Goal: Task Accomplishment & Management: Manage account settings

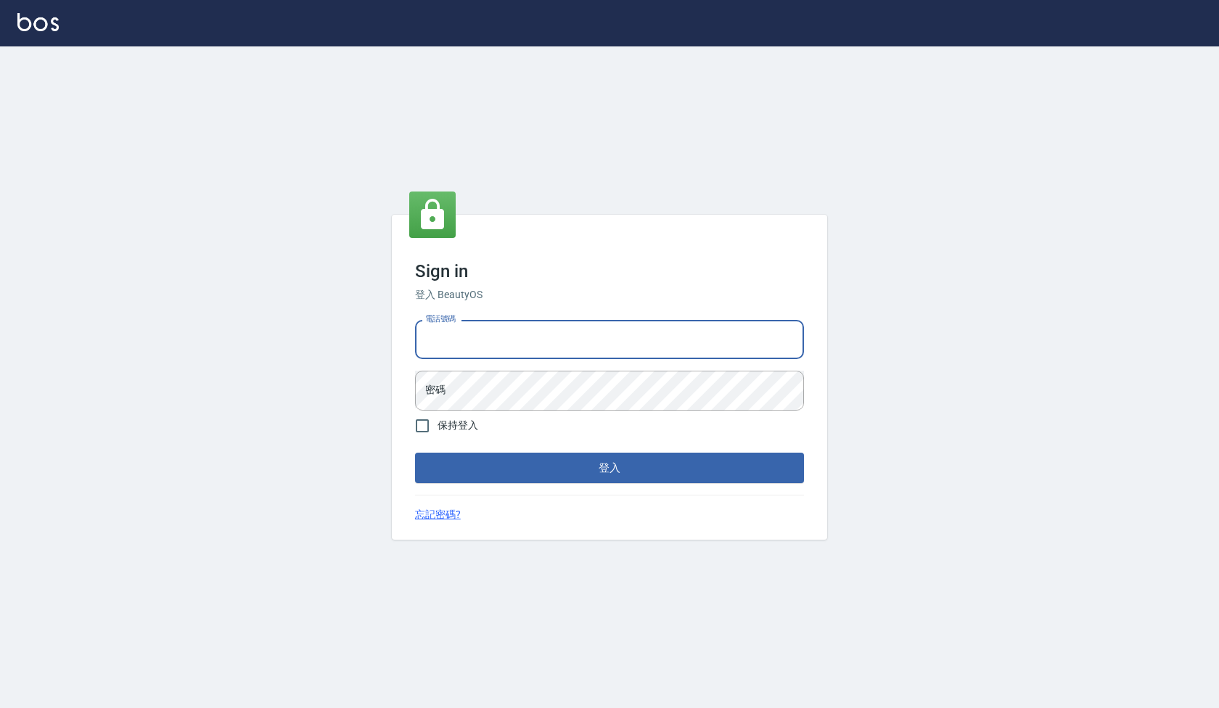
click at [530, 332] on input "電話號碼" at bounding box center [609, 339] width 389 height 39
type input "0922458097"
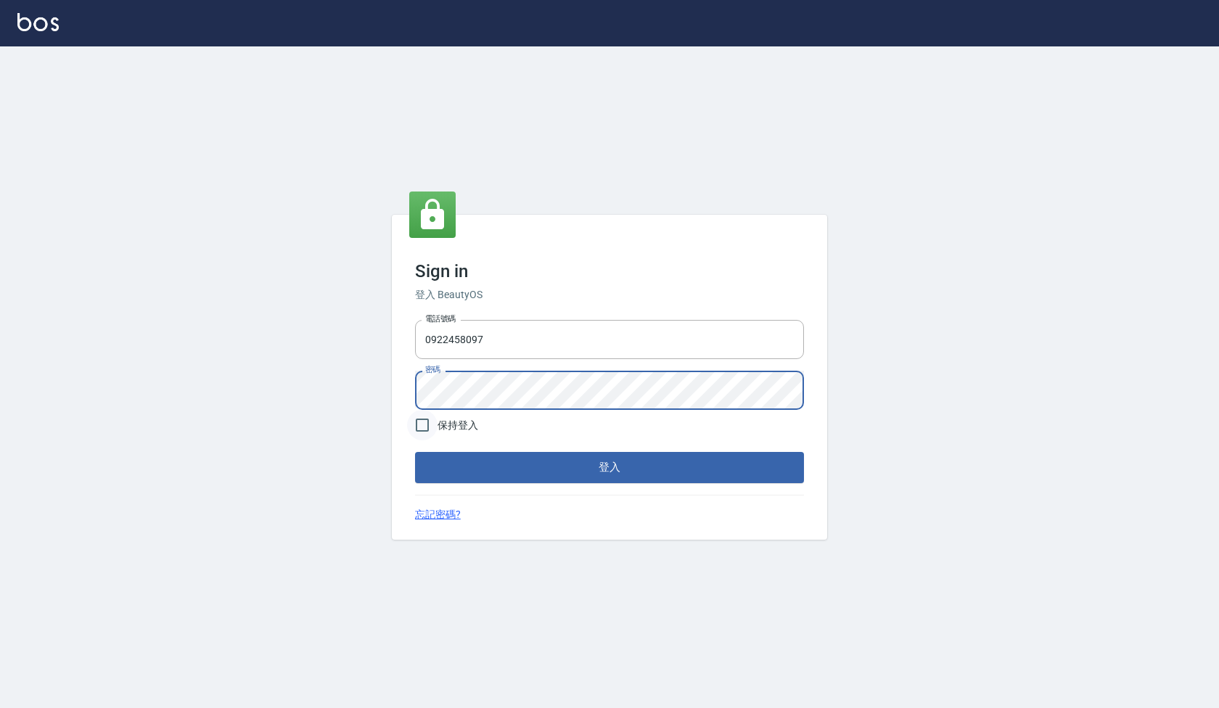
click at [419, 421] on input "保持登入" at bounding box center [422, 425] width 30 height 30
checkbox input "true"
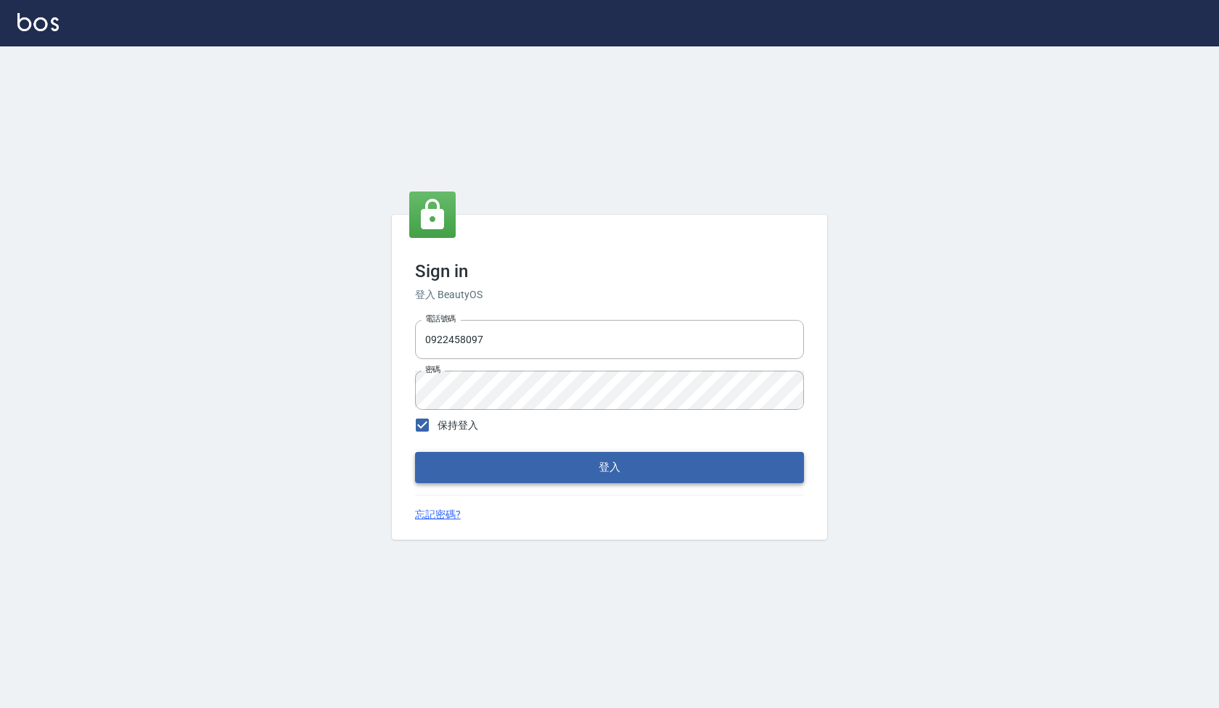
click at [508, 470] on button "登入" at bounding box center [609, 467] width 389 height 30
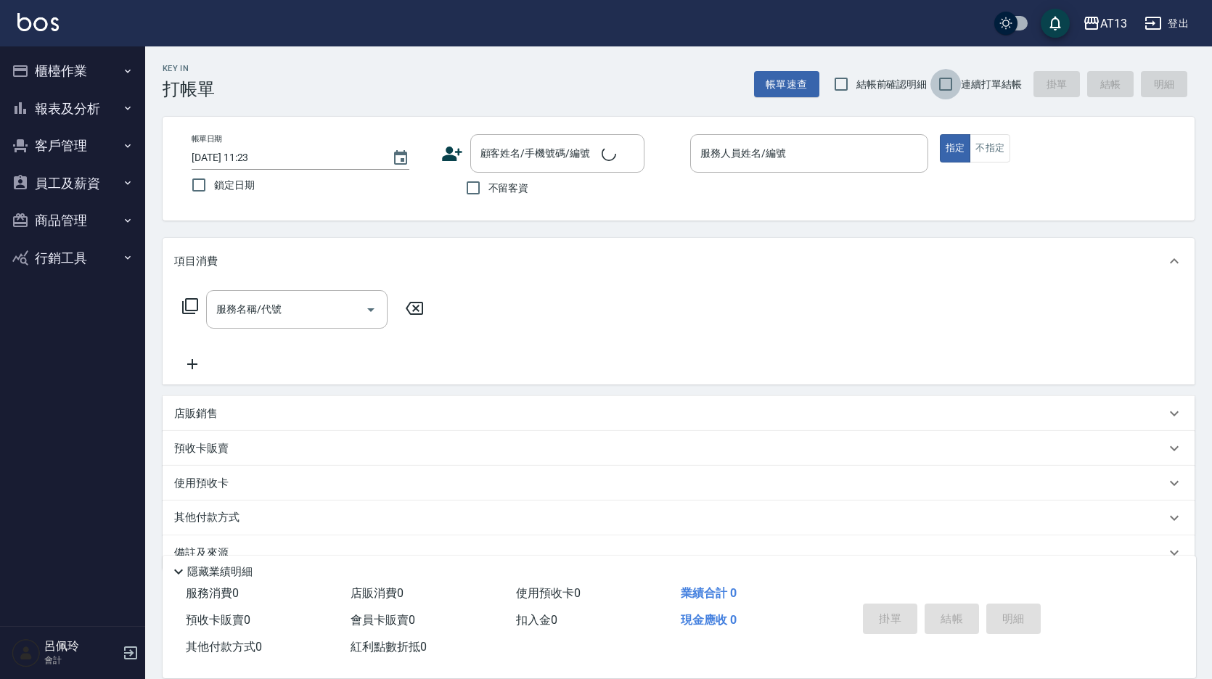
click at [960, 82] on input "連續打單結帳" at bounding box center [945, 84] width 30 height 30
checkbox input "true"
click at [850, 83] on input "結帳前確認明細" at bounding box center [841, 84] width 30 height 30
checkbox input "true"
click at [474, 189] on input "不留客資" at bounding box center [473, 188] width 30 height 30
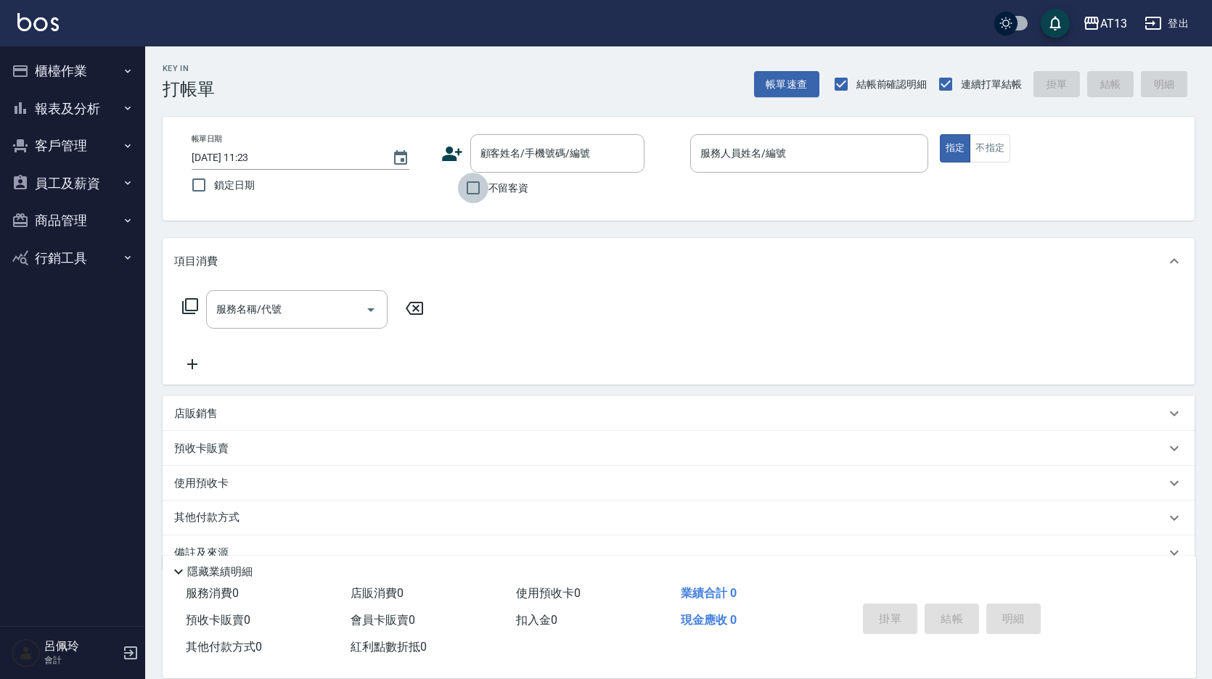
checkbox input "true"
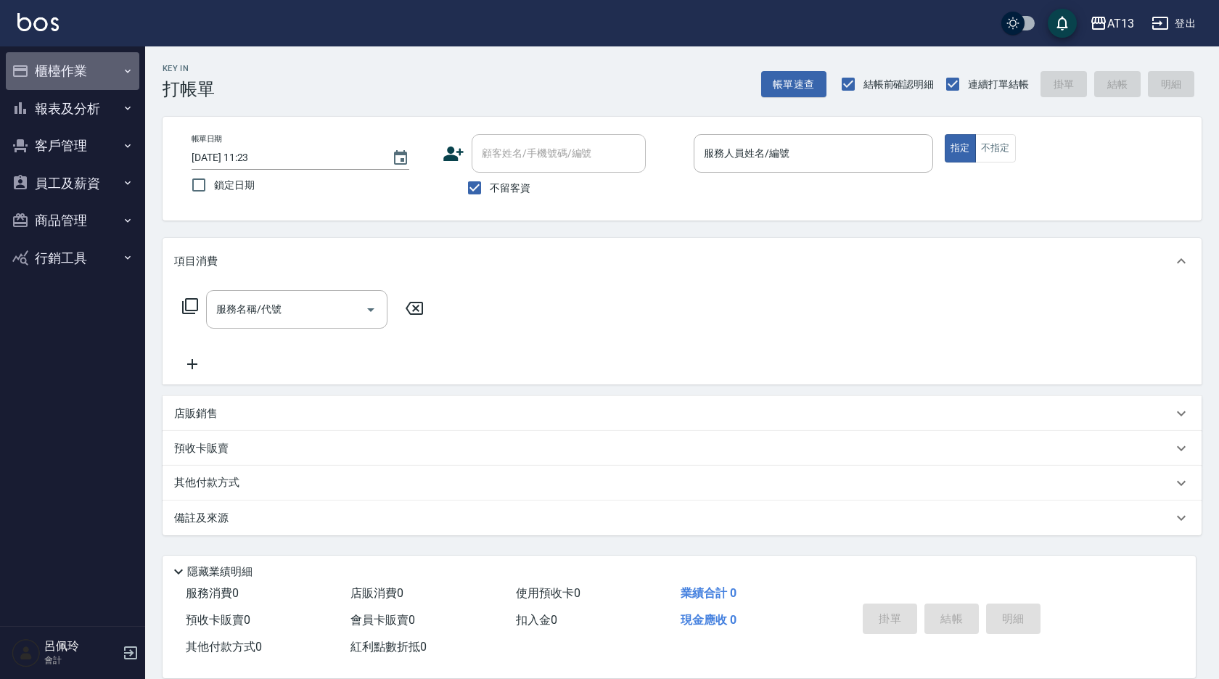
click at [49, 73] on button "櫃檯作業" at bounding box center [72, 71] width 133 height 38
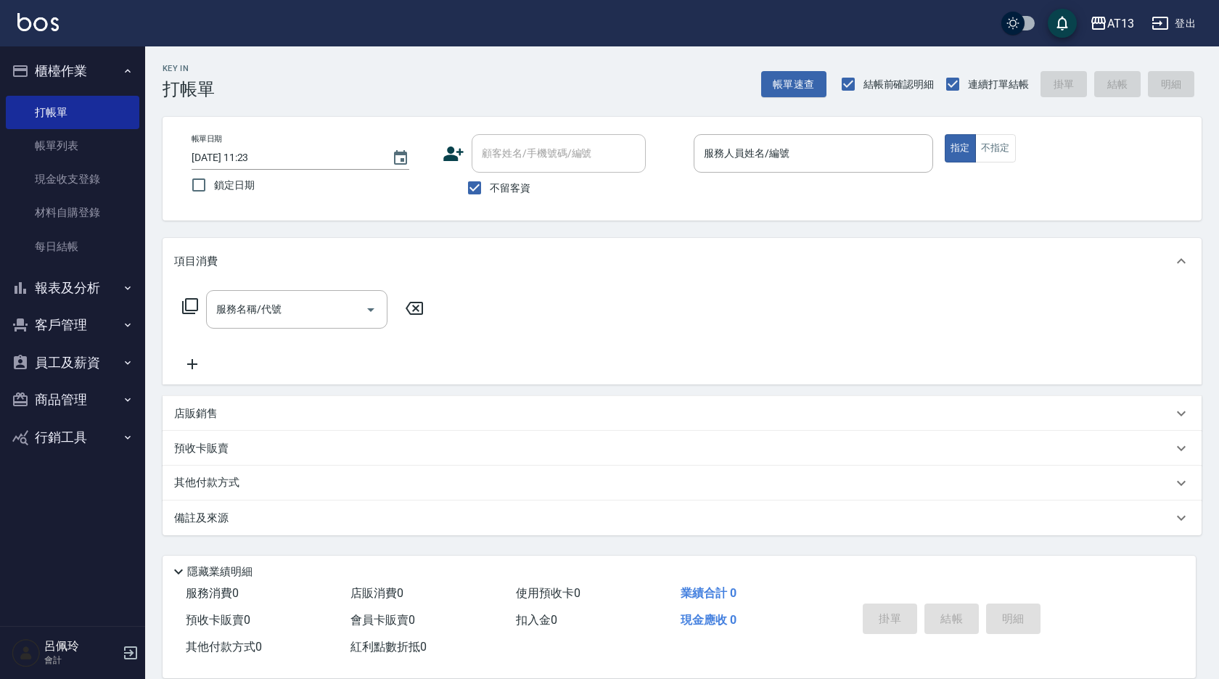
drag, startPoint x: 44, startPoint y: 116, endPoint x: 52, endPoint y: 61, distance: 55.6
click at [44, 116] on link "打帳單" at bounding box center [72, 112] width 133 height 33
click at [79, 284] on button "報表及分析" at bounding box center [72, 288] width 133 height 38
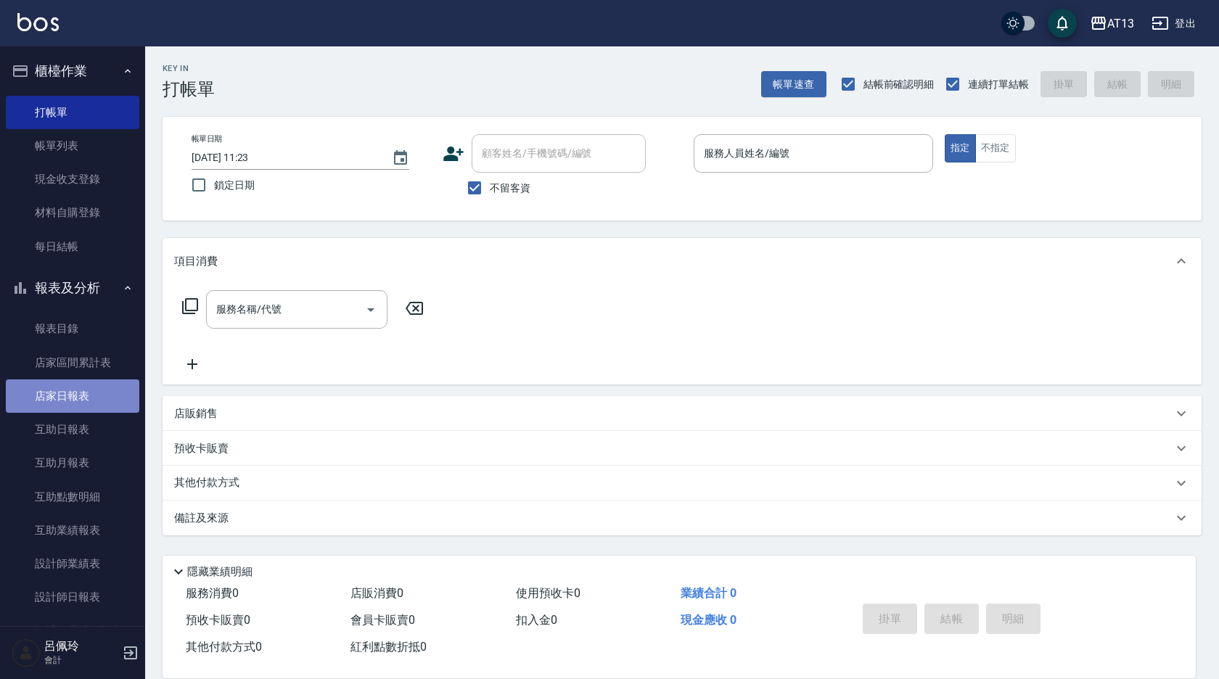
click at [93, 395] on link "店家日報表" at bounding box center [72, 395] width 133 height 33
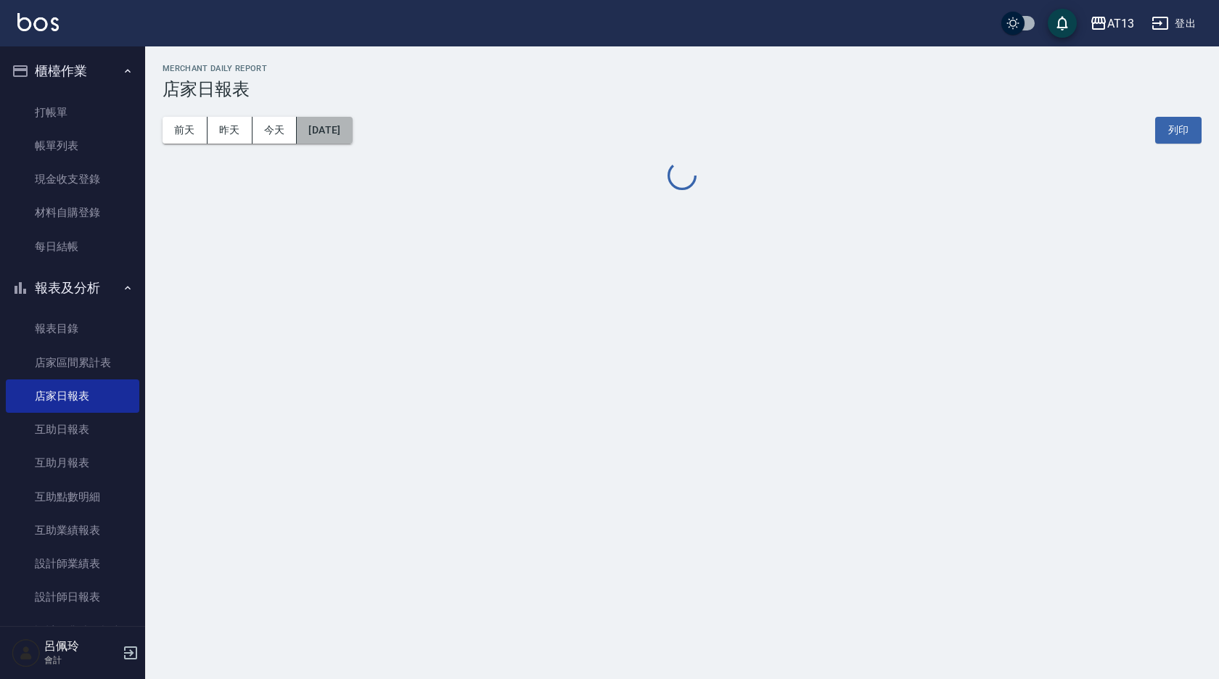
click at [316, 133] on button "[DATE]" at bounding box center [324, 130] width 55 height 27
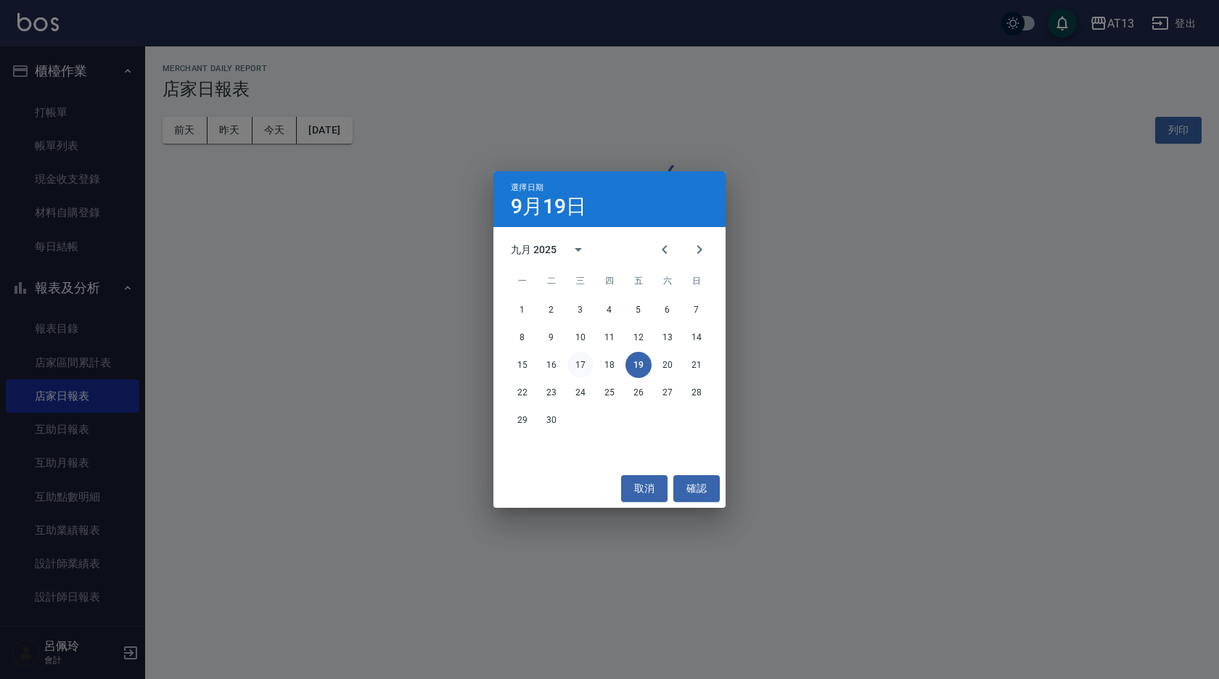
click at [583, 368] on button "17" at bounding box center [580, 365] width 26 height 26
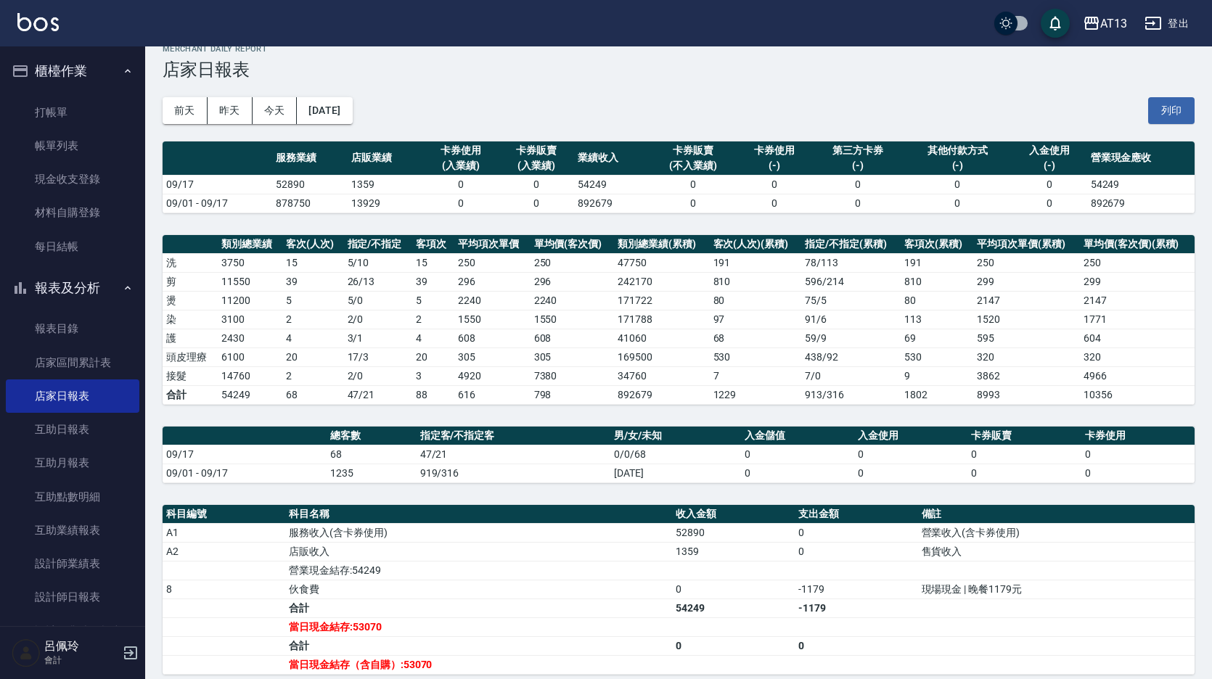
scroll to position [73, 0]
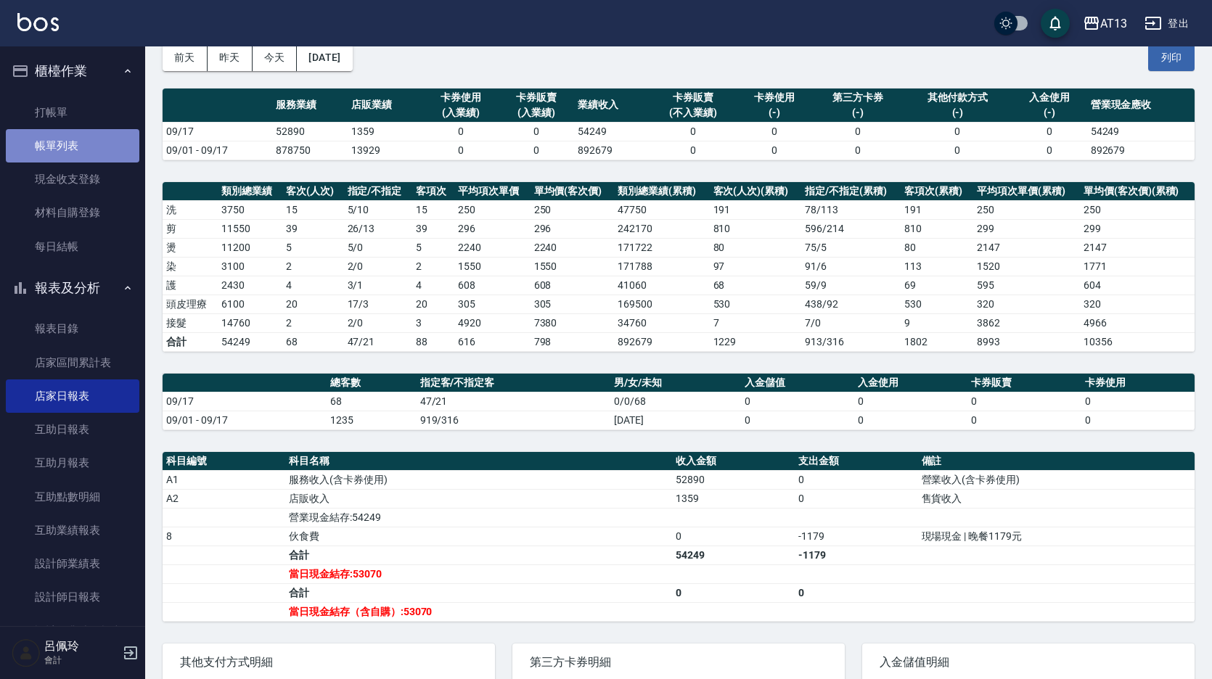
click at [75, 144] on link "帳單列表" at bounding box center [72, 145] width 133 height 33
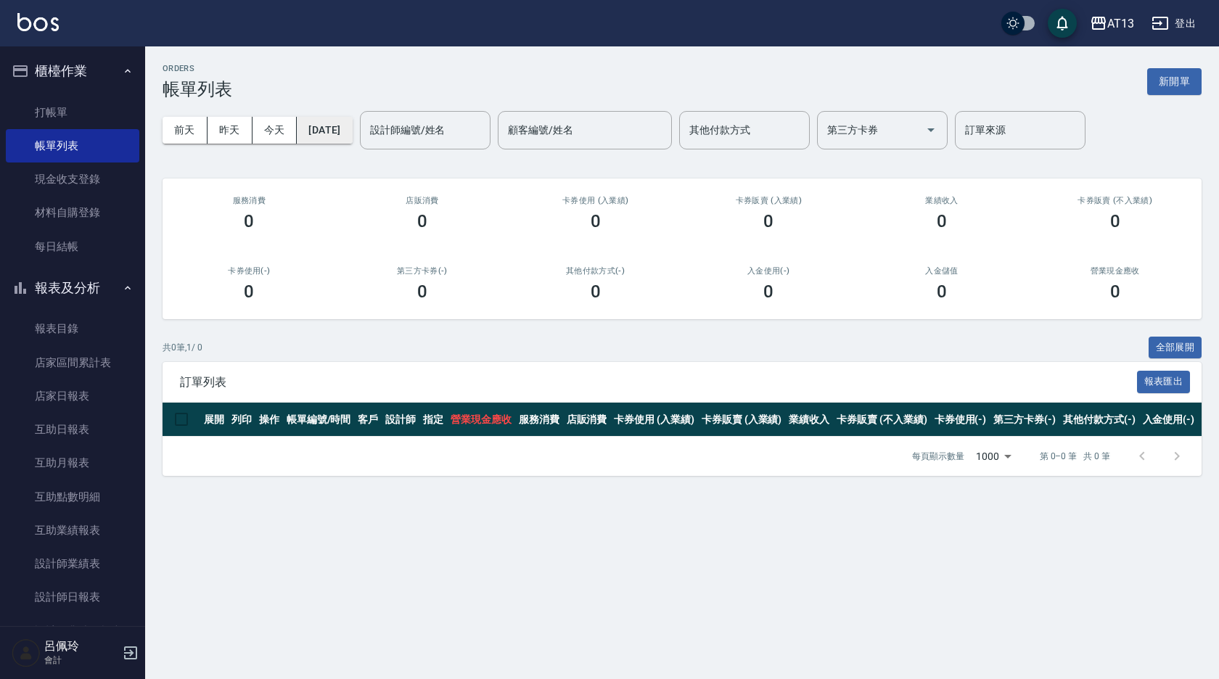
click at [326, 126] on button "[DATE]" at bounding box center [324, 130] width 55 height 27
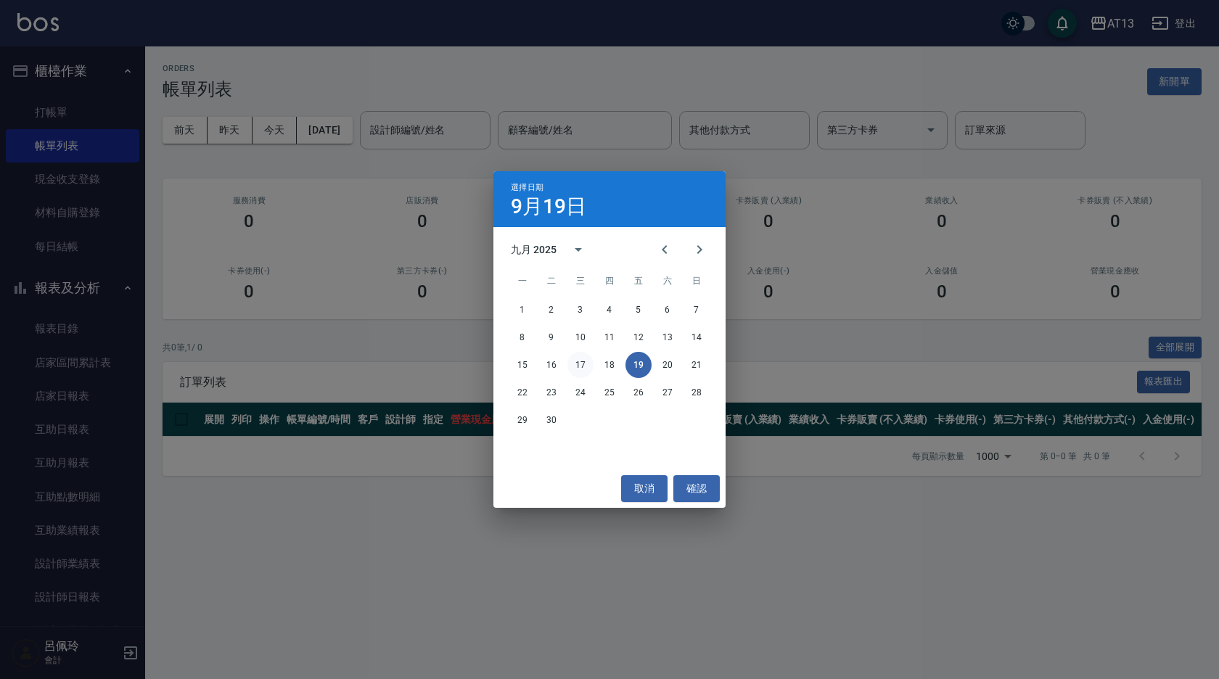
click at [580, 365] on button "17" at bounding box center [580, 365] width 26 height 26
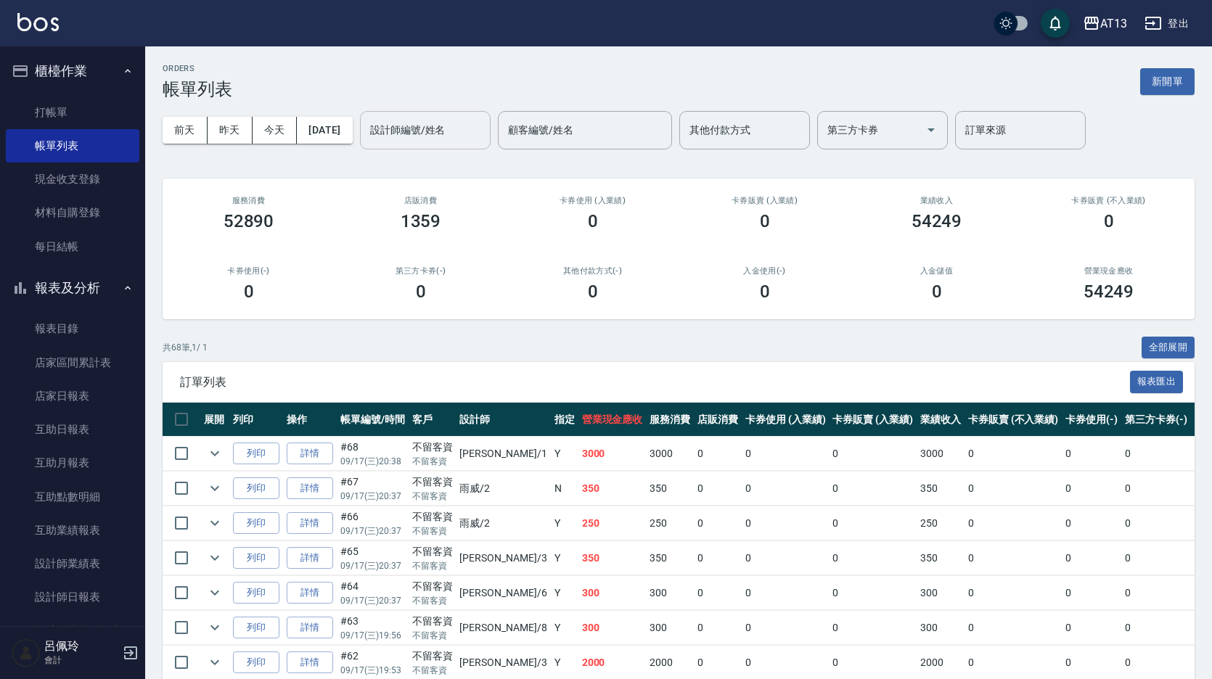
click at [440, 135] on div "設計師編號/姓名 設計師編號/姓名" at bounding box center [425, 130] width 131 height 38
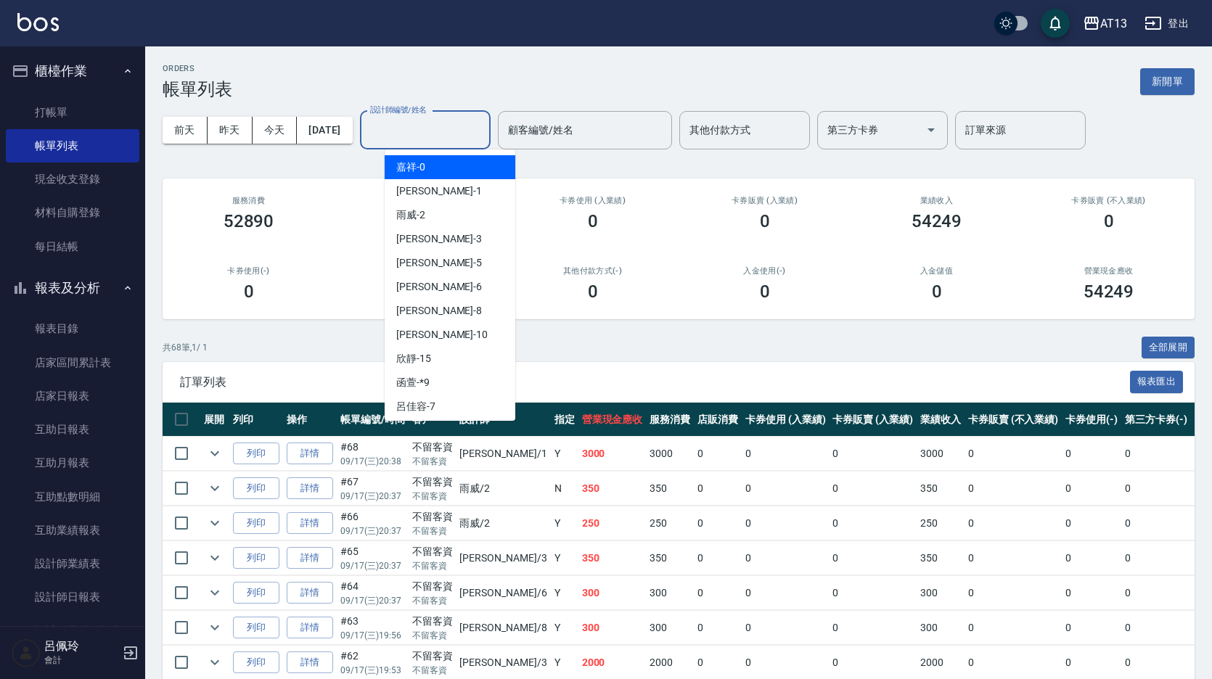
click at [447, 165] on div "嘉祥 -0" at bounding box center [450, 167] width 131 height 24
type input "嘉祥-0"
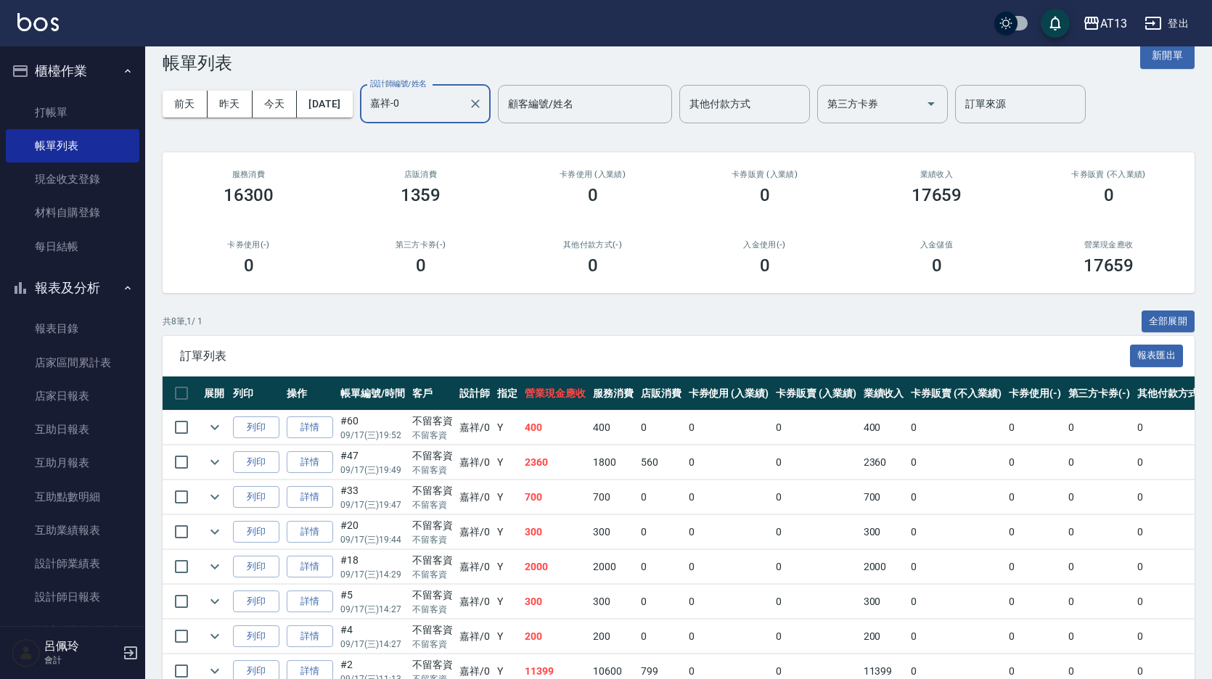
scroll to position [73, 0]
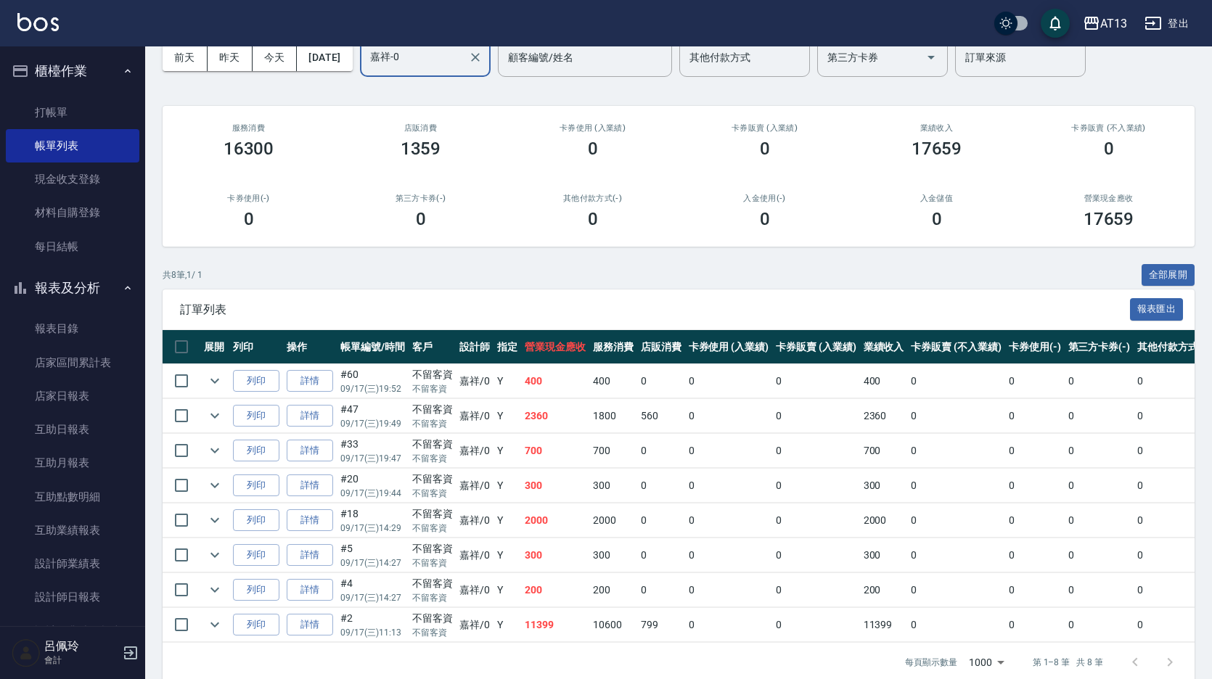
click at [308, 624] on link "詳情" at bounding box center [310, 625] width 46 height 22
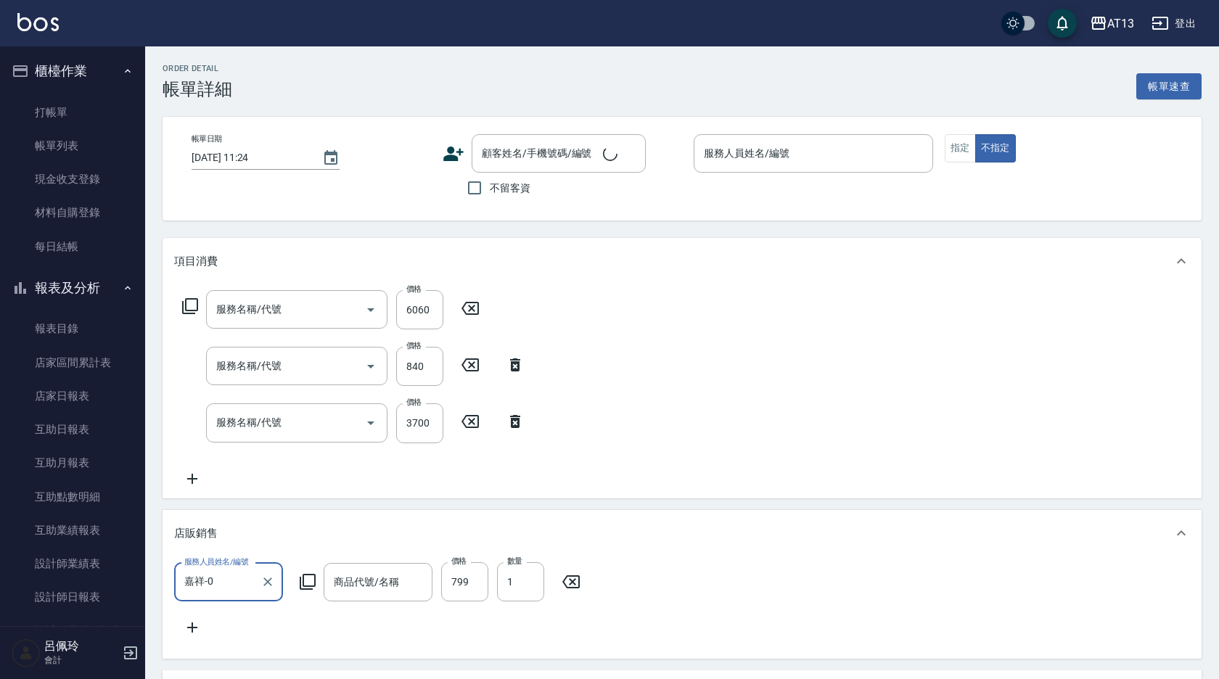
type input "2025/09/17 11:13"
checkbox input "true"
type input "嘉祥-0"
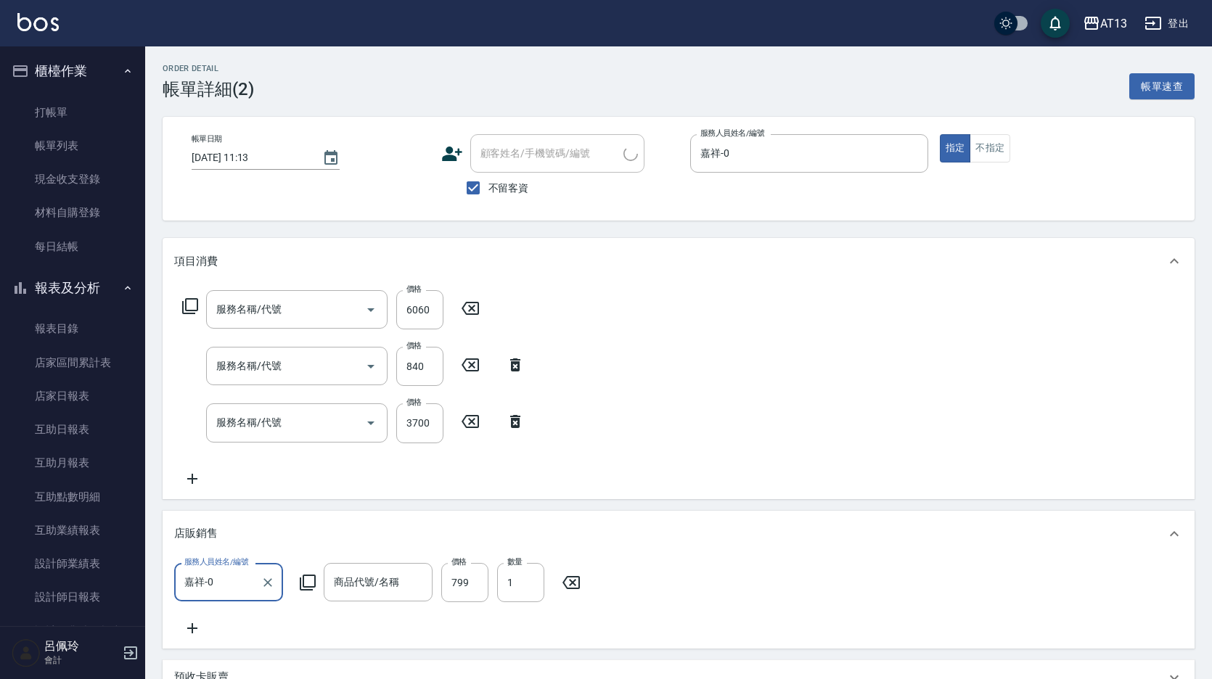
type input "接髮(992)"
type input "水樣結構式1200(713)"
type input "接髮勞本(991)"
type input "小勳-韓國打結梳"
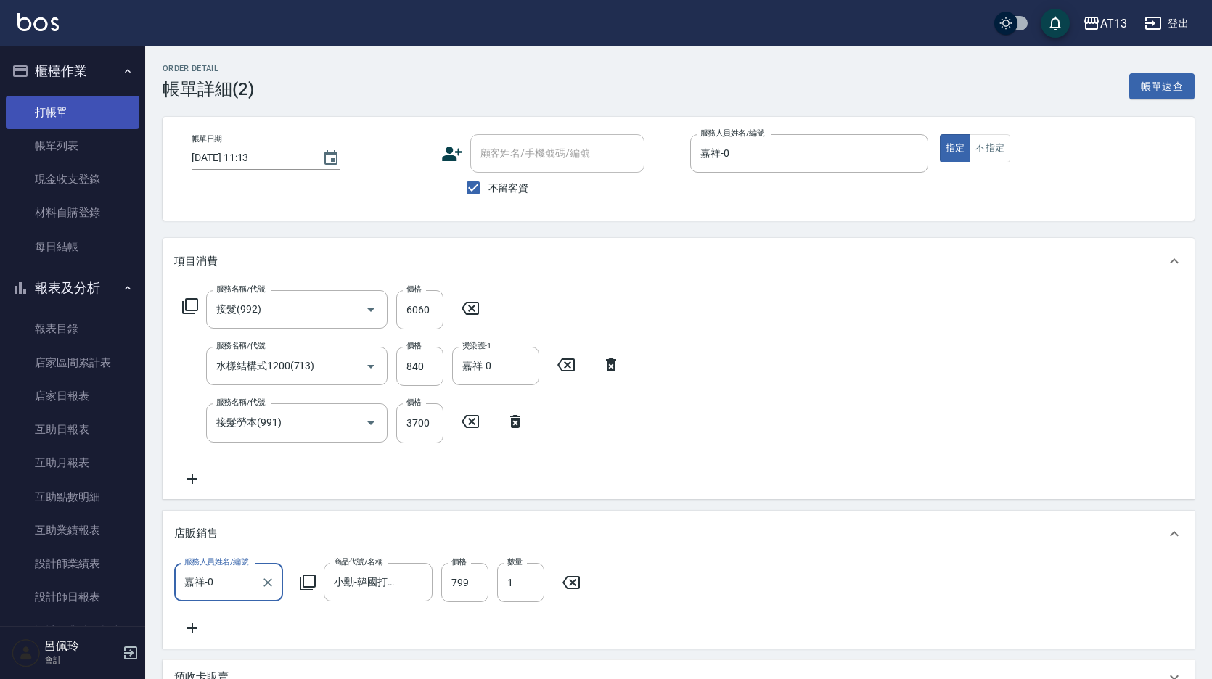
click at [74, 111] on link "打帳單" at bounding box center [72, 112] width 133 height 33
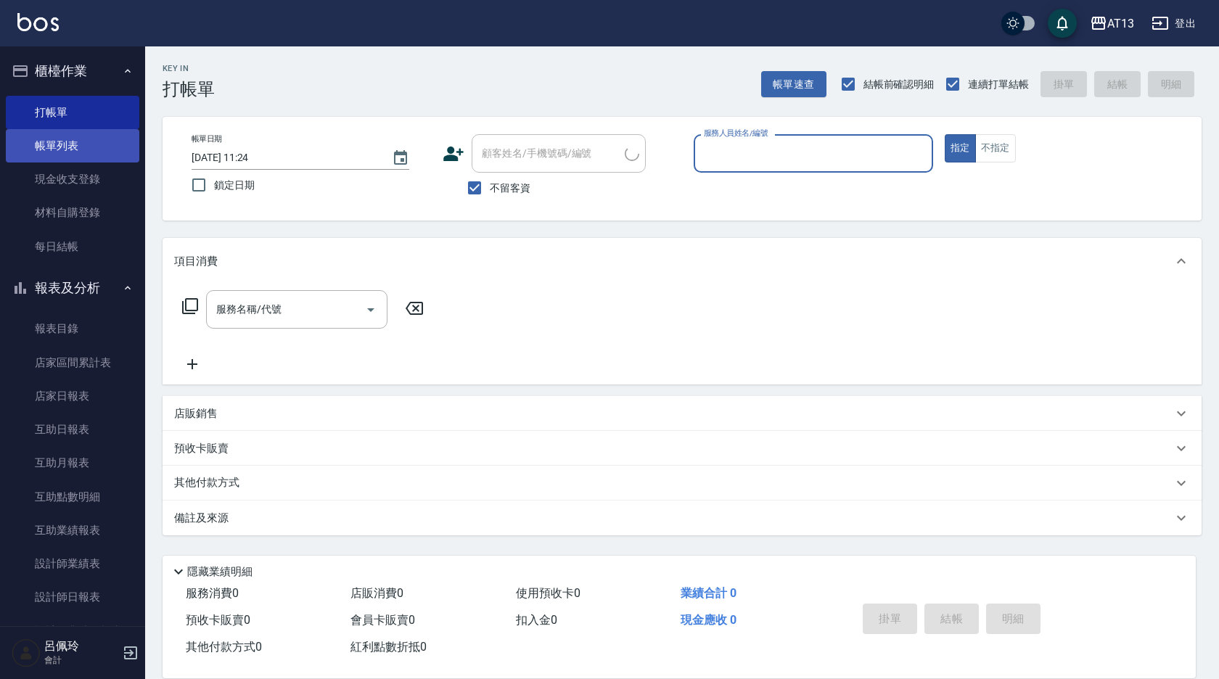
click at [69, 147] on link "帳單列表" at bounding box center [72, 145] width 133 height 33
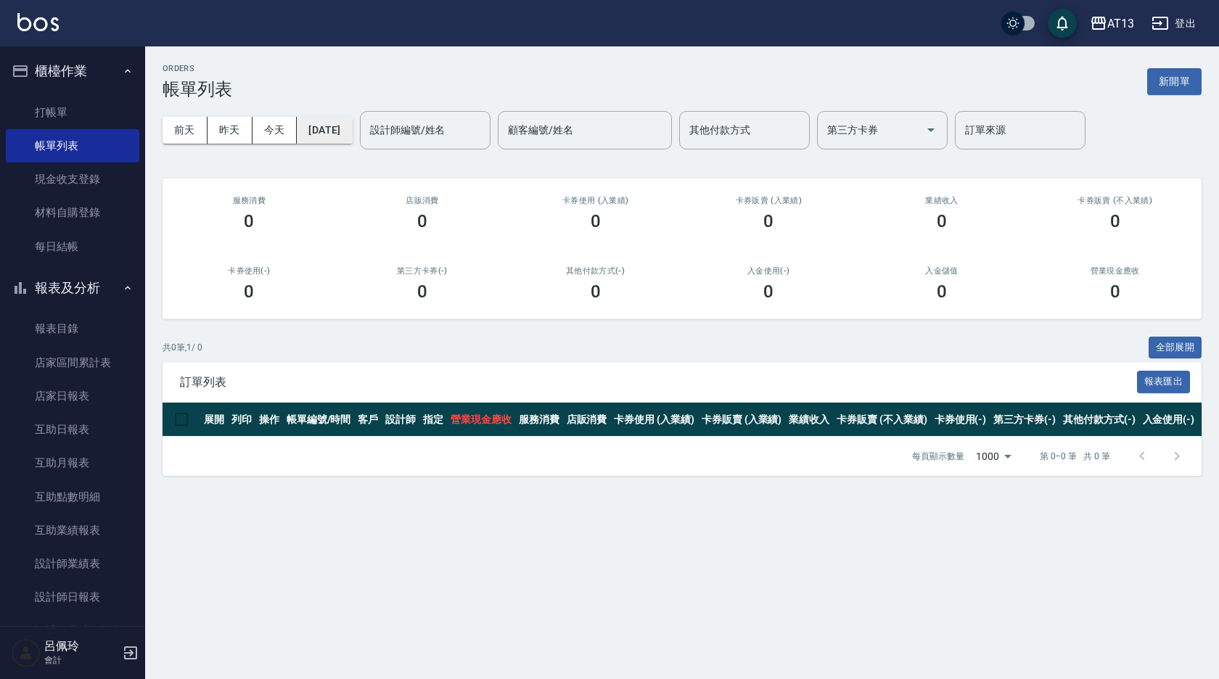
click at [351, 132] on button "[DATE]" at bounding box center [324, 130] width 55 height 27
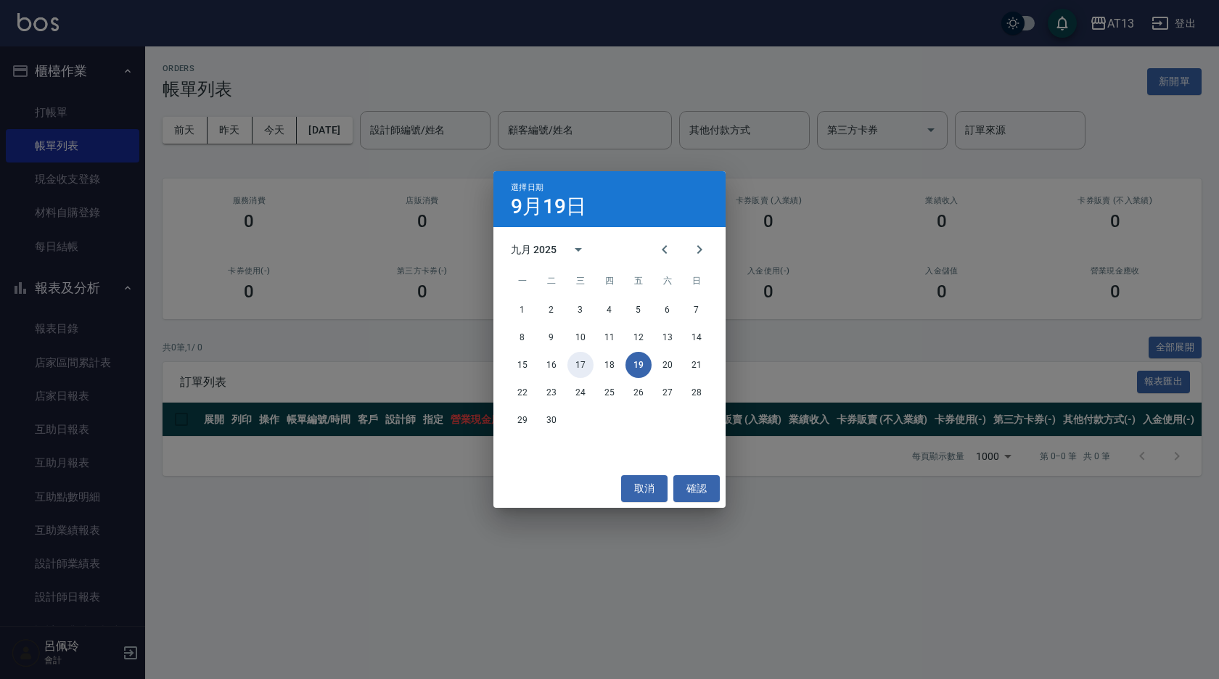
click at [587, 361] on button "17" at bounding box center [580, 365] width 26 height 26
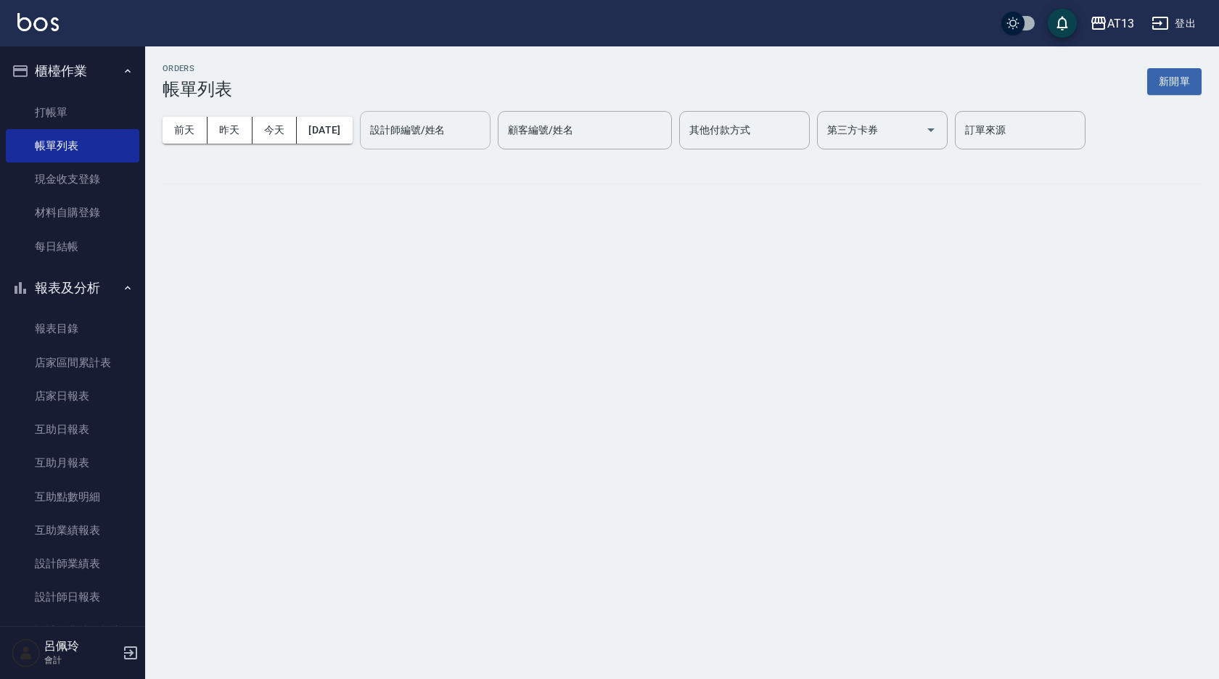
click at [431, 137] on div "設計師編號/姓名 設計師編號/姓名" at bounding box center [425, 130] width 131 height 38
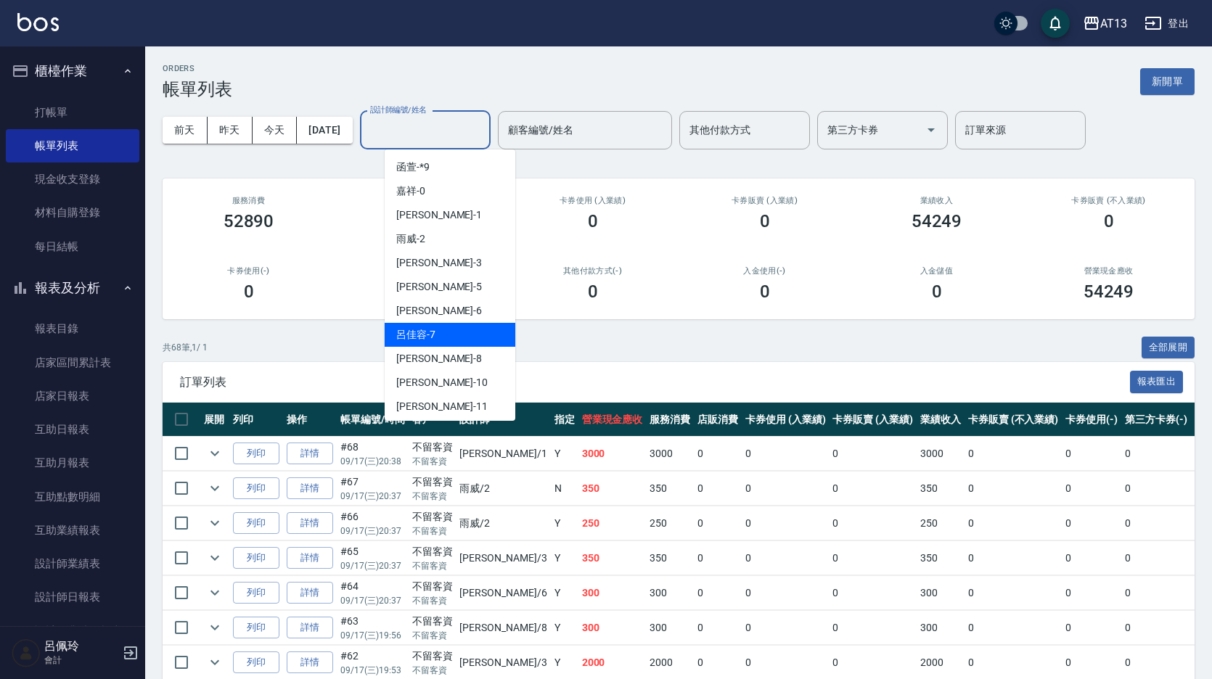
click at [432, 334] on span "呂佳容 -7" at bounding box center [415, 334] width 39 height 15
type input "呂佳容-7"
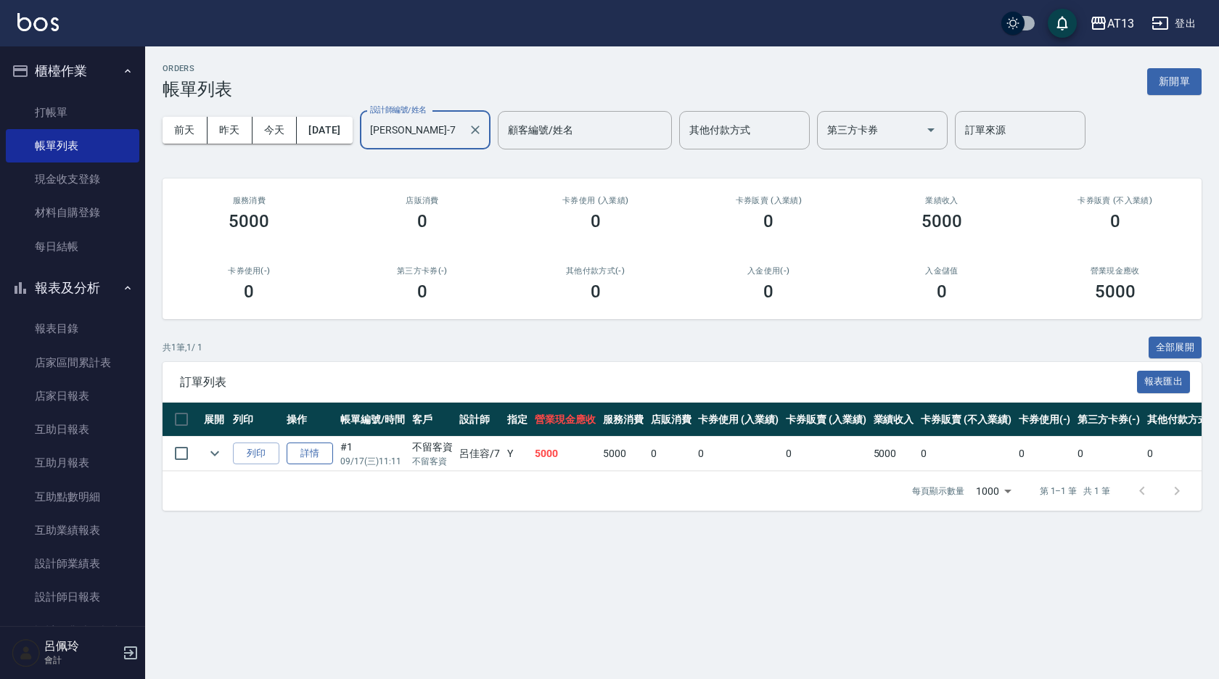
click at [316, 456] on link "詳情" at bounding box center [310, 454] width 46 height 22
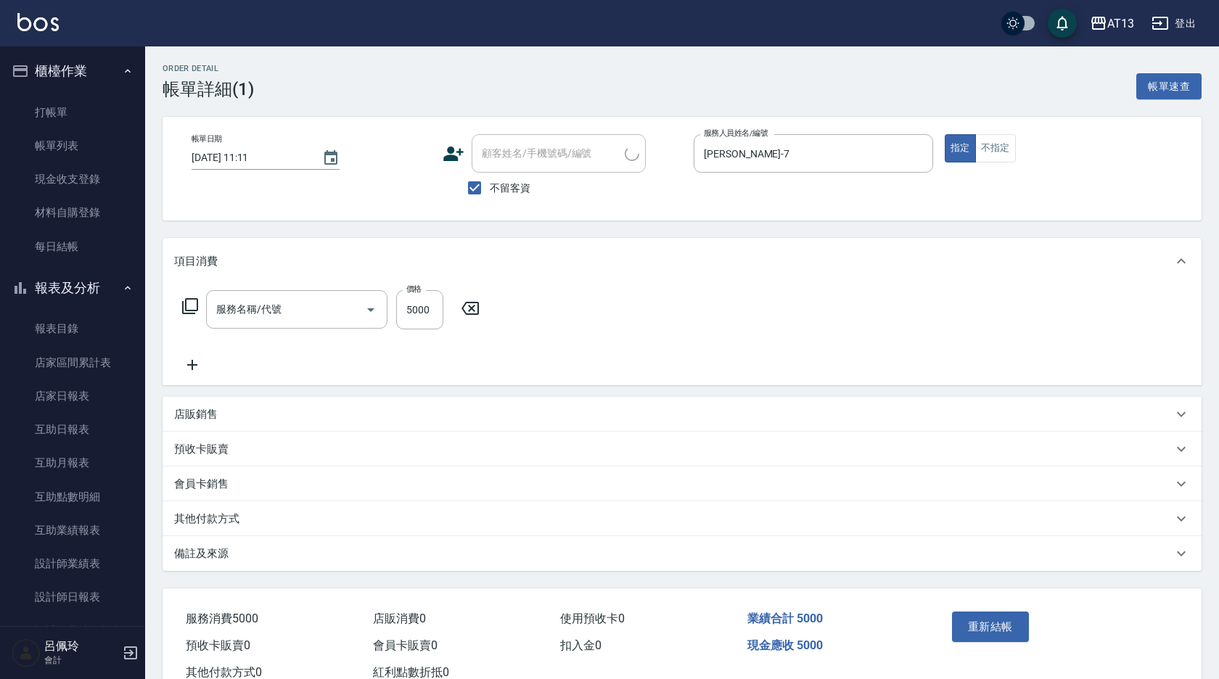
type input "2025/09/17 11:11"
checkbox input "true"
type input "呂佳容-7"
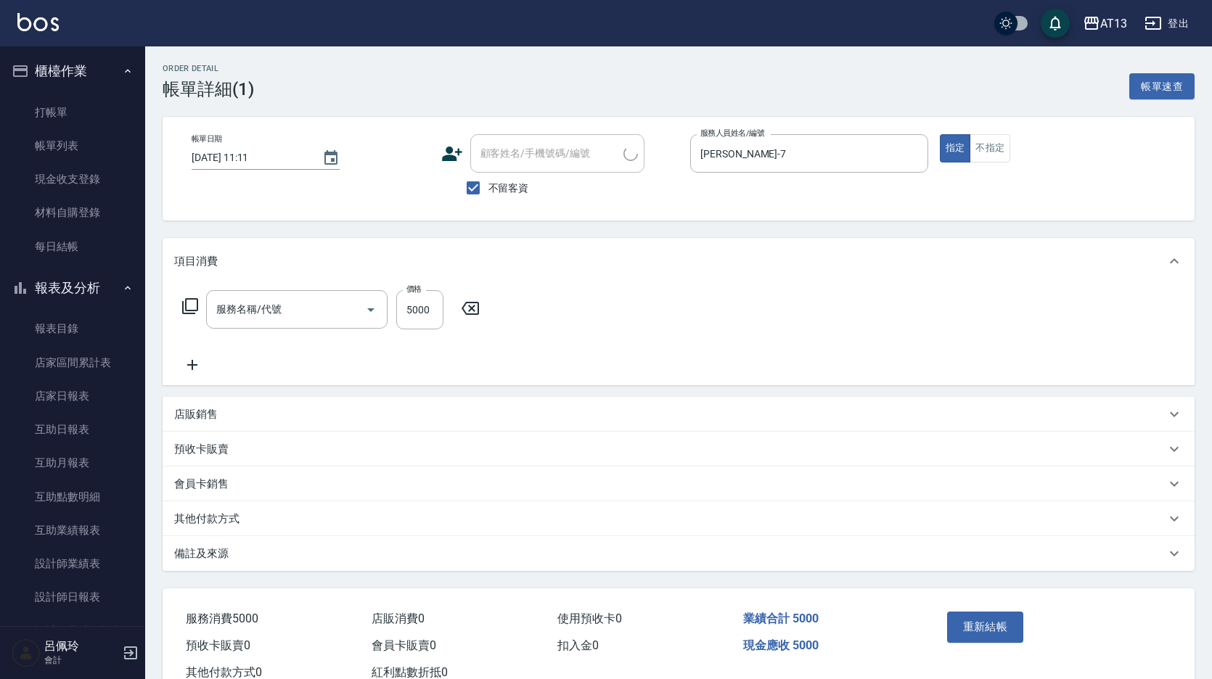
type input "接髮(992)"
click at [37, 105] on link "打帳單" at bounding box center [72, 112] width 133 height 33
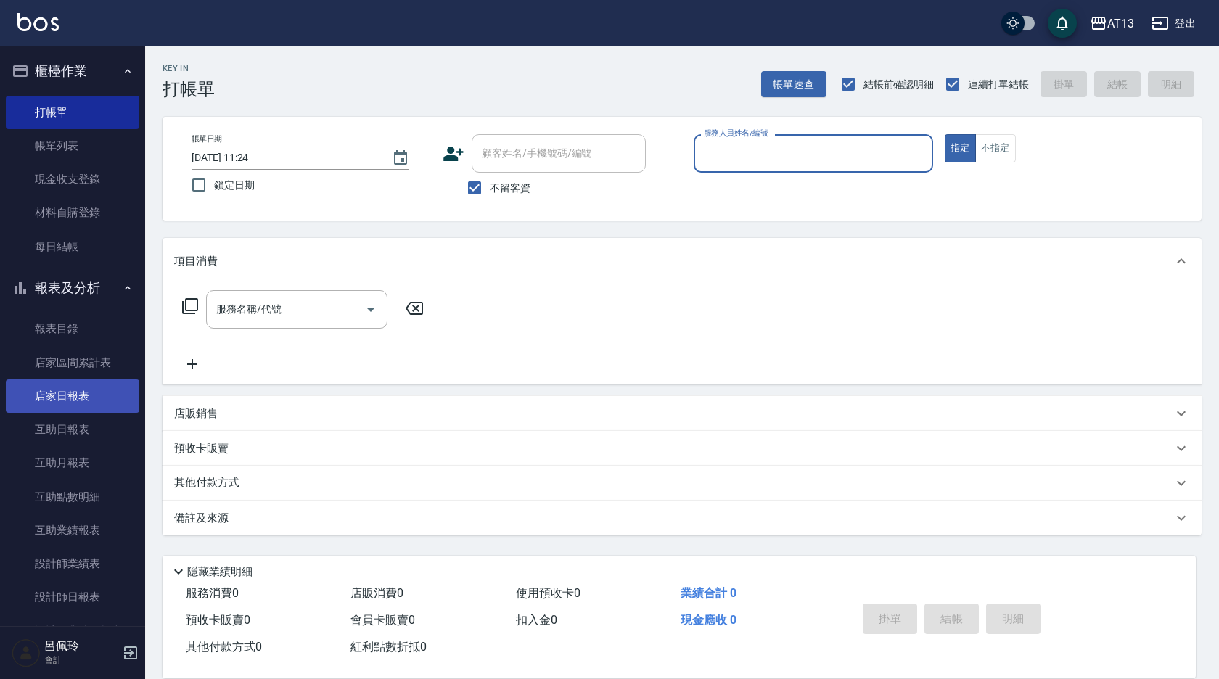
click at [84, 392] on link "店家日報表" at bounding box center [72, 395] width 133 height 33
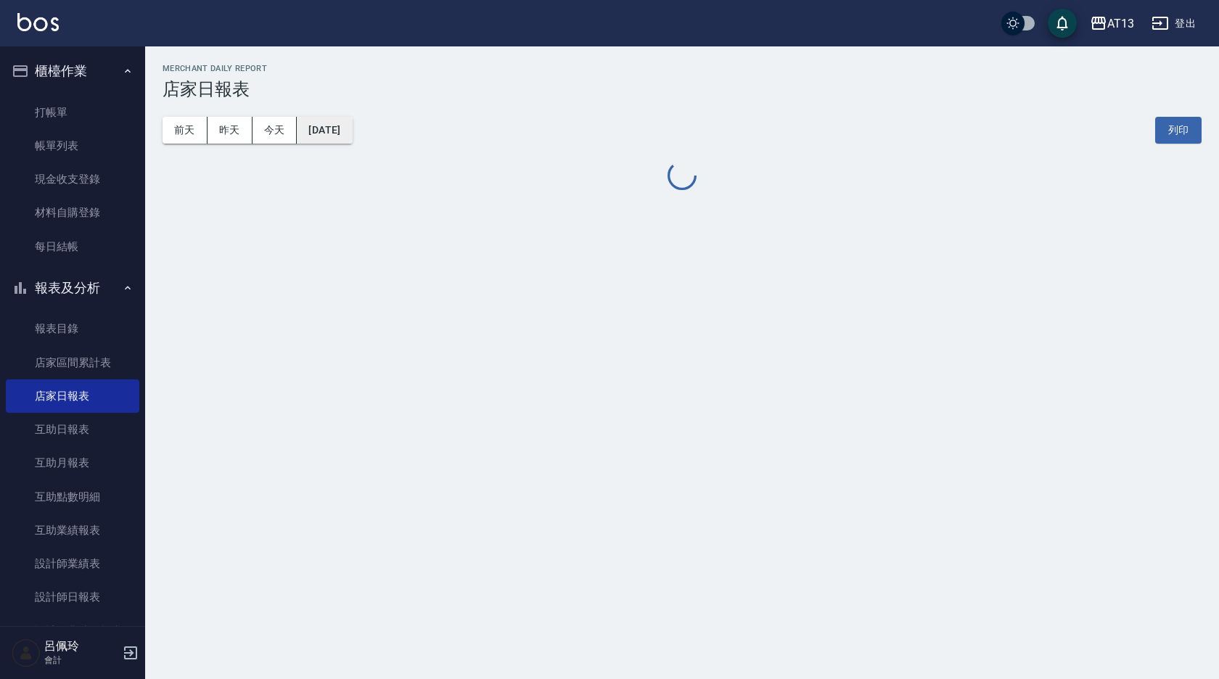
click at [350, 126] on button "[DATE]" at bounding box center [324, 130] width 55 height 27
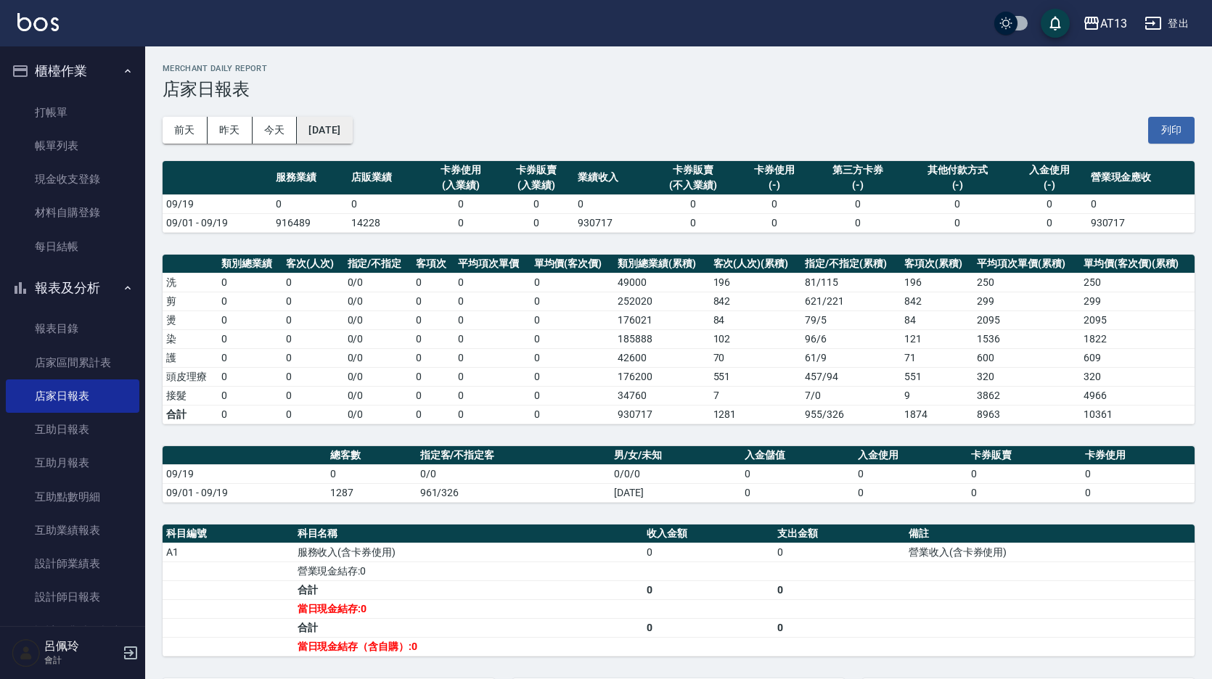
click at [345, 129] on button "[DATE]" at bounding box center [324, 130] width 55 height 27
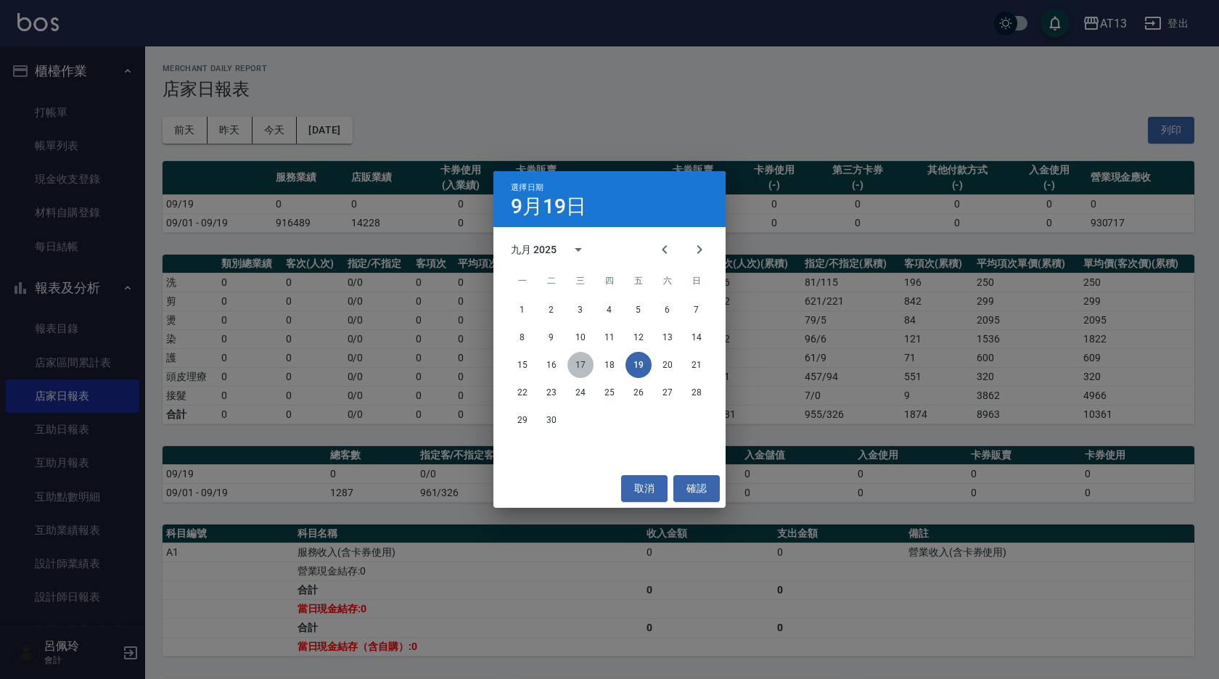
click at [577, 366] on button "17" at bounding box center [580, 365] width 26 height 26
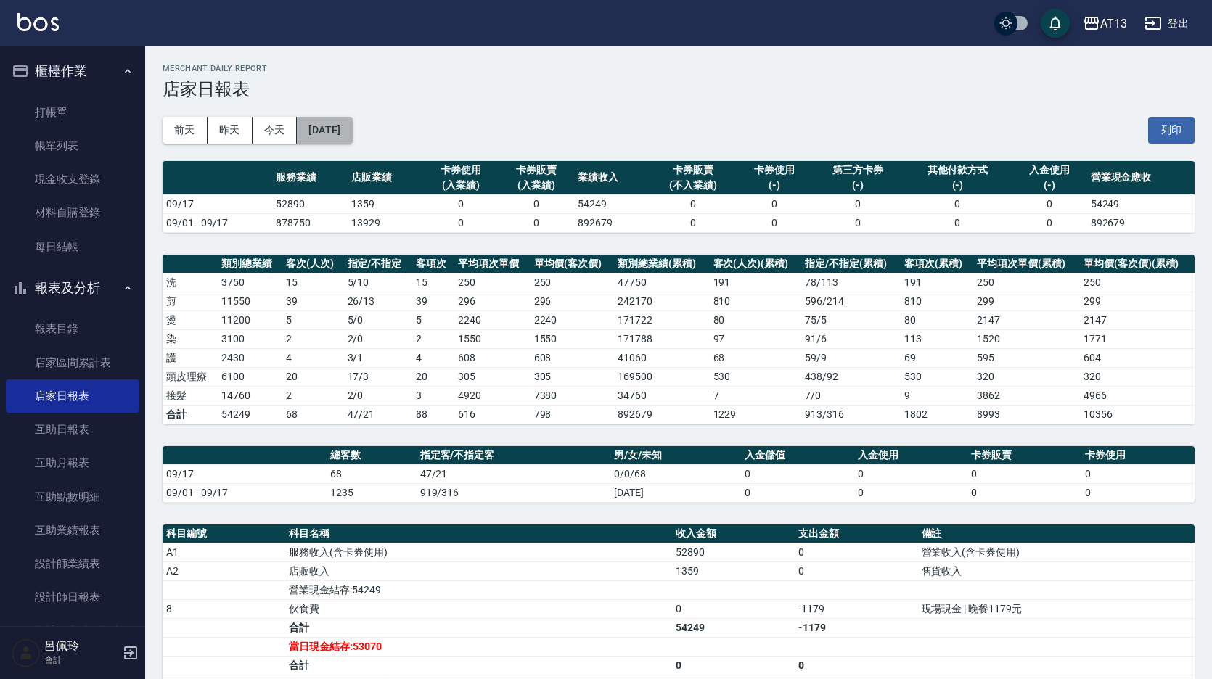
click at [343, 128] on button "2025/09/17" at bounding box center [324, 130] width 55 height 27
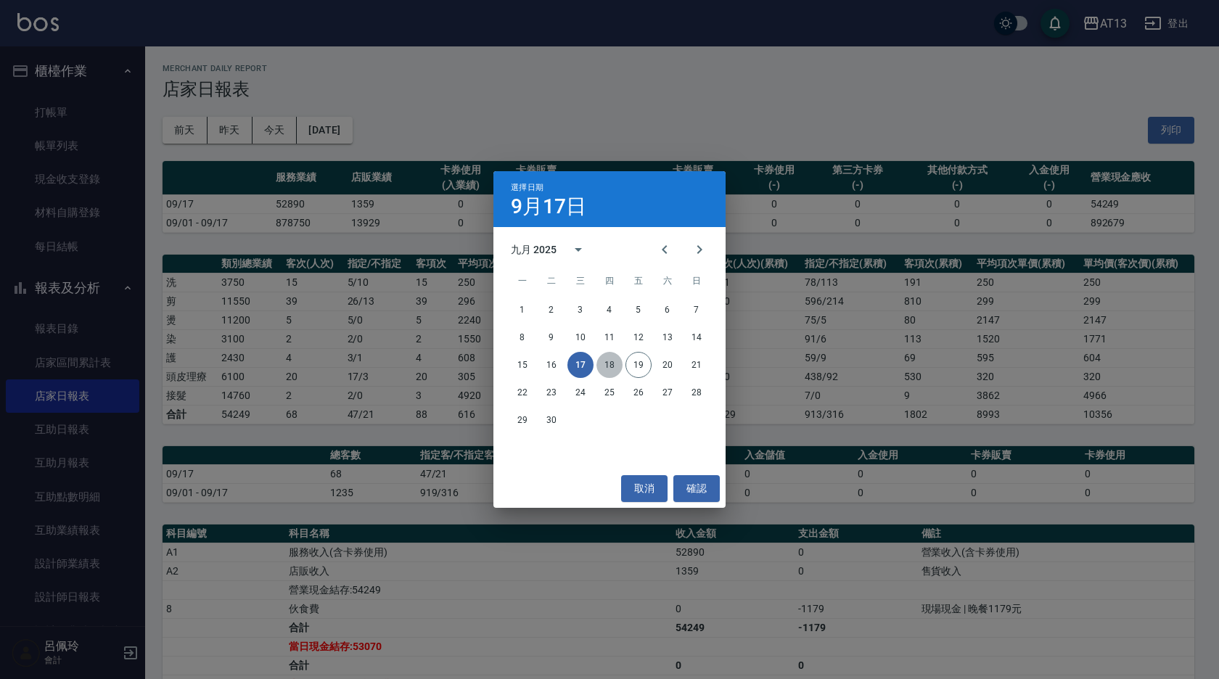
click at [610, 367] on button "18" at bounding box center [609, 365] width 26 height 26
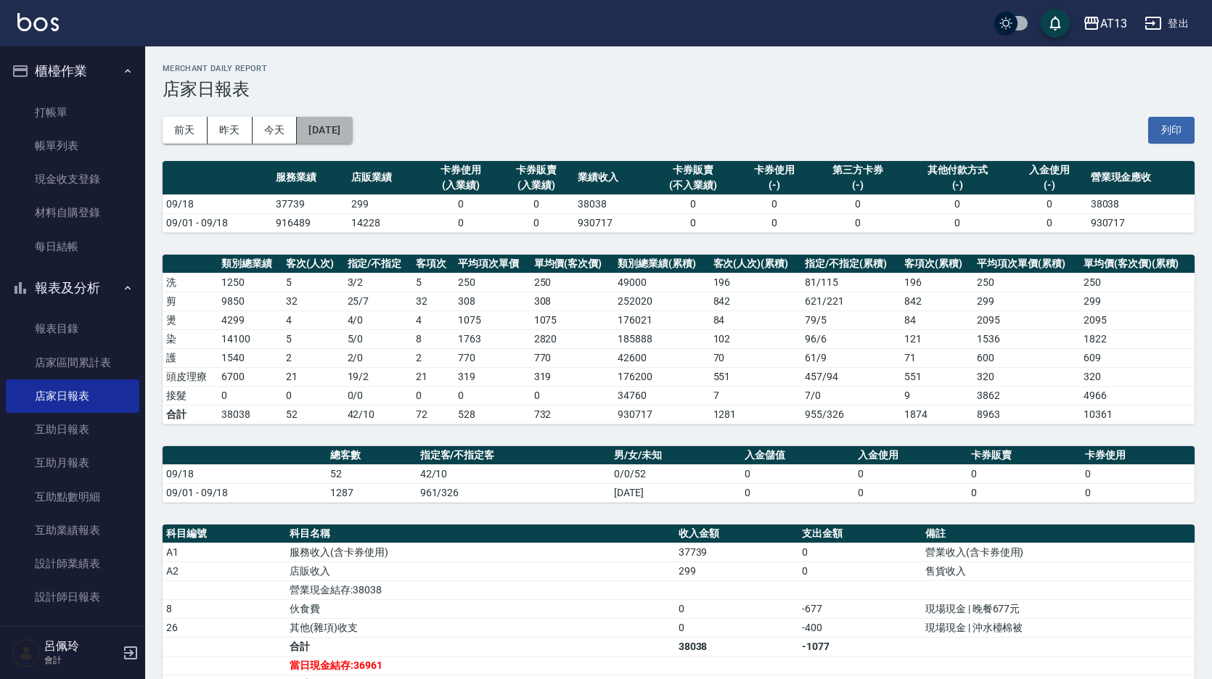
click at [352, 134] on button "2025/09/18" at bounding box center [324, 130] width 55 height 27
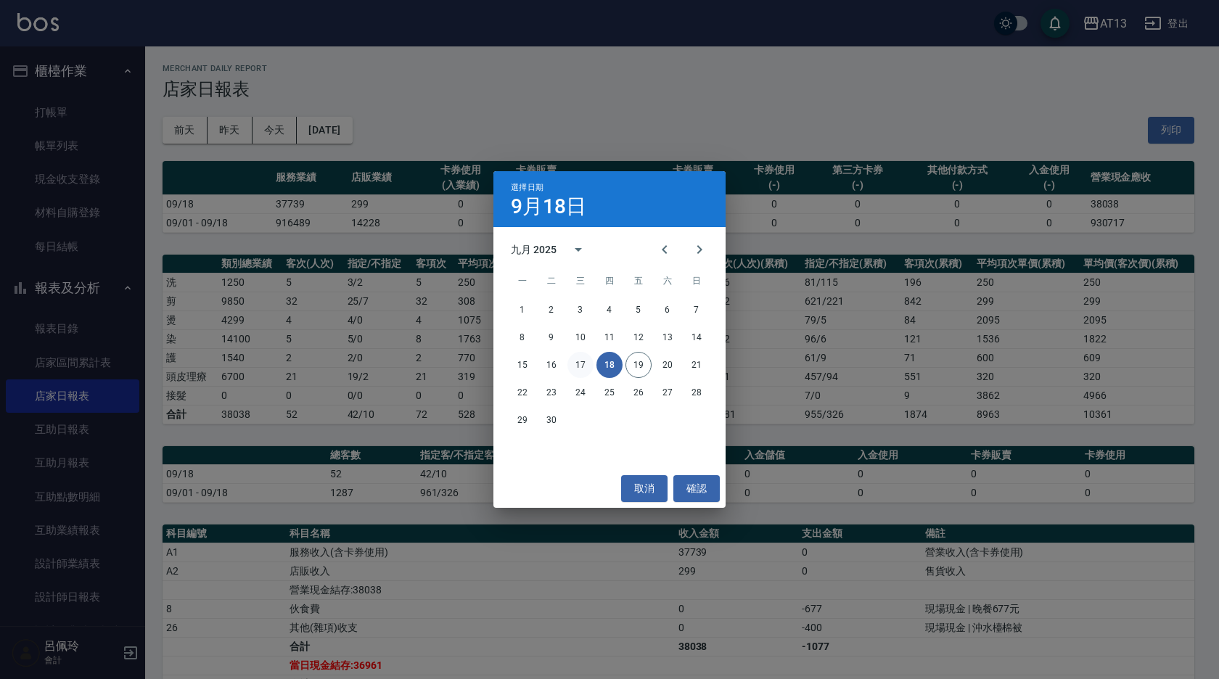
click at [587, 366] on button "17" at bounding box center [580, 365] width 26 height 26
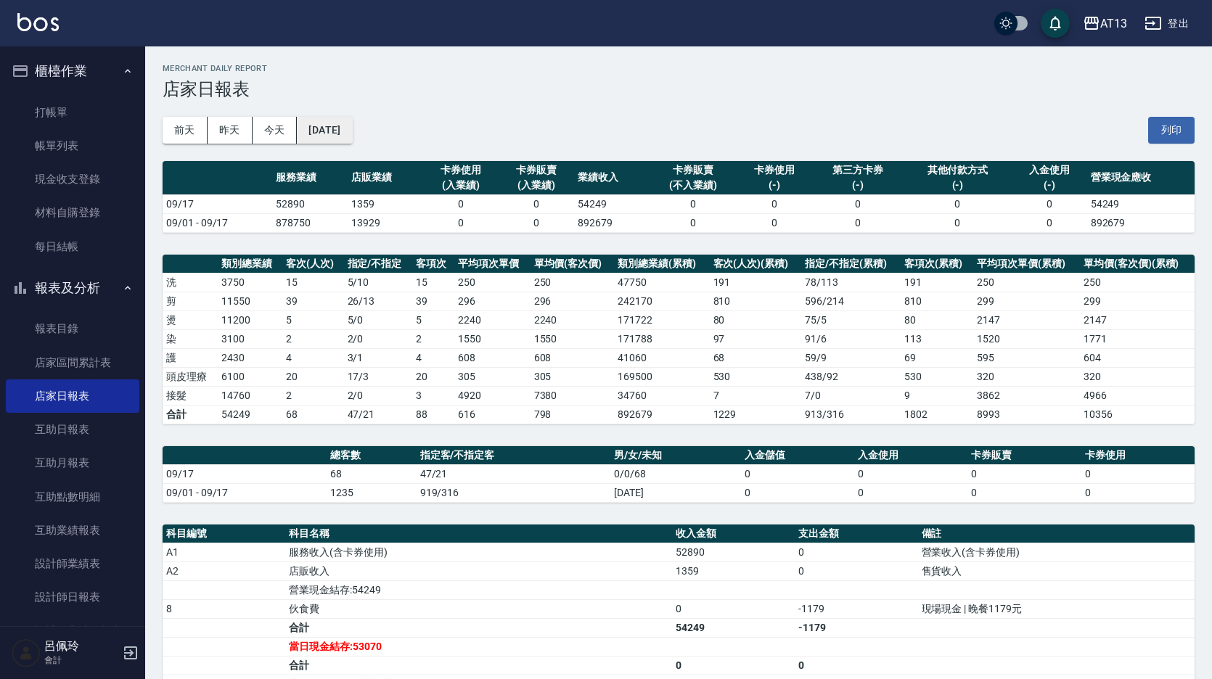
click at [352, 135] on button "2025/09/17" at bounding box center [324, 130] width 55 height 27
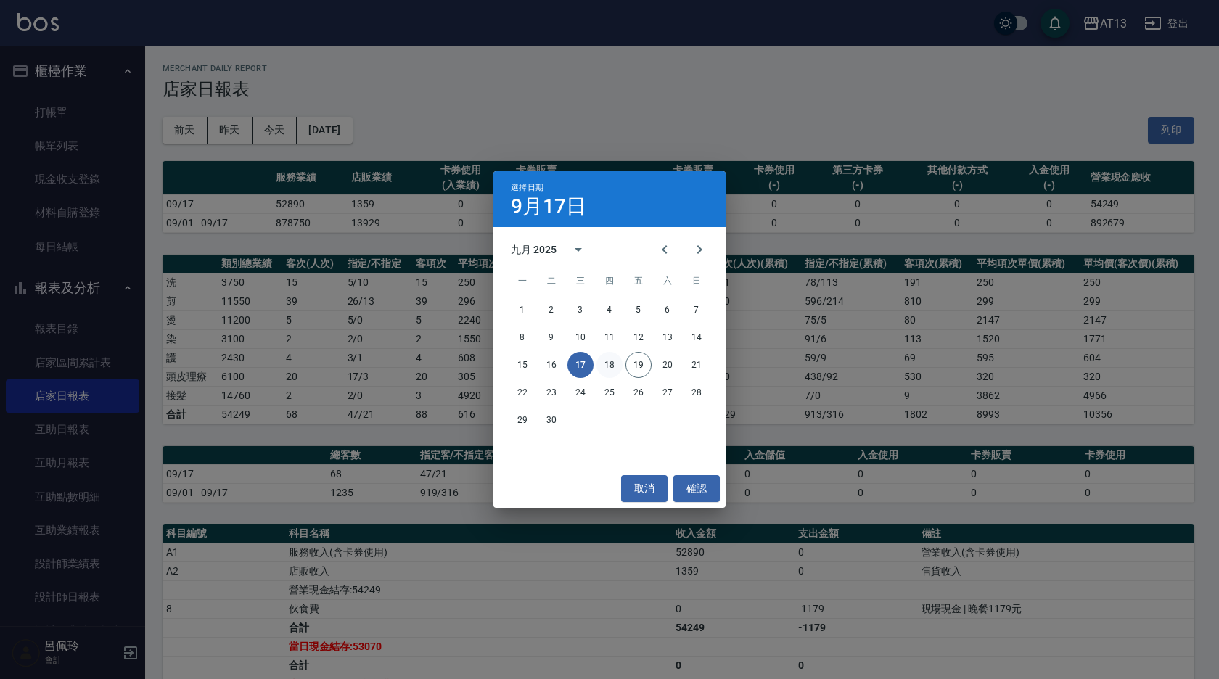
click at [614, 371] on button "18" at bounding box center [609, 365] width 26 height 26
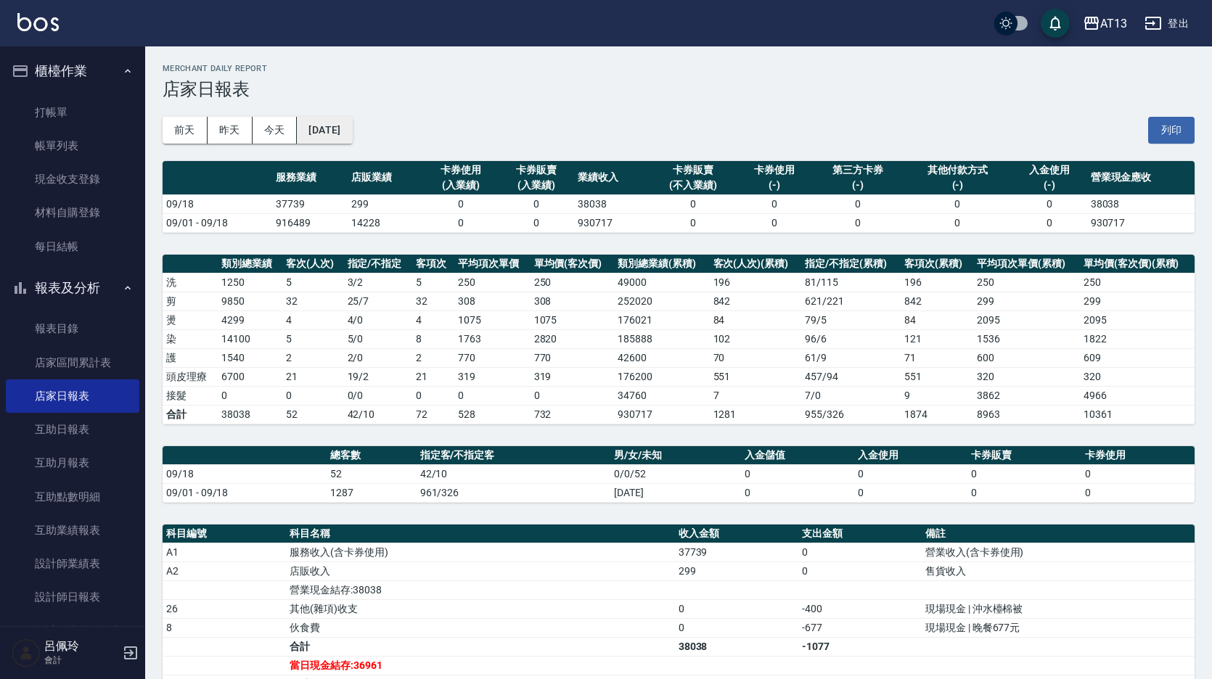
click at [352, 128] on button "2025/09/18" at bounding box center [324, 130] width 55 height 27
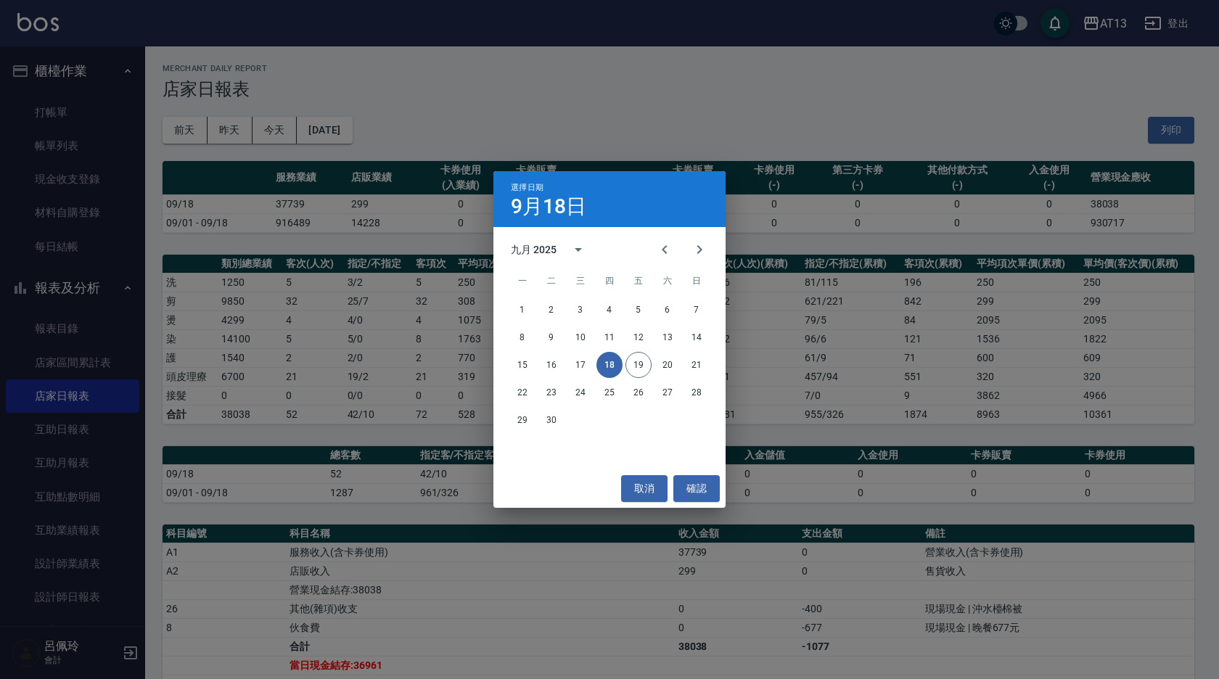
click at [50, 209] on div "選擇日期 9月18日 九月 2025 一 二 三 四 五 六 日 1 2 3 4 5 6 7 8 9 10 11 12 13 14 15 16 17 18 1…" at bounding box center [609, 339] width 1219 height 679
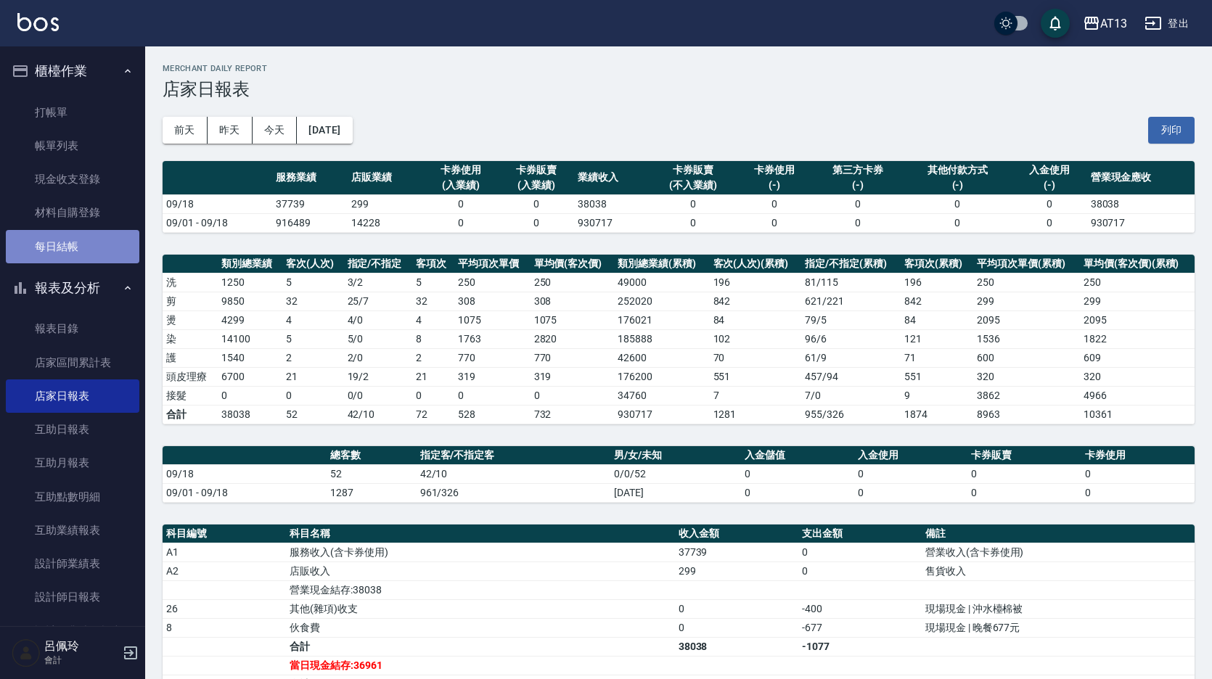
click at [78, 249] on link "每日結帳" at bounding box center [72, 246] width 133 height 33
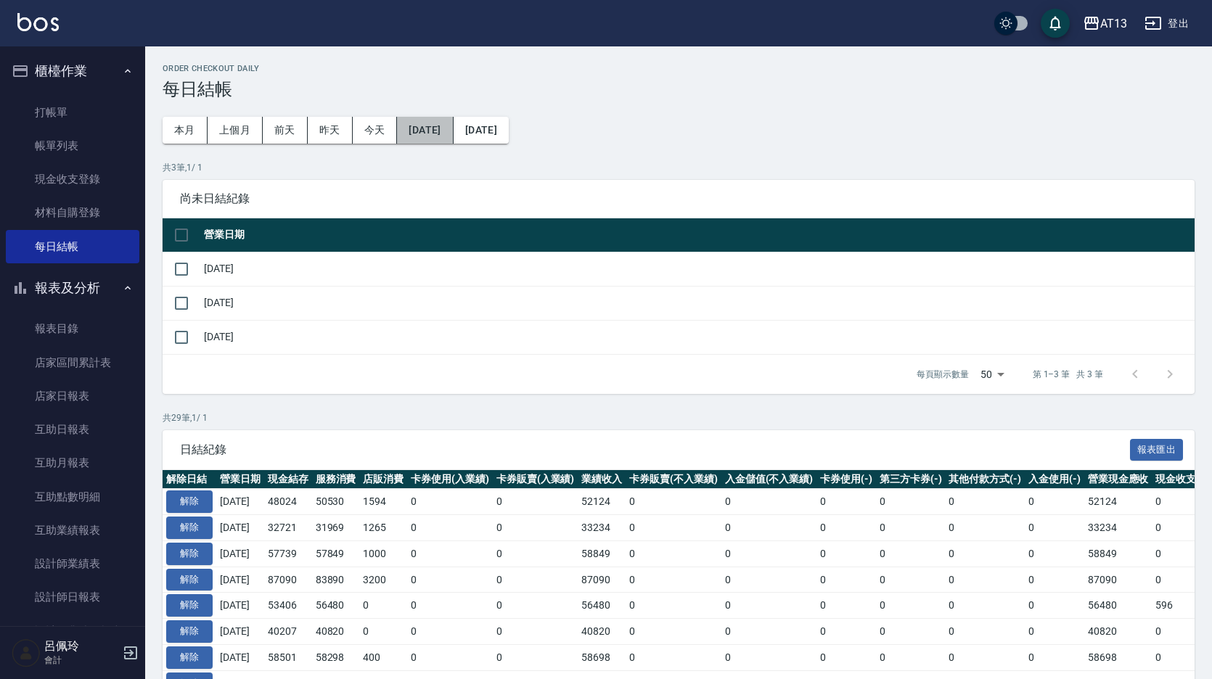
click at [434, 131] on button "2025/08/19" at bounding box center [425, 130] width 56 height 27
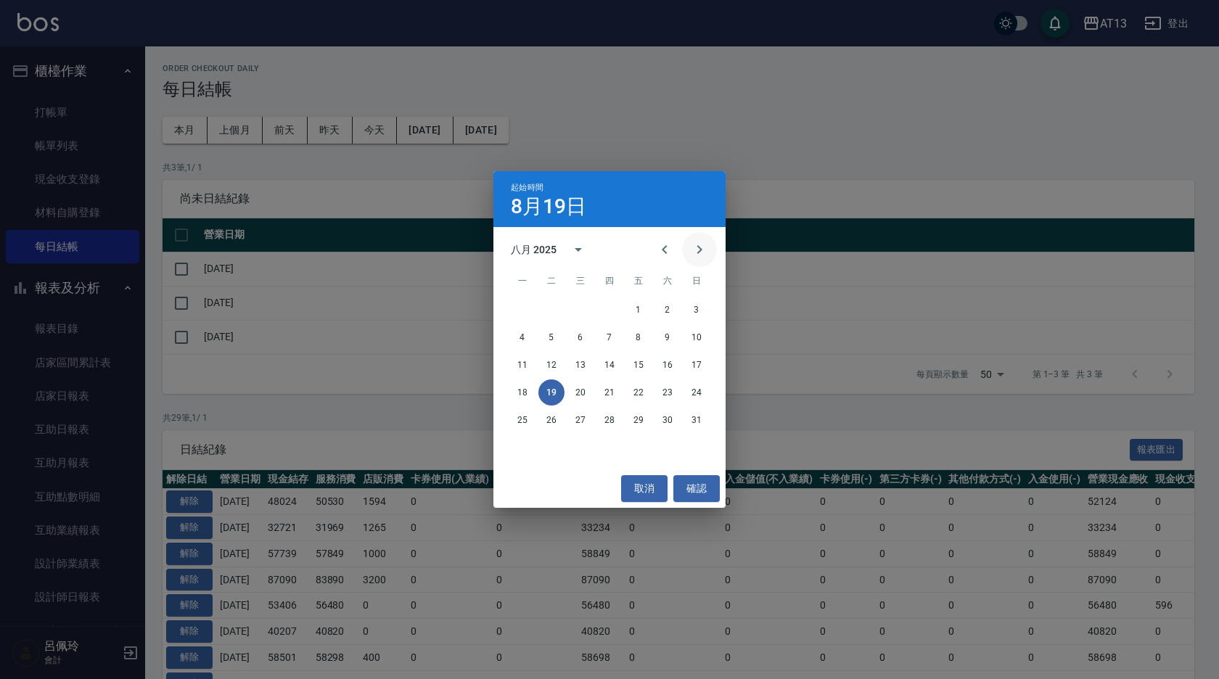
click at [707, 252] on icon "Next month" at bounding box center [699, 249] width 17 height 17
click at [649, 488] on button "取消" at bounding box center [644, 488] width 46 height 27
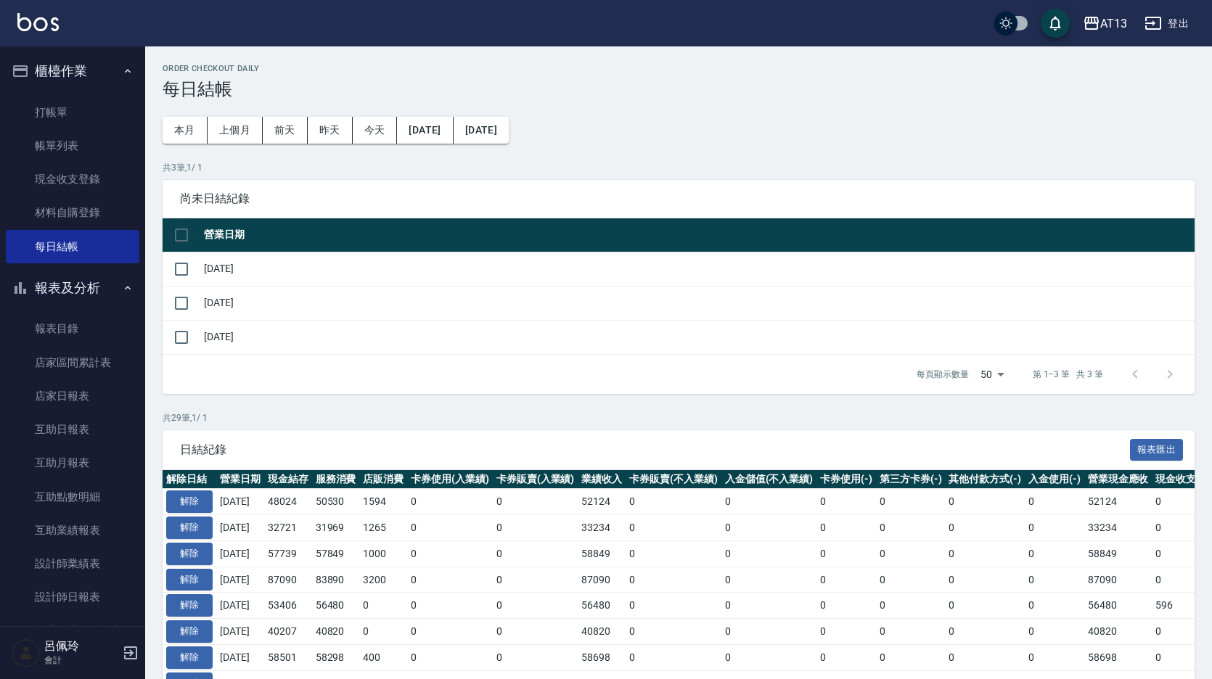
click at [177, 236] on input "checkbox" at bounding box center [181, 235] width 30 height 30
checkbox input "true"
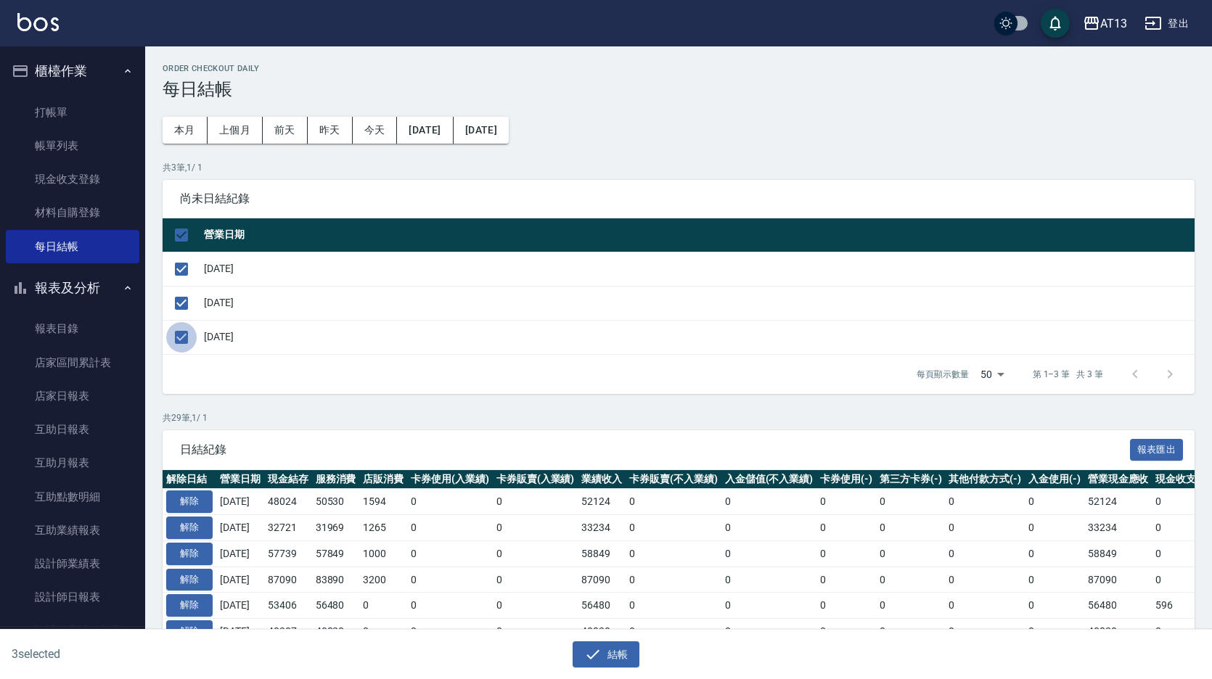
click at [181, 334] on input "checkbox" at bounding box center [181, 337] width 30 height 30
checkbox input "false"
click at [612, 654] on button "結帳" at bounding box center [605, 654] width 67 height 27
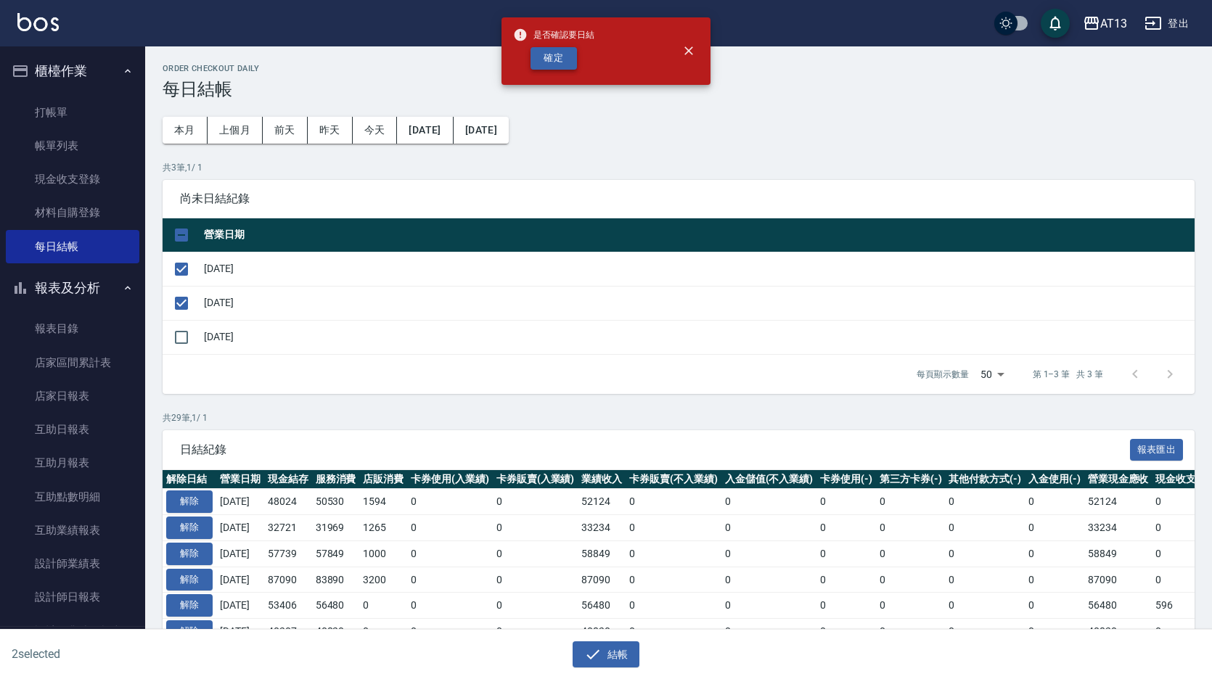
click at [544, 67] on button "確定" at bounding box center [553, 58] width 46 height 22
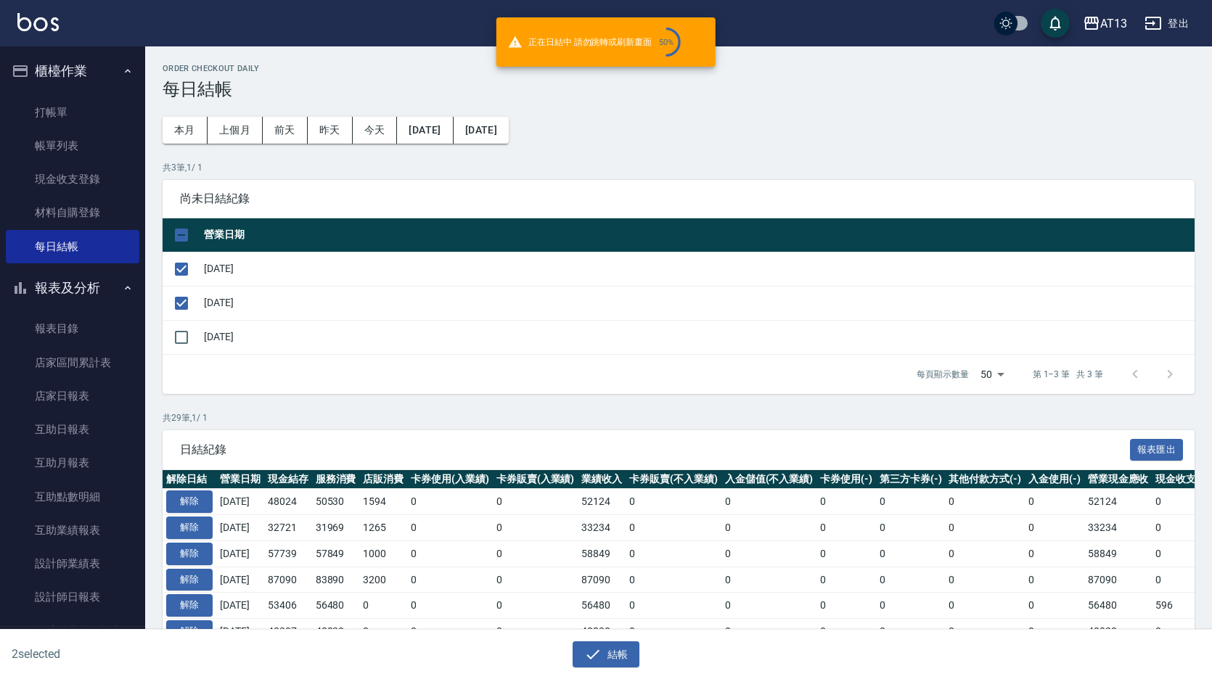
checkbox input "false"
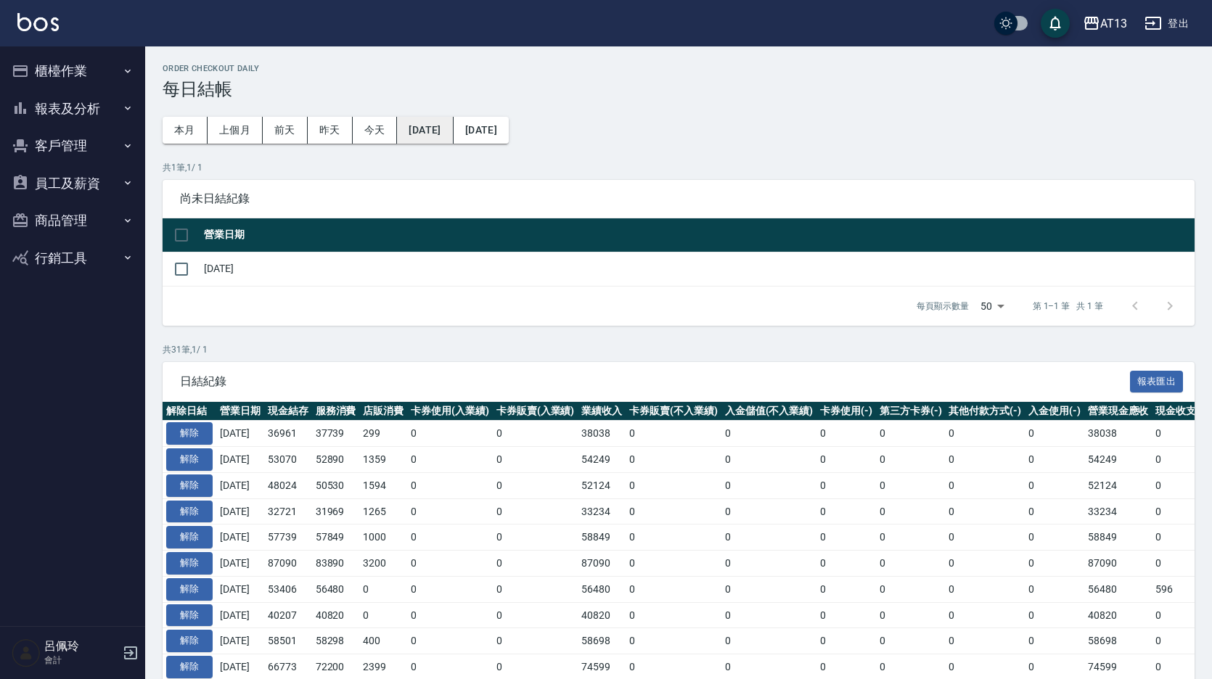
click at [423, 136] on button "2025/08/19" at bounding box center [425, 130] width 56 height 27
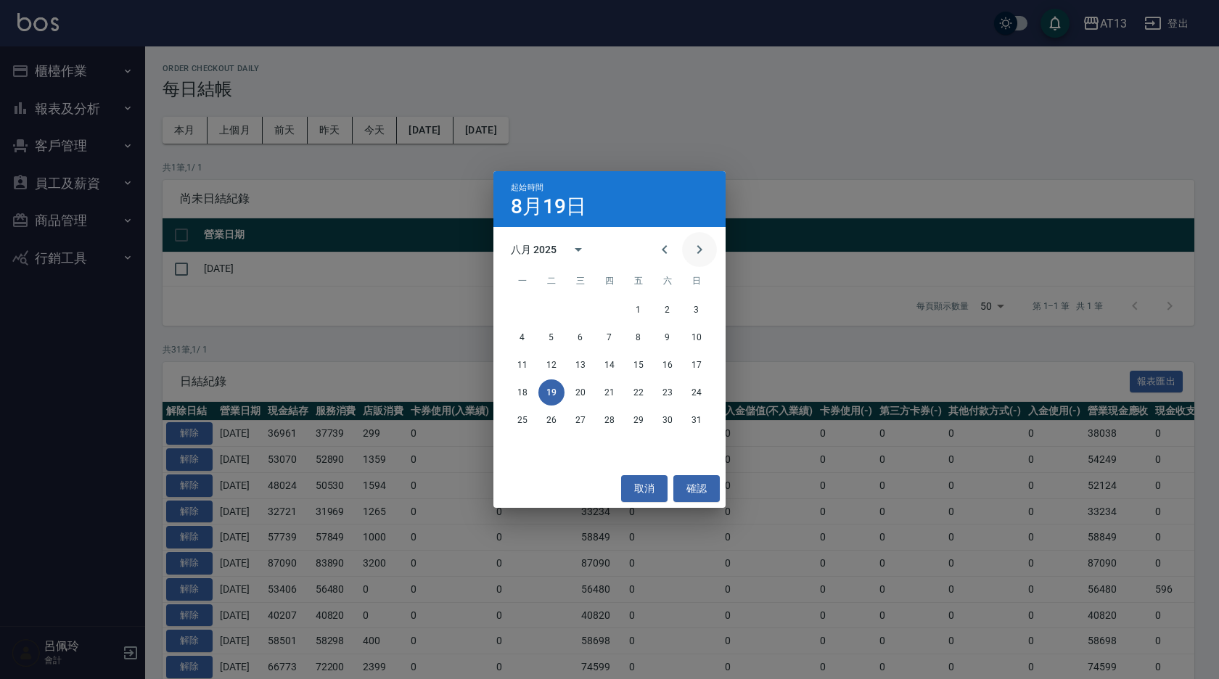
click at [702, 247] on icon "Next month" at bounding box center [699, 249] width 17 height 17
click at [665, 338] on button "13" at bounding box center [667, 337] width 26 height 26
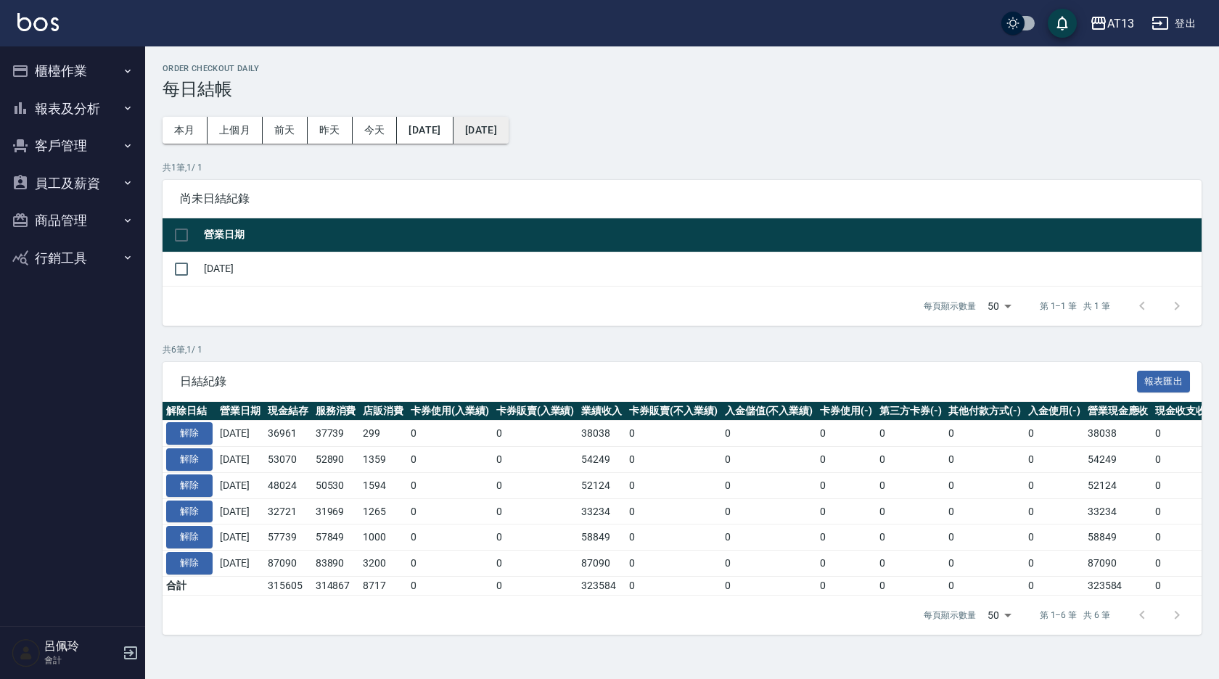
click at [509, 139] on button "[DATE]" at bounding box center [480, 130] width 55 height 27
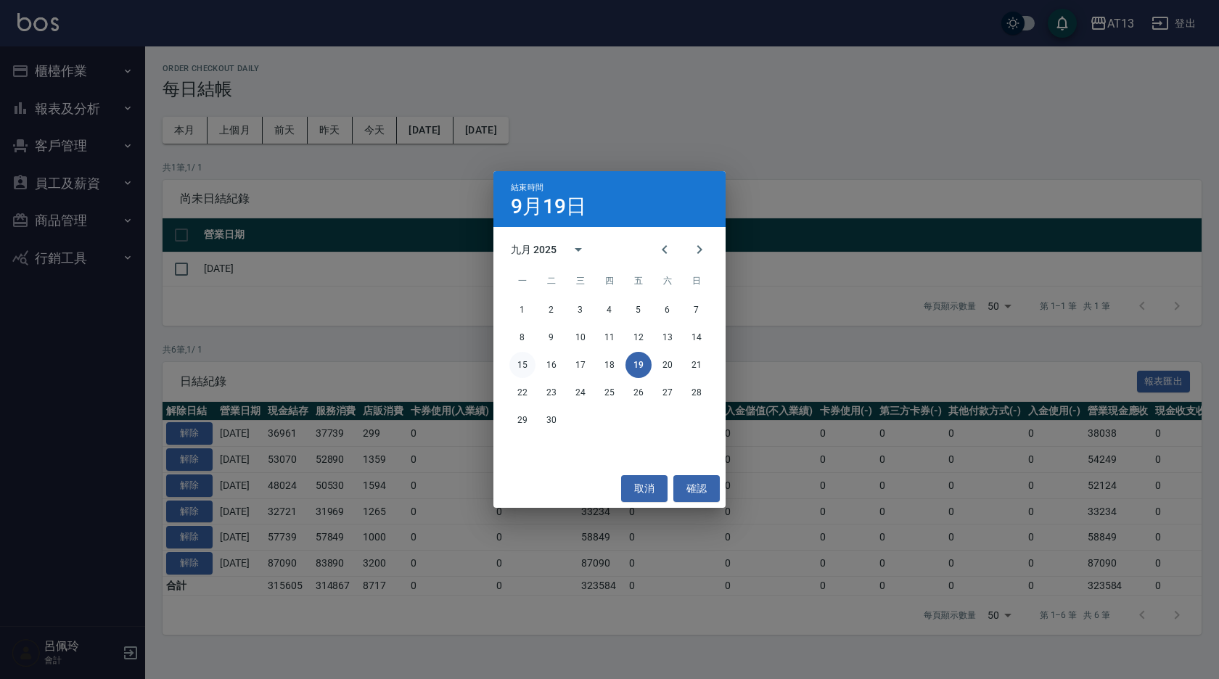
click at [526, 363] on button "15" at bounding box center [522, 365] width 26 height 26
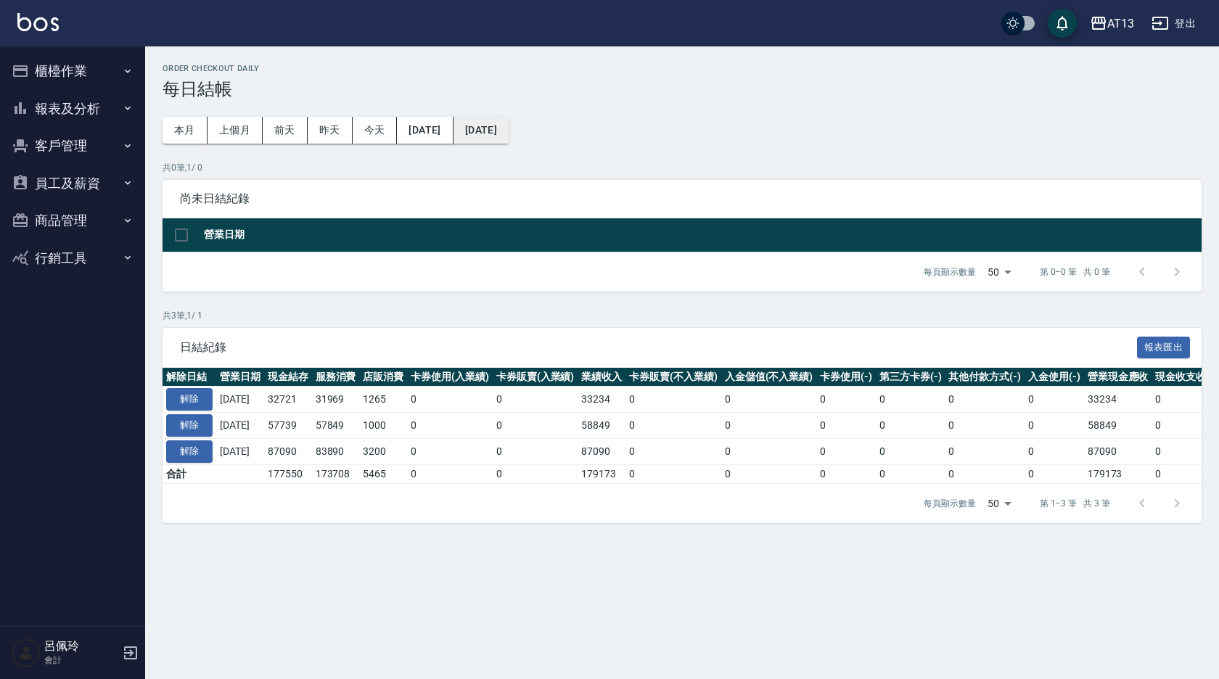
click at [509, 134] on button "2025/09/15" at bounding box center [480, 130] width 55 height 27
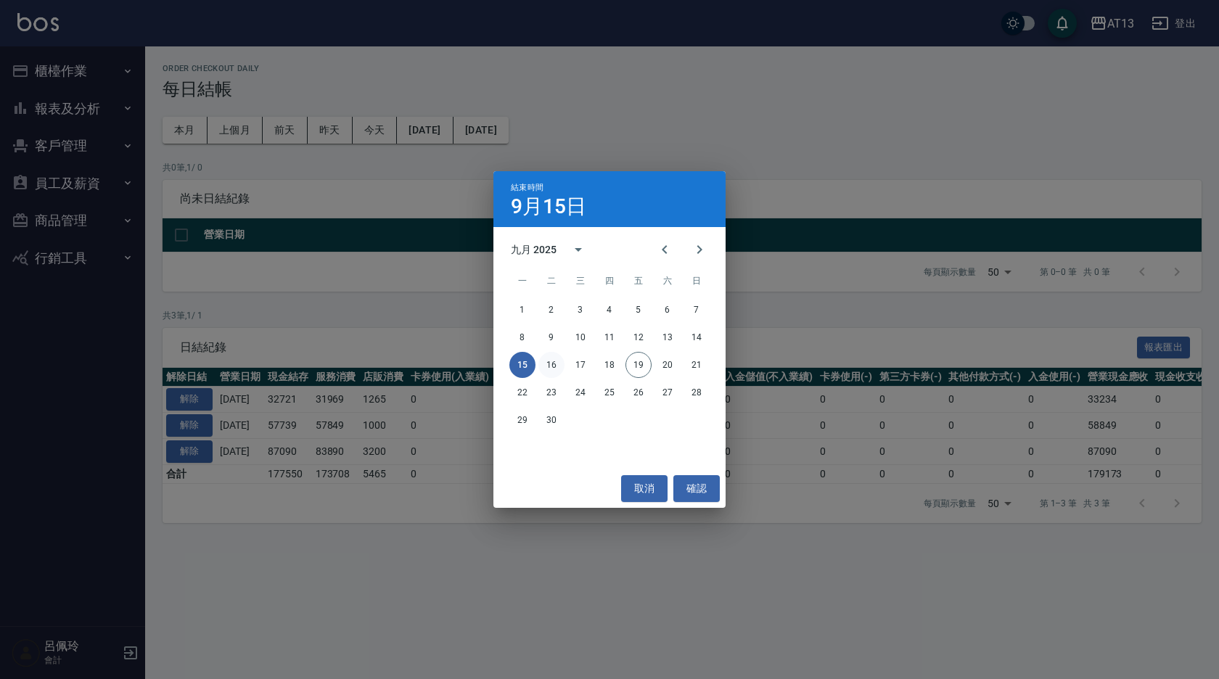
click at [544, 363] on button "16" at bounding box center [551, 365] width 26 height 26
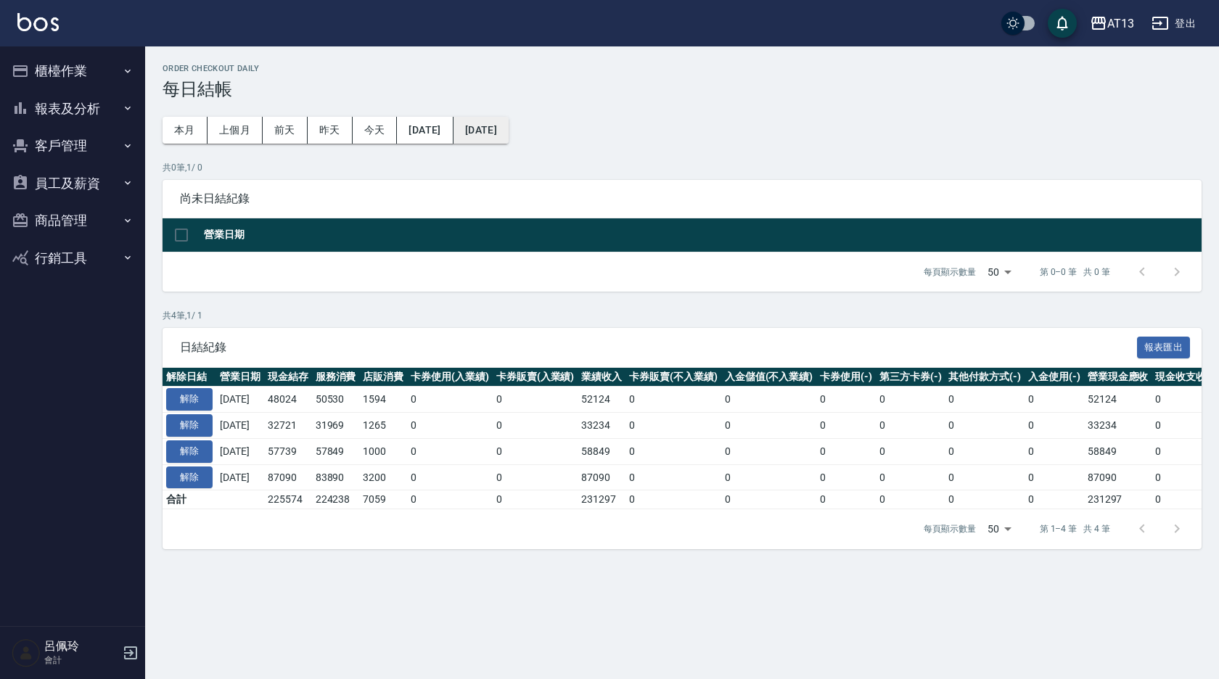
click at [506, 131] on button "2025/09/16" at bounding box center [480, 130] width 55 height 27
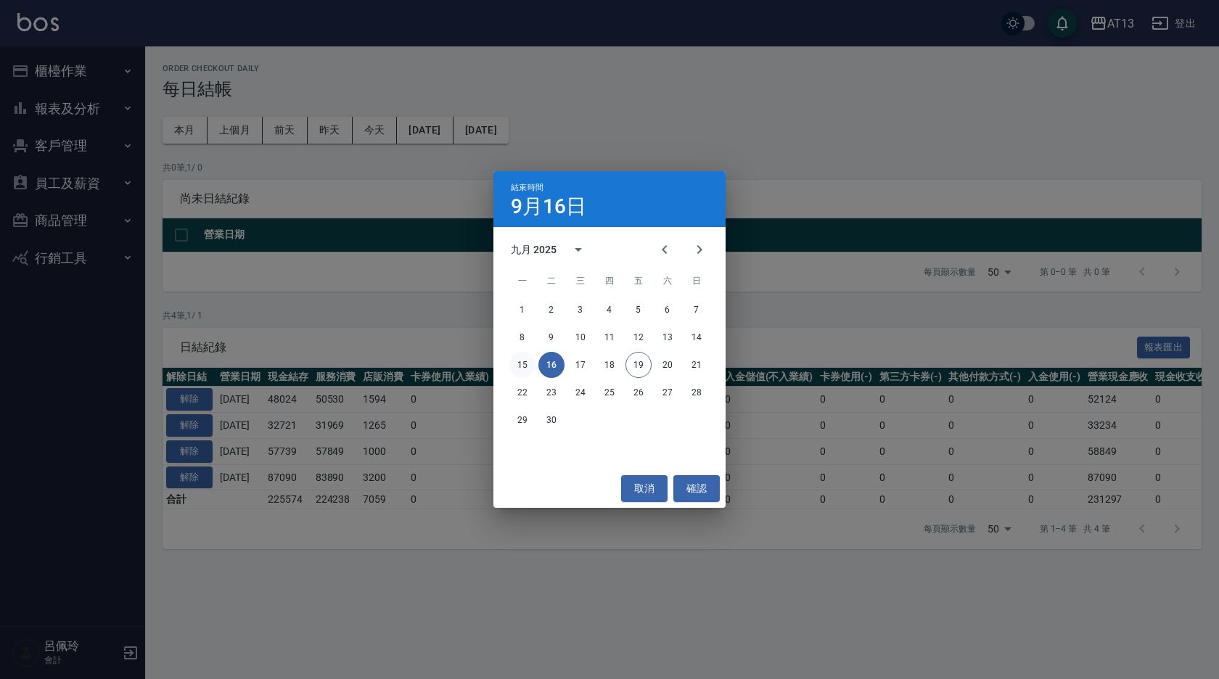
click at [527, 362] on button "15" at bounding box center [522, 365] width 26 height 26
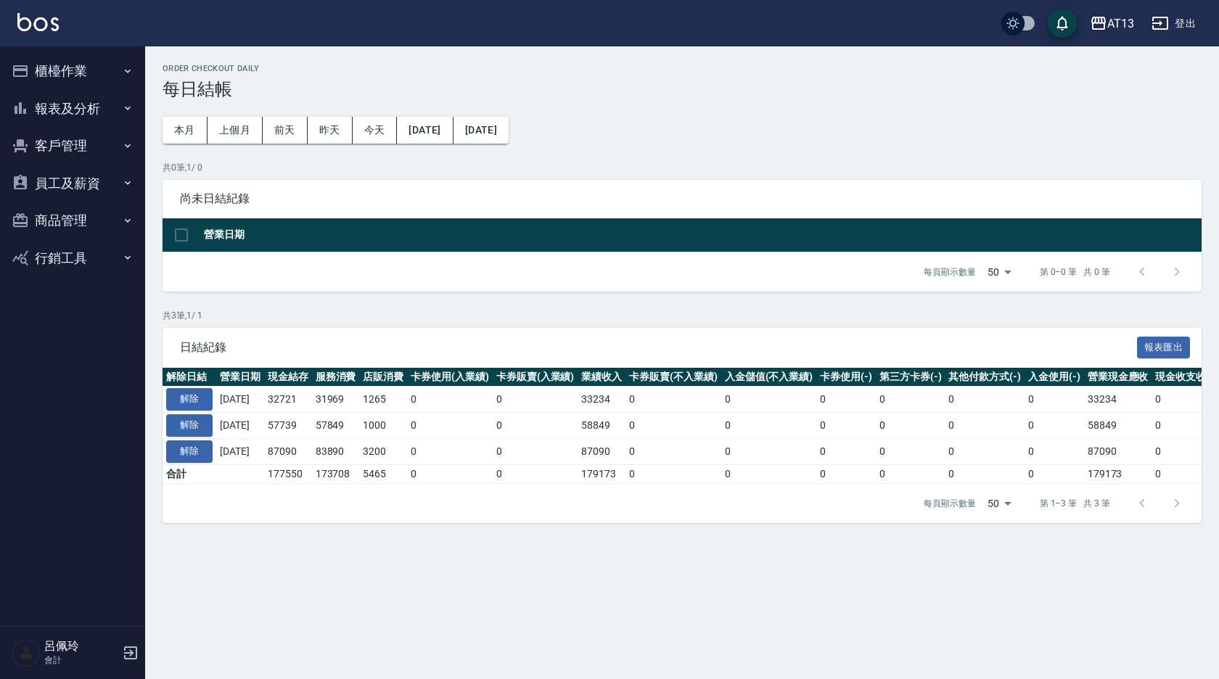
click at [70, 64] on button "櫃檯作業" at bounding box center [72, 71] width 133 height 38
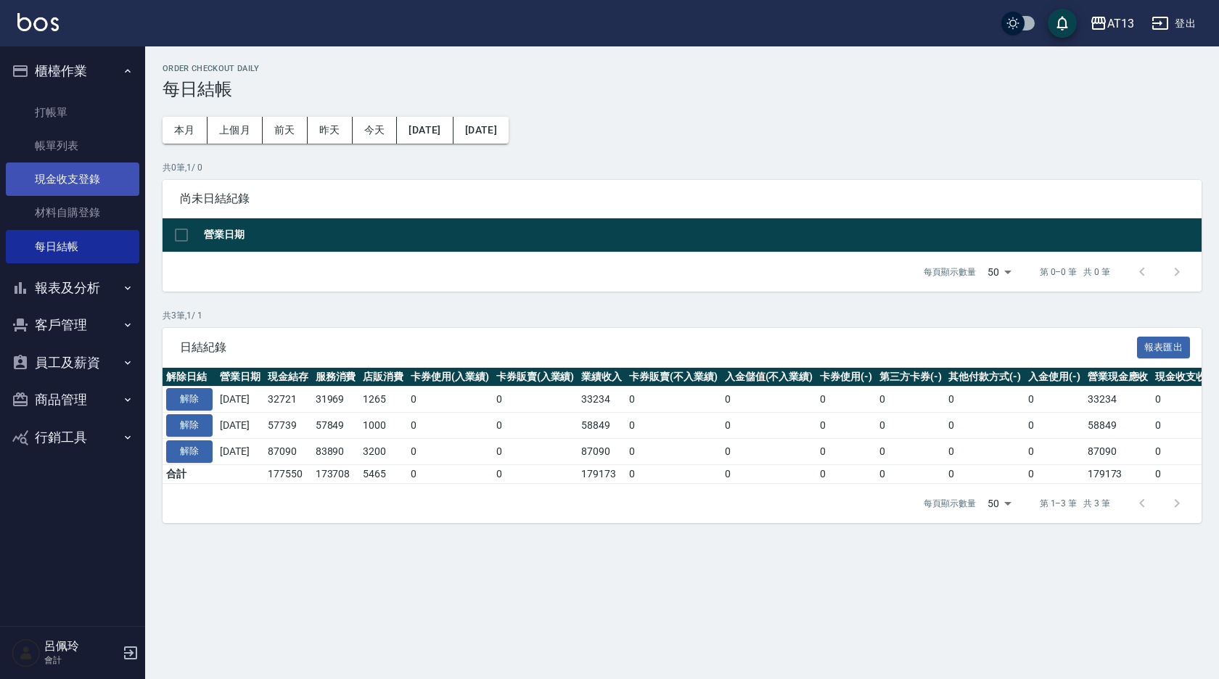
click at [91, 171] on link "現金收支登錄" at bounding box center [72, 179] width 133 height 33
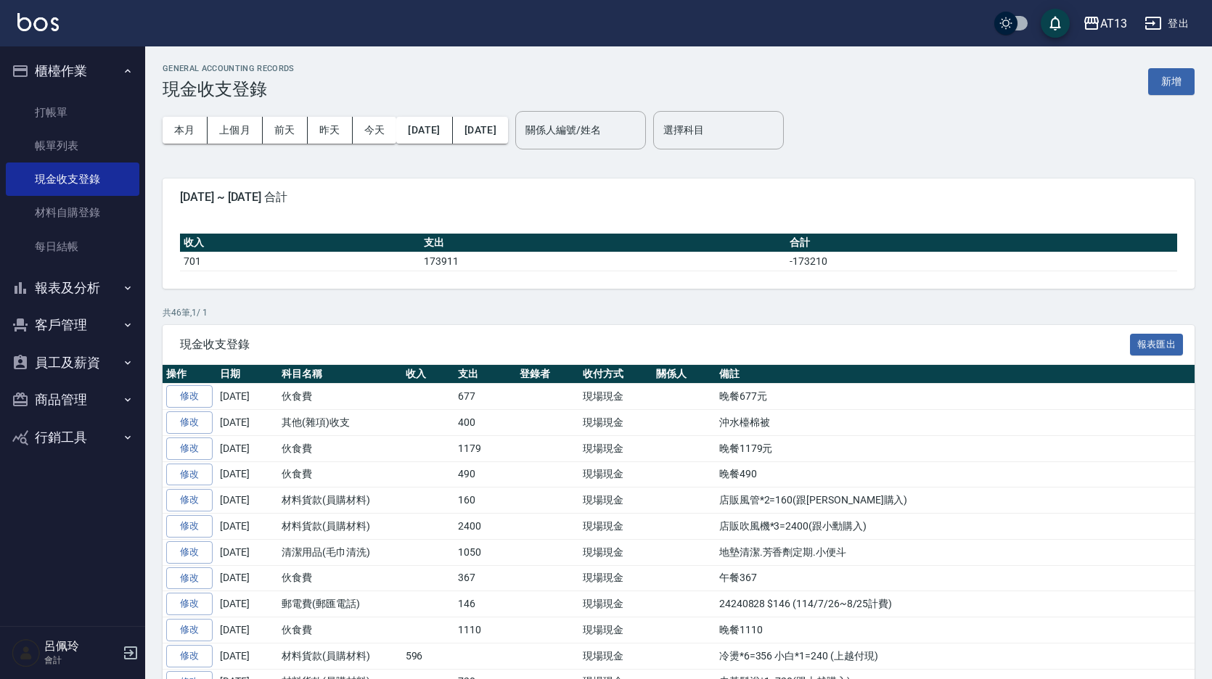
drag, startPoint x: 86, startPoint y: 171, endPoint x: 0, endPoint y: 57, distance: 143.1
drag, startPoint x: 0, startPoint y: 64, endPoint x: 1060, endPoint y: 146, distance: 1063.1
click at [1060, 146] on div "本月 上個月 前天 昨天 今天 2025/09/01 2025/09/19 關係人編號/姓名 關係人編號/姓名 選擇科目 選擇科目" at bounding box center [679, 130] width 1032 height 62
click at [63, 398] on button "商品管理" at bounding box center [72, 400] width 133 height 38
click at [83, 446] on link "商品列表" at bounding box center [72, 440] width 133 height 33
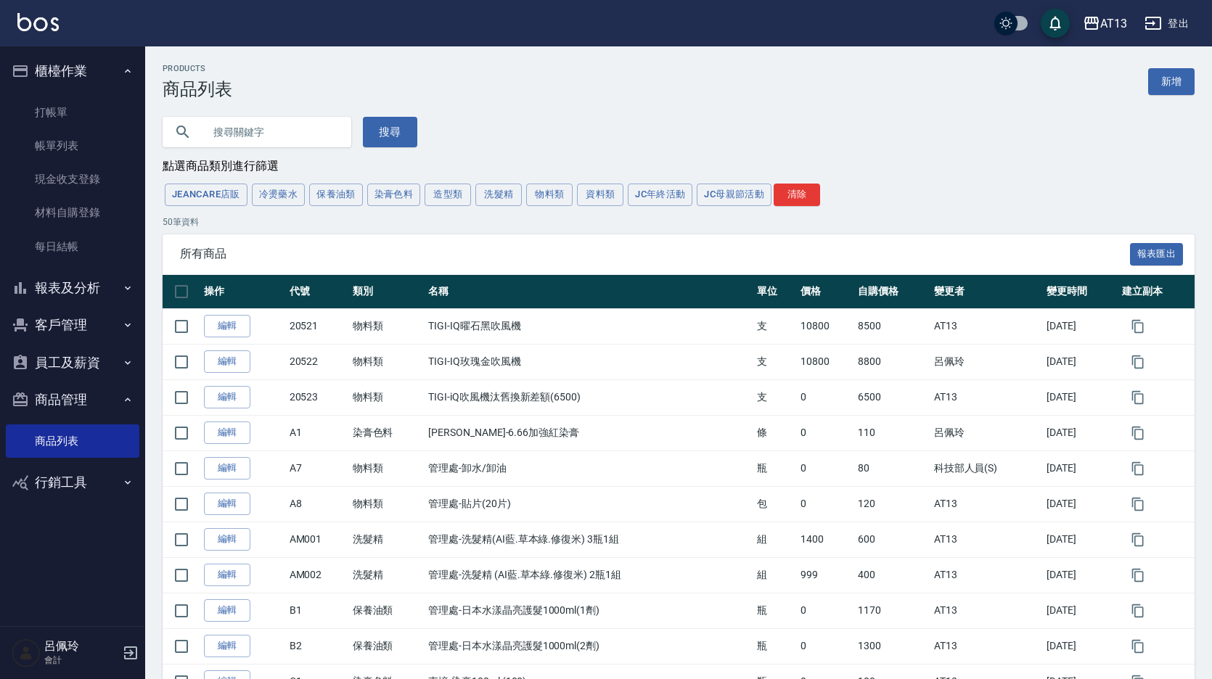
click at [262, 139] on input "text" at bounding box center [271, 131] width 136 height 39
type input "荷"
click at [398, 138] on button "搜尋" at bounding box center [390, 132] width 54 height 30
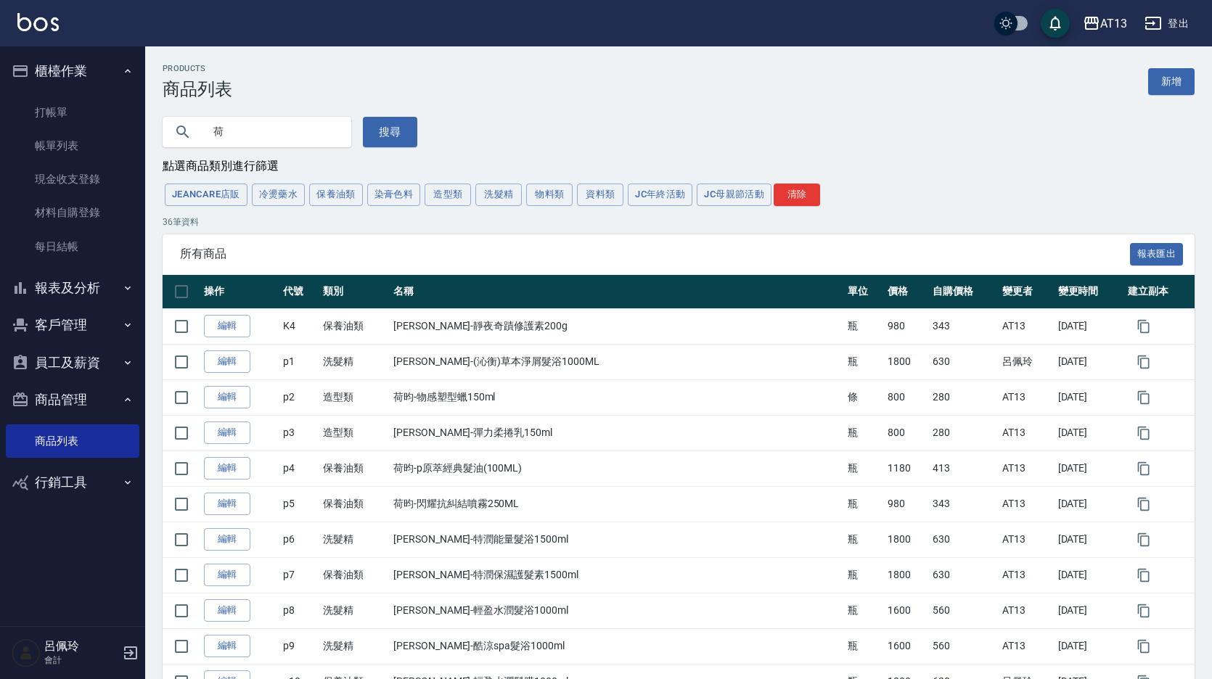
drag, startPoint x: 1159, startPoint y: 80, endPoint x: 1149, endPoint y: 81, distance: 9.5
click at [1159, 80] on link "新增" at bounding box center [1171, 81] width 46 height 27
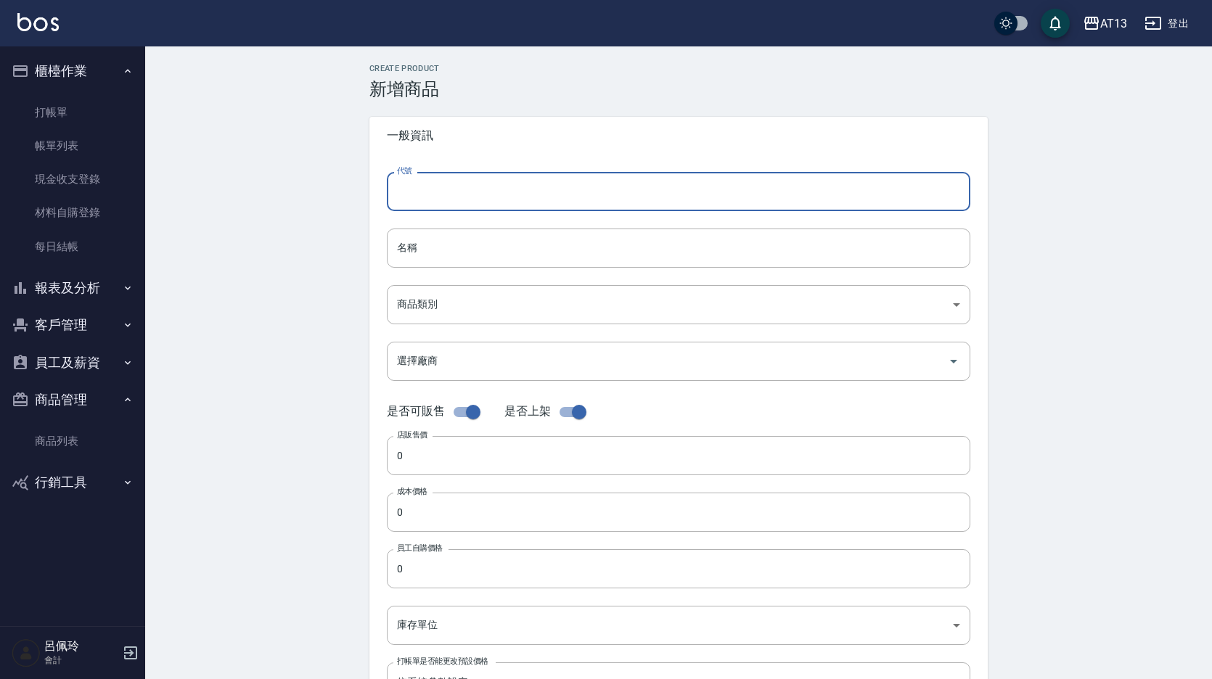
click at [441, 189] on input "代號" at bounding box center [678, 191] width 583 height 39
type input "p39"
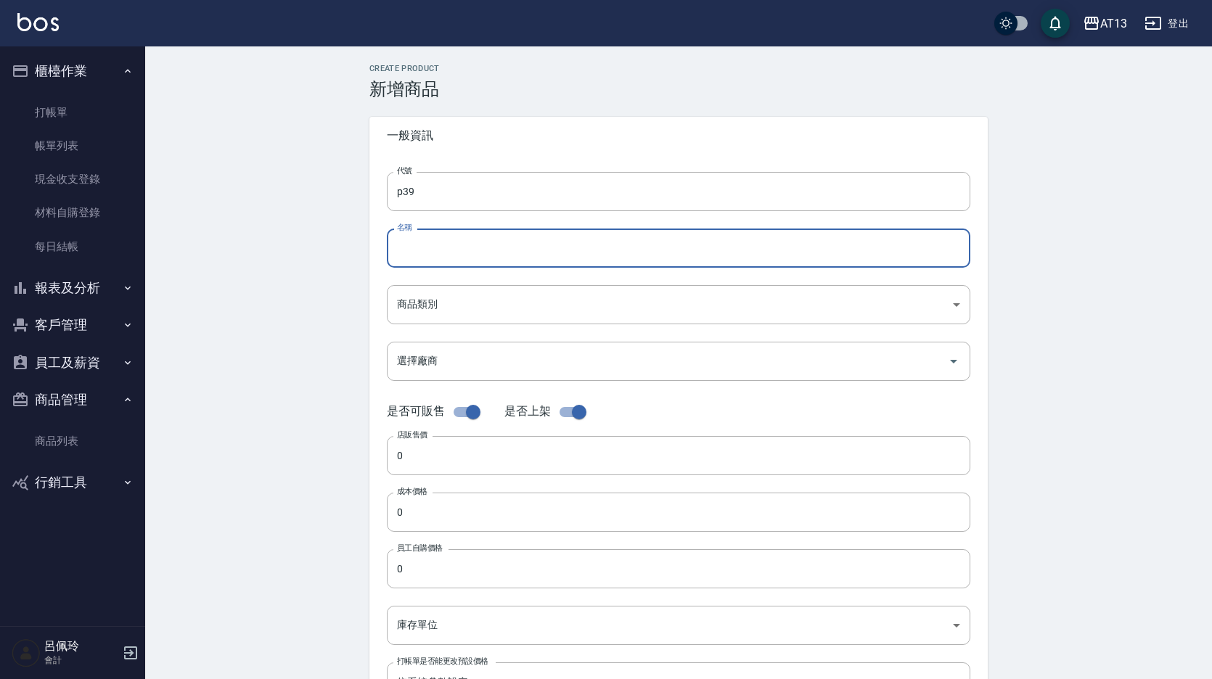
click at [410, 231] on div "名稱 名稱" at bounding box center [678, 248] width 583 height 39
click at [430, 252] on input "荷琇-斯順絲滑護髮油" at bounding box center [678, 248] width 583 height 39
click at [512, 256] on input "荷琇-柔順絲滑護髮油" at bounding box center [678, 248] width 583 height 39
click at [591, 260] on input "荷琇-柔順絲滑護髮油" at bounding box center [678, 248] width 583 height 39
type input "荷"
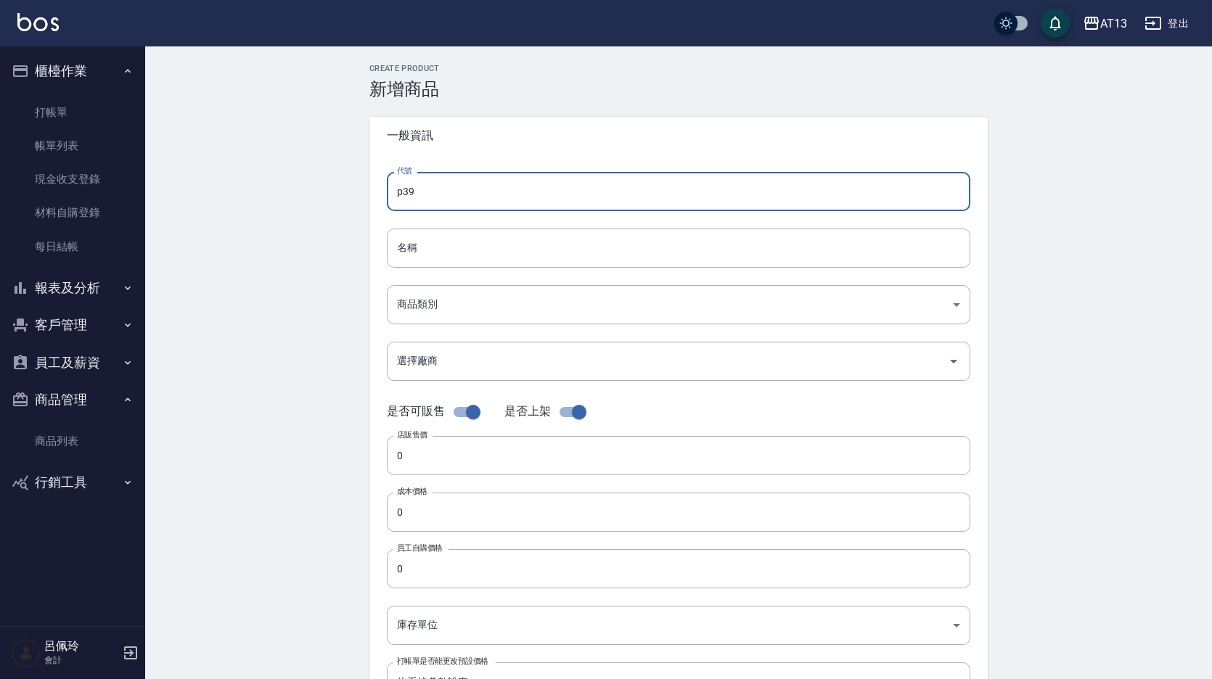
click at [554, 182] on input "p39" at bounding box center [678, 191] width 583 height 39
type input "p"
click at [459, 200] on input "代號" at bounding box center [678, 191] width 583 height 39
type input "p38"
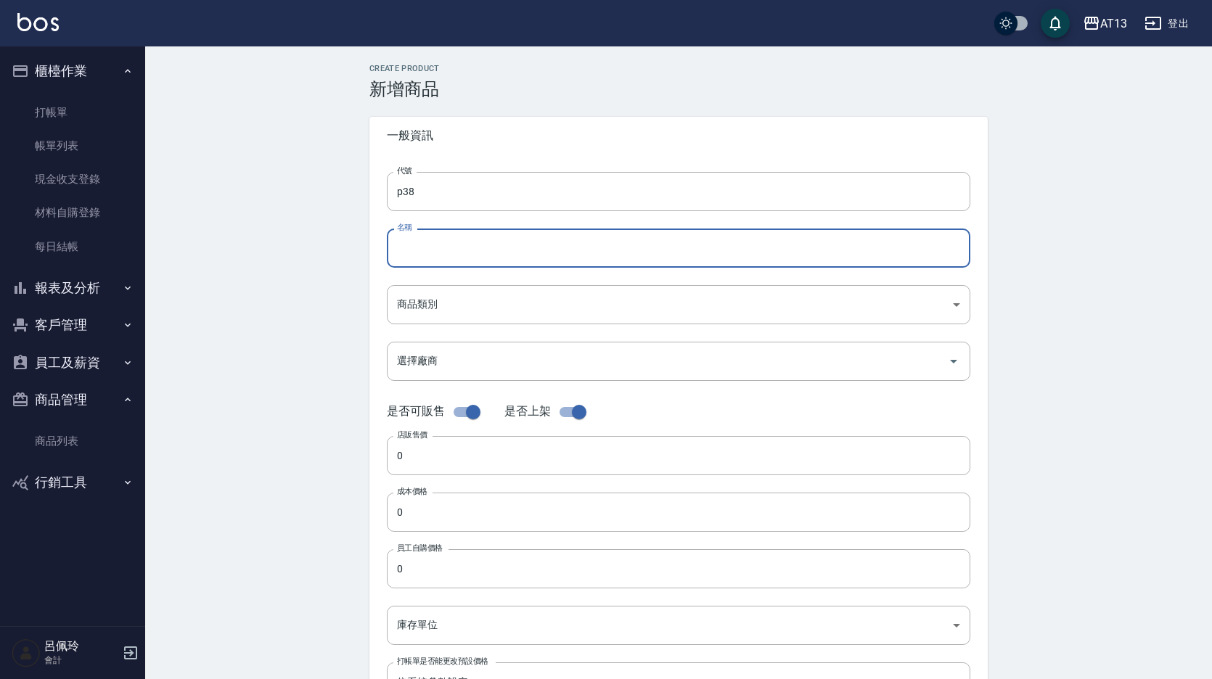
click at [428, 250] on input "名稱" at bounding box center [678, 248] width 583 height 39
click at [403, 242] on input "名稱" at bounding box center [678, 248] width 583 height 39
type input "荷琇-角蛋白推進精華500ml"
click at [434, 303] on body "AT13 登出 櫃檯作業 打帳單 帳單列表 現金收支登錄 材料自購登錄 每日結帳 報表及分析 報表目錄 店家區間累計表 店家日報表 互助日報表 互助月報表 互…" at bounding box center [606, 500] width 1212 height 1001
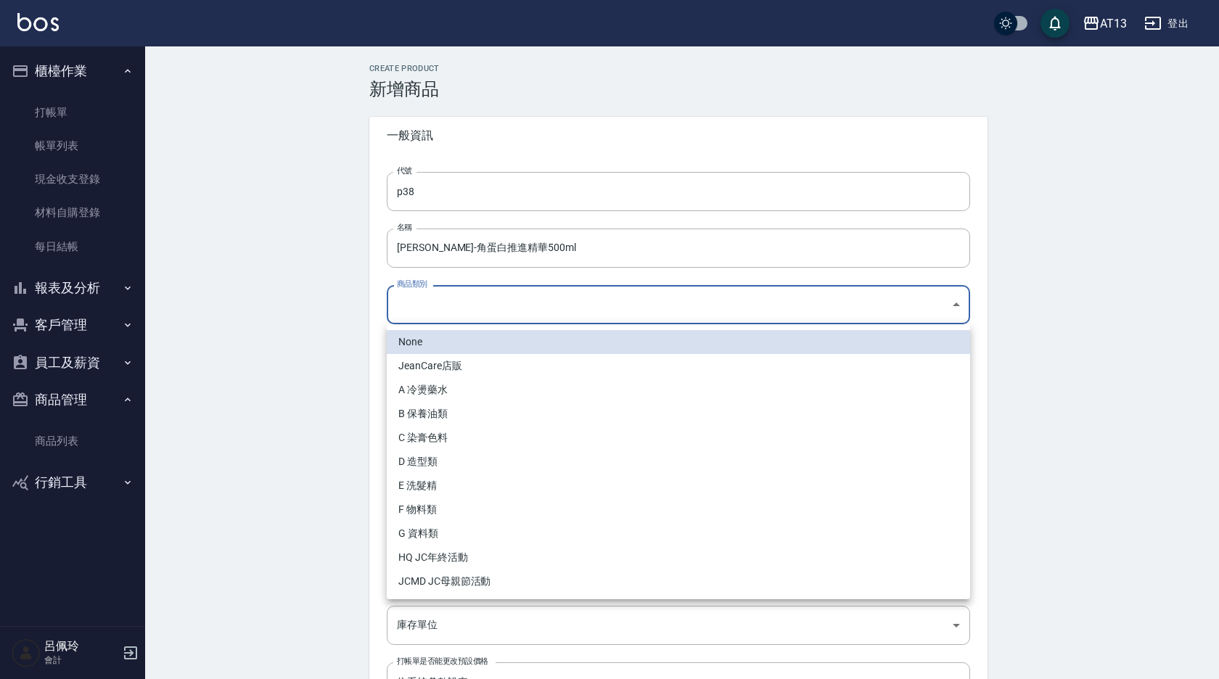
click at [424, 410] on li "B 保養油類" at bounding box center [678, 414] width 583 height 24
type input "24a0060b-82af-4b59-83bf-9c845731a61e"
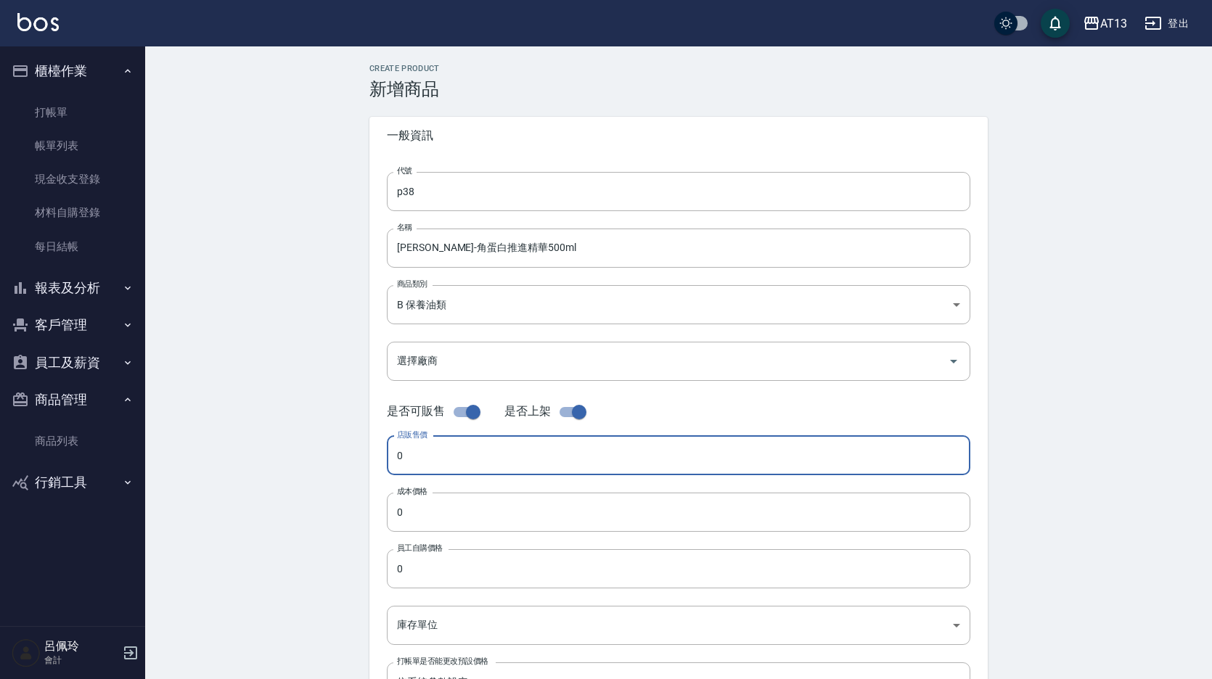
click at [437, 466] on input "0" at bounding box center [678, 455] width 583 height 39
click at [567, 415] on input "checkbox" at bounding box center [579, 412] width 83 height 28
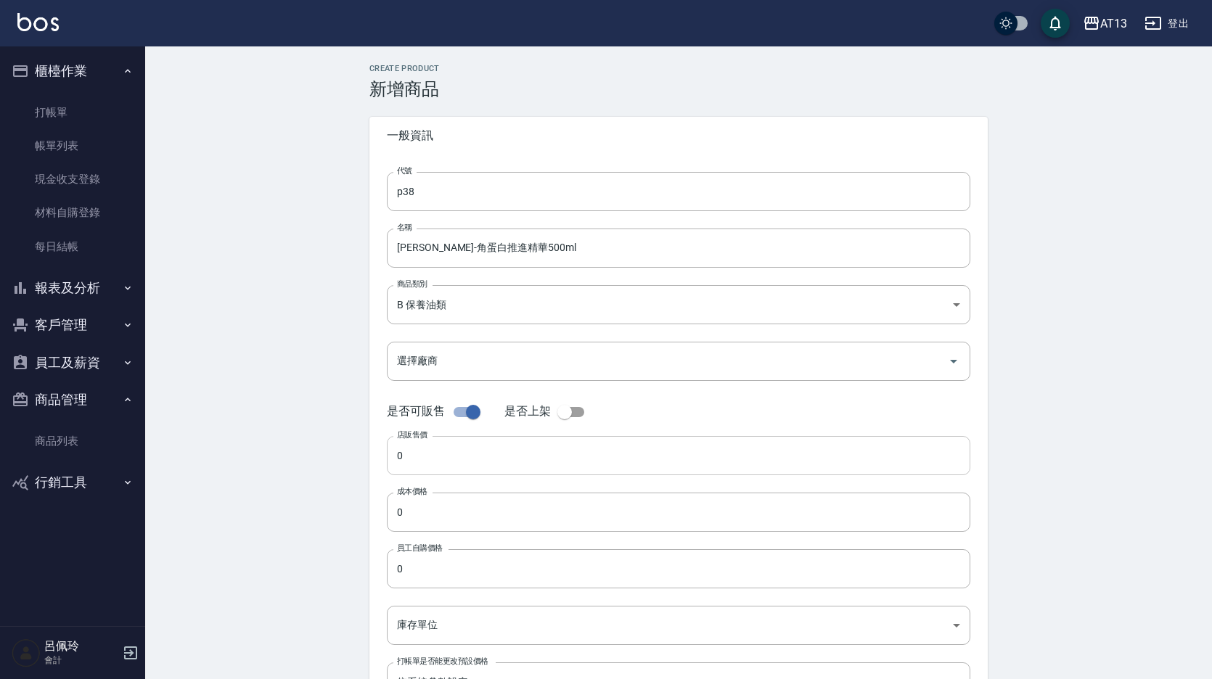
click at [428, 462] on input "0" at bounding box center [678, 455] width 583 height 39
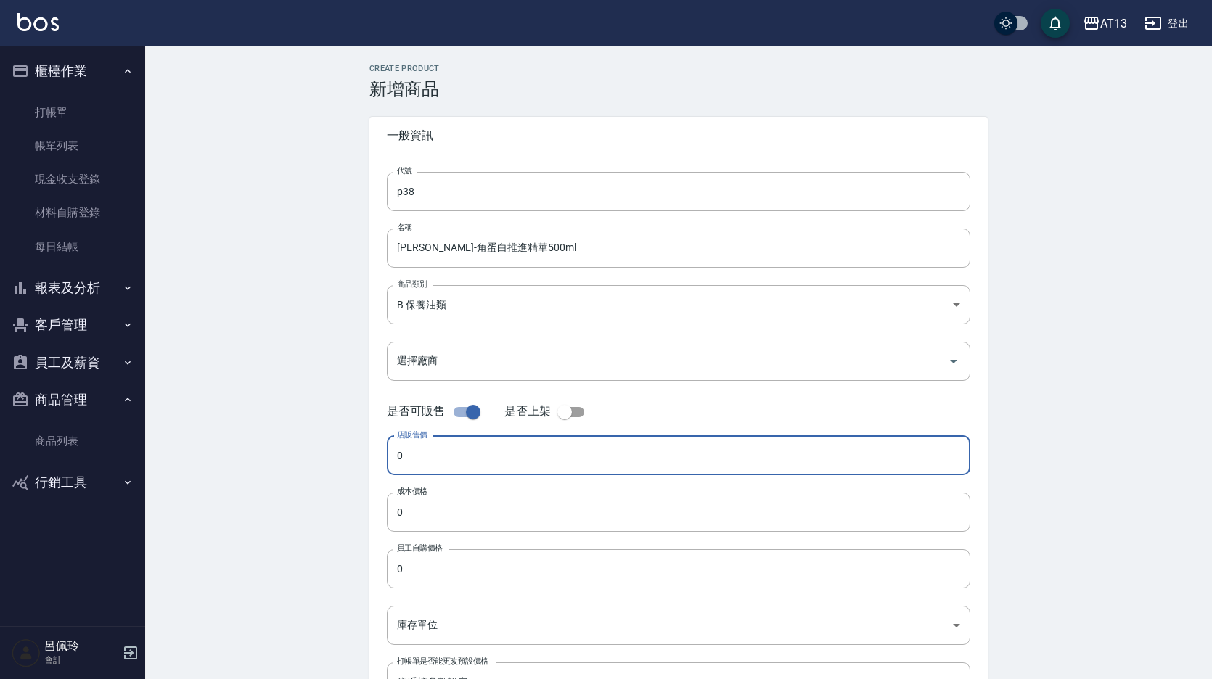
click at [564, 412] on input "checkbox" at bounding box center [564, 412] width 83 height 28
checkbox input "true"
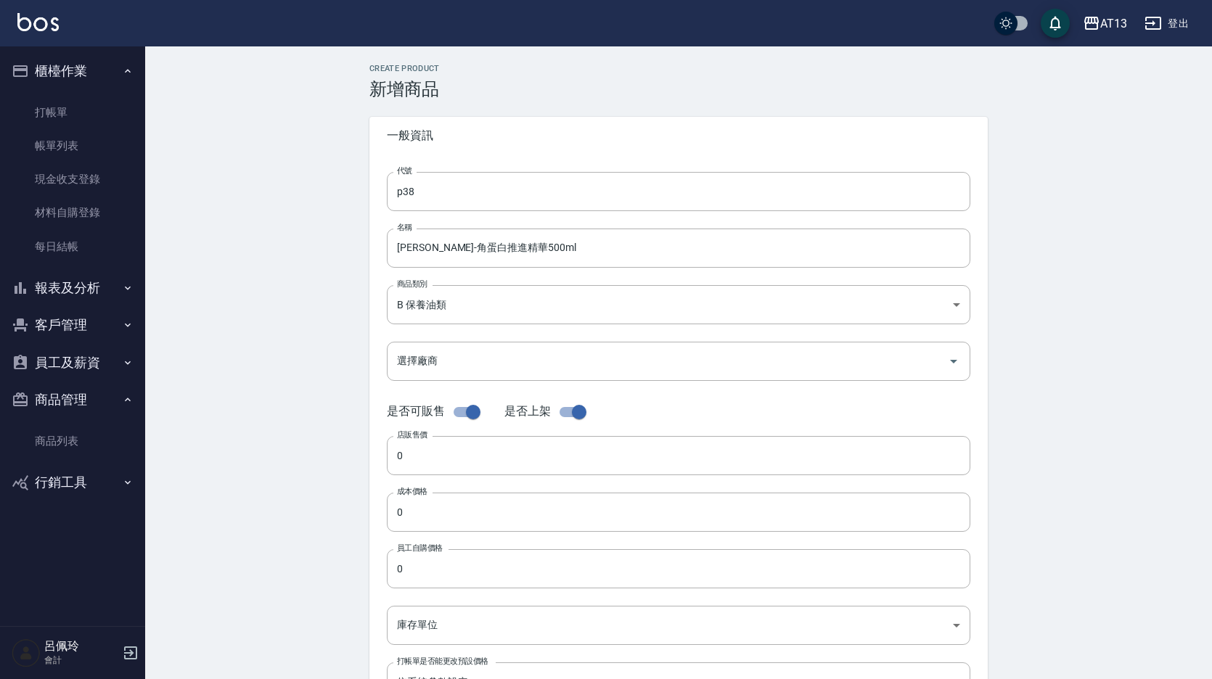
click at [461, 409] on input "checkbox" at bounding box center [473, 412] width 83 height 28
checkbox input "false"
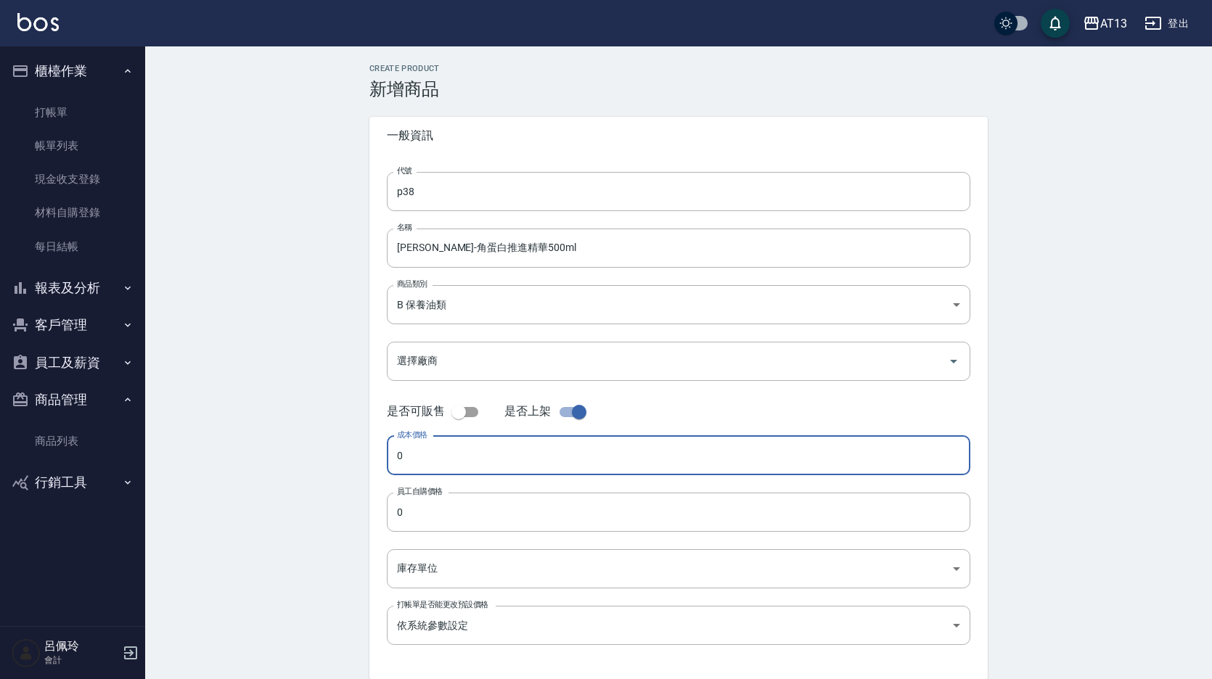
click at [428, 461] on input "0" at bounding box center [678, 455] width 583 height 39
type input "1800"
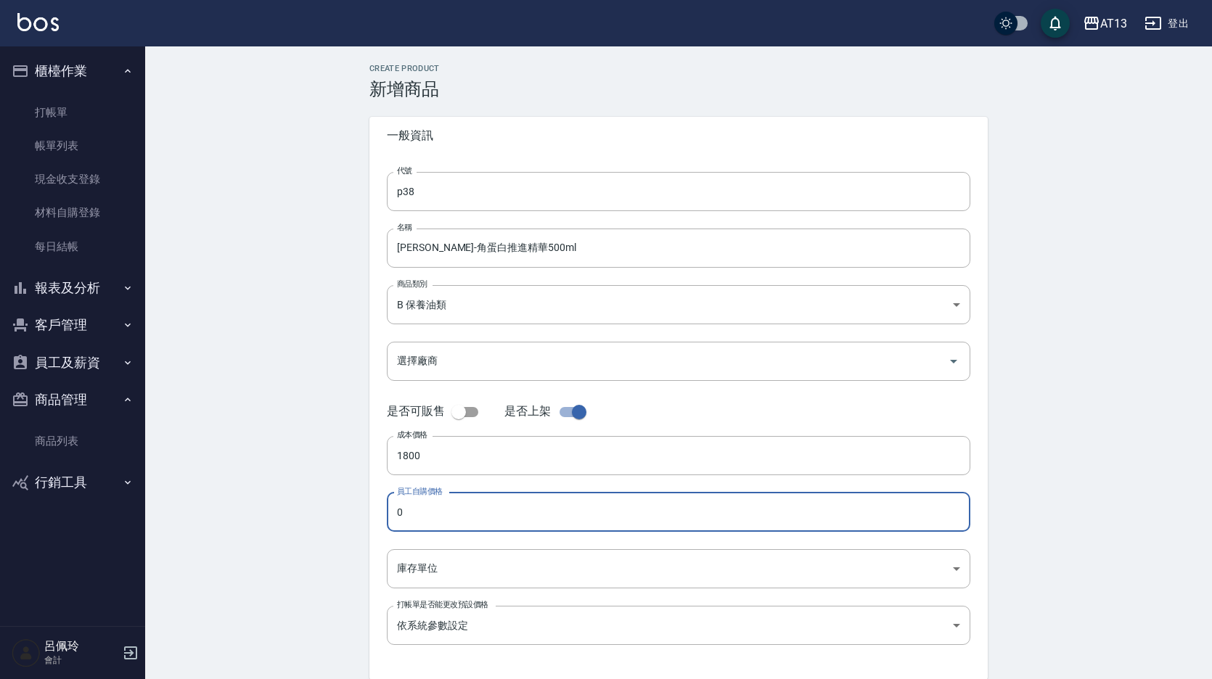
click at [447, 508] on input "0" at bounding box center [678, 512] width 583 height 39
type input "1800"
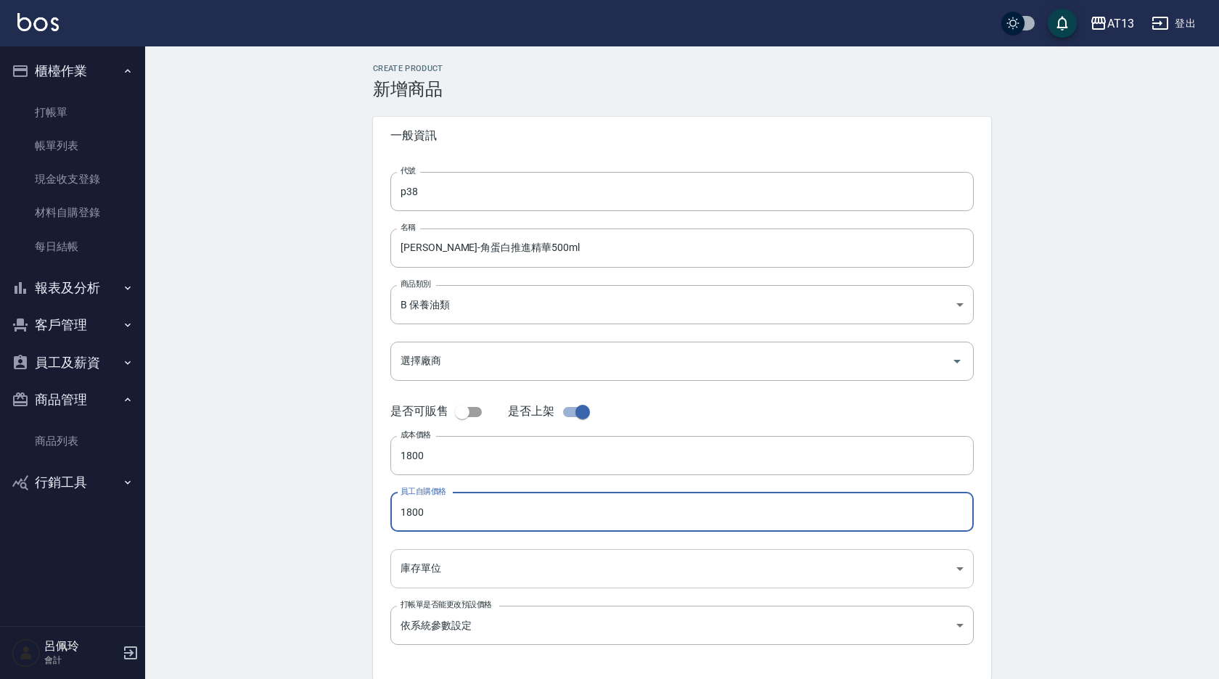
click at [546, 567] on body "AT13 登出 櫃檯作業 打帳單 帳單列表 現金收支登錄 材料自購登錄 每日結帳 報表及分析 報表目錄 店家區間累計表 店家日報表 互助日報表 互助月報表 互…" at bounding box center [609, 370] width 1219 height 741
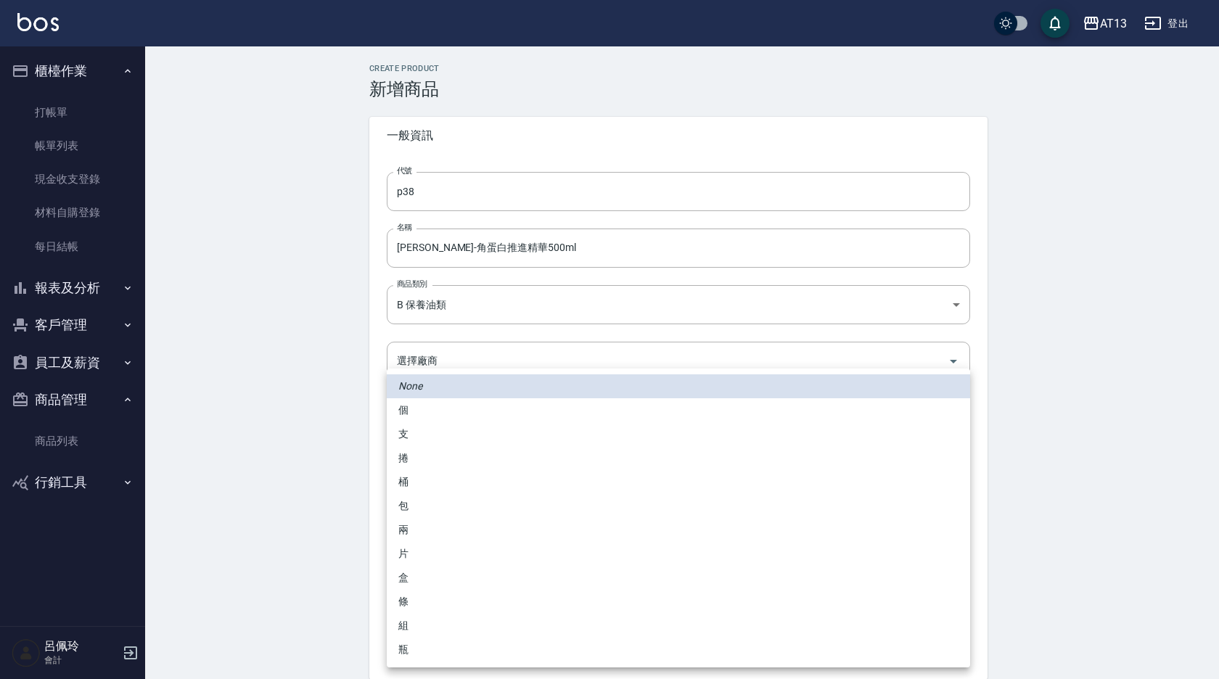
click at [414, 511] on li "包" at bounding box center [678, 506] width 583 height 24
type input "包"
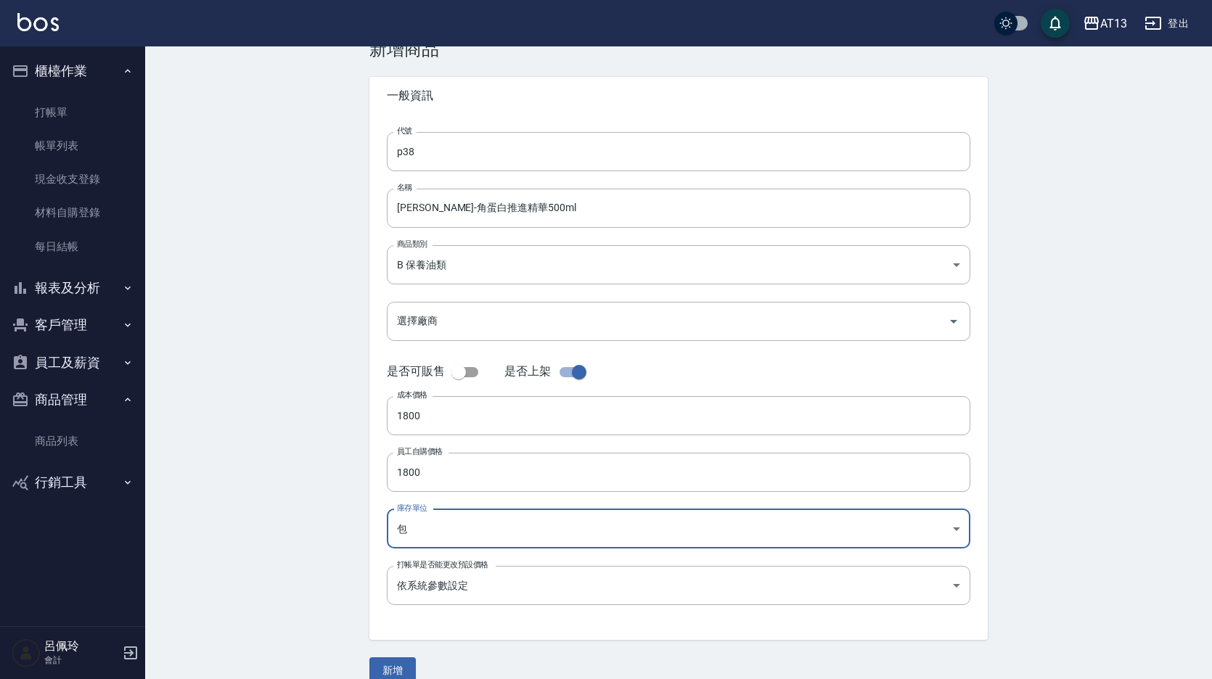
scroll to position [62, 0]
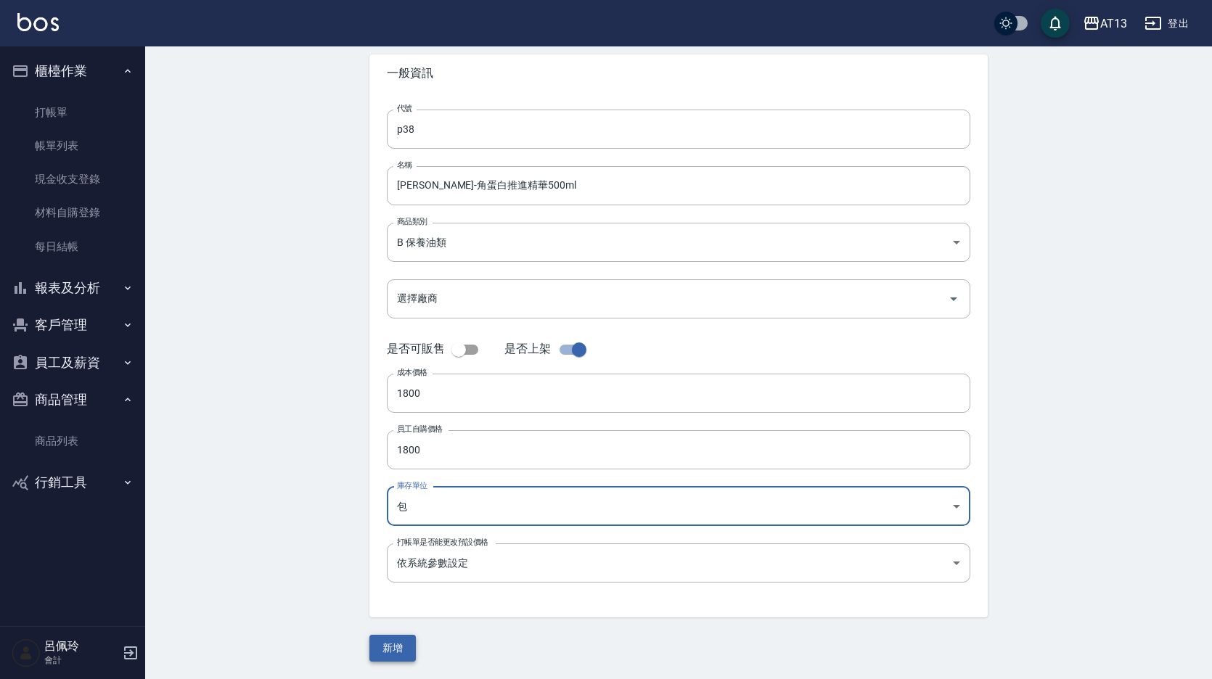
click at [409, 648] on button "新增" at bounding box center [392, 648] width 46 height 27
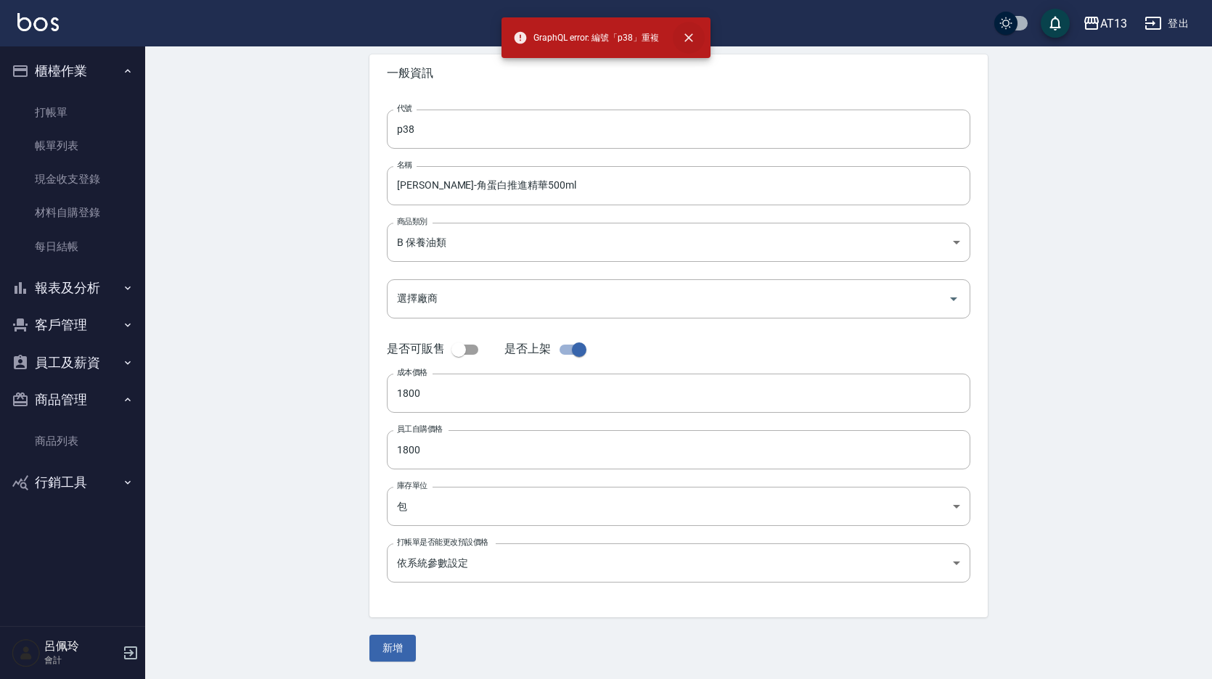
click at [699, 41] on button "close" at bounding box center [689, 38] width 32 height 32
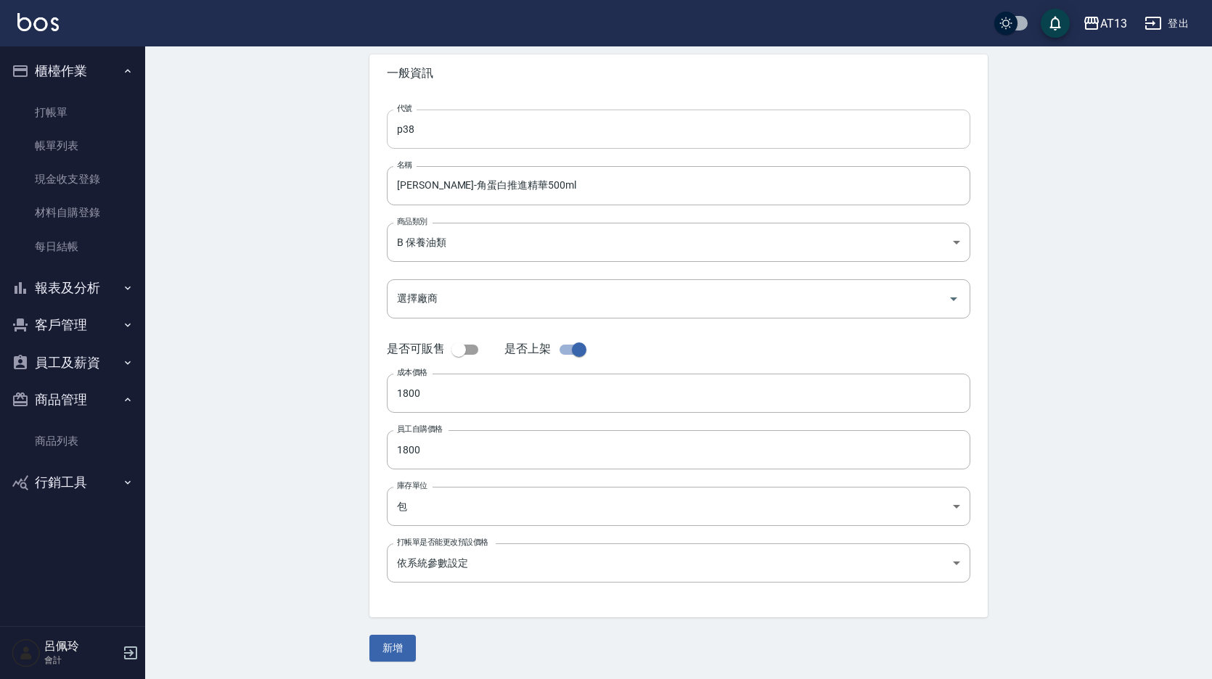
click at [448, 119] on input "p38" at bounding box center [678, 129] width 583 height 39
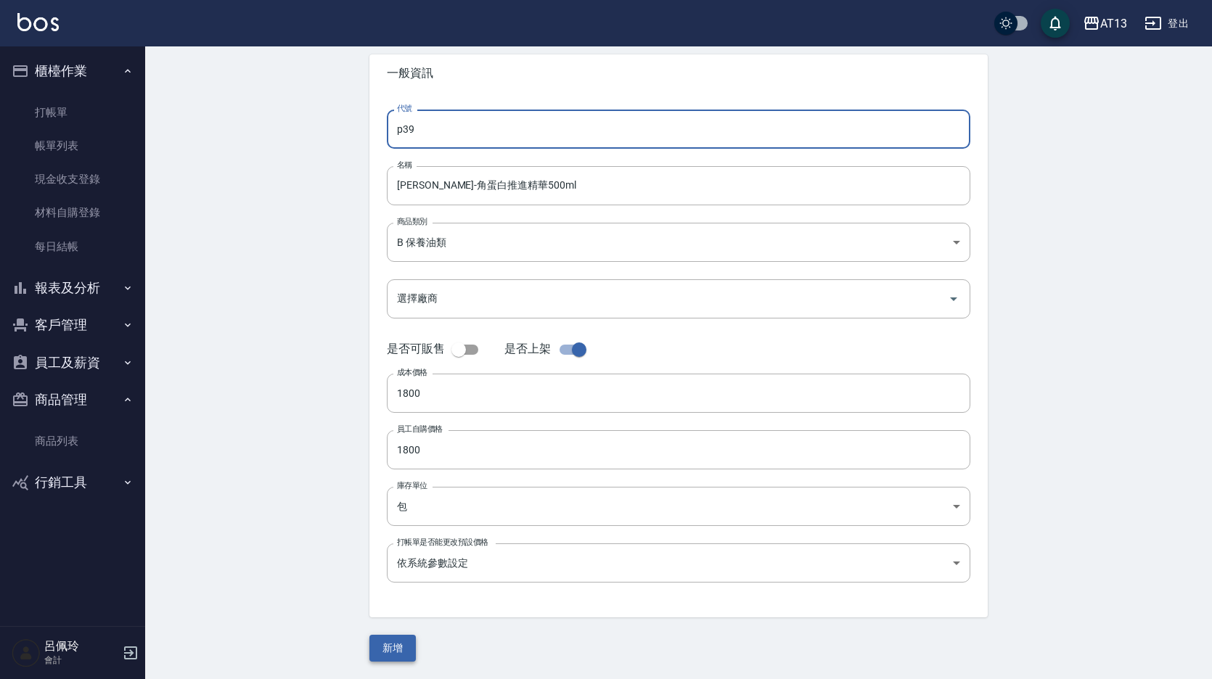
click at [393, 646] on button "新增" at bounding box center [392, 648] width 46 height 27
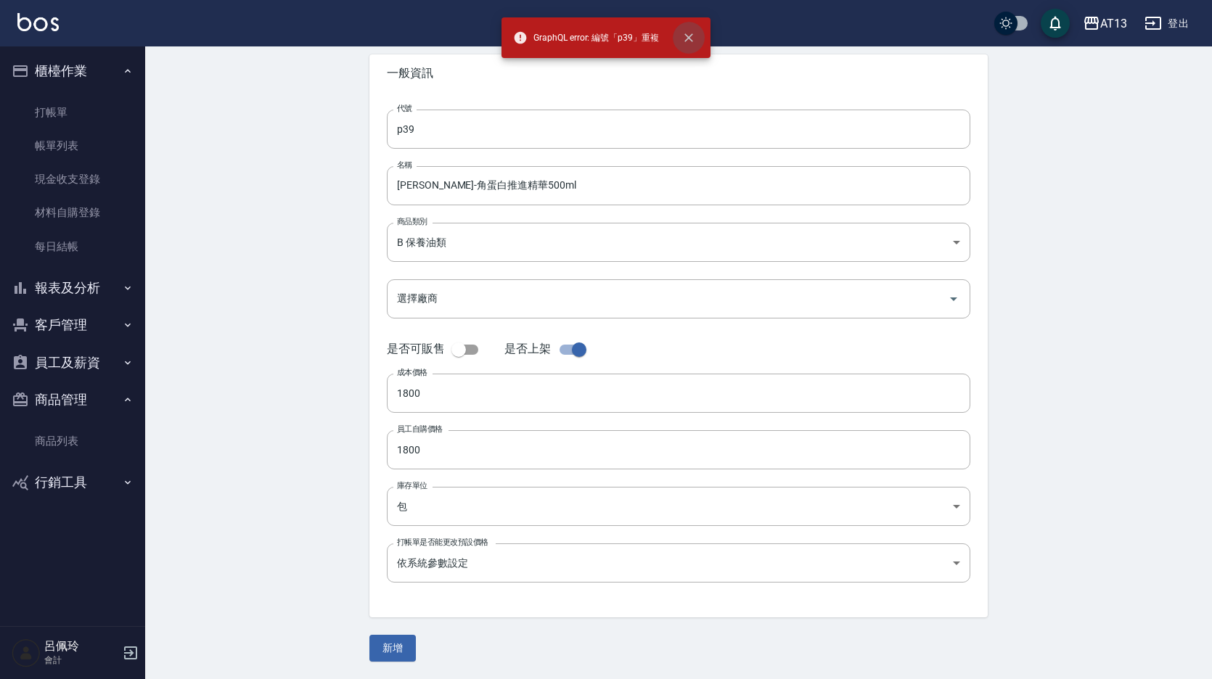
click at [683, 35] on icon "close" at bounding box center [688, 37] width 15 height 15
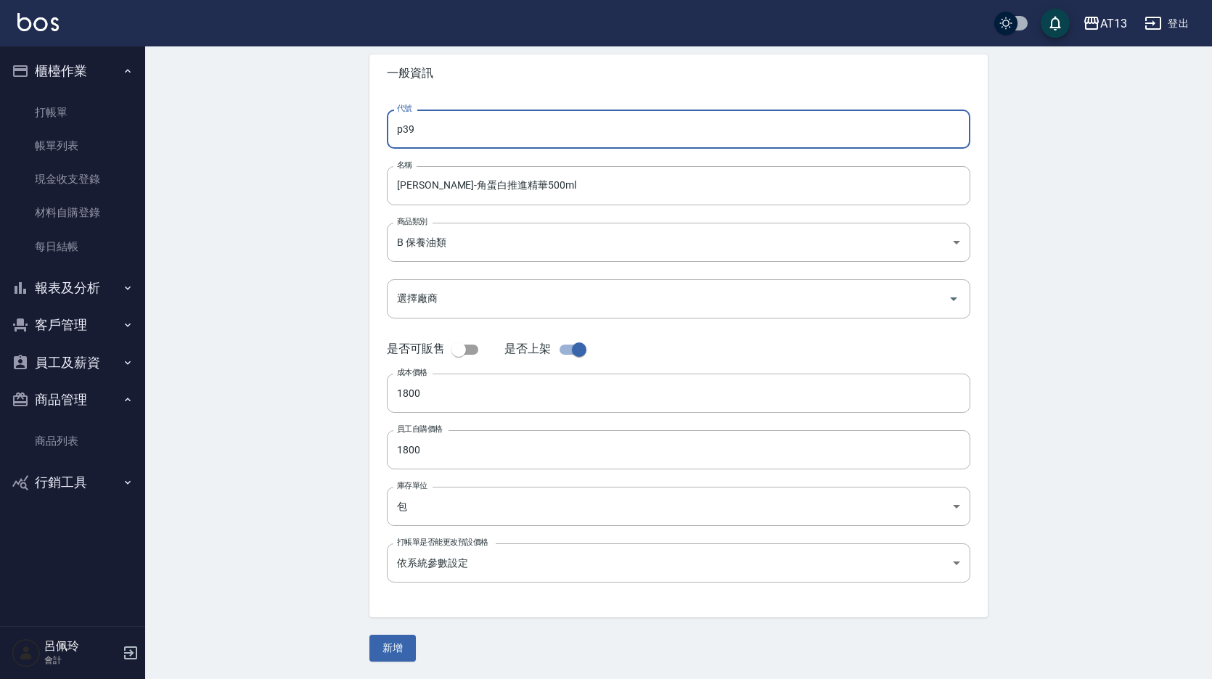
click at [486, 128] on input "p39" at bounding box center [678, 129] width 583 height 39
type input "p40"
drag, startPoint x: 399, startPoint y: 641, endPoint x: 391, endPoint y: 634, distance: 10.8
click at [399, 641] on button "新增" at bounding box center [392, 648] width 46 height 27
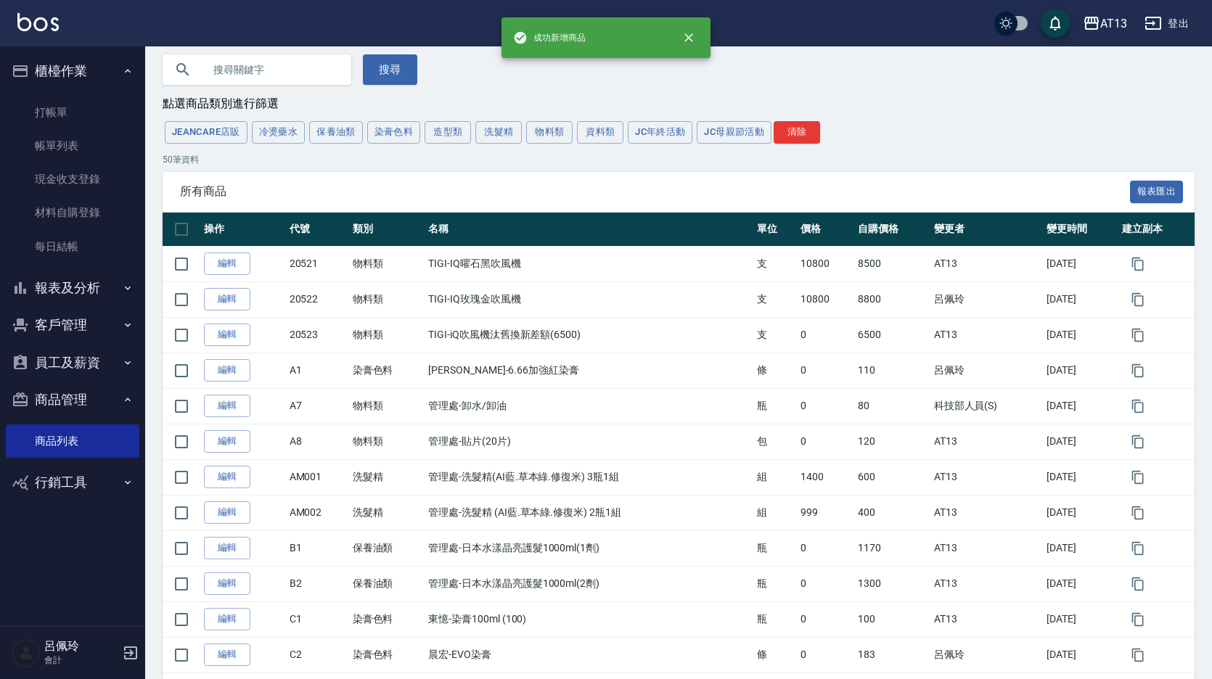
click at [391, 601] on td "保養油類" at bounding box center [387, 584] width 76 height 36
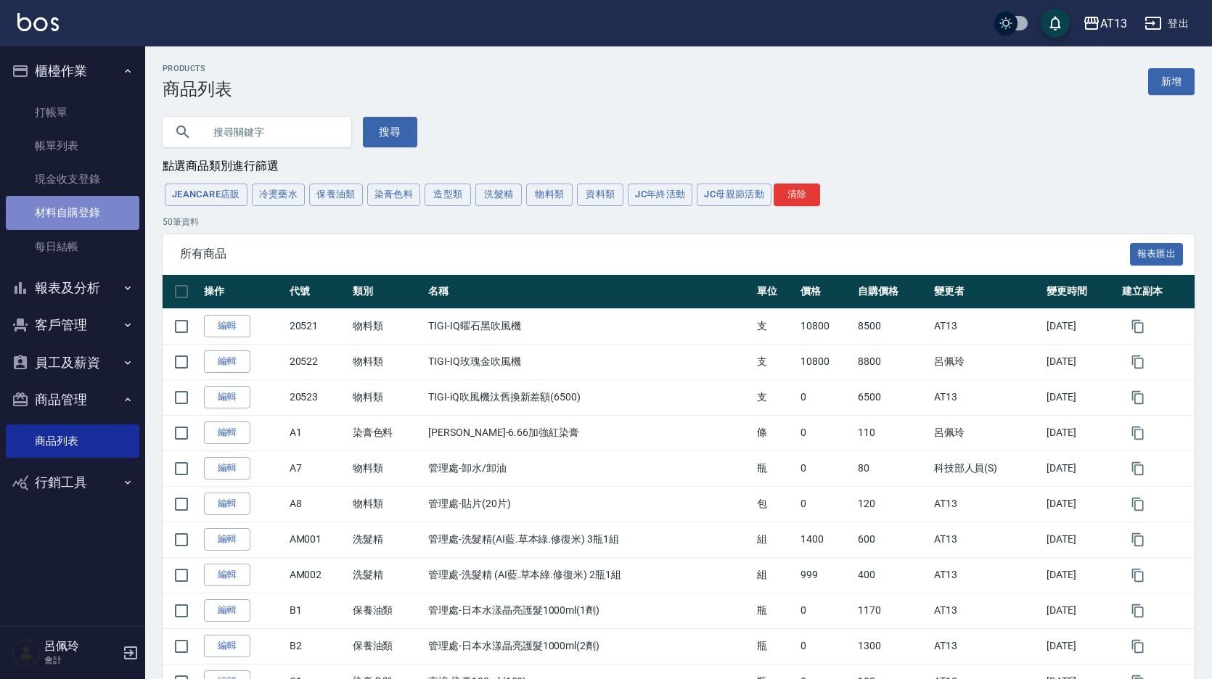
click at [94, 213] on link "材料自購登錄" at bounding box center [72, 212] width 133 height 33
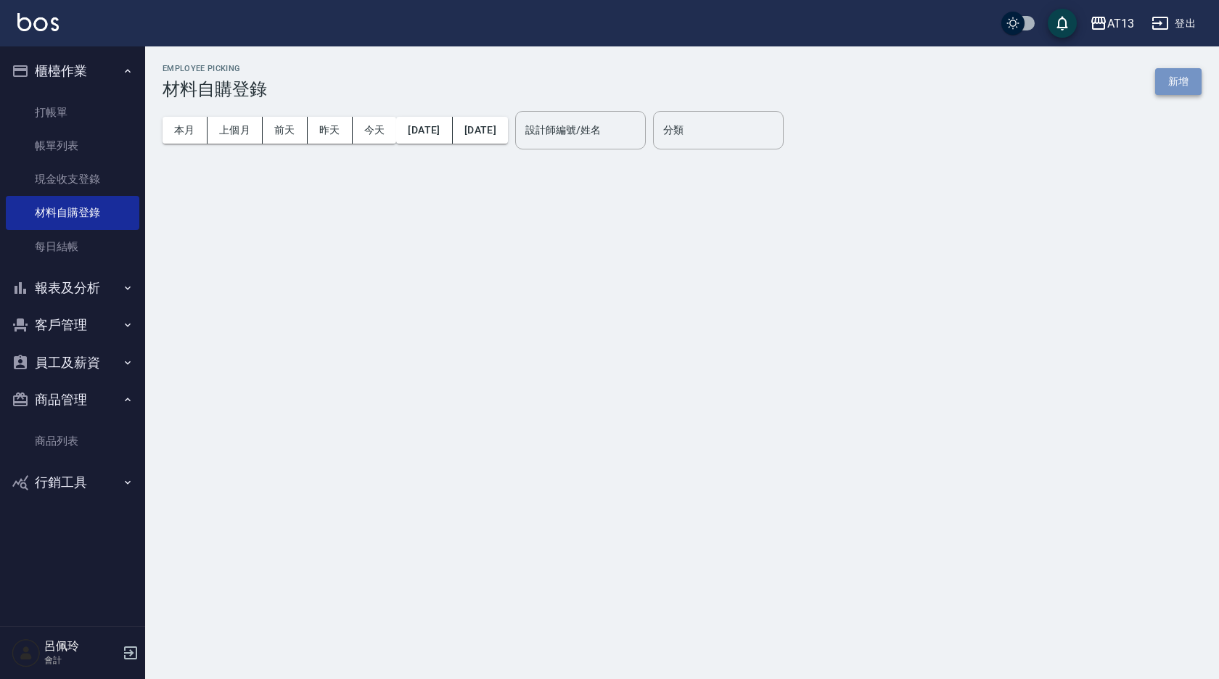
click at [1174, 89] on button "新增" at bounding box center [1178, 81] width 46 height 27
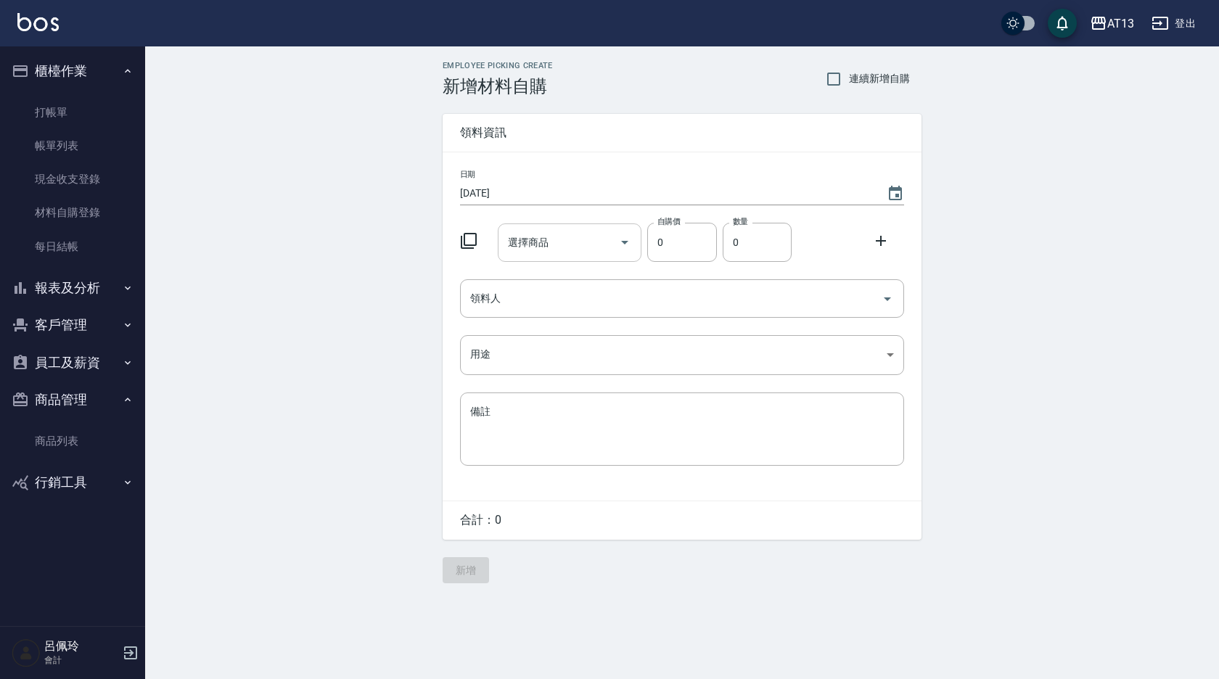
click at [553, 242] on input "選擇商品" at bounding box center [559, 242] width 110 height 25
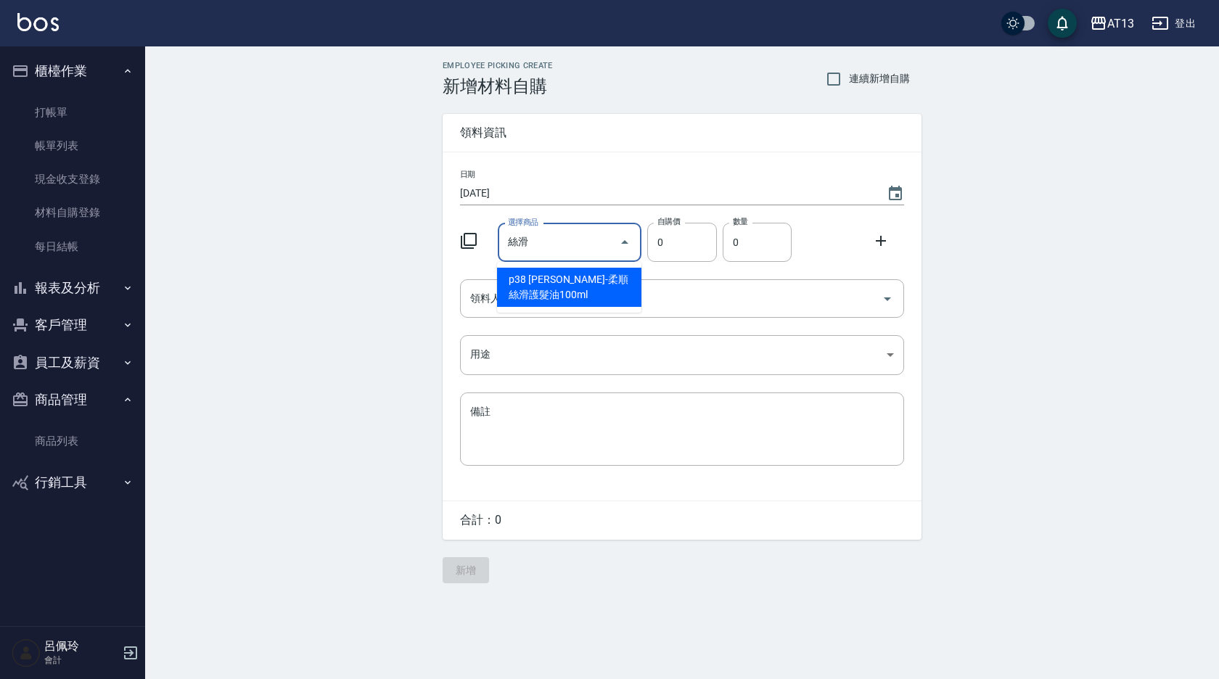
click at [591, 289] on li "p38 [PERSON_NAME]-柔順絲滑護髮油100ml" at bounding box center [569, 287] width 144 height 39
type input "荷琇-柔順絲滑護髮油100ml"
type input "370"
type input "1"
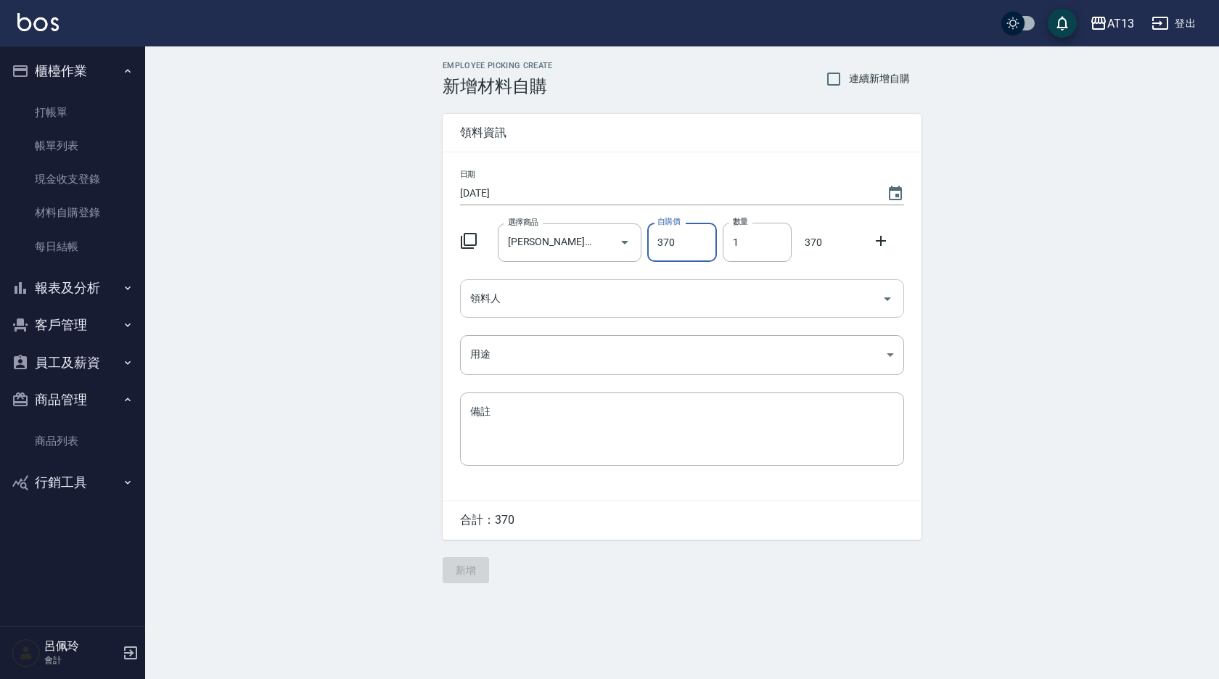
click at [886, 304] on icon "Open" at bounding box center [887, 298] width 17 height 17
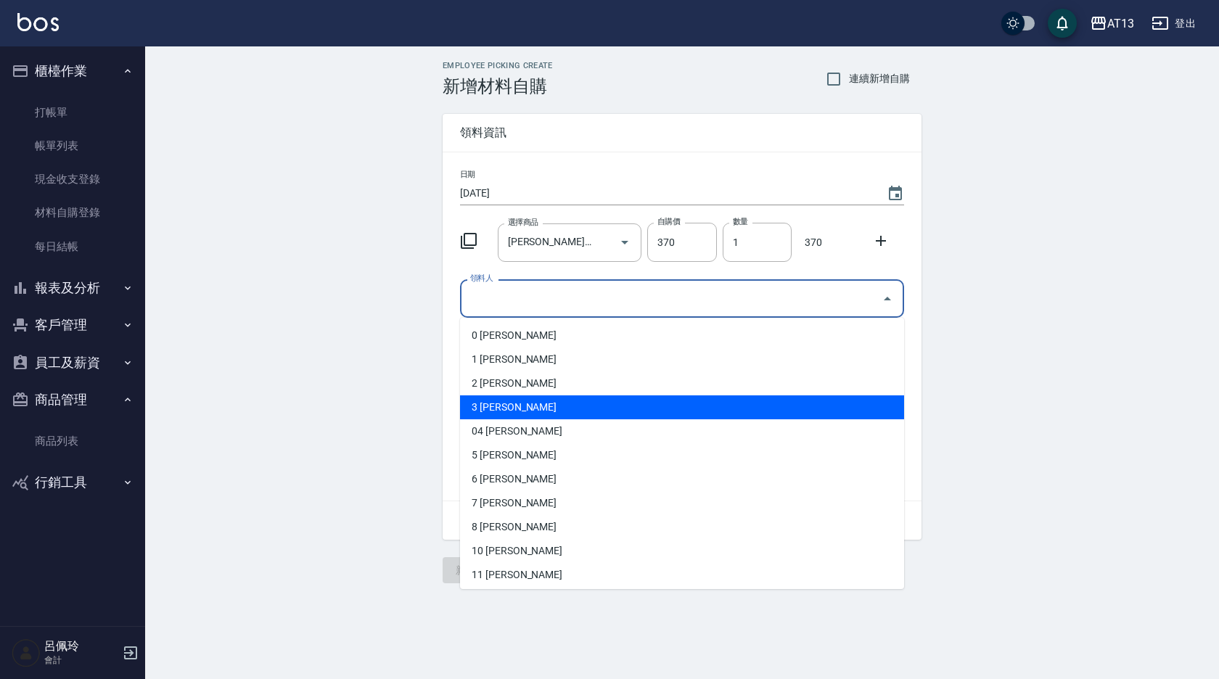
click at [647, 403] on li "3 [PERSON_NAME]" at bounding box center [682, 407] width 444 height 24
type input "[PERSON_NAME]"
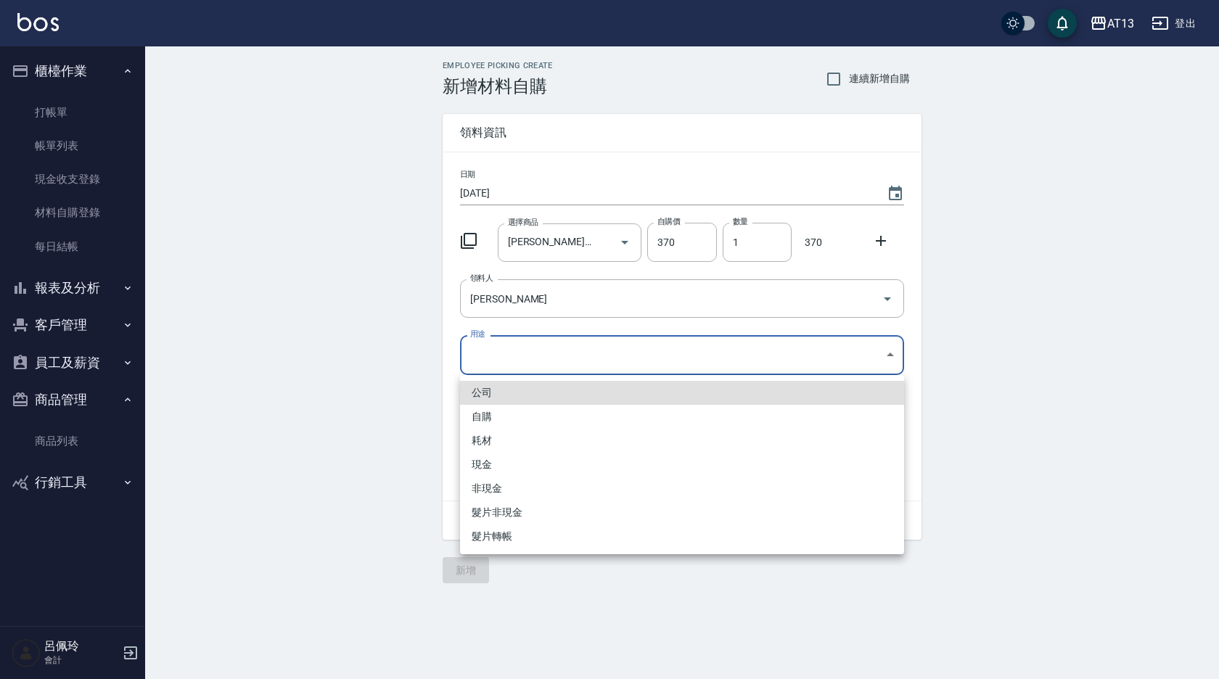
click at [878, 355] on body "AT13 登出 櫃檯作業 打帳單 帳單列表 現金收支登錄 材料自購登錄 每日結帳 報表及分析 報表目錄 店家區間累計表 店家日報表 互助日報表 互助月報表 互…" at bounding box center [609, 339] width 1219 height 679
click at [601, 419] on li "自購" at bounding box center [682, 417] width 444 height 24
type input "自購"
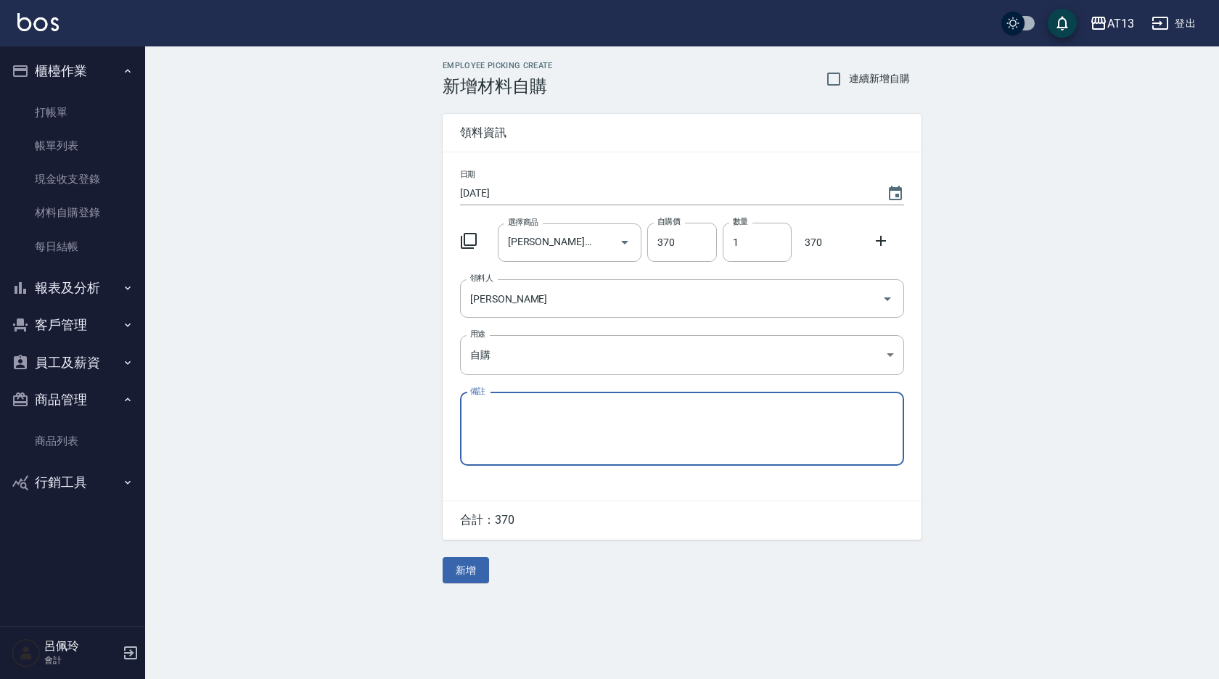
click at [878, 242] on icon at bounding box center [881, 241] width 10 height 10
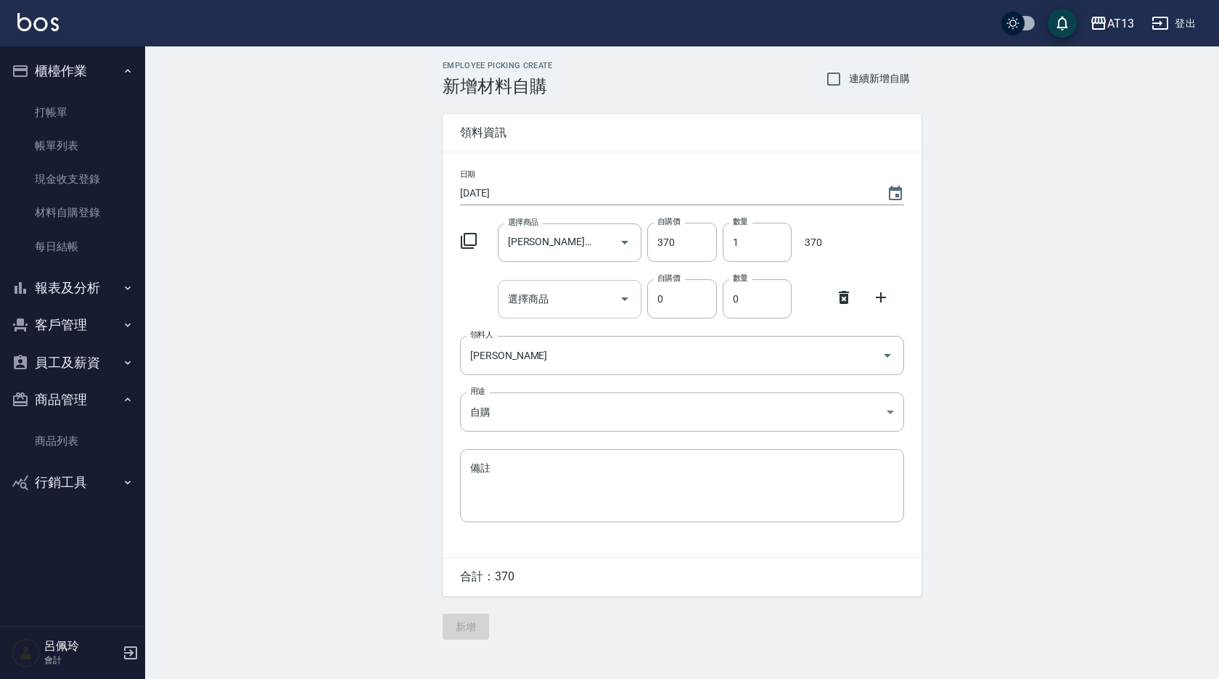
click at [570, 306] on input "選擇商品" at bounding box center [559, 299] width 110 height 25
click at [561, 303] on input "免沖" at bounding box center [559, 299] width 110 height 25
type input "免沖"
click at [843, 301] on icon at bounding box center [843, 297] width 17 height 17
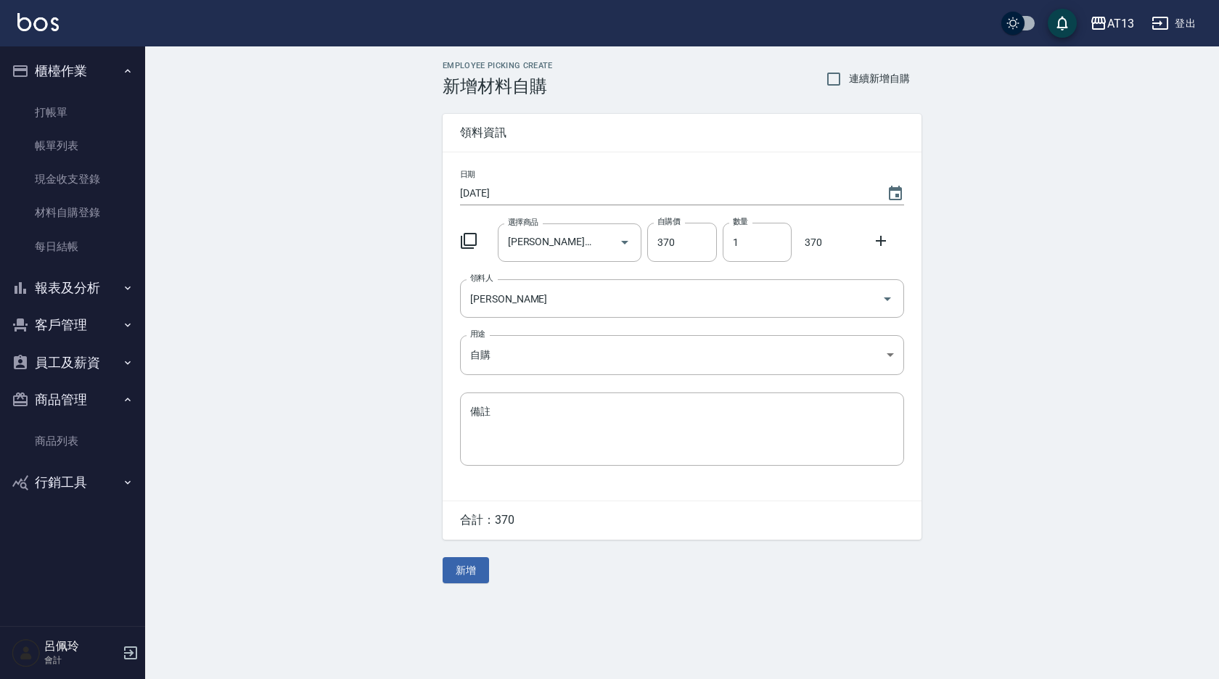
click at [472, 582] on button "新增" at bounding box center [466, 570] width 46 height 27
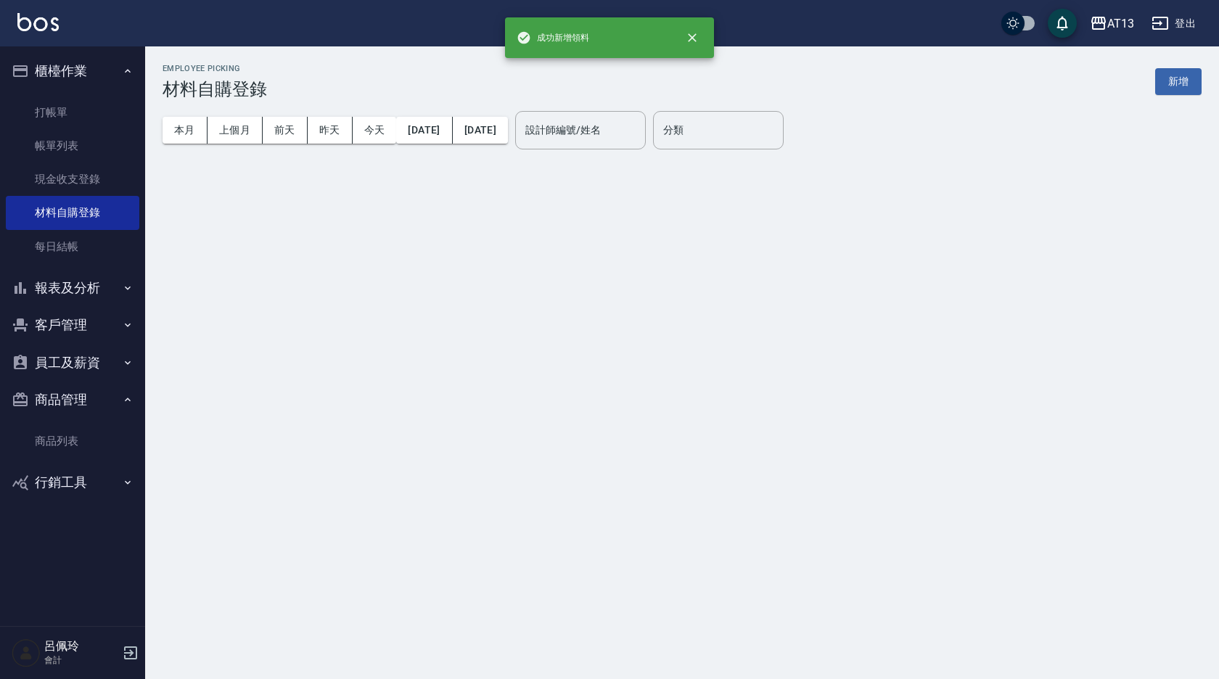
click at [58, 406] on button "商品管理" at bounding box center [72, 400] width 133 height 38
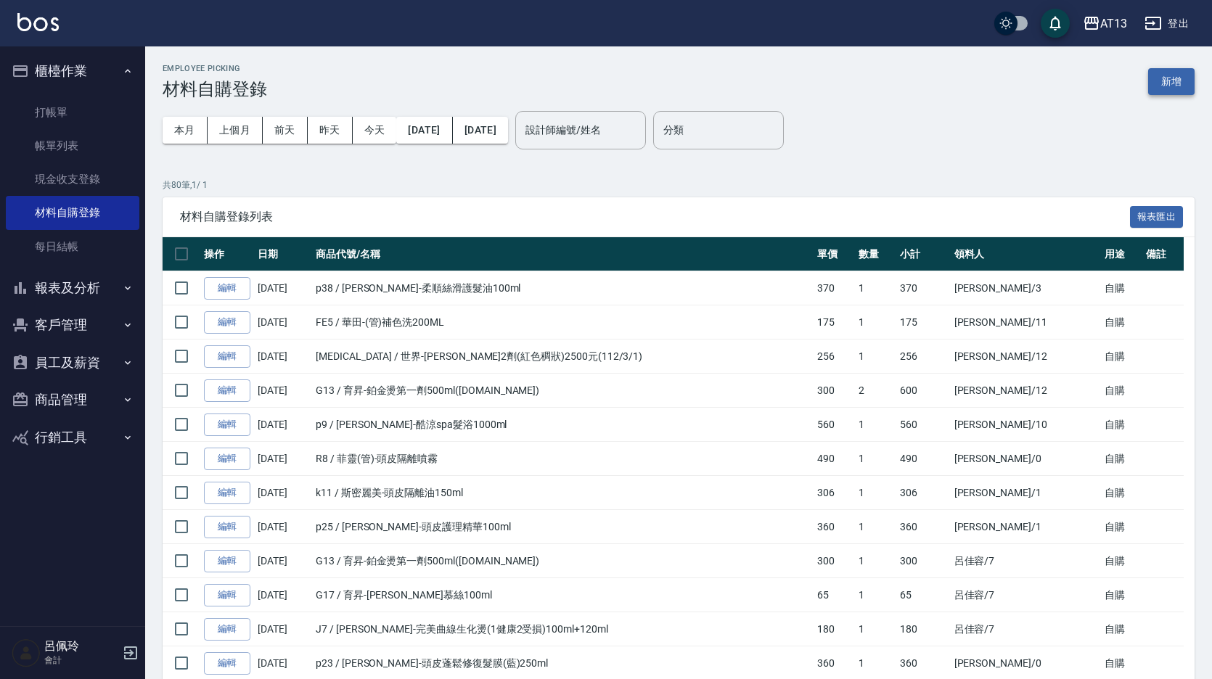
click at [1174, 92] on button "新增" at bounding box center [1171, 81] width 46 height 27
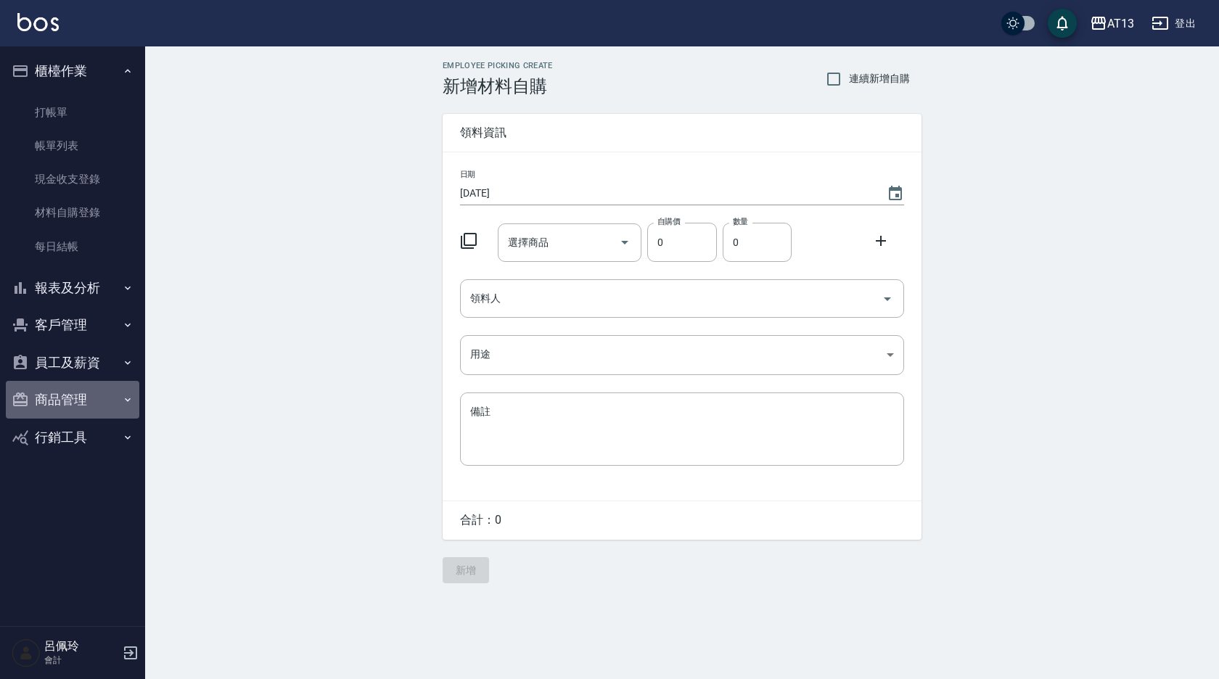
click at [77, 392] on button "商品管理" at bounding box center [72, 400] width 133 height 38
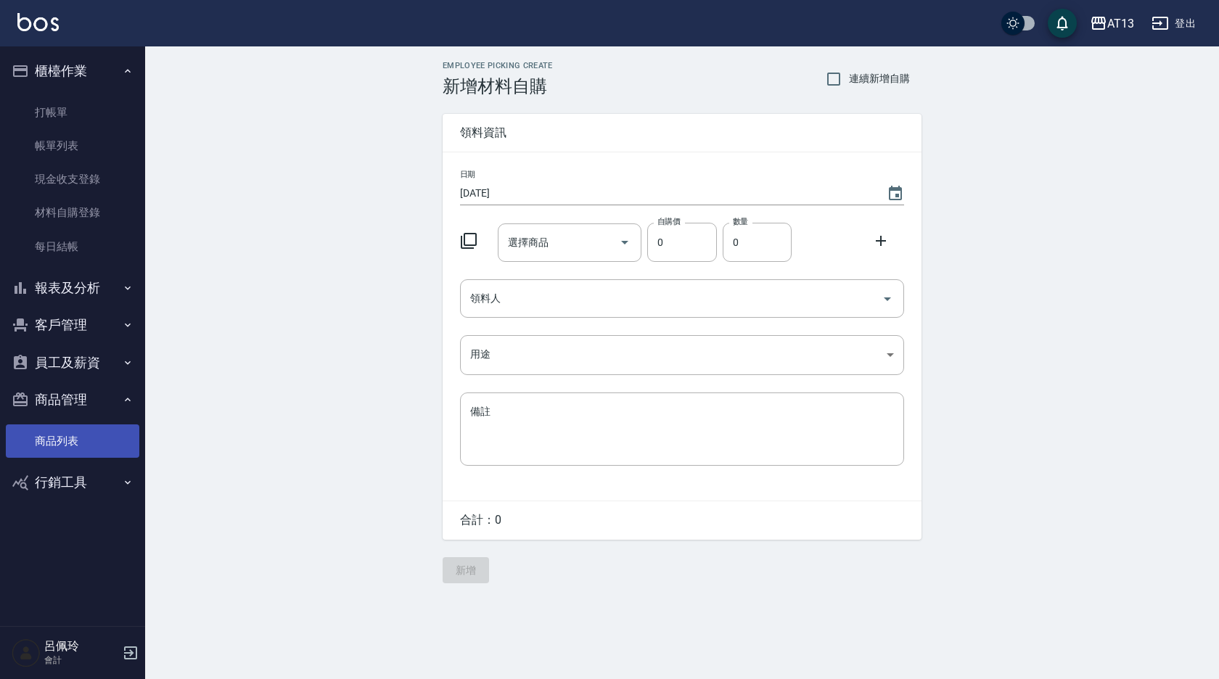
click at [59, 444] on link "商品列表" at bounding box center [72, 440] width 133 height 33
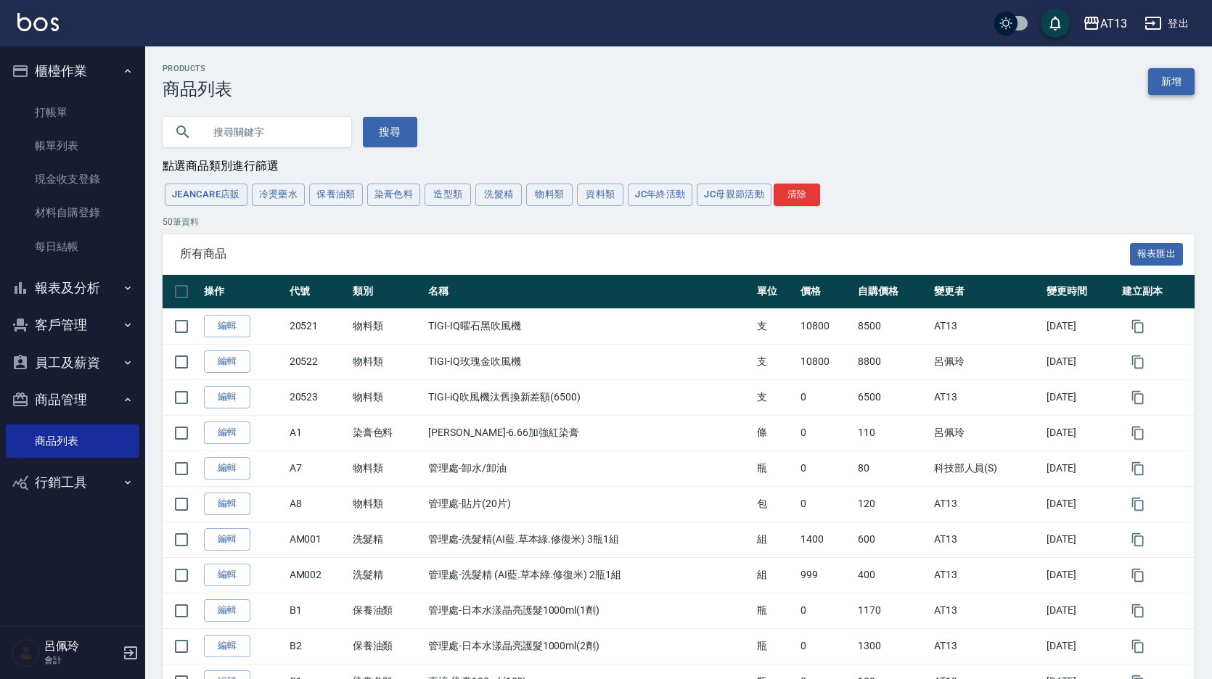
click at [1177, 76] on link "新增" at bounding box center [1171, 81] width 46 height 27
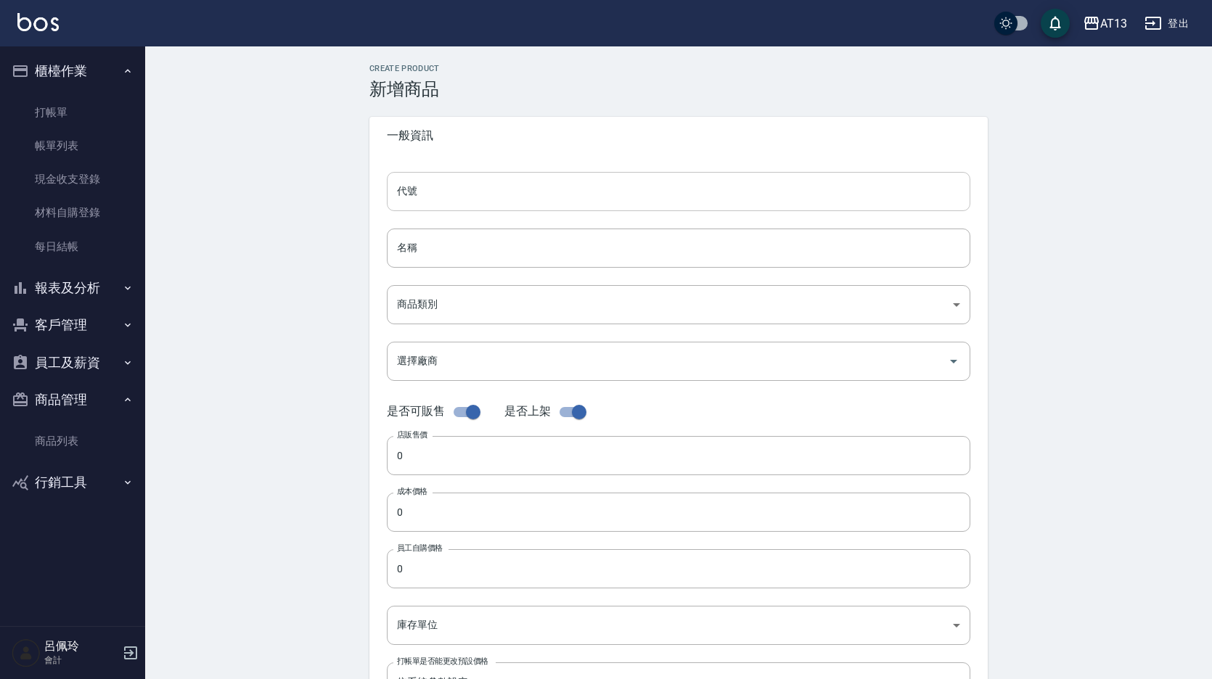
click at [452, 191] on input "代號" at bounding box center [678, 191] width 583 height 39
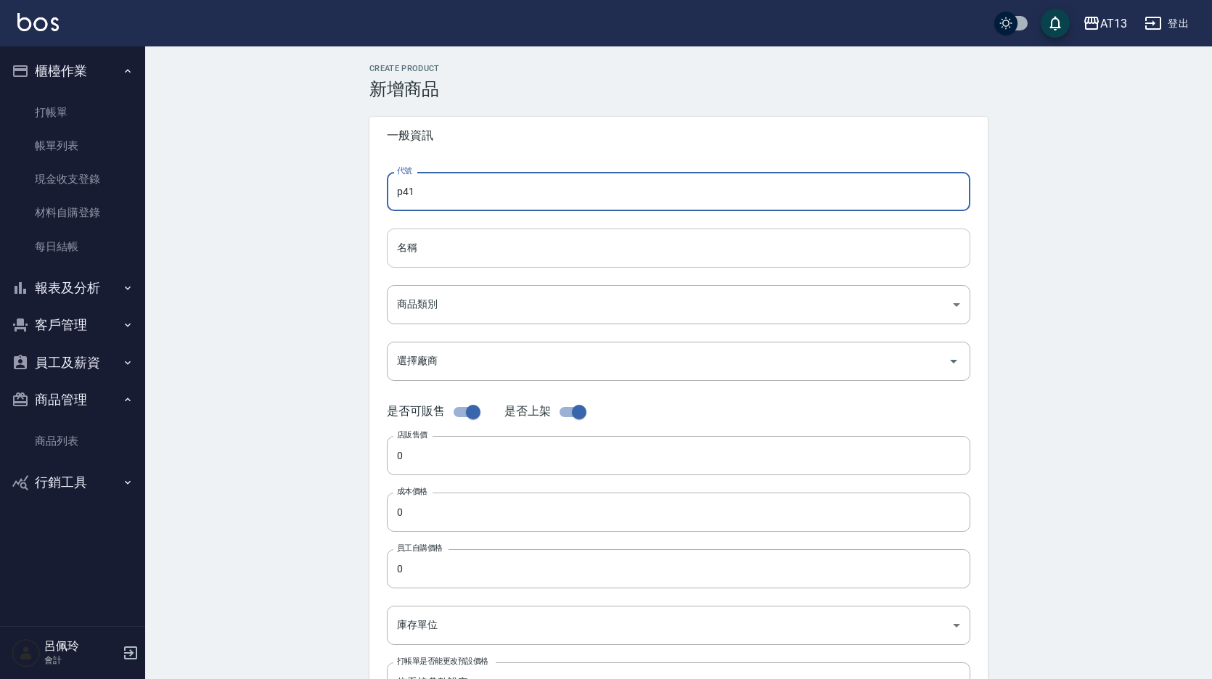
type input "p41"
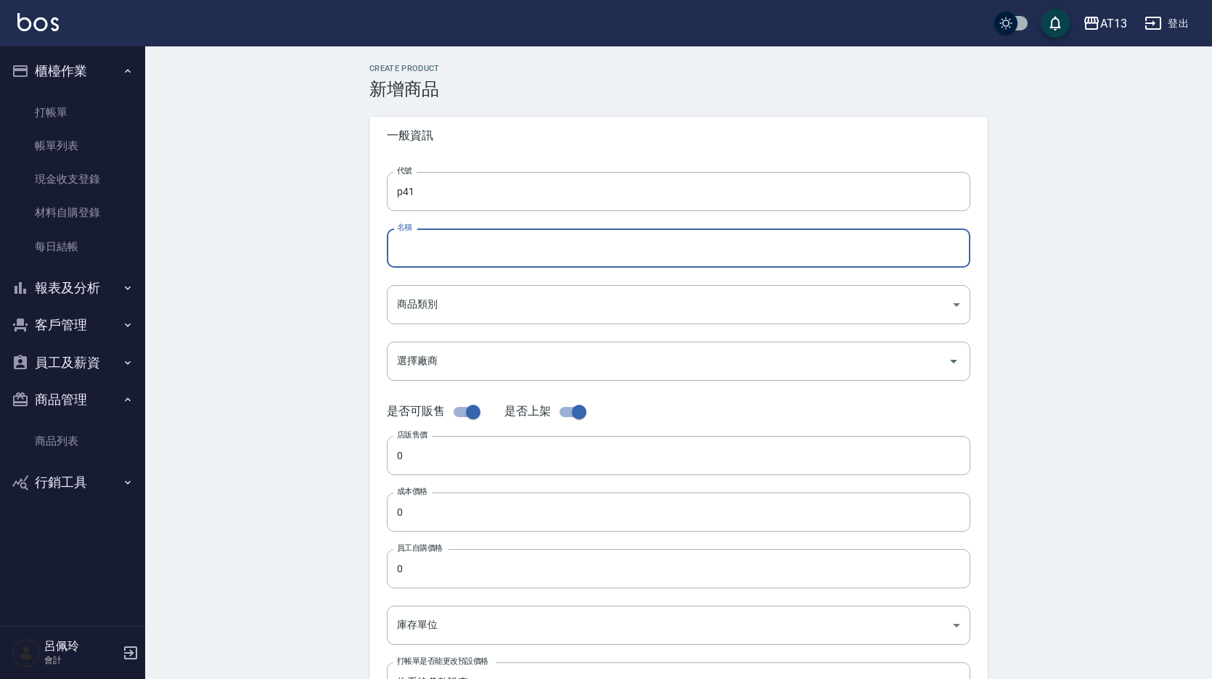
click at [416, 260] on input "名稱" at bounding box center [678, 248] width 583 height 39
type input "荷琇-角蛋白推進精華500ml"
type input "24a0060b-82af-4b59-83bf-9c845731a61e"
type input "包"
click at [547, 256] on input "荷琇-角蛋白推進精華500ml" at bounding box center [678, 248] width 583 height 39
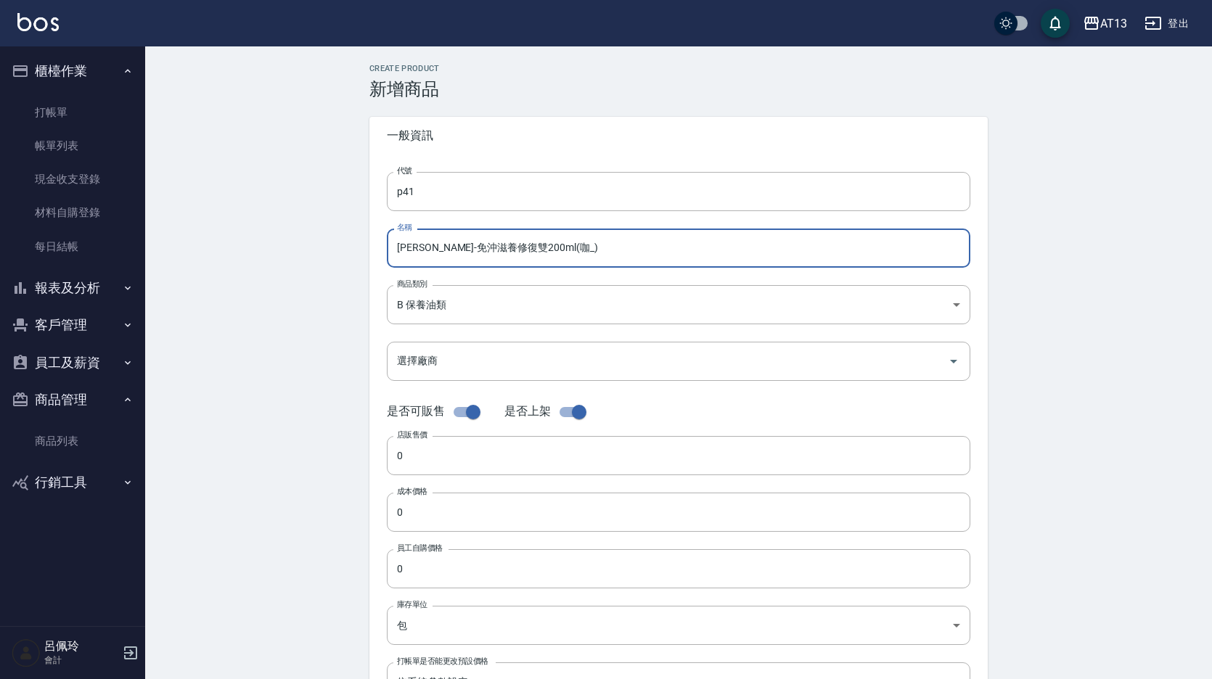
drag, startPoint x: 715, startPoint y: 250, endPoint x: 700, endPoint y: 249, distance: 15.3
type input "[PERSON_NAME]-免沖滋養修復雙200ml(咖_)"
click at [681, 314] on body "AT13 登出 櫃檯作業 打帳單 帳單列表 現金收支登錄 材料自購登錄 每日結帳 報表及分析 報表目錄 店家區間累計表 店家日報表 互助日報表 互助月報表 互…" at bounding box center [606, 500] width 1212 height 1001
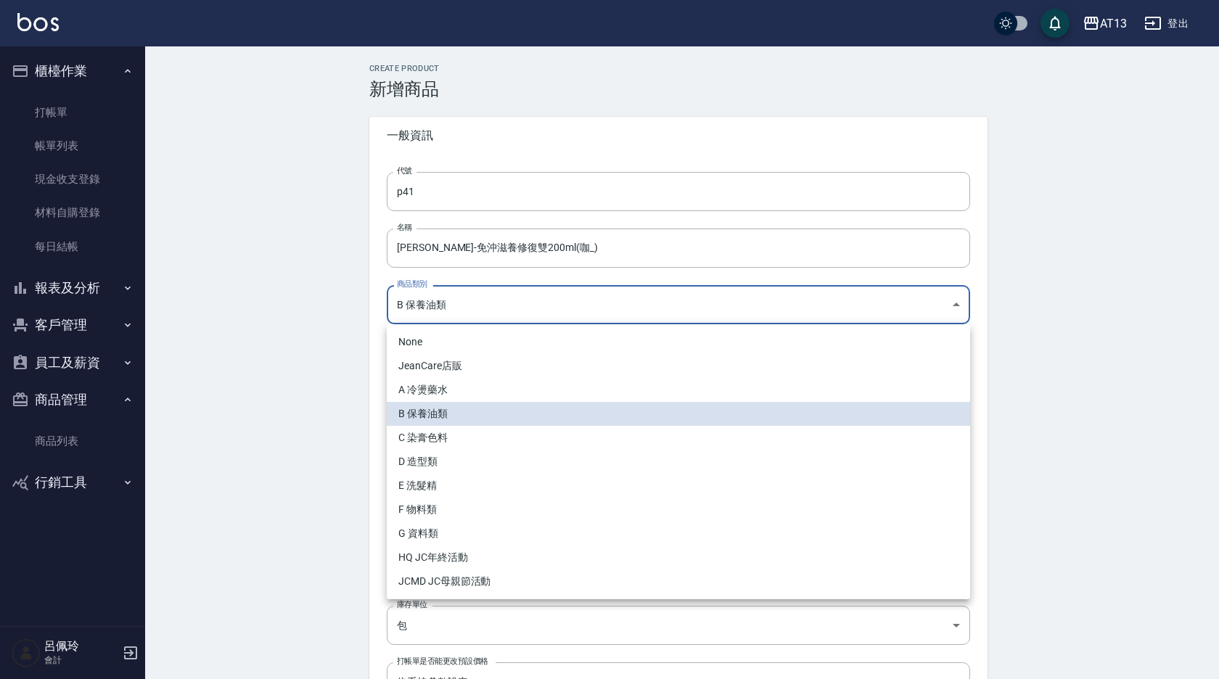
click at [1047, 362] on div at bounding box center [609, 339] width 1219 height 679
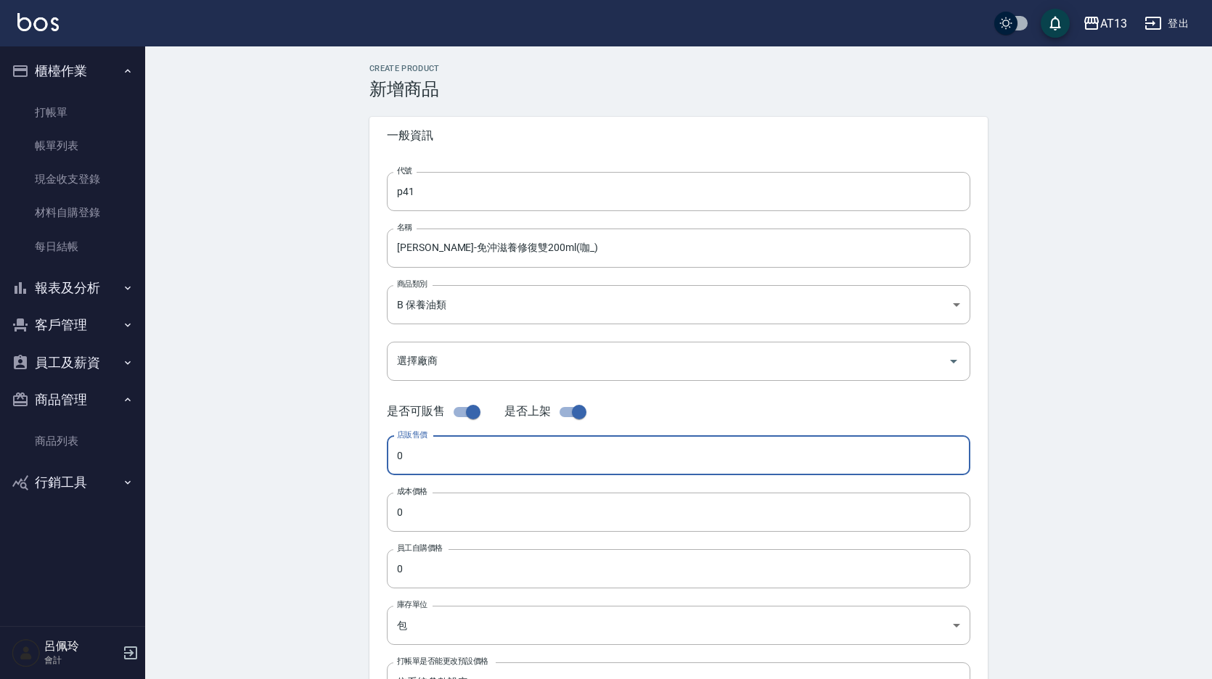
click at [481, 450] on input "0" at bounding box center [678, 455] width 583 height 39
type input "960"
click at [490, 517] on input "0" at bounding box center [678, 512] width 583 height 39
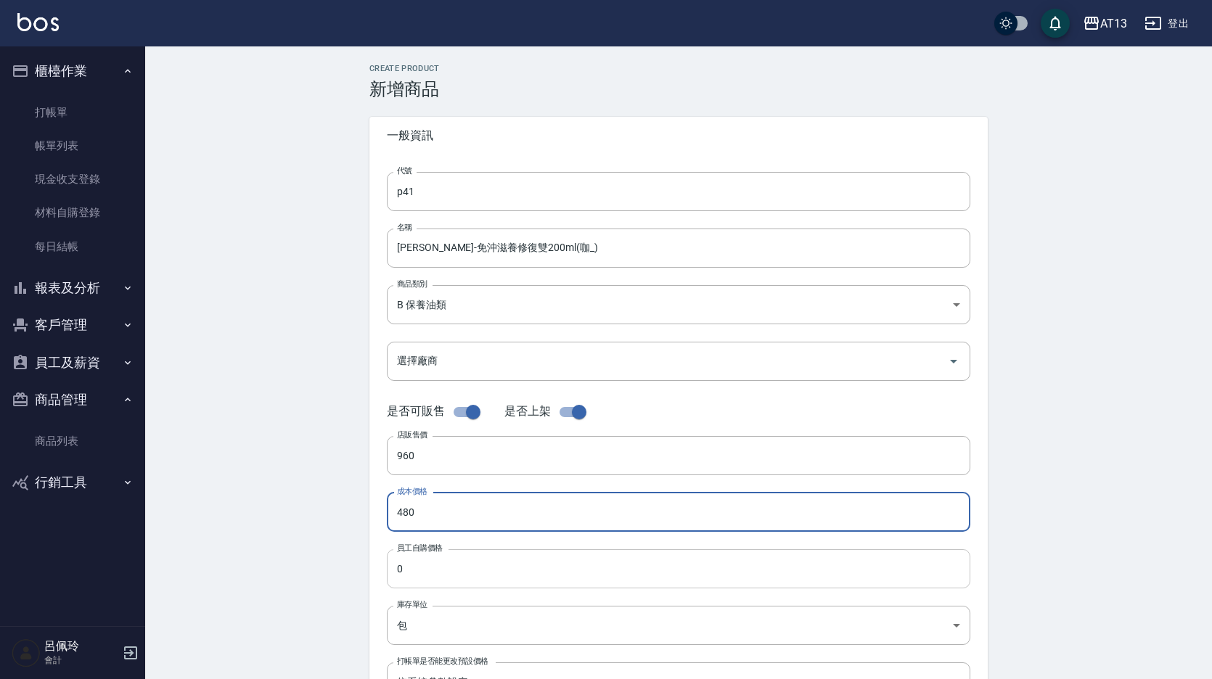
type input "480"
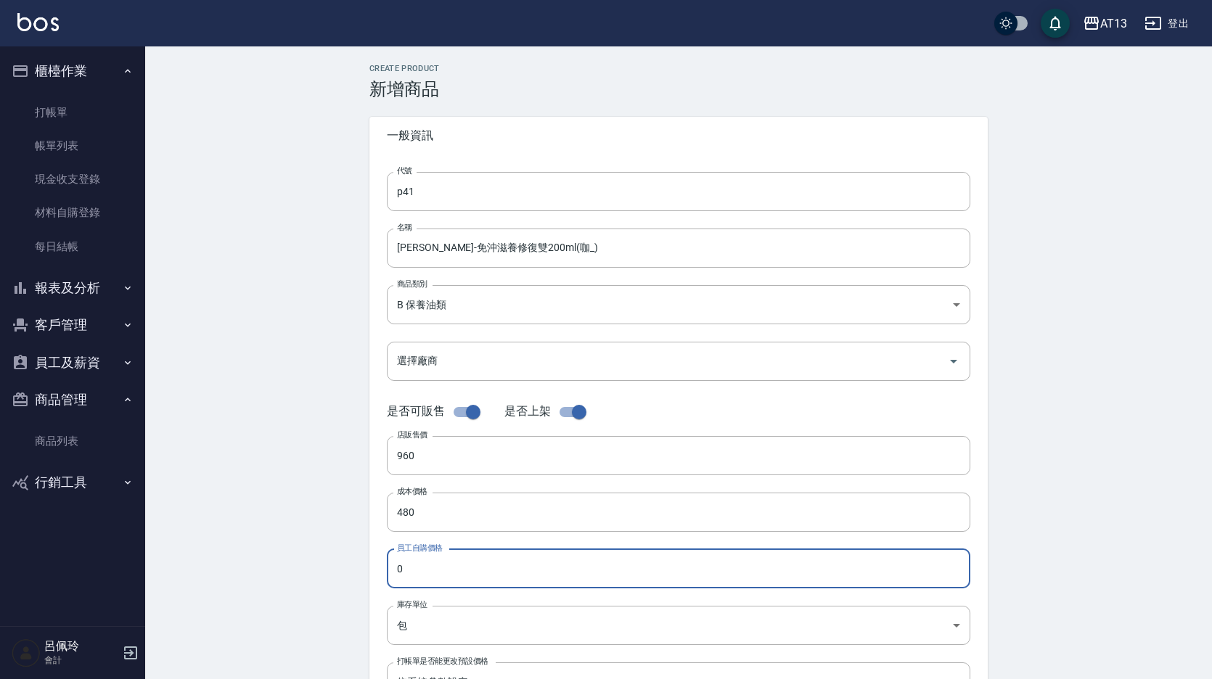
click at [490, 570] on input "0" at bounding box center [678, 568] width 583 height 39
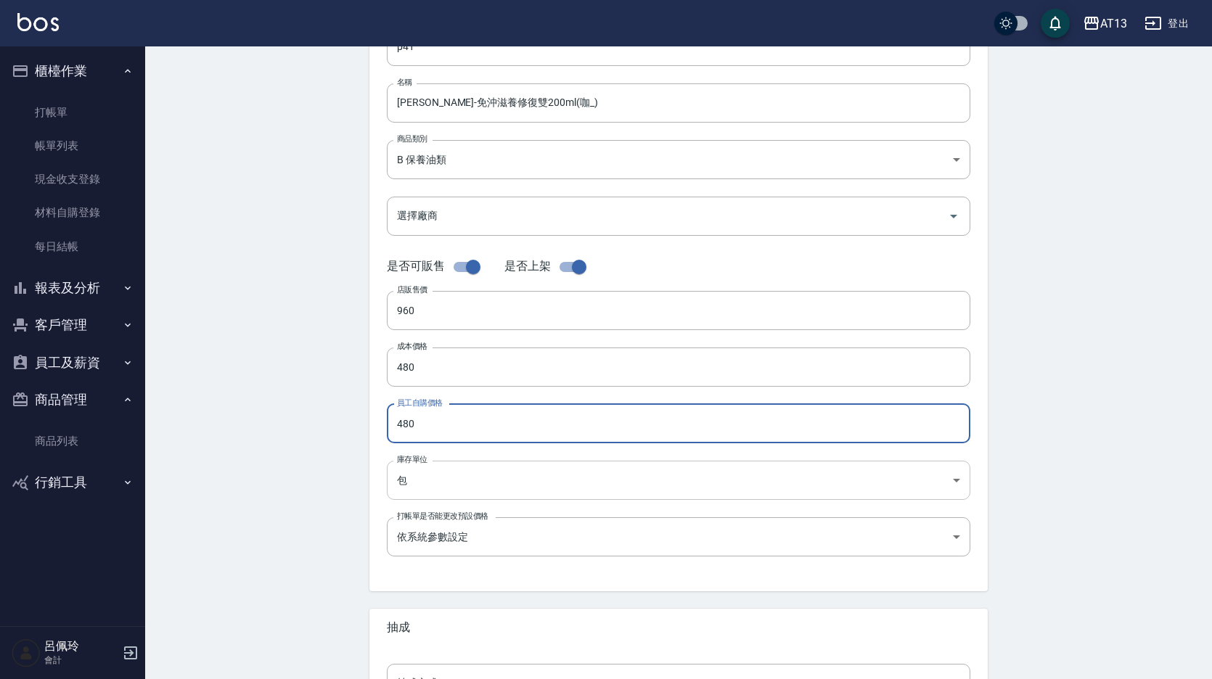
type input "480"
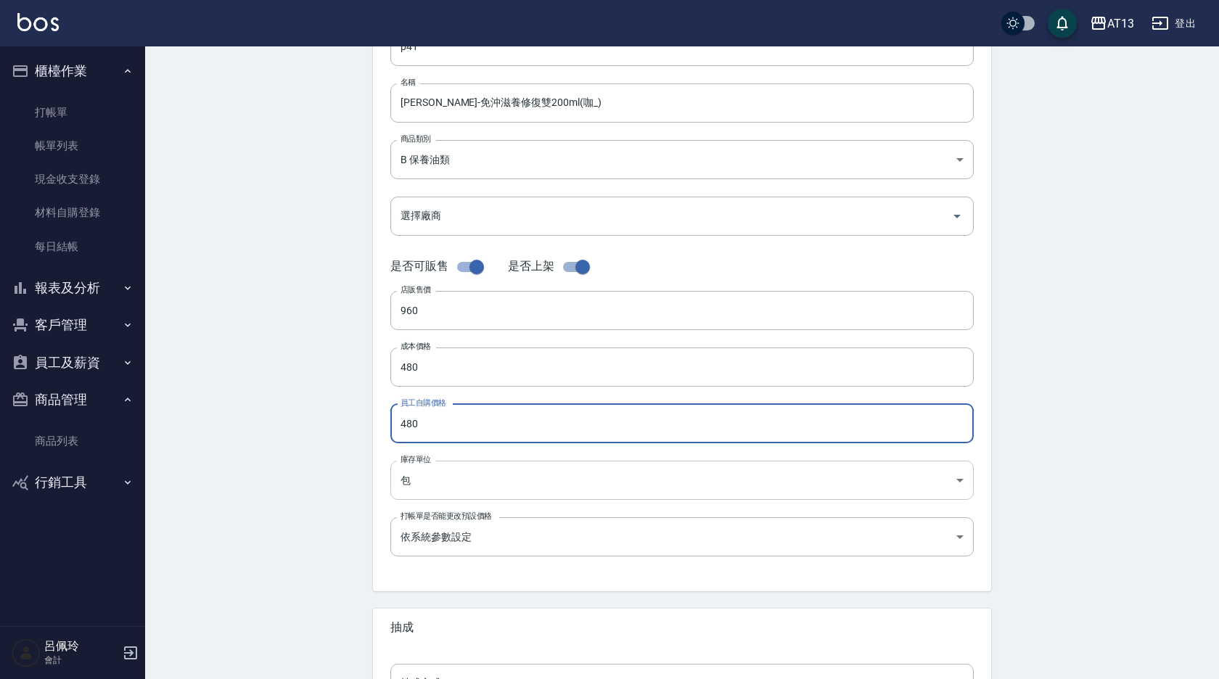
click at [965, 479] on body "AT13 登出 櫃檯作業 打帳單 帳單列表 現金收支登錄 材料自購登錄 每日結帳 報表及分析 報表目錄 店家區間累計表 店家日報表 互助日報表 互助月報表 互…" at bounding box center [609, 355] width 1219 height 1001
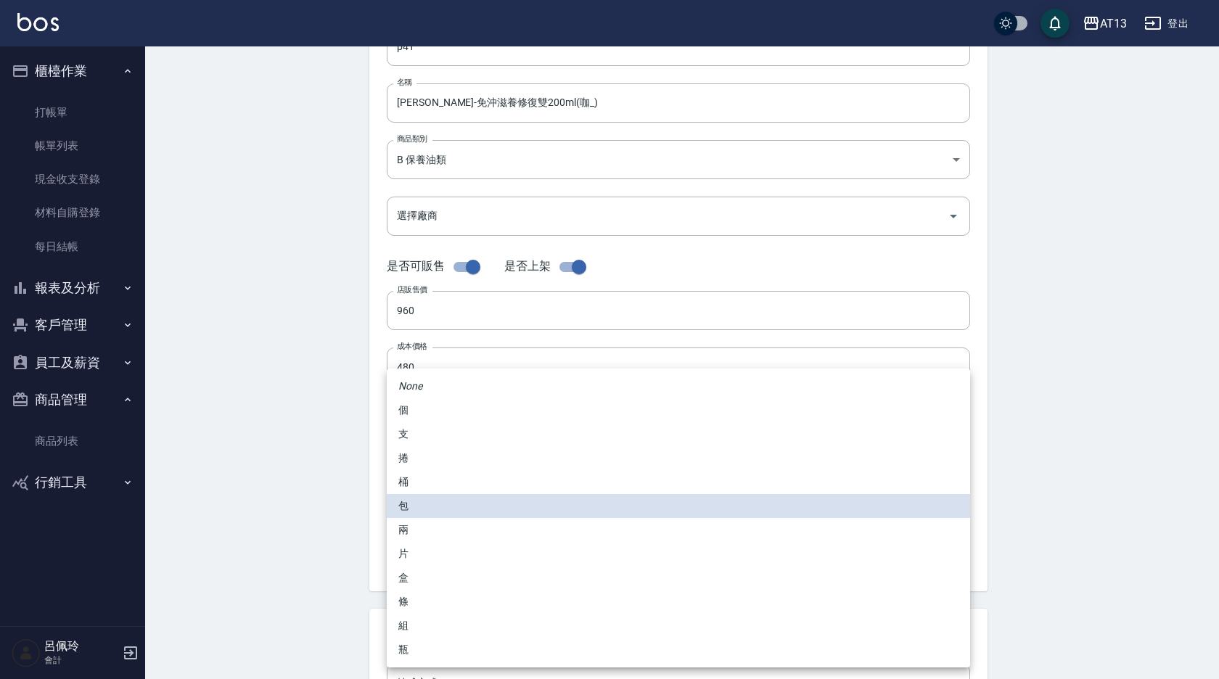
drag, startPoint x: 440, startPoint y: 601, endPoint x: 430, endPoint y: 630, distance: 30.5
click at [440, 601] on li "條" at bounding box center [678, 602] width 583 height 24
type input "條"
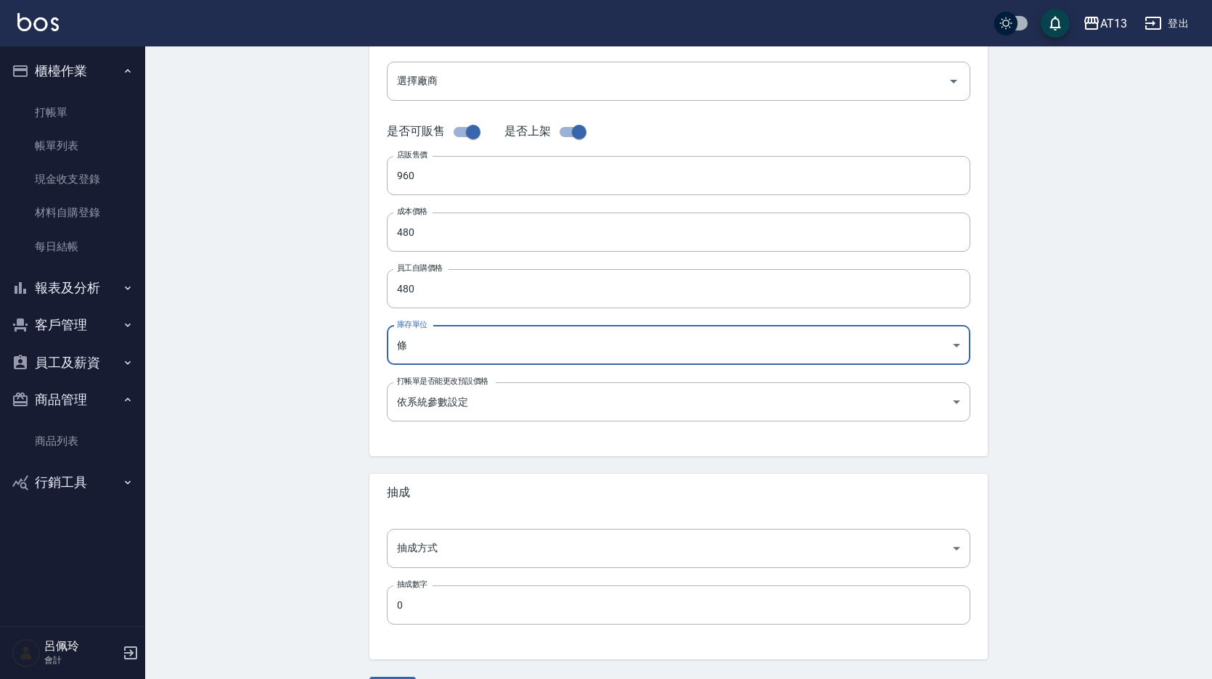
scroll to position [322, 0]
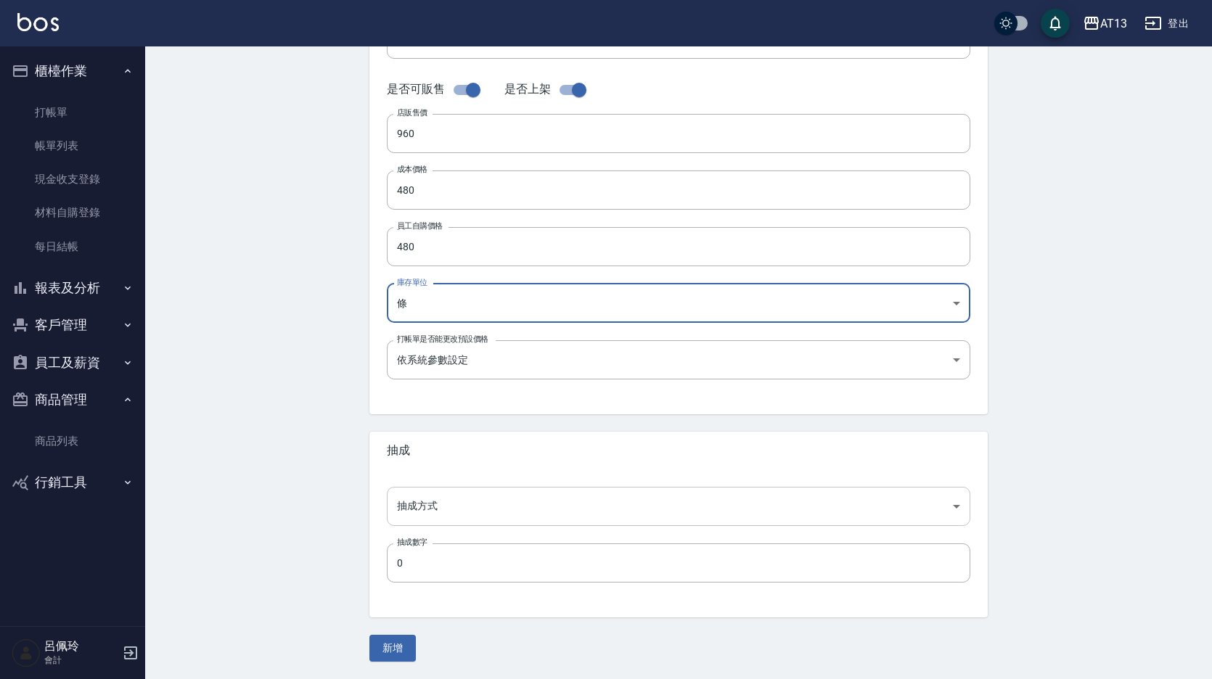
click at [446, 506] on body "AT13 登出 櫃檯作業 打帳單 帳單列表 現金收支登錄 材料自購登錄 每日結帳 報表及分析 報表目錄 店家區間累計表 店家日報表 互助日報表 互助月報表 互…" at bounding box center [606, 178] width 1212 height 1001
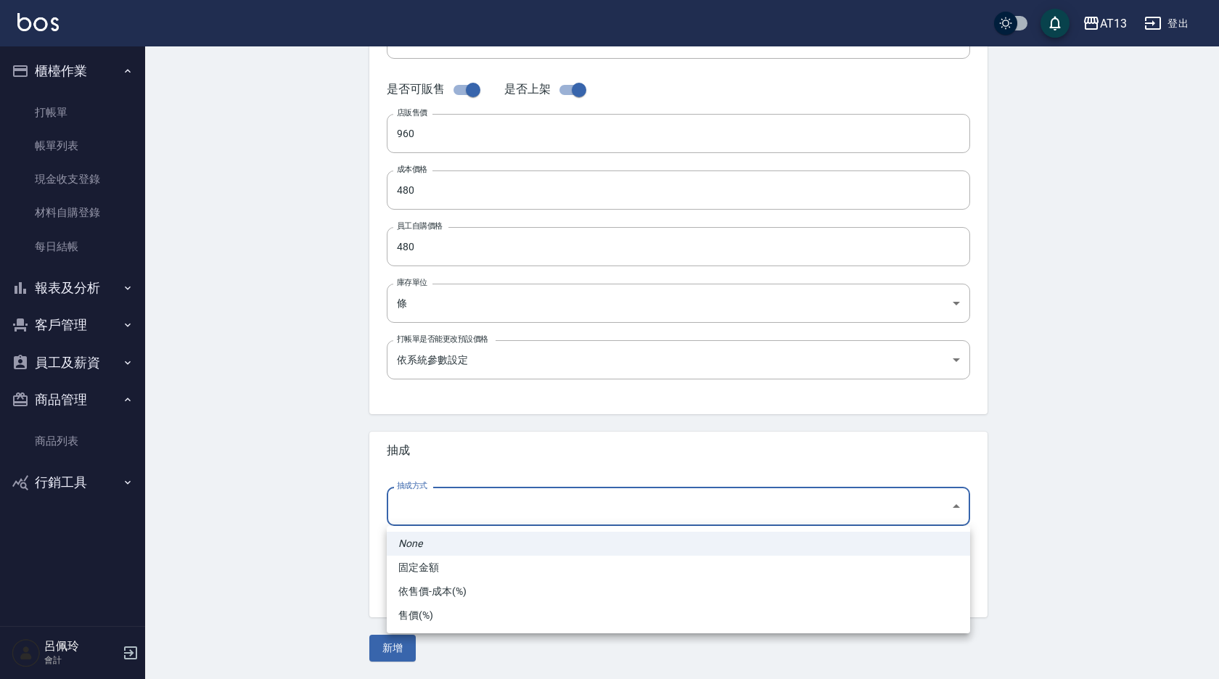
click at [457, 593] on li "依售價-成本(%)" at bounding box center [678, 592] width 583 height 24
type input "byCost"
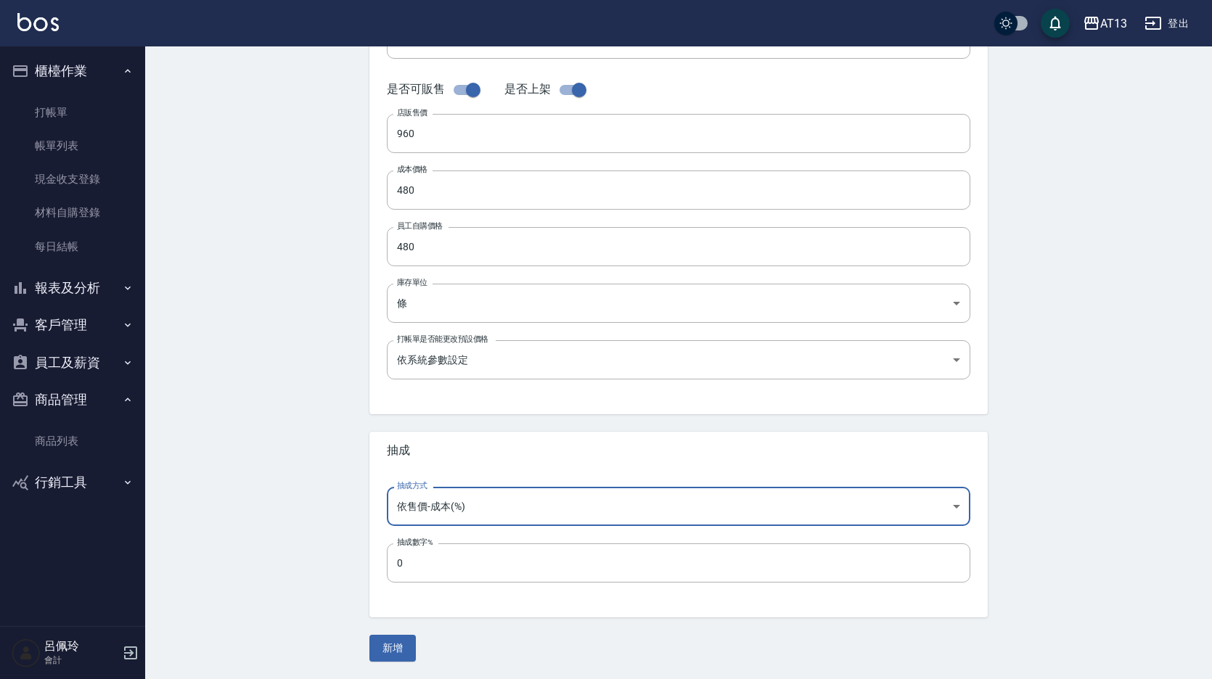
click at [455, 575] on input "0" at bounding box center [678, 562] width 583 height 39
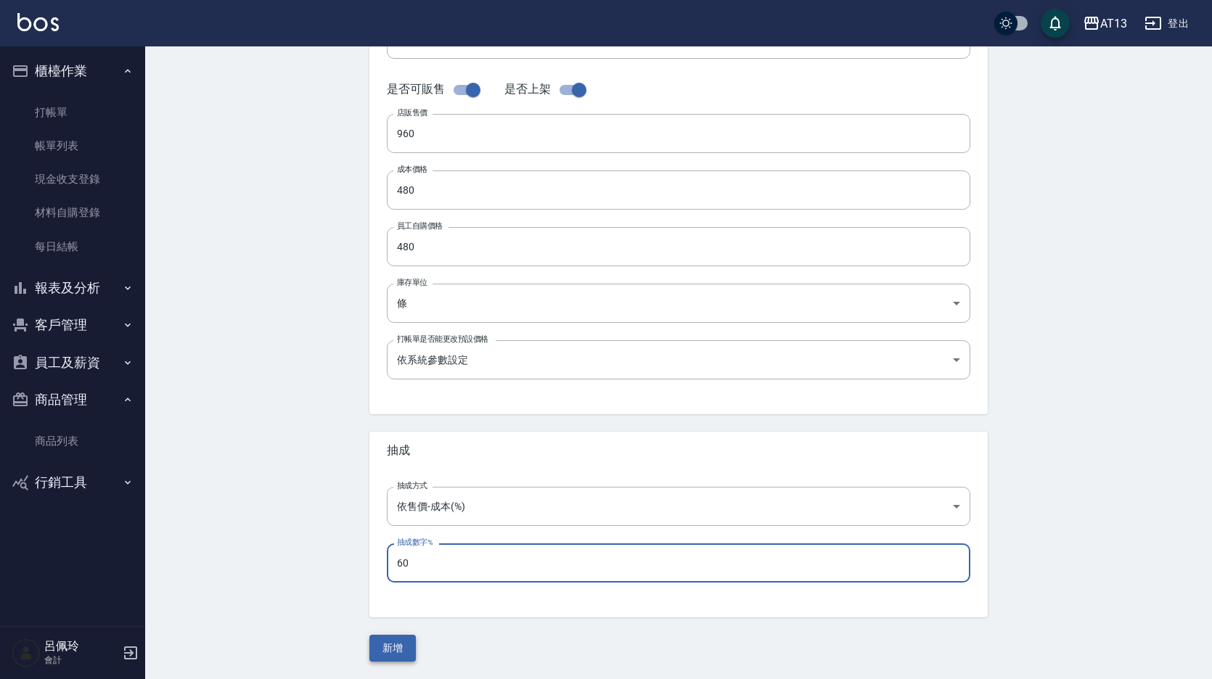
type input "60"
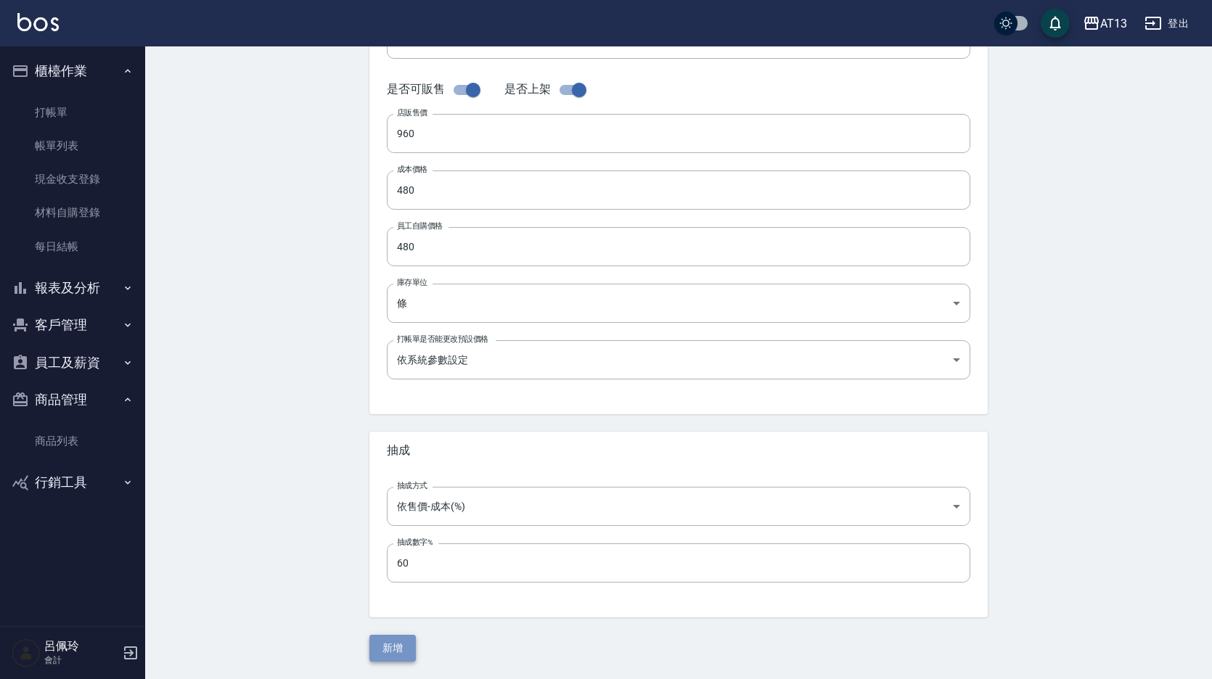
click at [381, 640] on button "新增" at bounding box center [392, 648] width 46 height 27
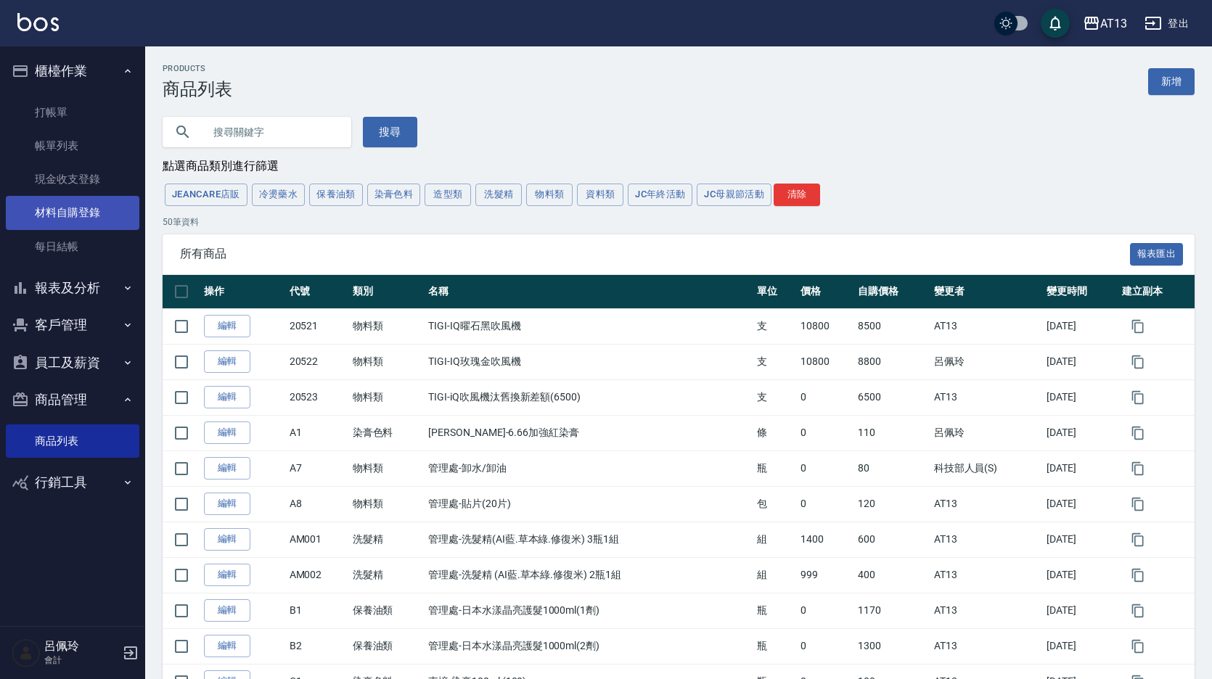
click at [91, 213] on link "材料自購登錄" at bounding box center [72, 212] width 133 height 33
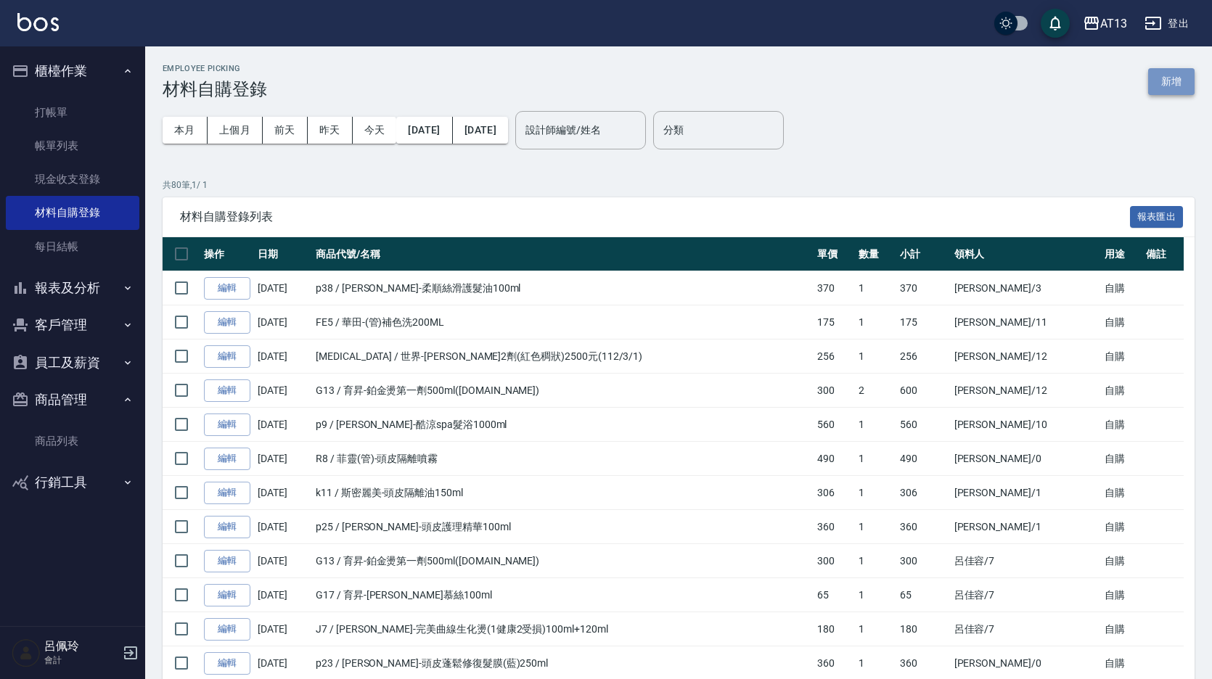
click at [1164, 77] on button "新增" at bounding box center [1171, 81] width 46 height 27
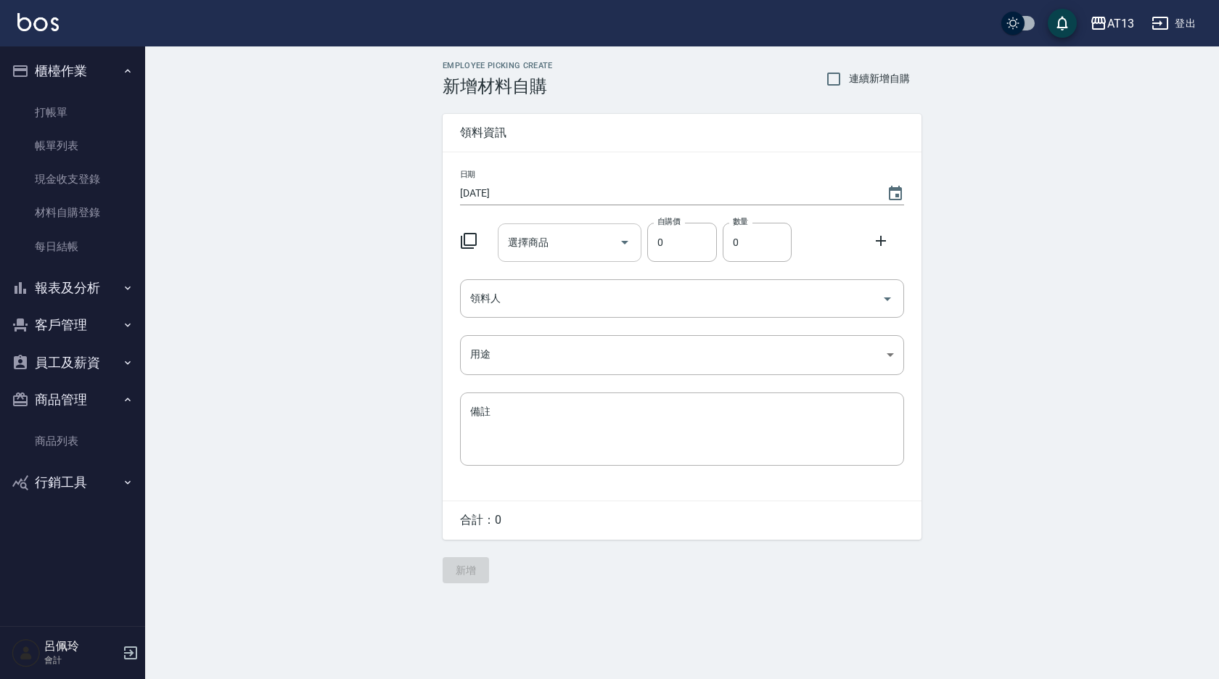
click at [562, 234] on input "選擇商品" at bounding box center [559, 242] width 110 height 25
type input "免沖"
click at [564, 234] on input "免沖" at bounding box center [559, 242] width 110 height 25
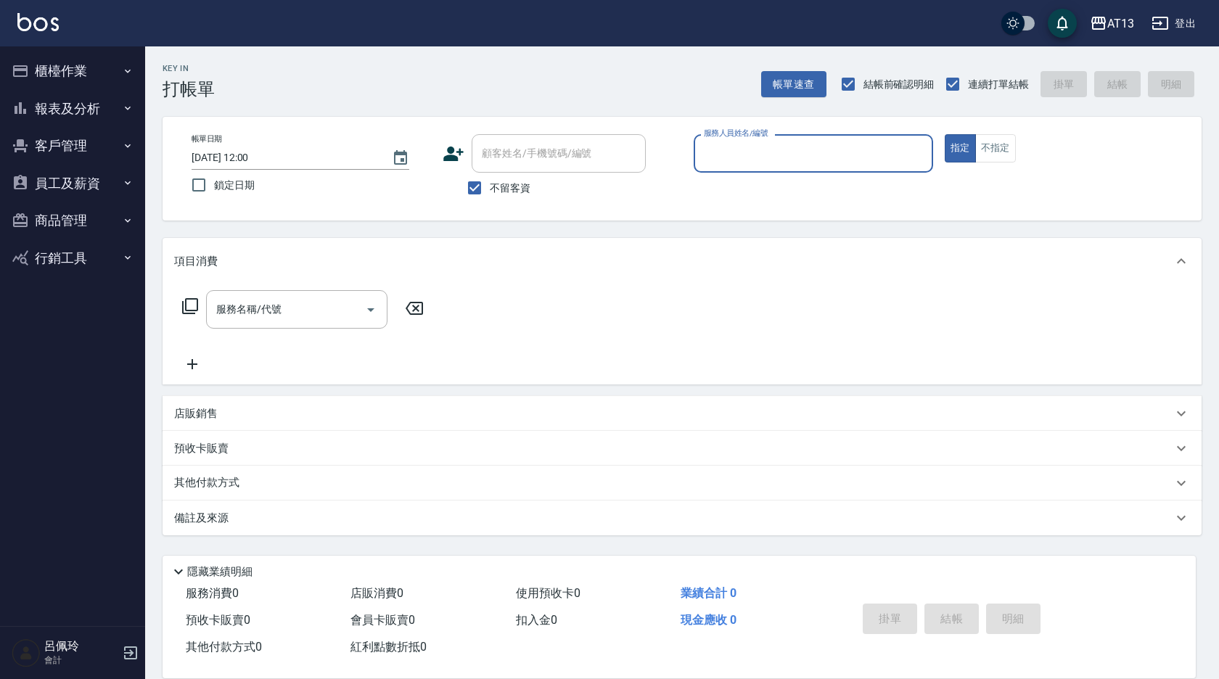
click at [81, 212] on button "商品管理" at bounding box center [72, 221] width 133 height 38
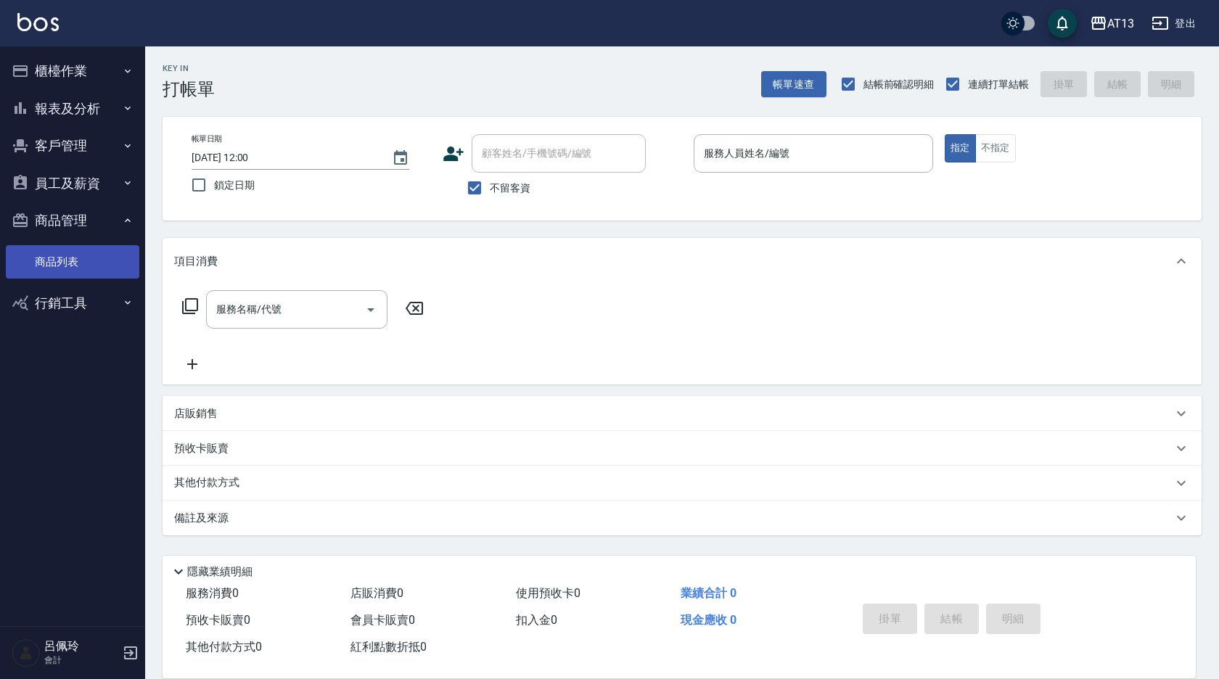
click at [75, 255] on link "商品列表" at bounding box center [72, 261] width 133 height 33
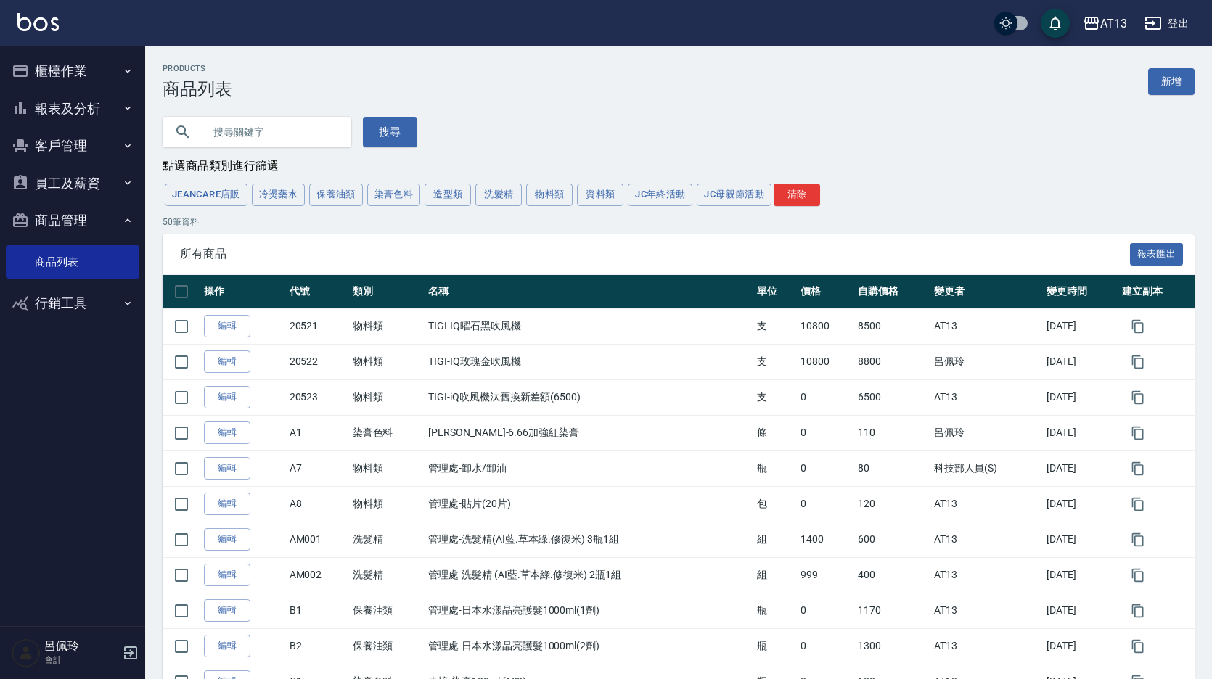
click at [235, 130] on input "text" at bounding box center [271, 131] width 136 height 39
click at [432, 199] on button "造型類" at bounding box center [447, 195] width 46 height 22
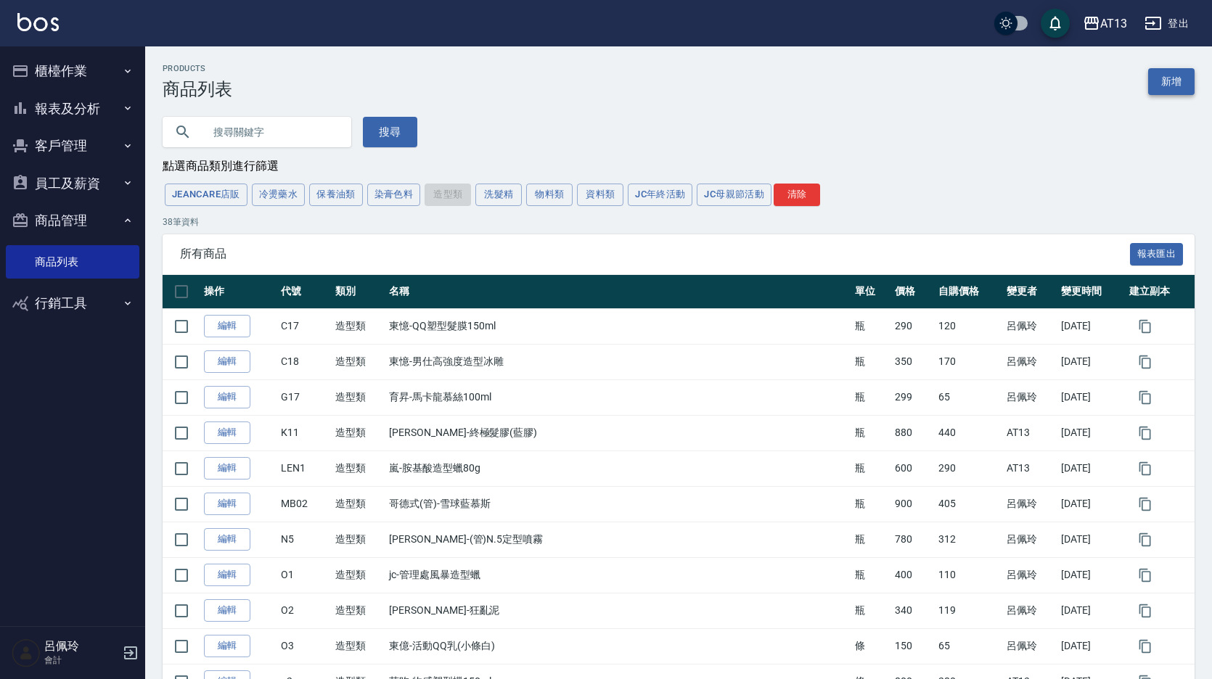
click at [1171, 77] on link "新增" at bounding box center [1171, 81] width 46 height 27
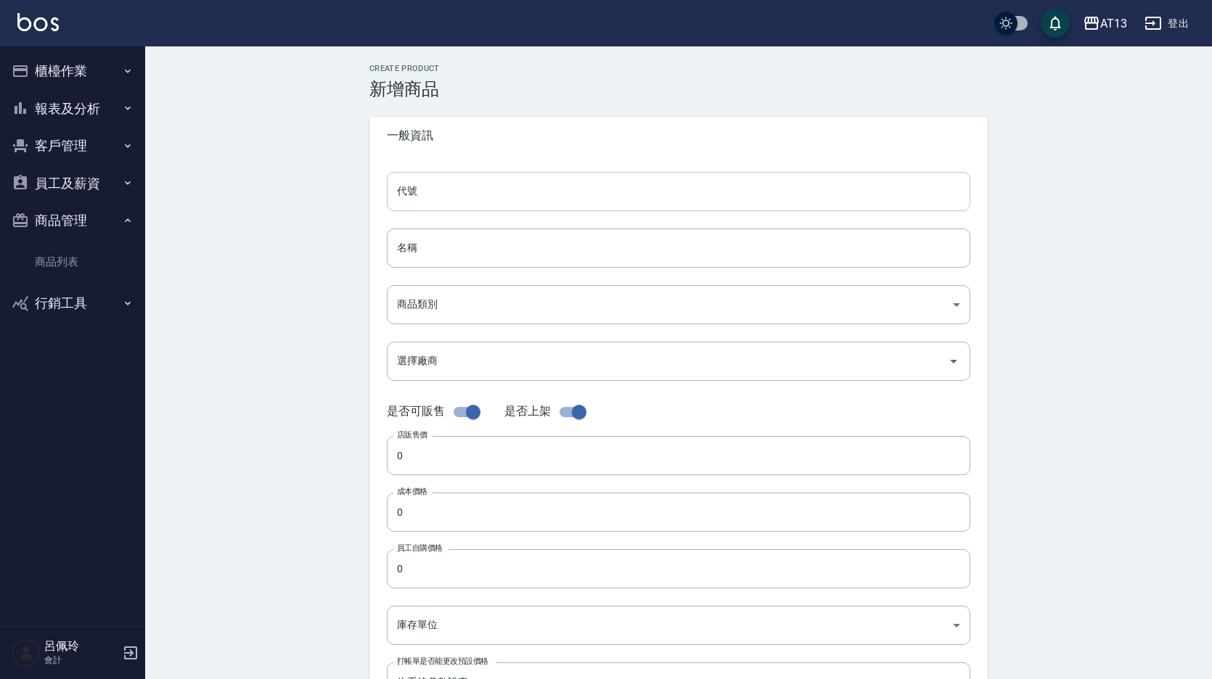
click at [579, 187] on input "代號" at bounding box center [678, 191] width 583 height 39
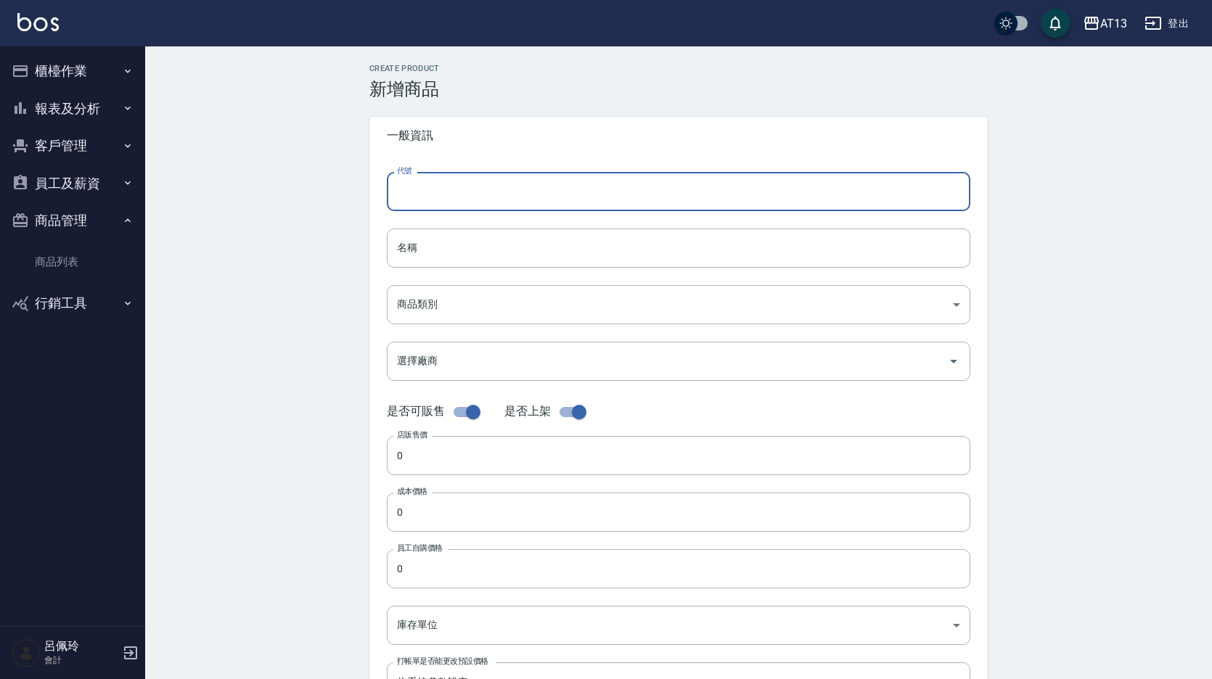
type input "t"
type input "TG104"
click at [490, 235] on input "名稱" at bounding box center [678, 248] width 583 height 39
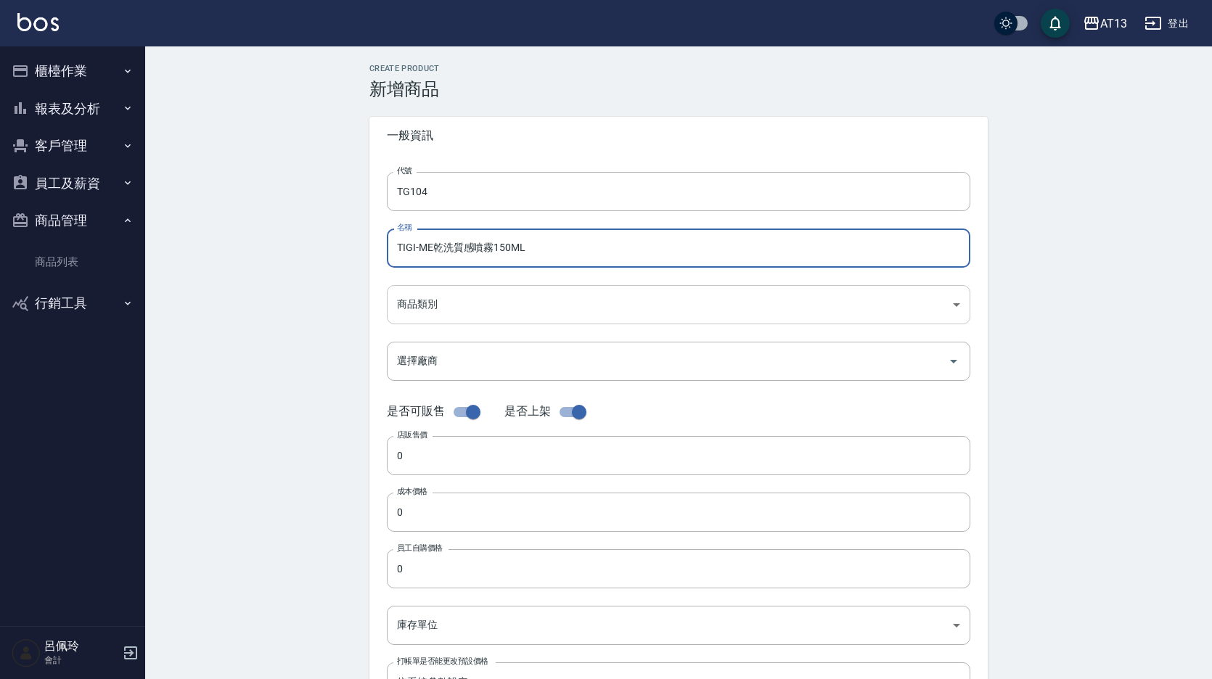
type input "TIGI-ME乾洗質感噴霧150ML"
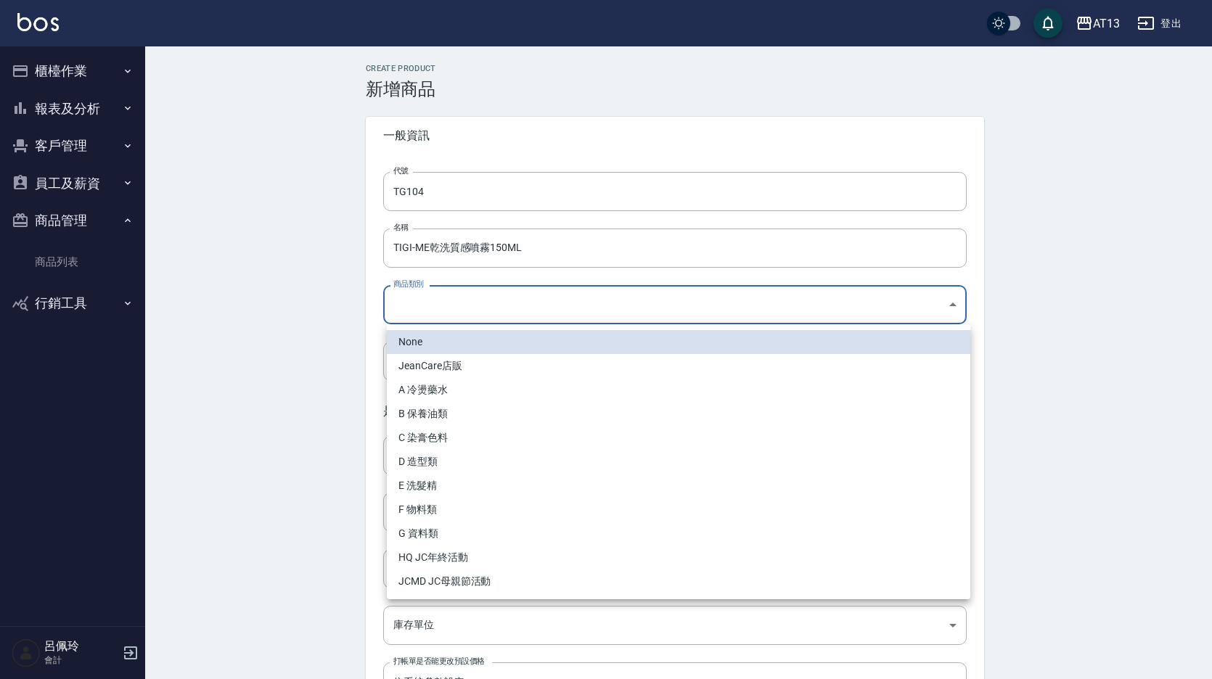
click at [453, 304] on body "AT13 登出 櫃檯作業 打帳單 帳單列表 現金收支登錄 材料自購登錄 每日結帳 報表及分析 報表目錄 店家區間累計表 店家日報表 互助日報表 互助月報表 互…" at bounding box center [606, 500] width 1212 height 1001
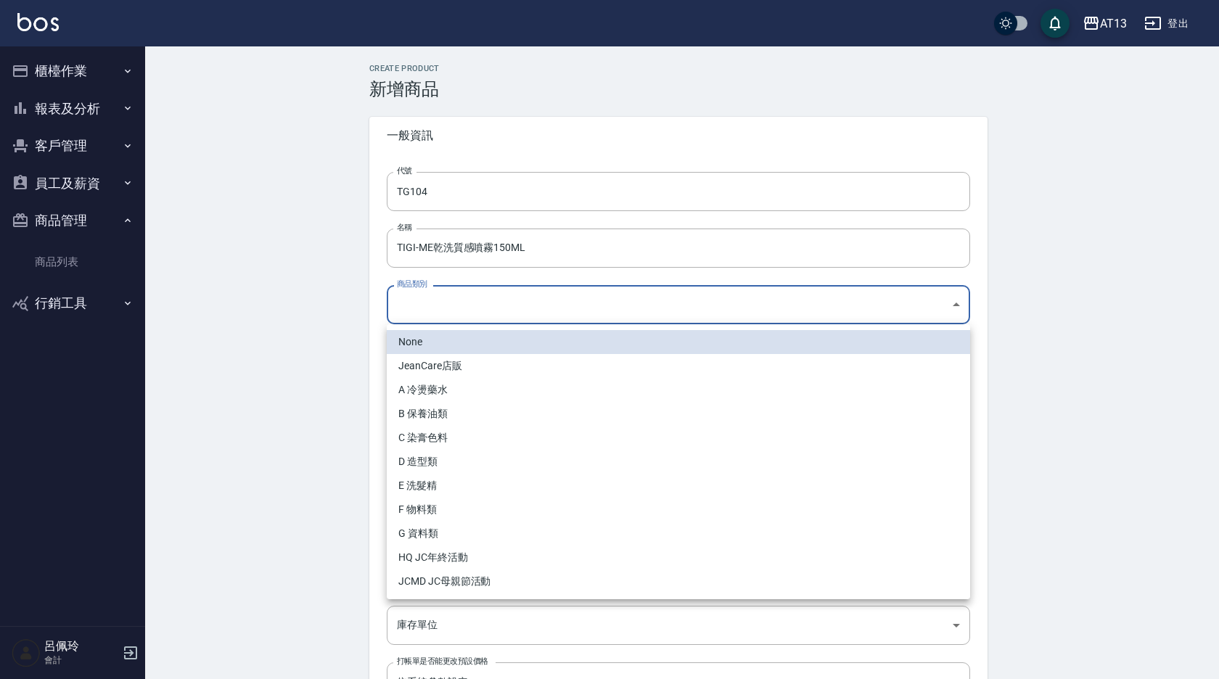
click at [426, 459] on li "D 造型類" at bounding box center [678, 462] width 583 height 24
type input "c0adfe0b-fa63-4b6f-93c1-5d2f078b5d97"
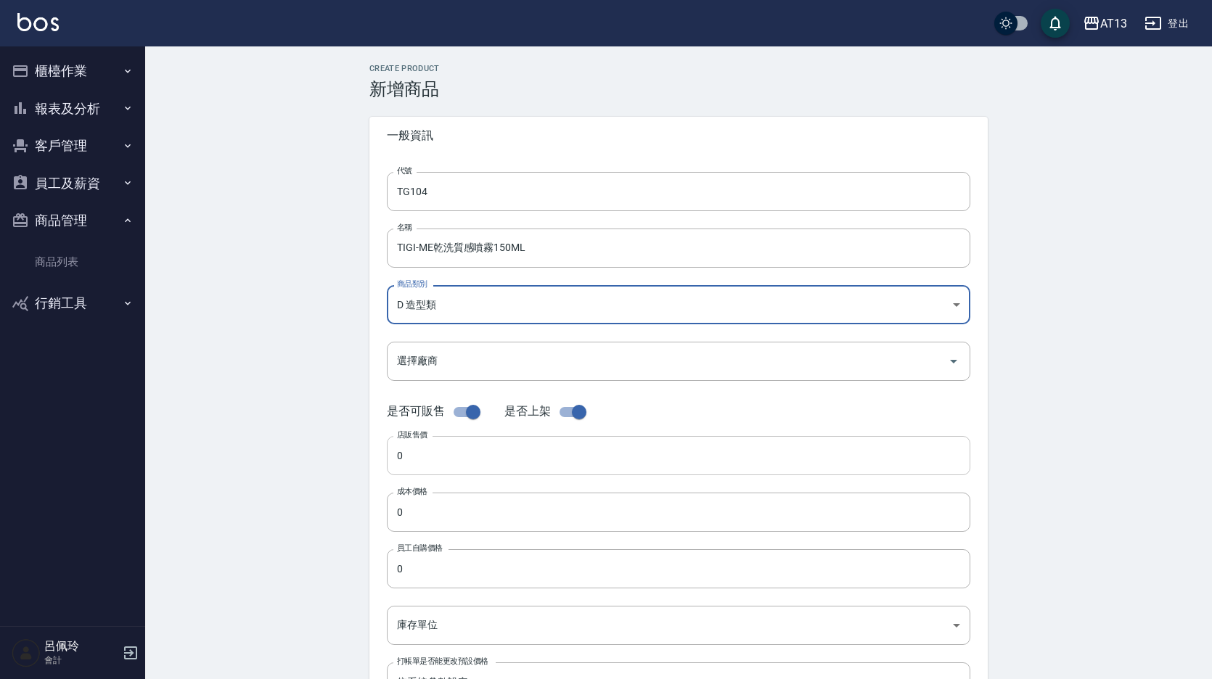
click at [434, 463] on input "0" at bounding box center [678, 455] width 583 height 39
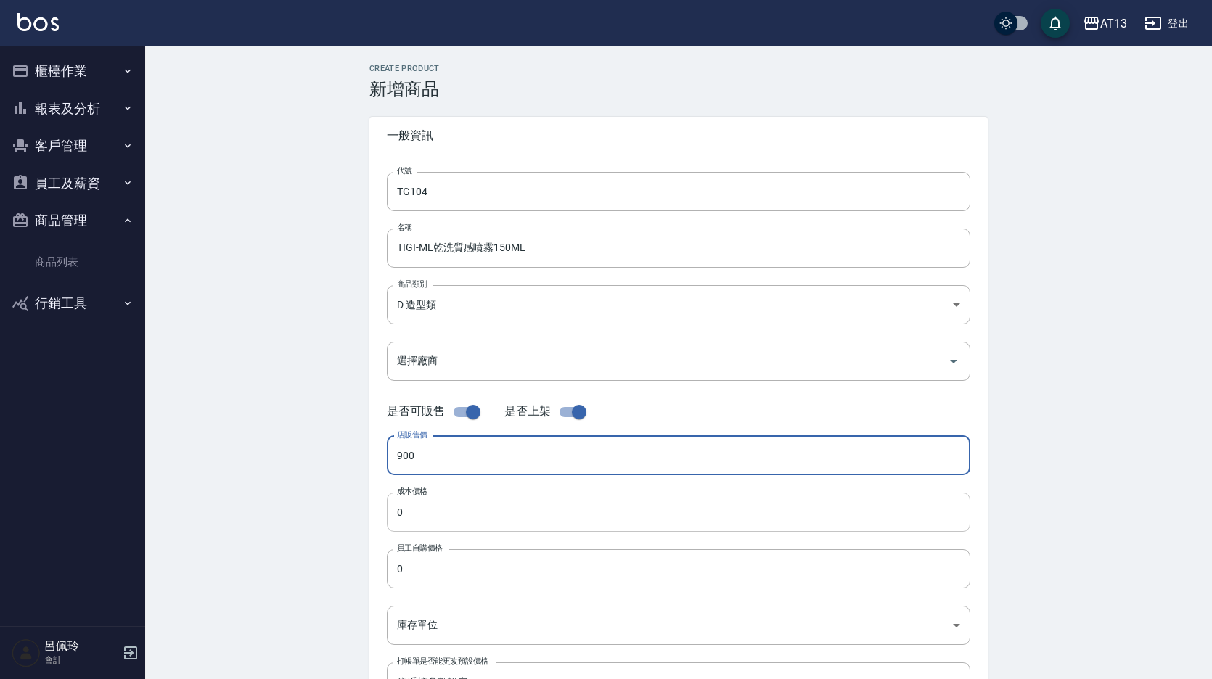
type input "900"
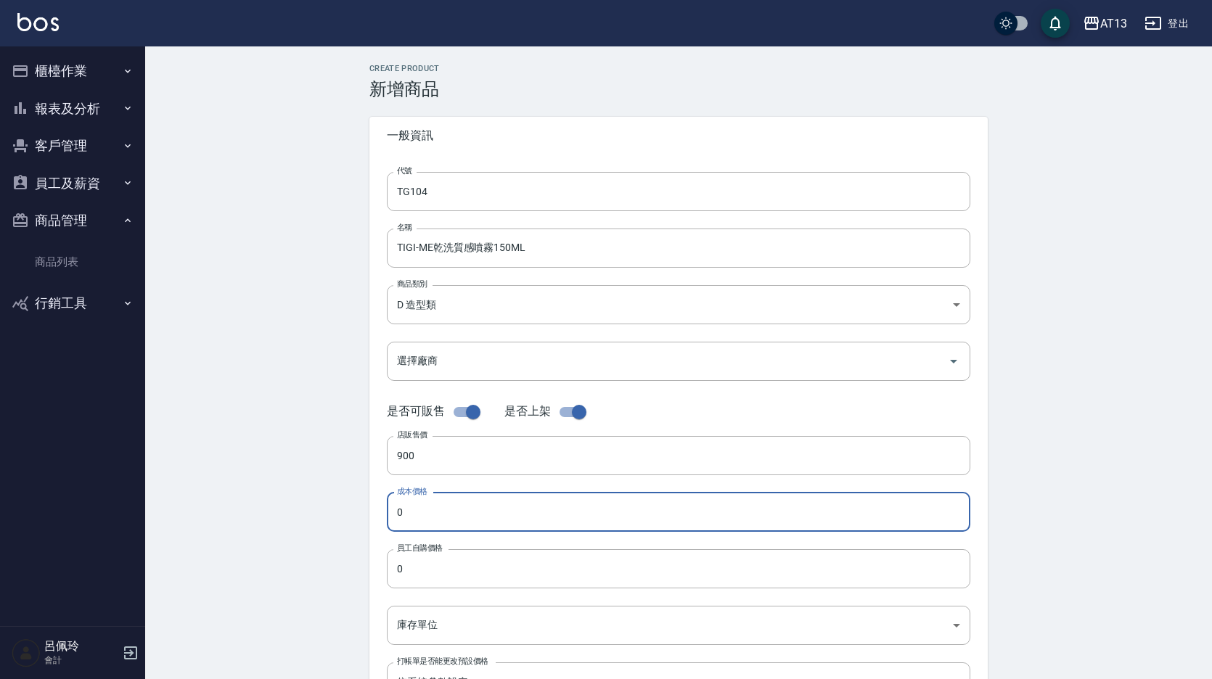
click at [421, 508] on input "0" at bounding box center [678, 512] width 583 height 39
type input "360"
click at [416, 556] on input "0" at bounding box center [678, 568] width 583 height 39
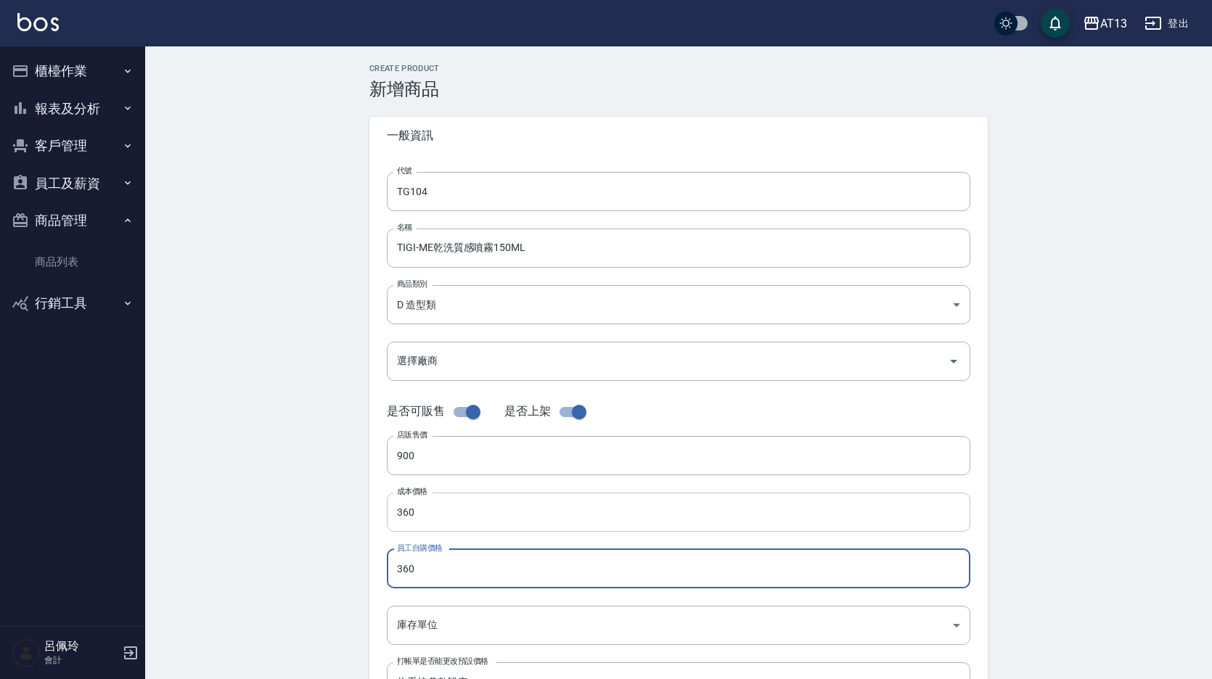
type input "360"
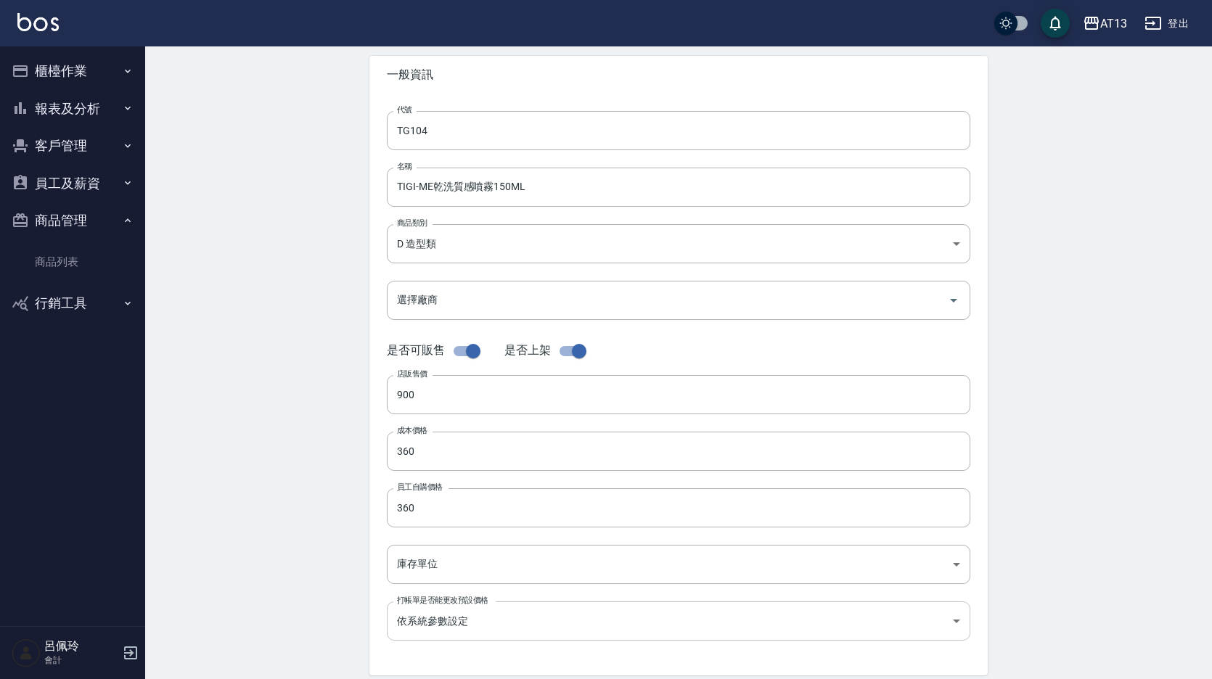
scroll to position [145, 0]
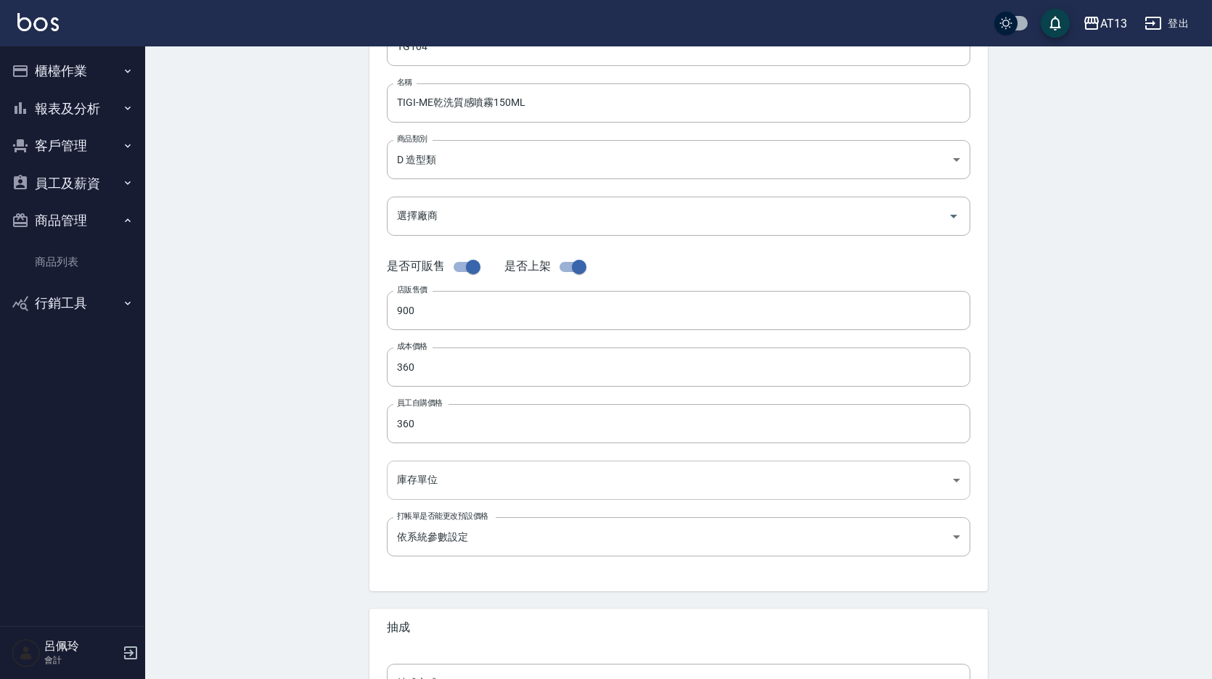
click at [463, 482] on body "AT13 登出 櫃檯作業 打帳單 帳單列表 現金收支登錄 材料自購登錄 每日結帳 報表及分析 報表目錄 店家區間累計表 店家日報表 互助日報表 互助月報表 互…" at bounding box center [606, 355] width 1212 height 1001
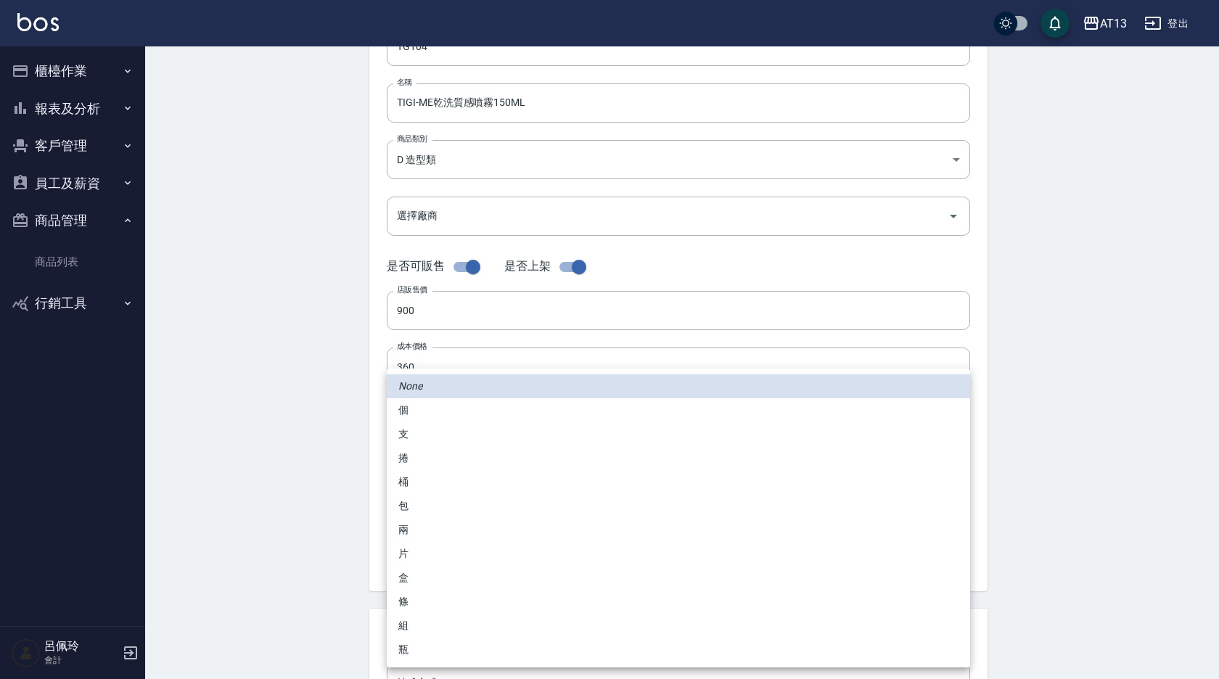
click at [430, 644] on li "瓶" at bounding box center [678, 650] width 583 height 24
type input "瓶"
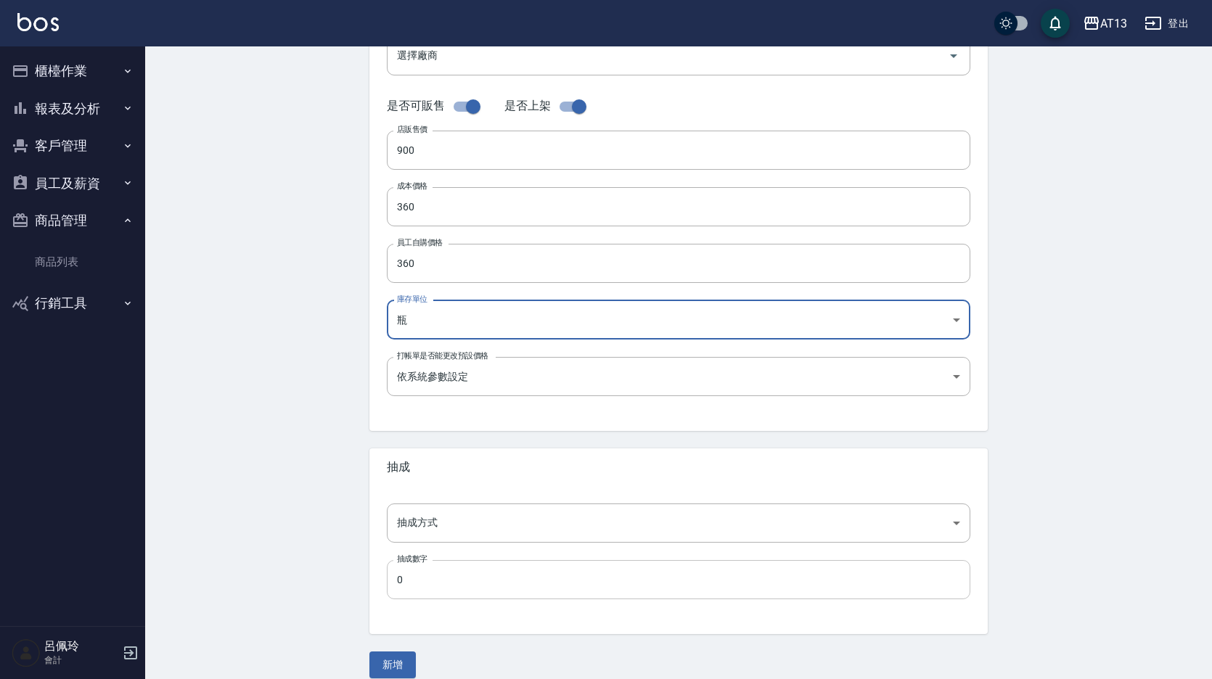
scroll to position [322, 0]
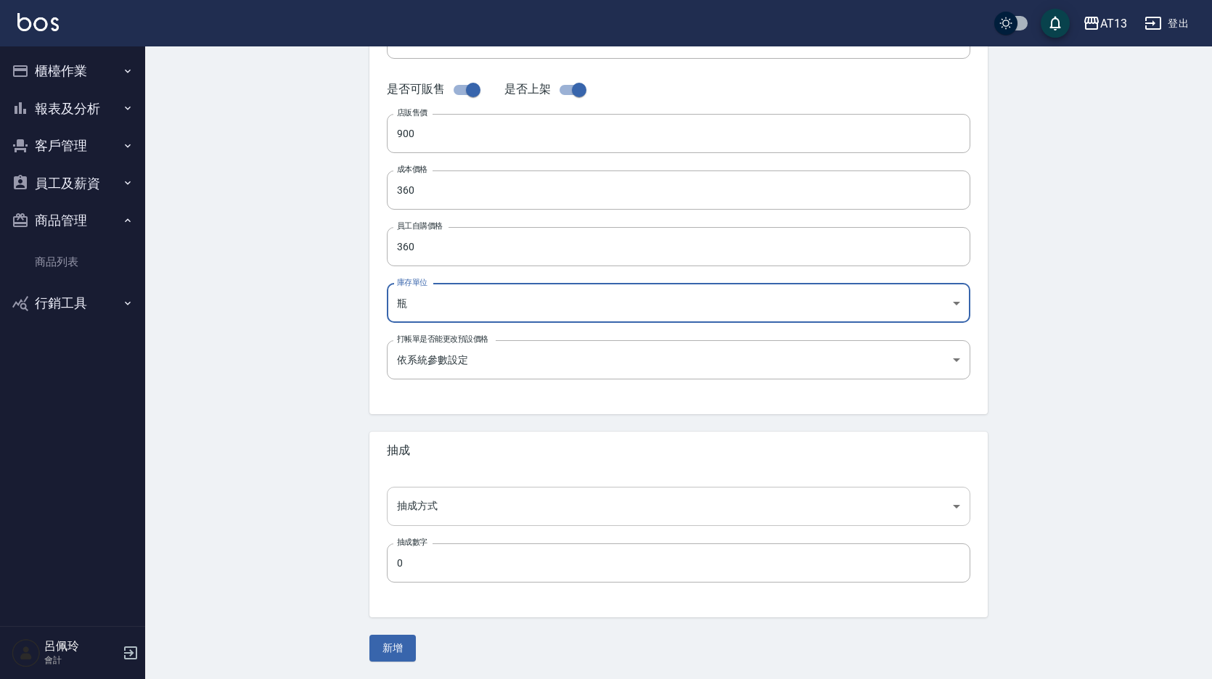
click at [422, 517] on body "AT13 登出 櫃檯作業 打帳單 帳單列表 現金收支登錄 材料自購登錄 每日結帳 報表及分析 報表目錄 店家區間累計表 店家日報表 互助日報表 互助月報表 互…" at bounding box center [606, 178] width 1212 height 1001
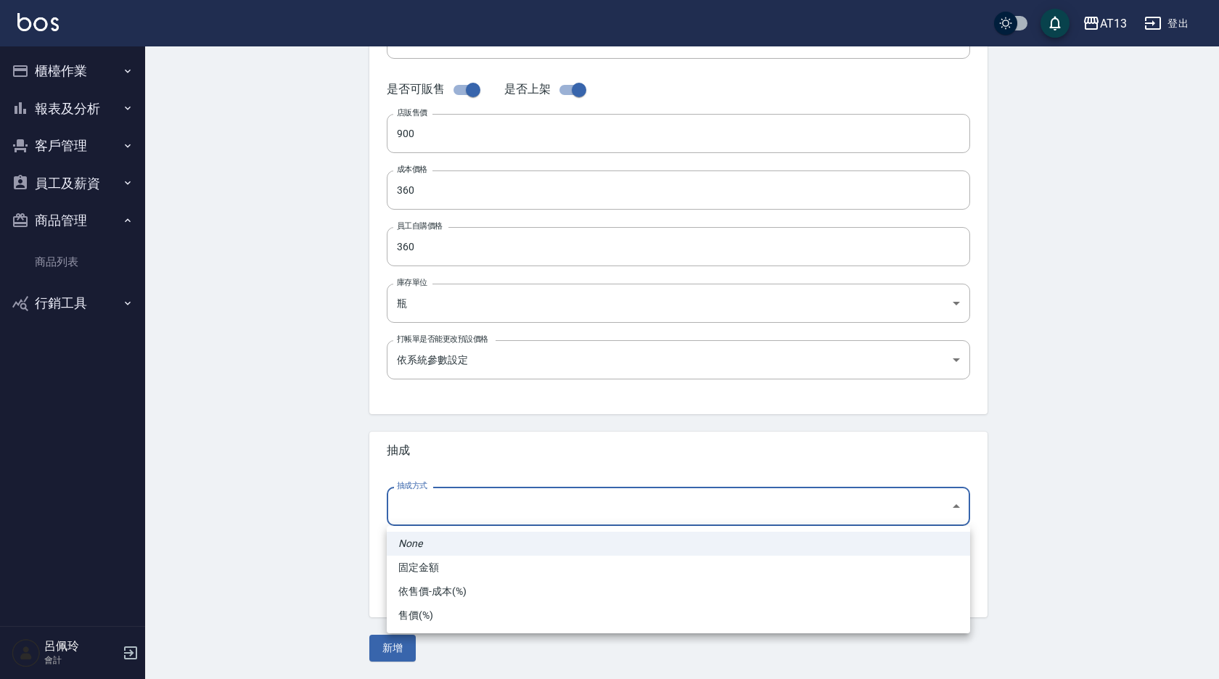
click at [423, 584] on li "依售價-成本(%)" at bounding box center [678, 592] width 583 height 24
type input "byCost"
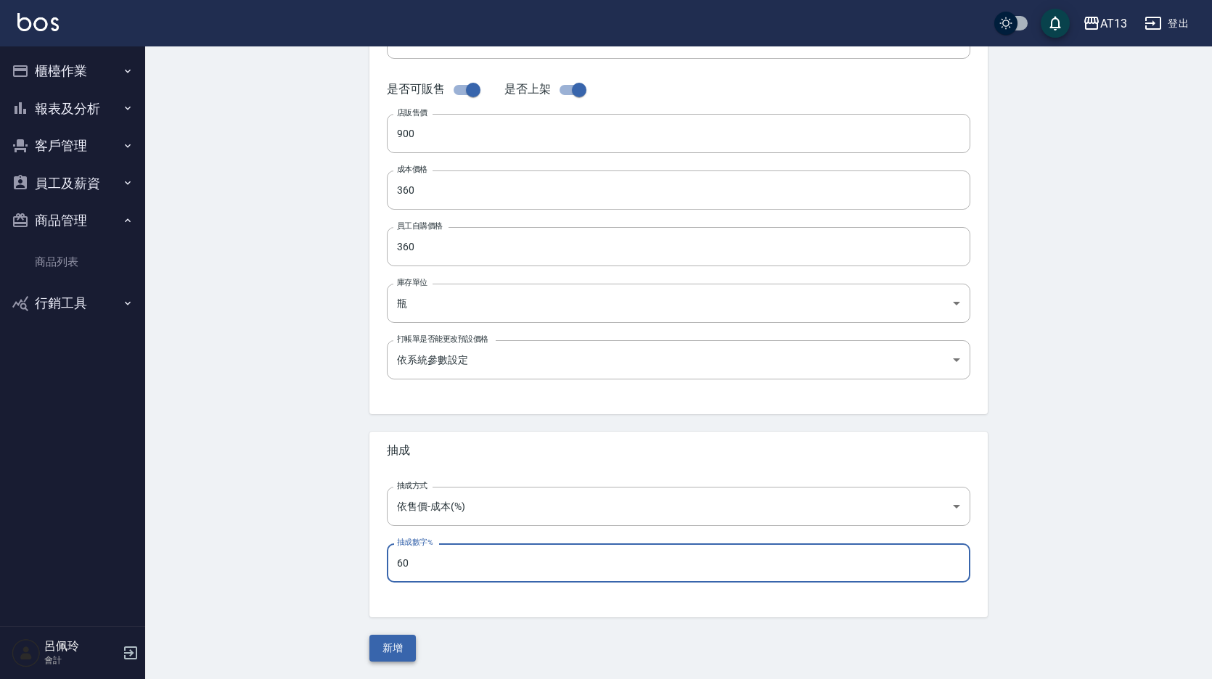
type input "60"
click at [396, 644] on button "新增" at bounding box center [392, 648] width 46 height 27
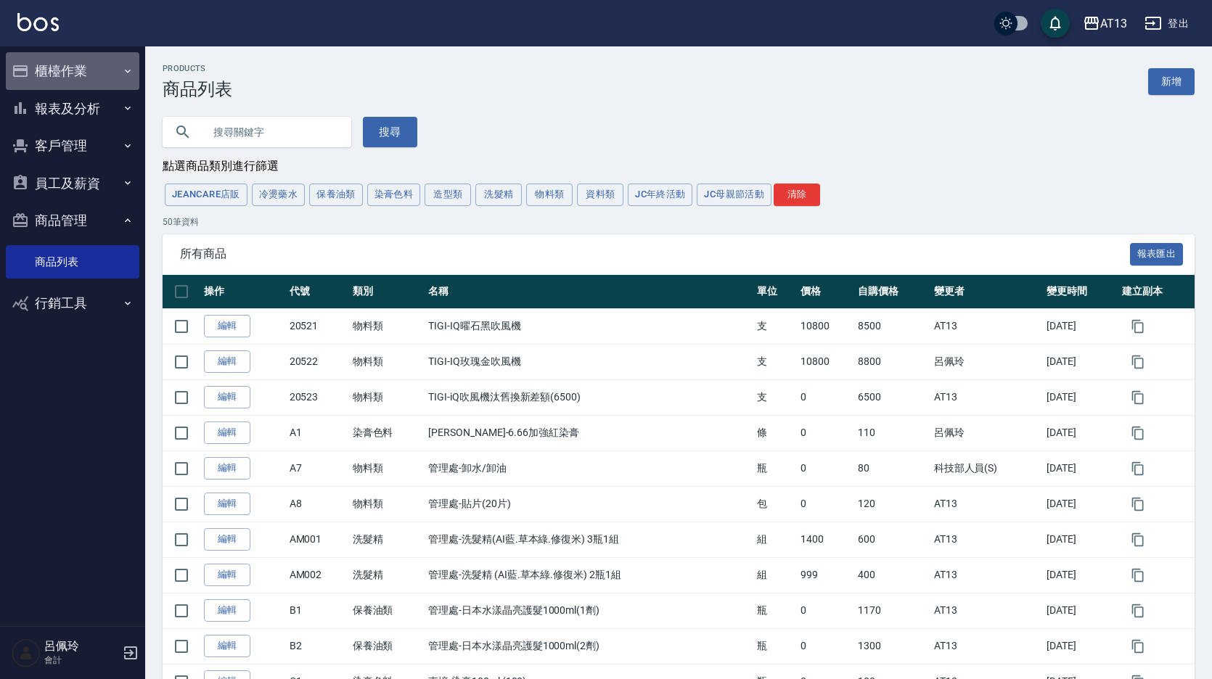
click at [67, 73] on button "櫃檯作業" at bounding box center [72, 71] width 133 height 38
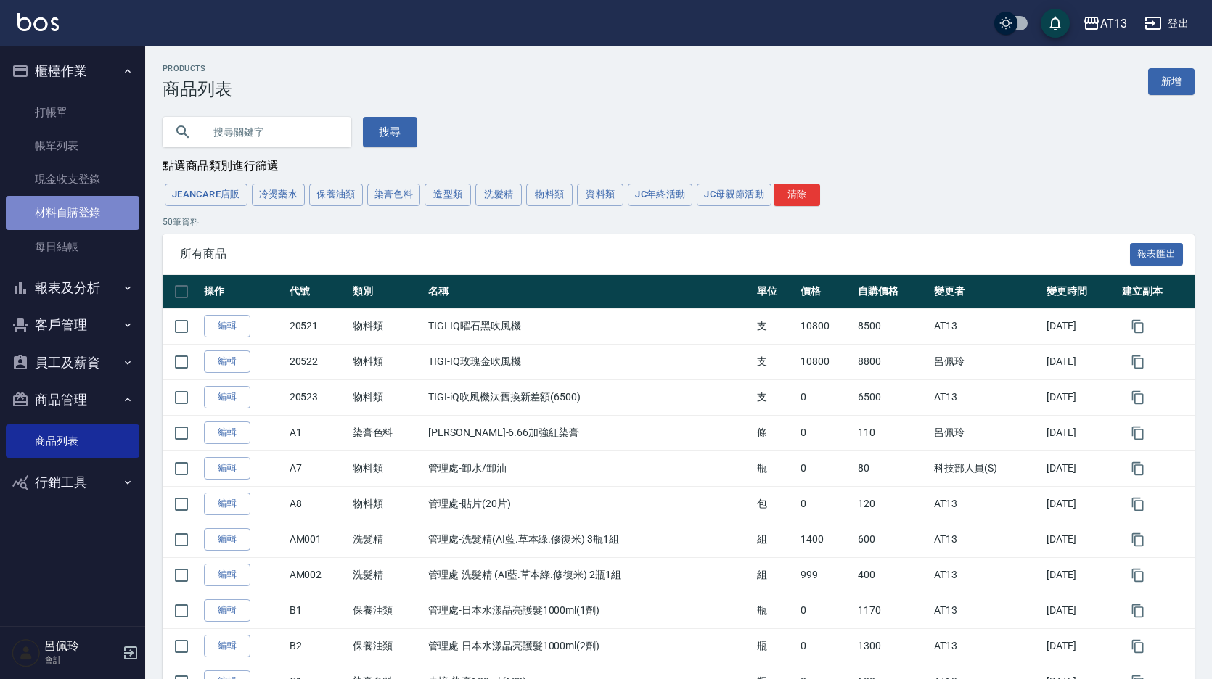
click at [94, 211] on link "材料自購登錄" at bounding box center [72, 212] width 133 height 33
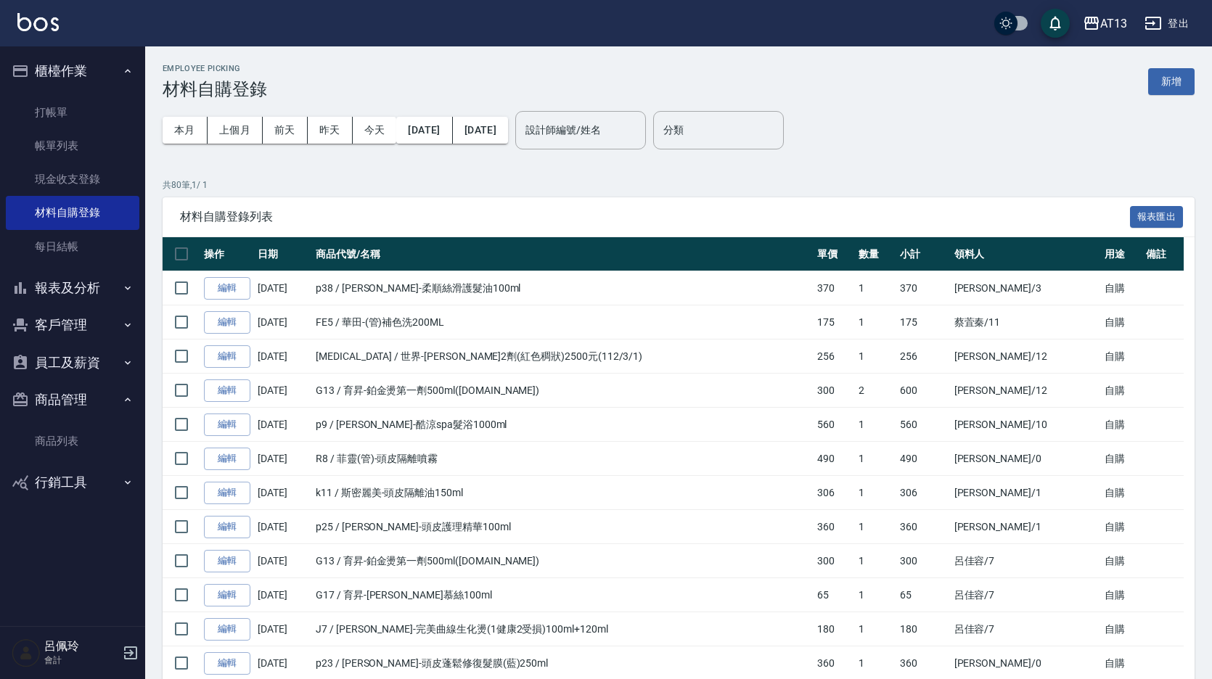
click at [1174, 88] on button "新增" at bounding box center [1171, 81] width 46 height 27
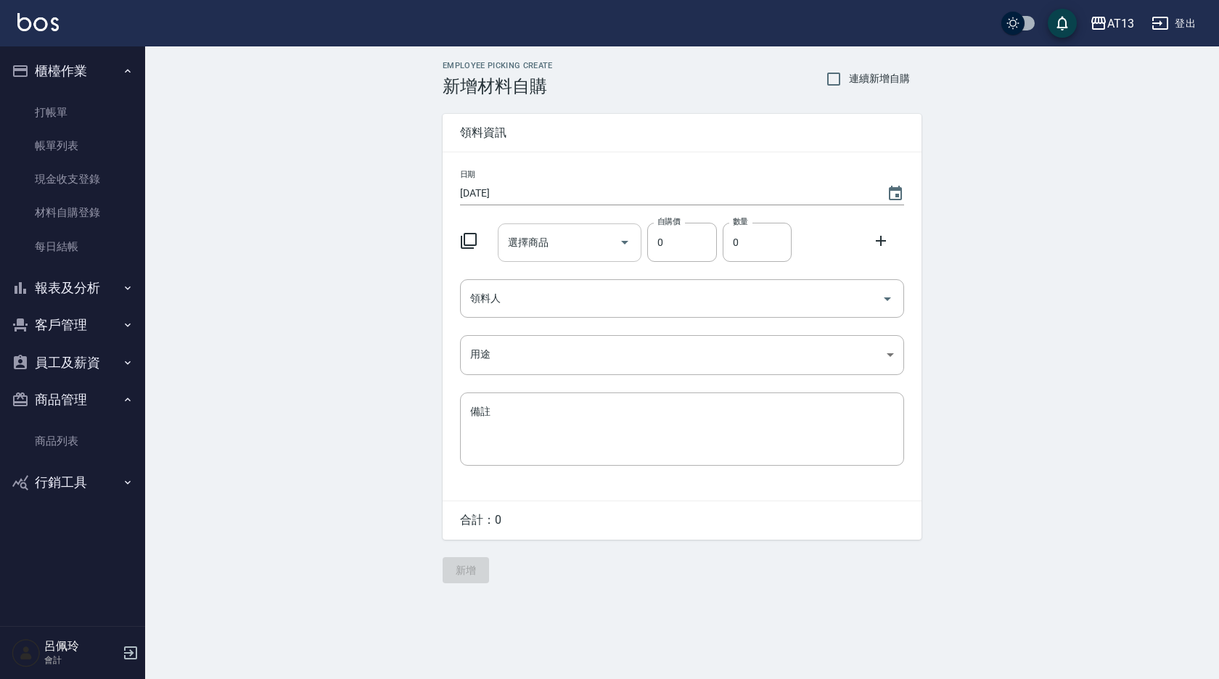
click at [572, 239] on input "選擇商品" at bounding box center [559, 242] width 110 height 25
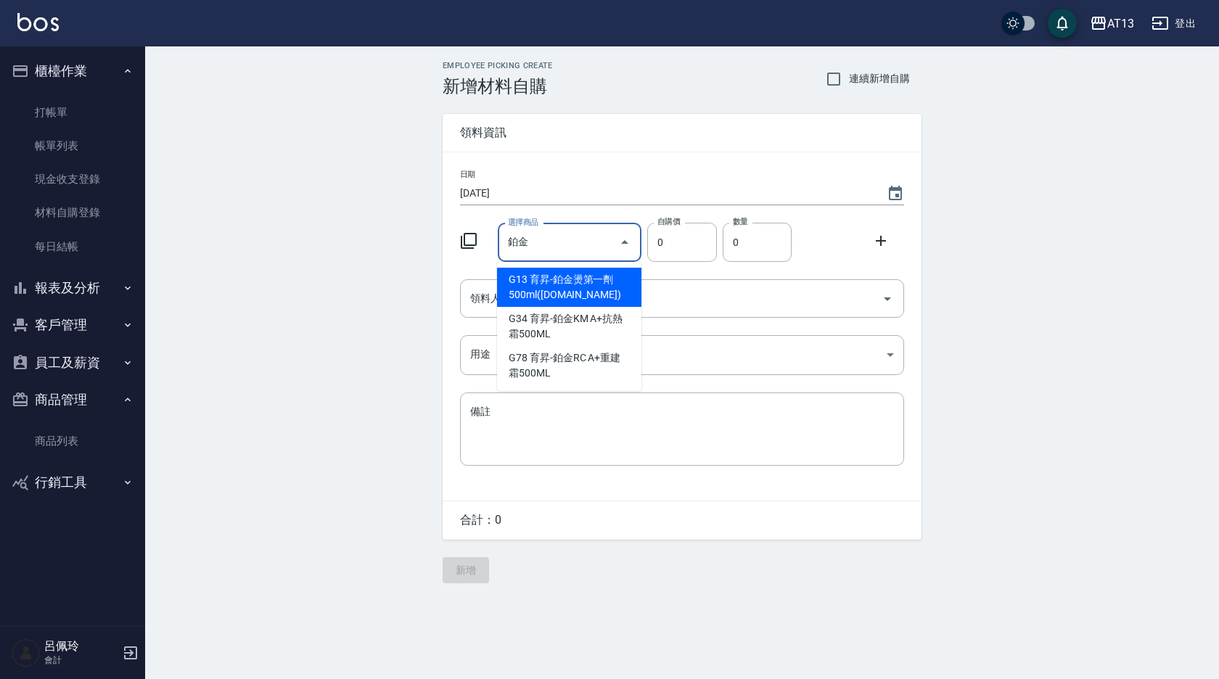
click at [585, 280] on li "G13 育昇-鉑金燙第一劑500ml([DOMAIN_NAME])" at bounding box center [569, 287] width 144 height 39
type input "育昇-鉑金燙第一劑500ml([DOMAIN_NAME])"
type input "300"
type input "1"
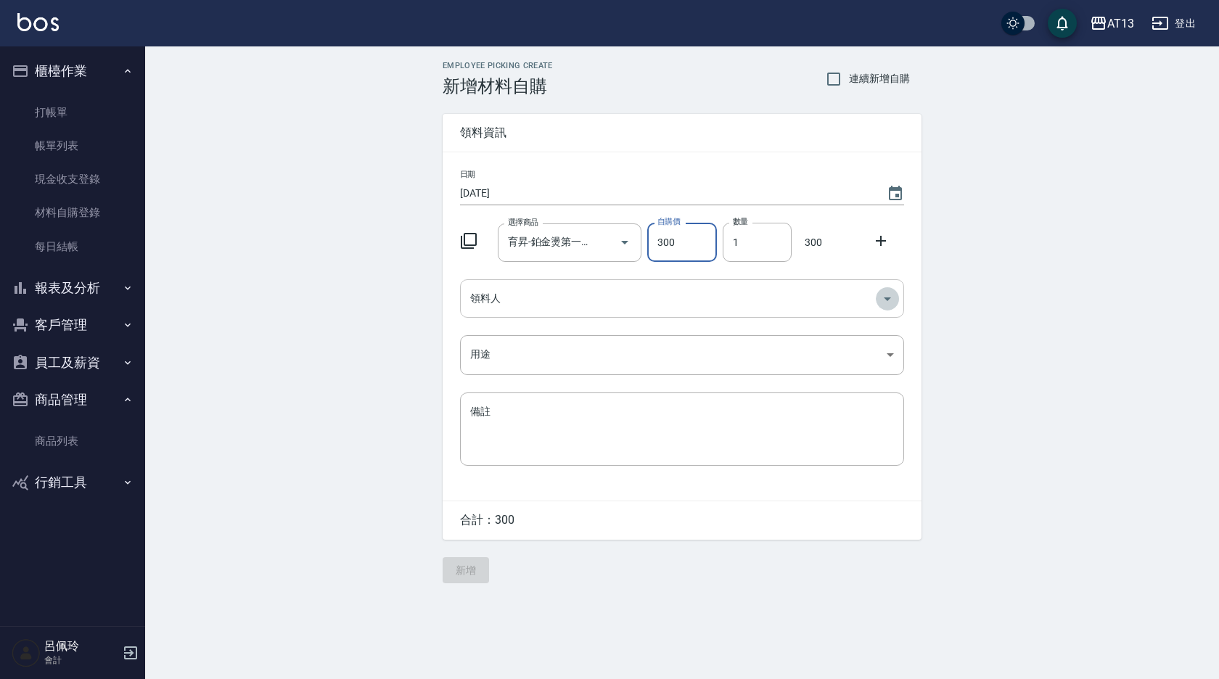
click at [882, 303] on icon "Open" at bounding box center [887, 298] width 17 height 17
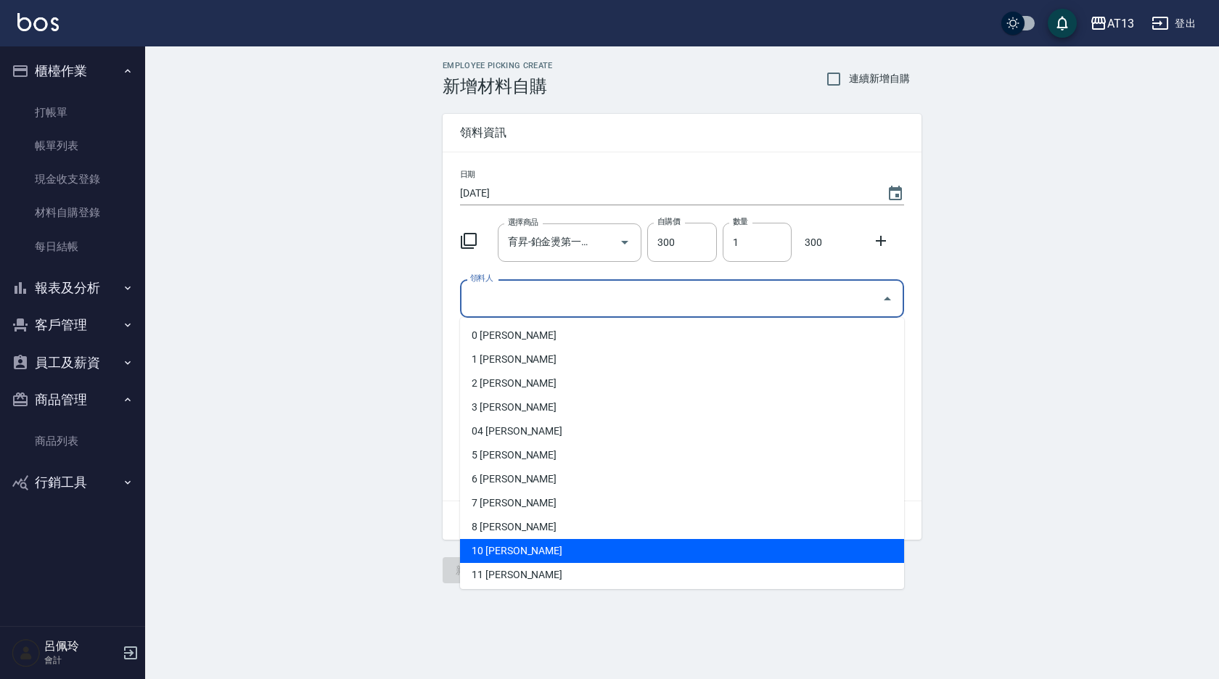
click at [590, 551] on li "10 [PERSON_NAME]" at bounding box center [682, 551] width 444 height 24
type input "[PERSON_NAME]"
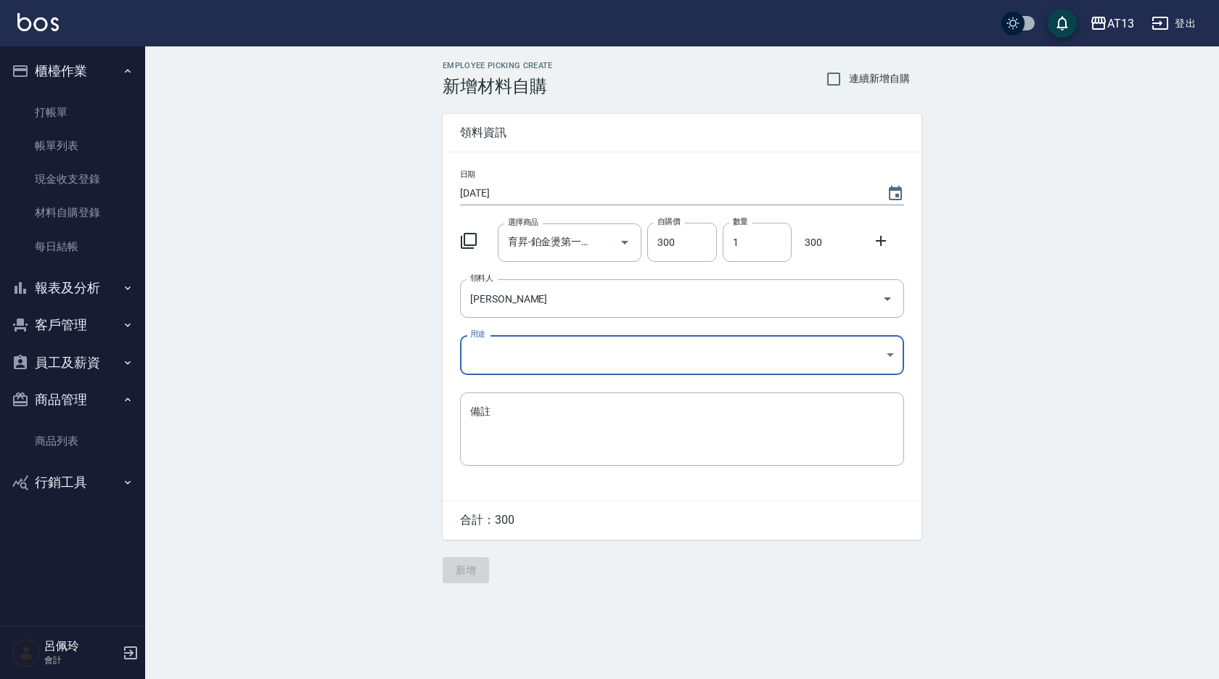
click at [884, 355] on body "AT13 登出 櫃檯作業 打帳單 帳單列表 現金收支登錄 材料自購登錄 每日結帳 報表及分析 報表目錄 店家區間累計表 店家日報表 互助日報表 互助月報表 互…" at bounding box center [609, 339] width 1219 height 679
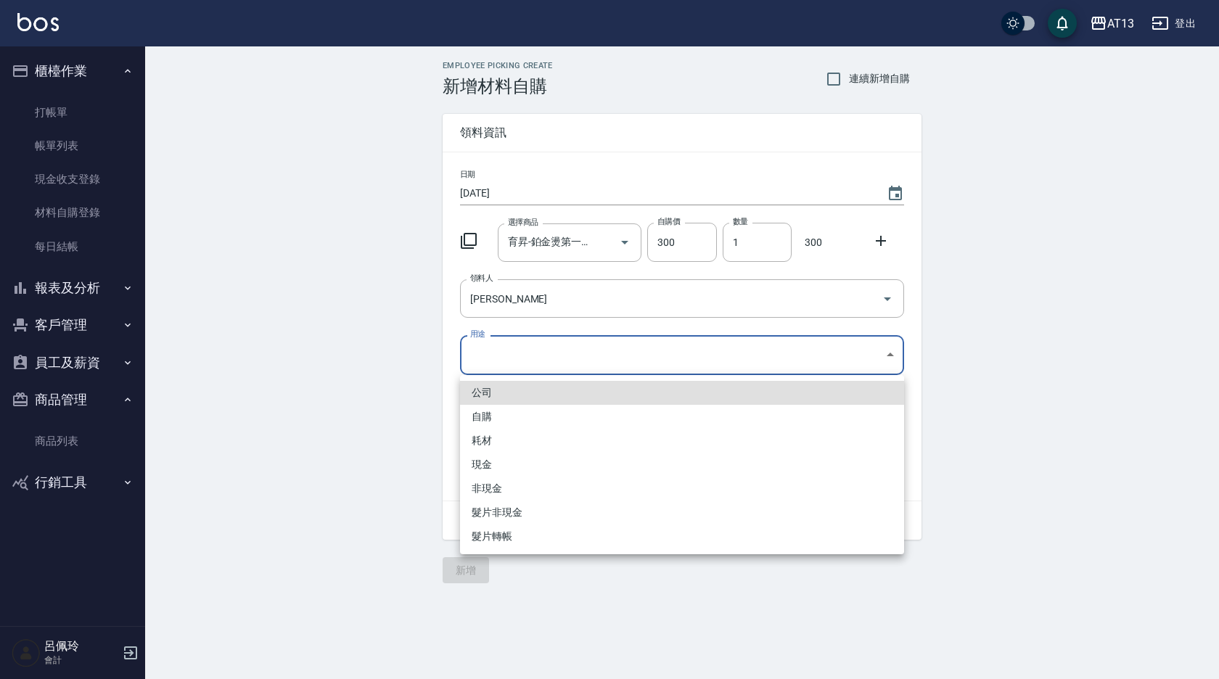
click at [626, 410] on li "自購" at bounding box center [682, 417] width 444 height 24
type input "自購"
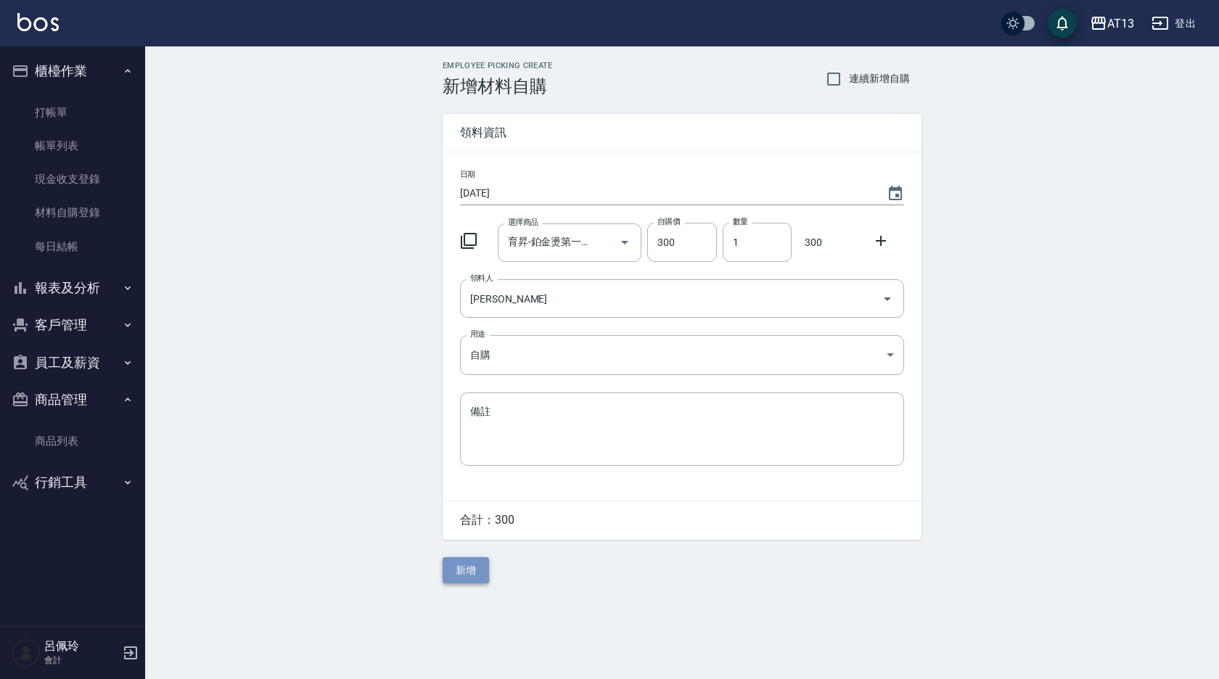
click at [485, 569] on button "新增" at bounding box center [466, 570] width 46 height 27
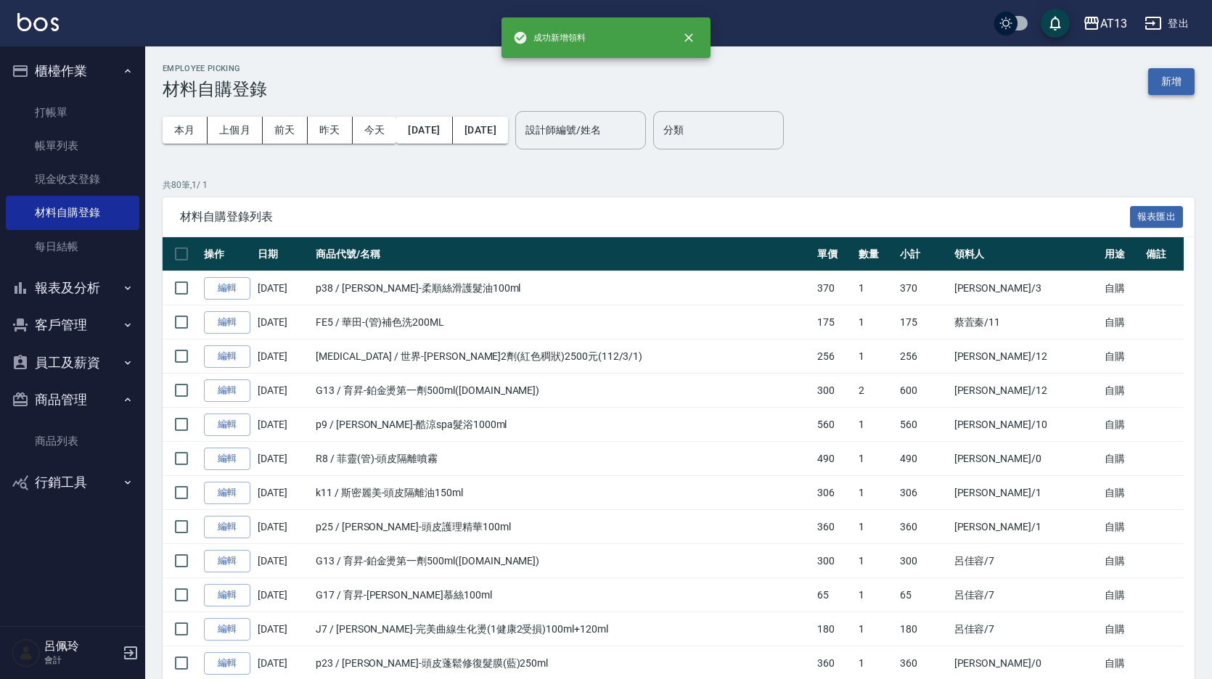
click at [1181, 73] on button "新增" at bounding box center [1171, 81] width 46 height 27
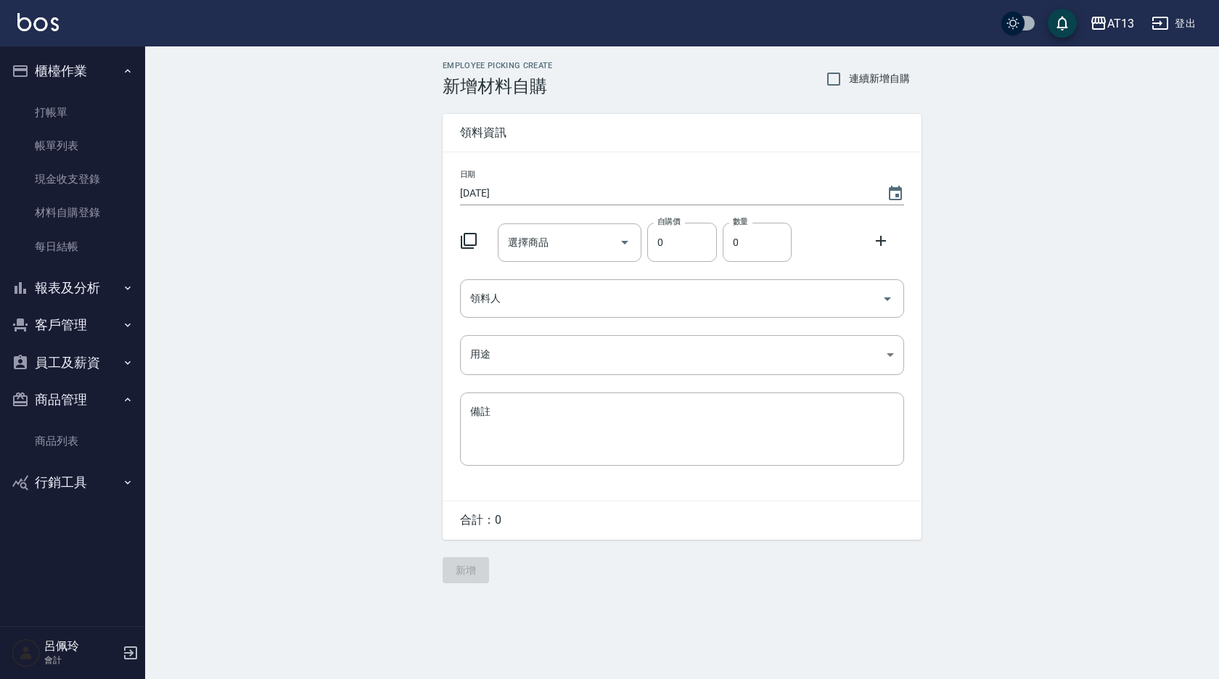
click at [587, 265] on div "日期 [DATE] 選擇商品 選擇商品 自購價 0 自購價 數量 0 數量 領料人 領料人 用途 ​ 用途 備註 x 備註" at bounding box center [682, 326] width 479 height 348
click at [581, 244] on input "選擇商品" at bounding box center [559, 242] width 110 height 25
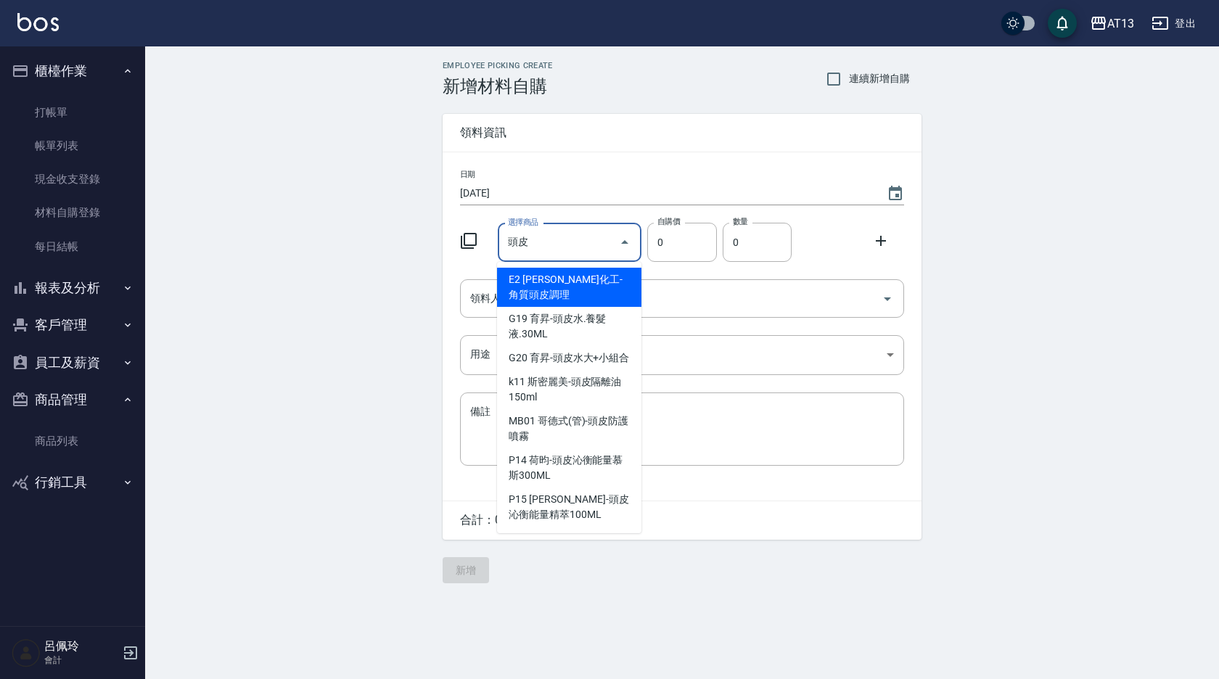
click at [578, 243] on input "頭皮" at bounding box center [559, 242] width 110 height 25
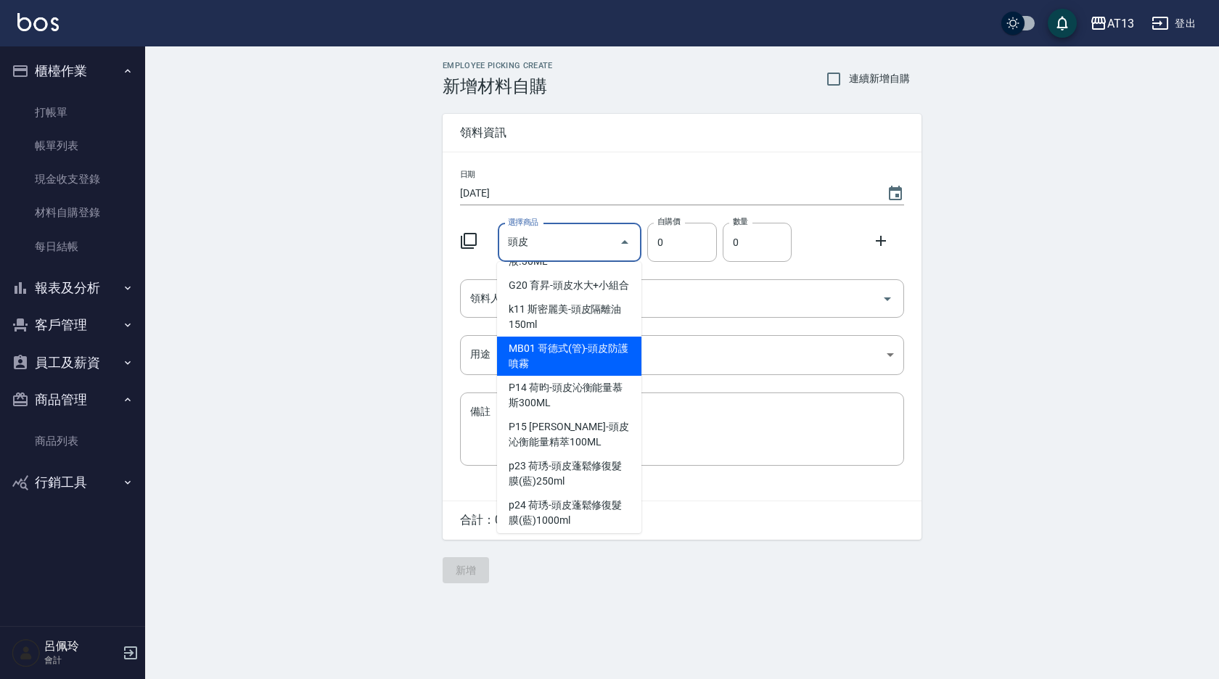
scroll to position [145, 0]
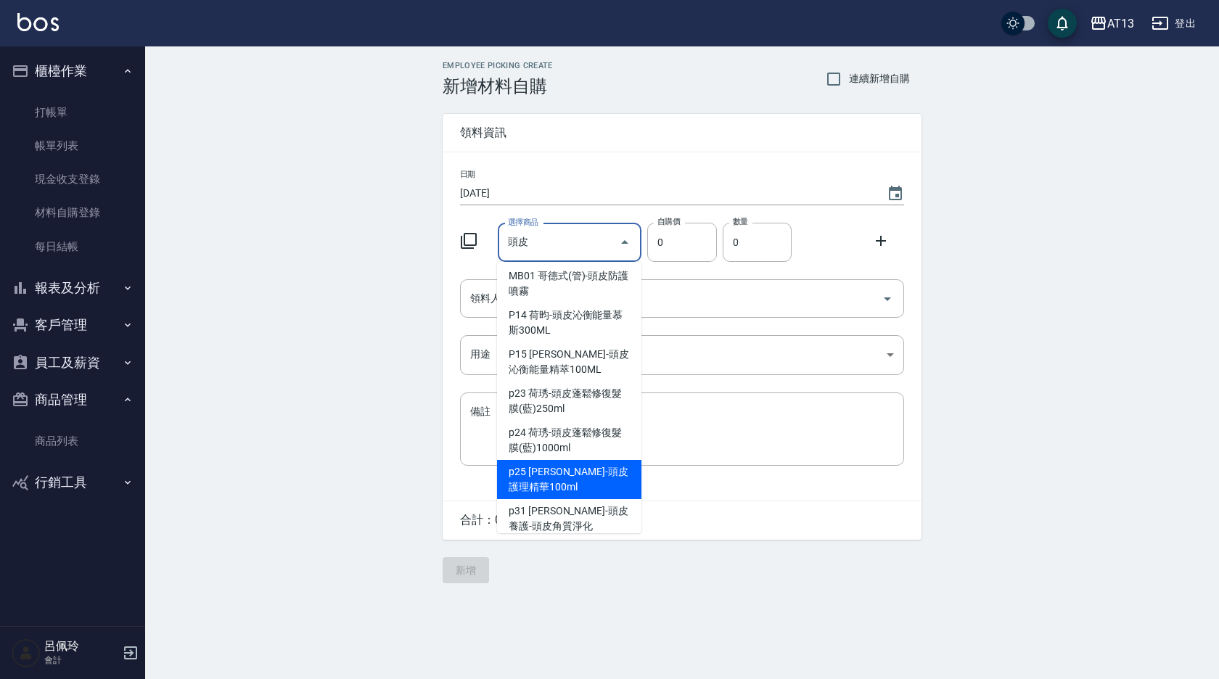
click at [559, 490] on li "p25 [PERSON_NAME]-頭皮護理精華100ml" at bounding box center [569, 479] width 144 height 39
type input "[PERSON_NAME]-頭皮護理精華100ml"
type input "360"
type input "1"
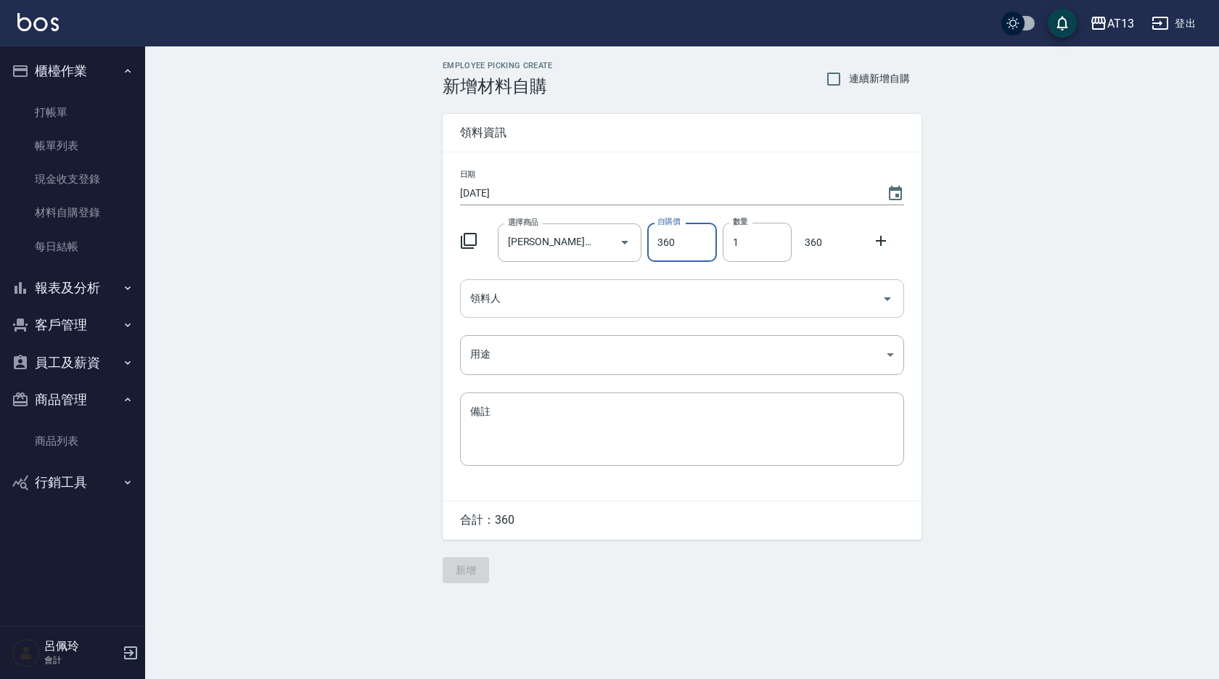
click at [883, 304] on icon "Open" at bounding box center [887, 298] width 17 height 17
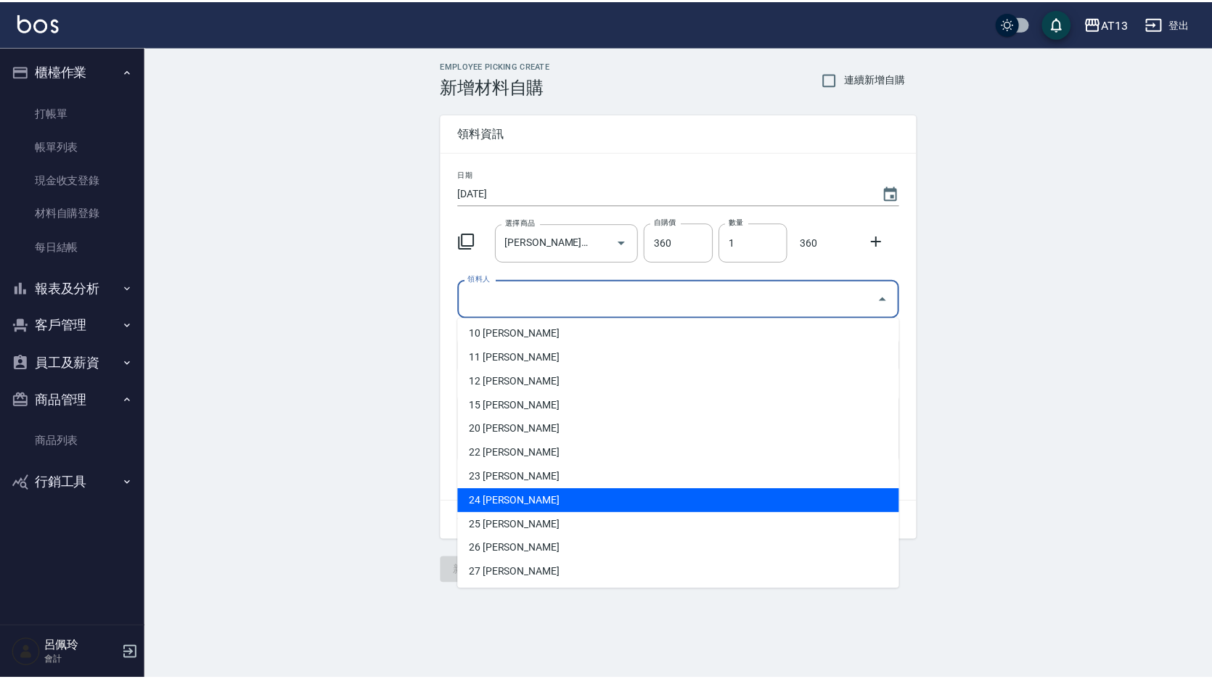
scroll to position [363, 0]
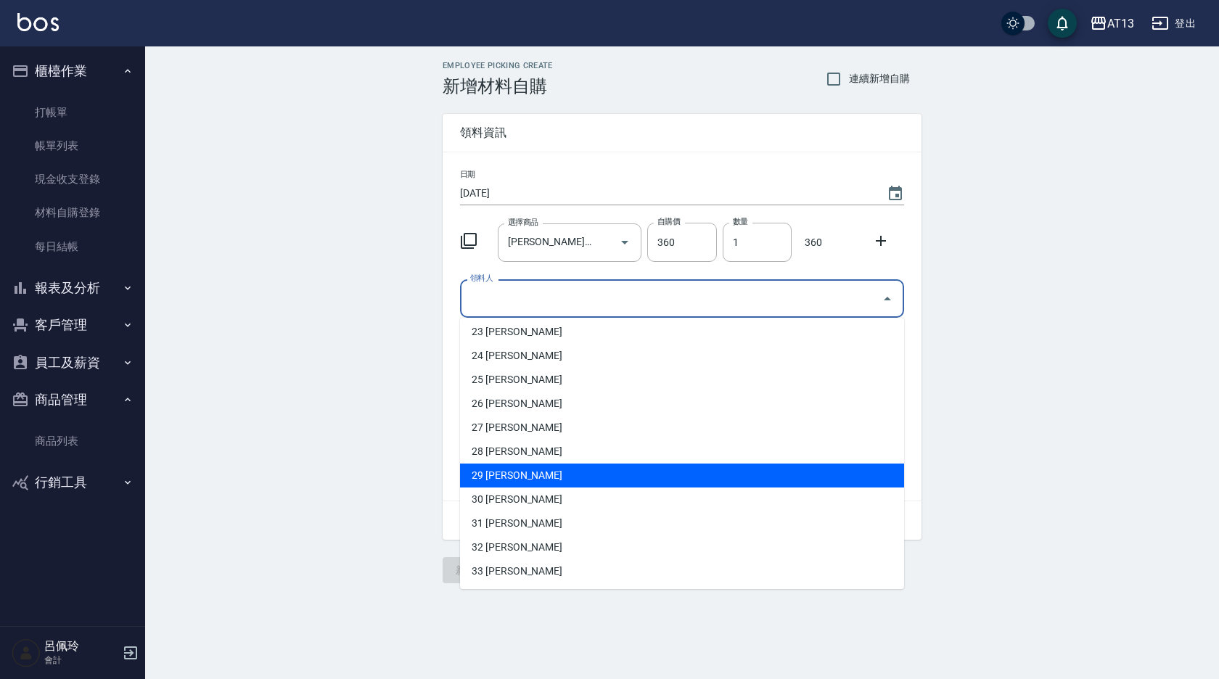
click at [550, 477] on li "29 [PERSON_NAME]" at bounding box center [682, 476] width 444 height 24
type input "[PERSON_NAME]"
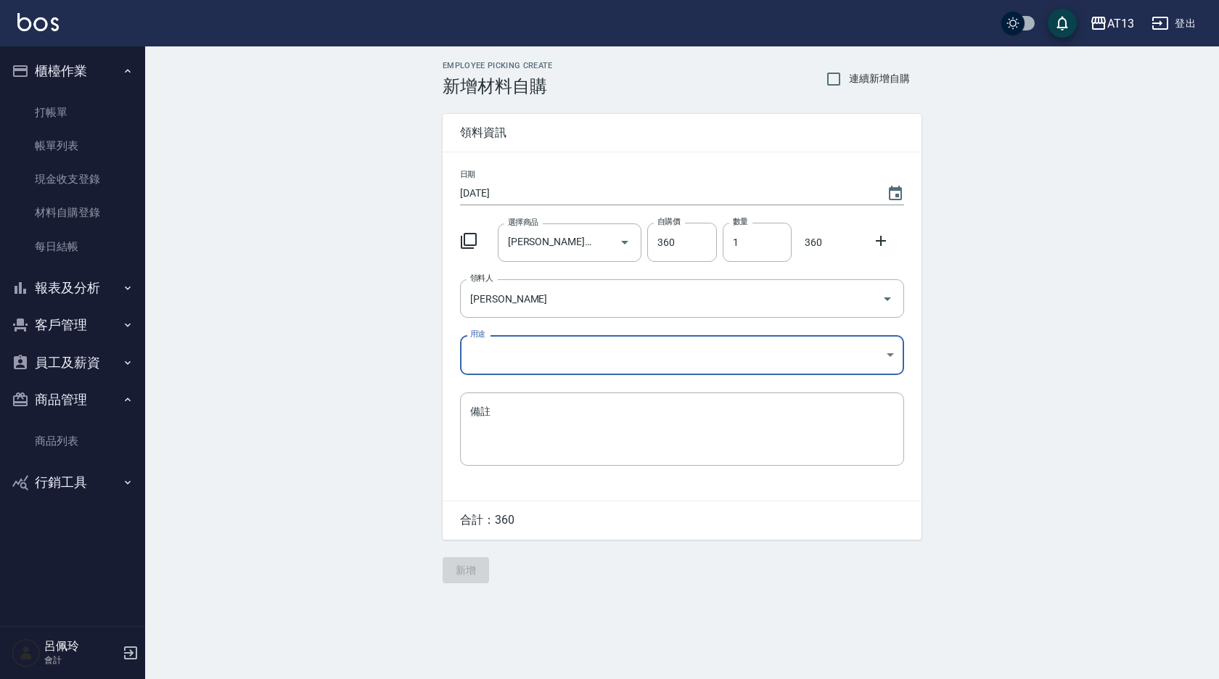
click at [887, 358] on body "AT13 登出 櫃檯作業 打帳單 帳單列表 現金收支登錄 材料自購登錄 每日結帳 報表及分析 報表目錄 店家區間累計表 店家日報表 互助日報表 互助月報表 互…" at bounding box center [609, 339] width 1219 height 679
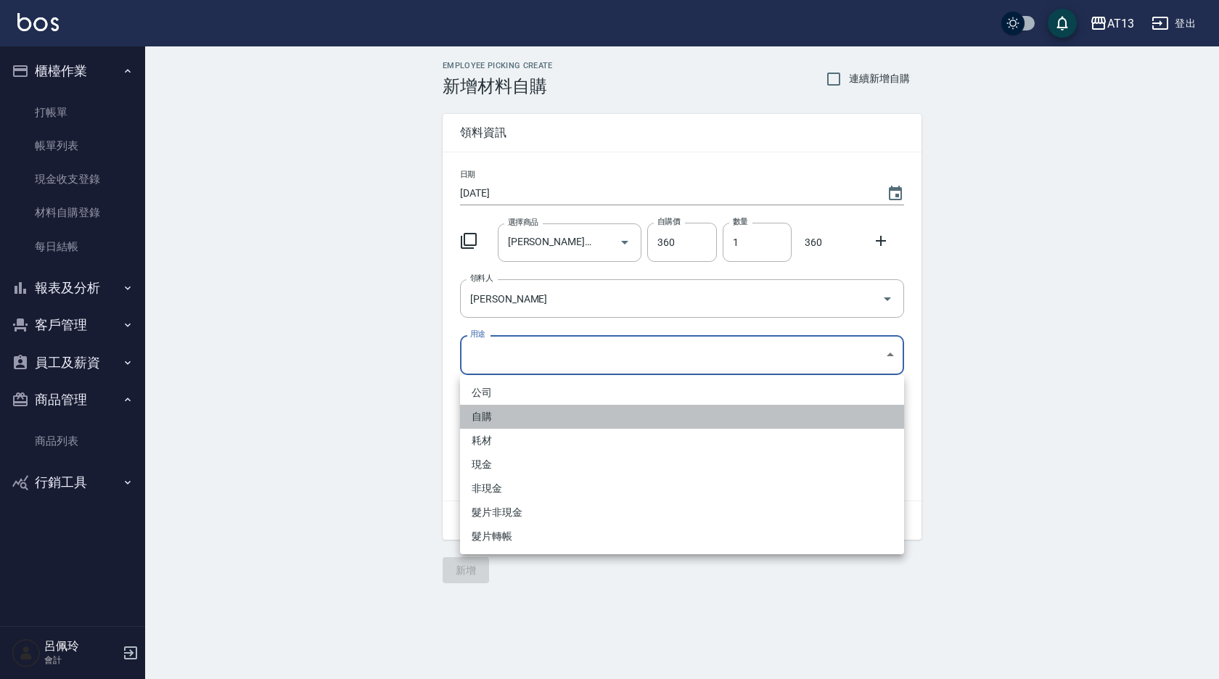
click at [593, 414] on li "自購" at bounding box center [682, 417] width 444 height 24
type input "自購"
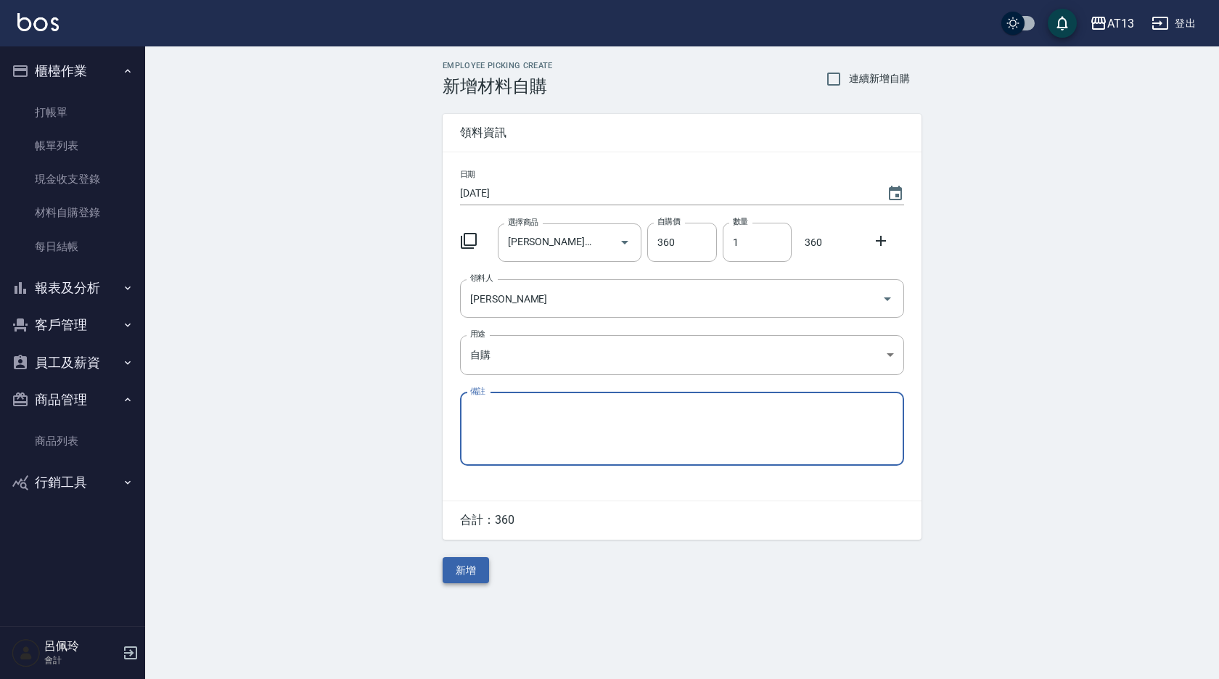
click at [477, 566] on button "新增" at bounding box center [466, 570] width 46 height 27
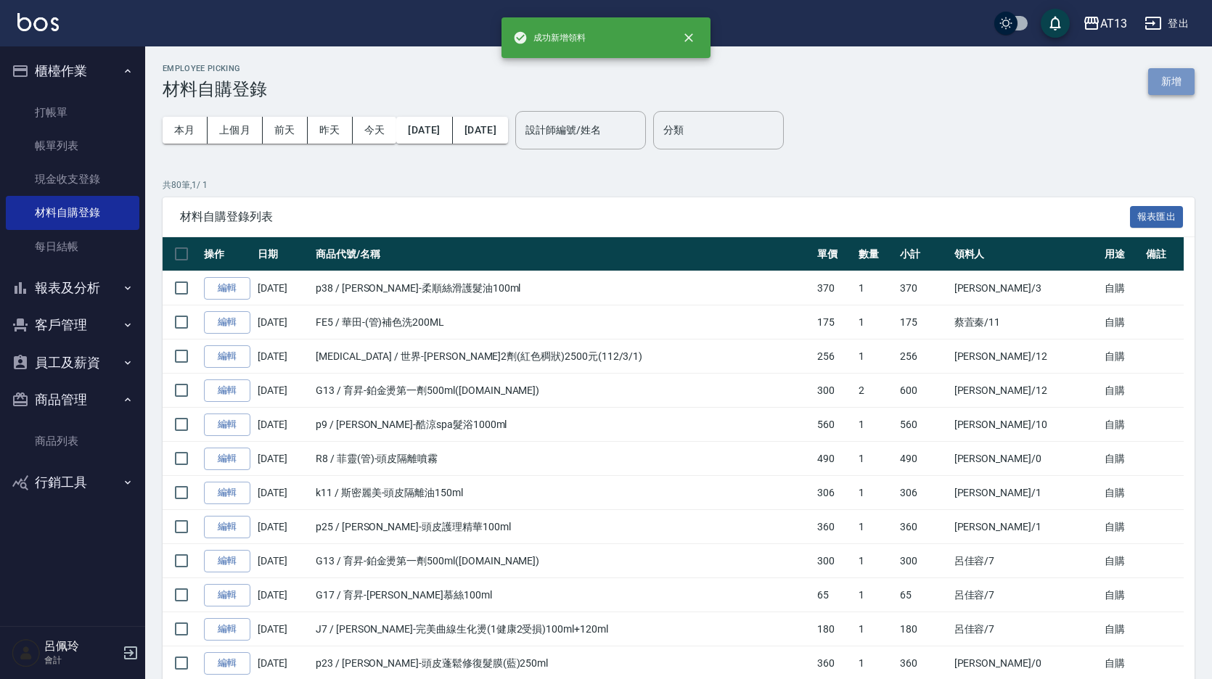
click at [1167, 86] on button "新增" at bounding box center [1171, 81] width 46 height 27
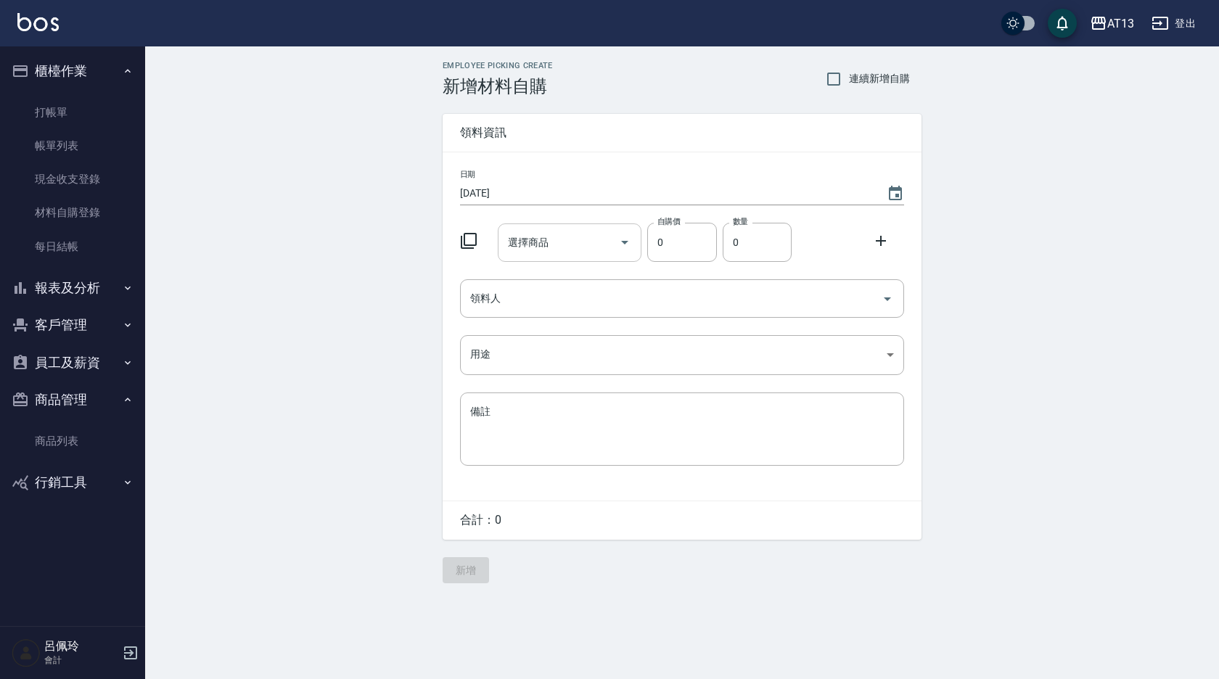
click at [578, 247] on input "選擇商品" at bounding box center [559, 242] width 110 height 25
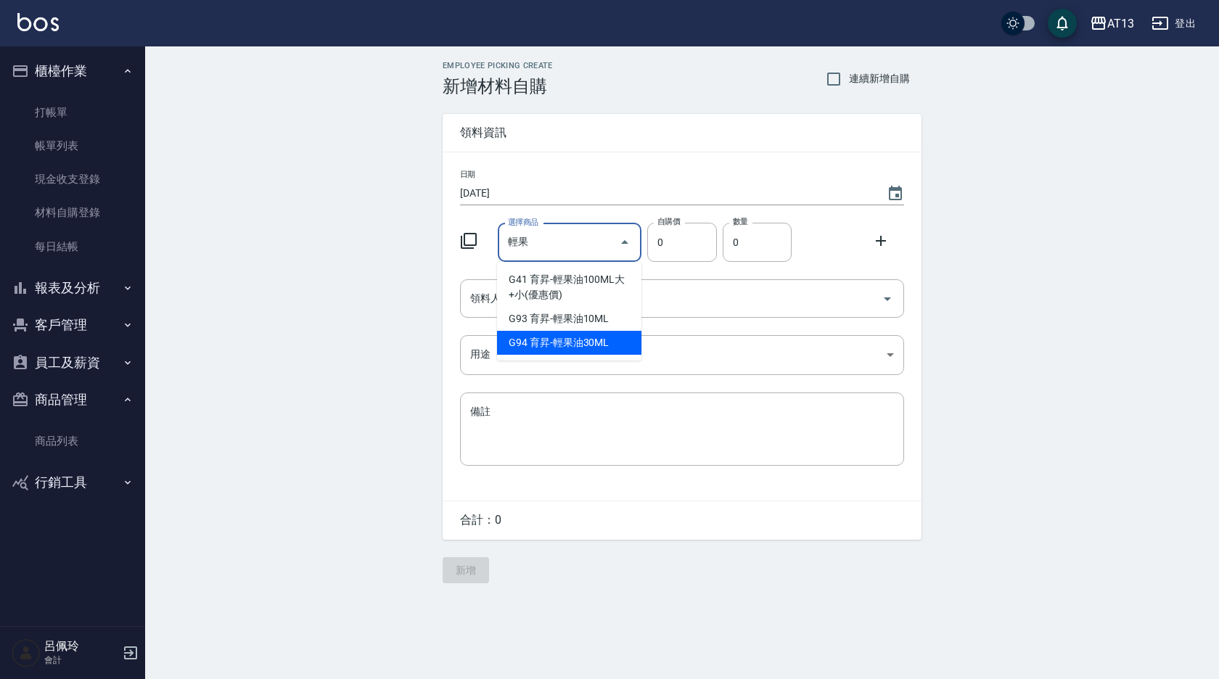
click at [555, 340] on li "G94 育昇-輕果油30ML" at bounding box center [569, 343] width 144 height 24
type input "育昇-輕果油30ML"
type input "53"
type input "1"
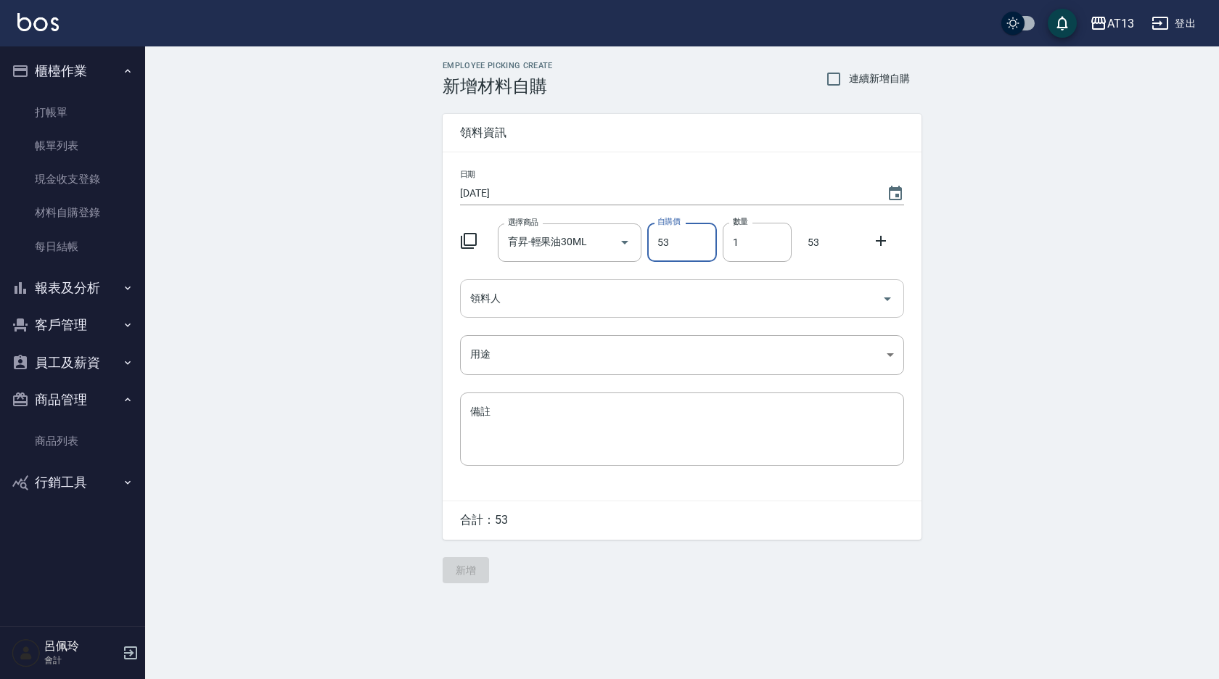
click at [895, 304] on icon "Open" at bounding box center [887, 298] width 17 height 17
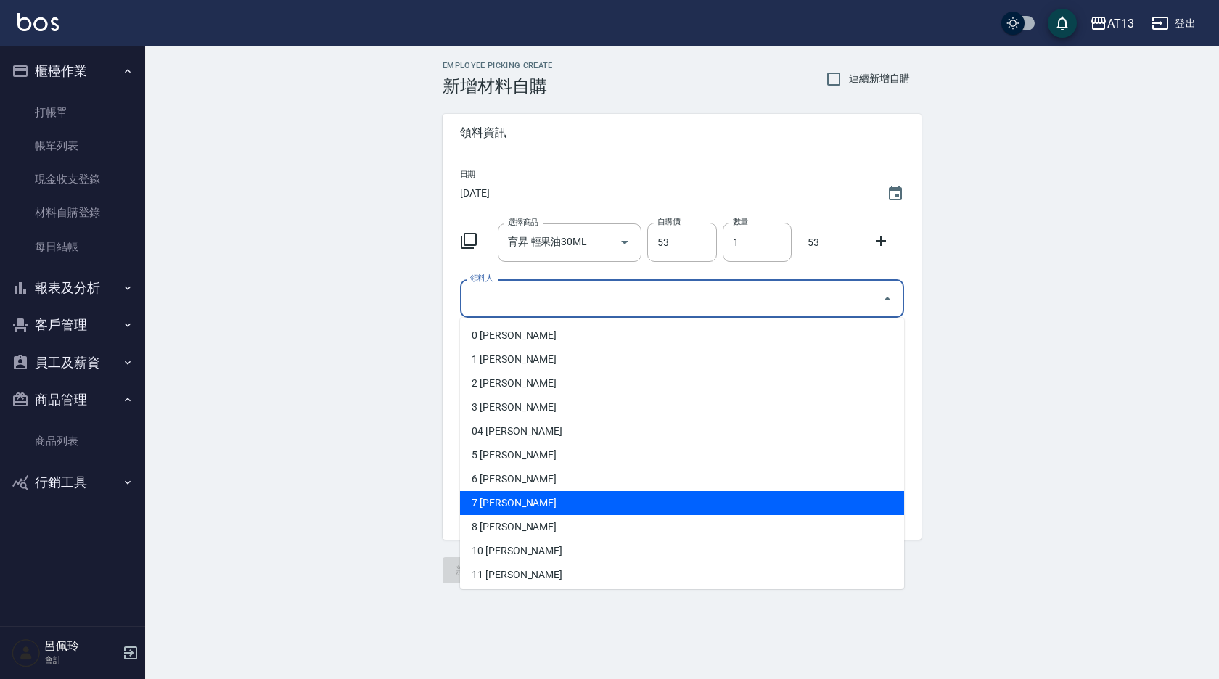
click at [618, 497] on li "7 [PERSON_NAME]" at bounding box center [682, 503] width 444 height 24
type input "呂佳容"
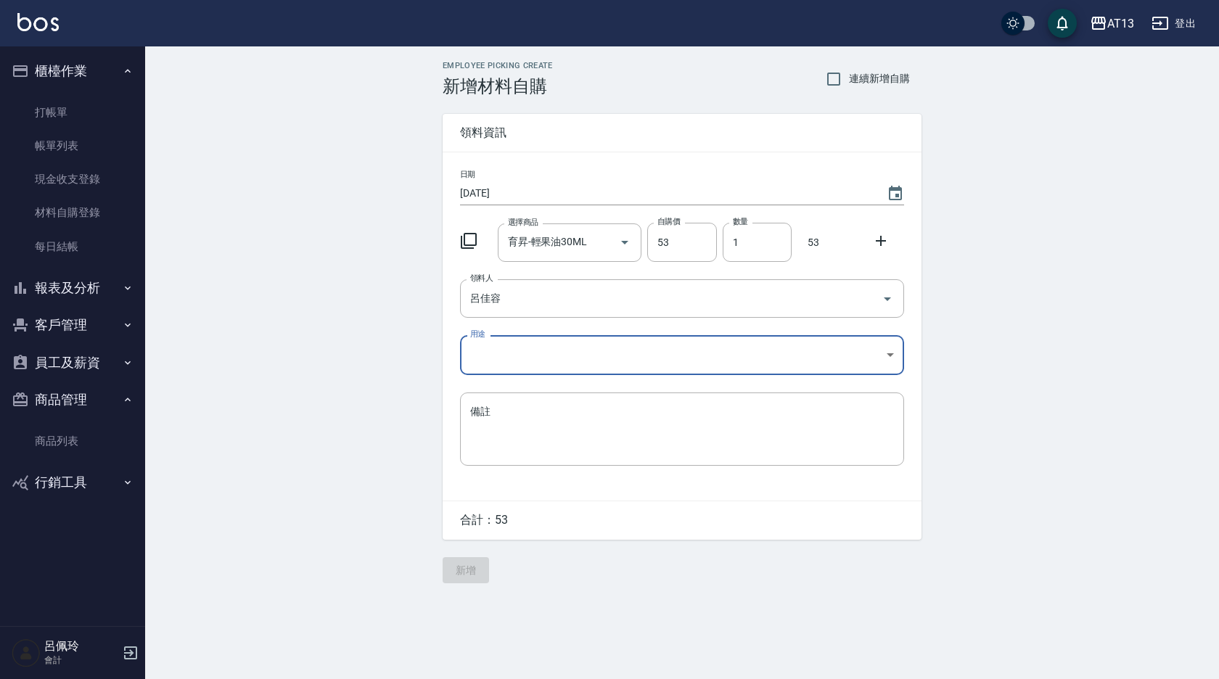
click at [898, 358] on body "AT13 登出 櫃檯作業 打帳單 帳單列表 現金收支登錄 材料自購登錄 每日結帳 報表及分析 報表目錄 店家區間累計表 店家日報表 互助日報表 互助月報表 互…" at bounding box center [609, 339] width 1219 height 679
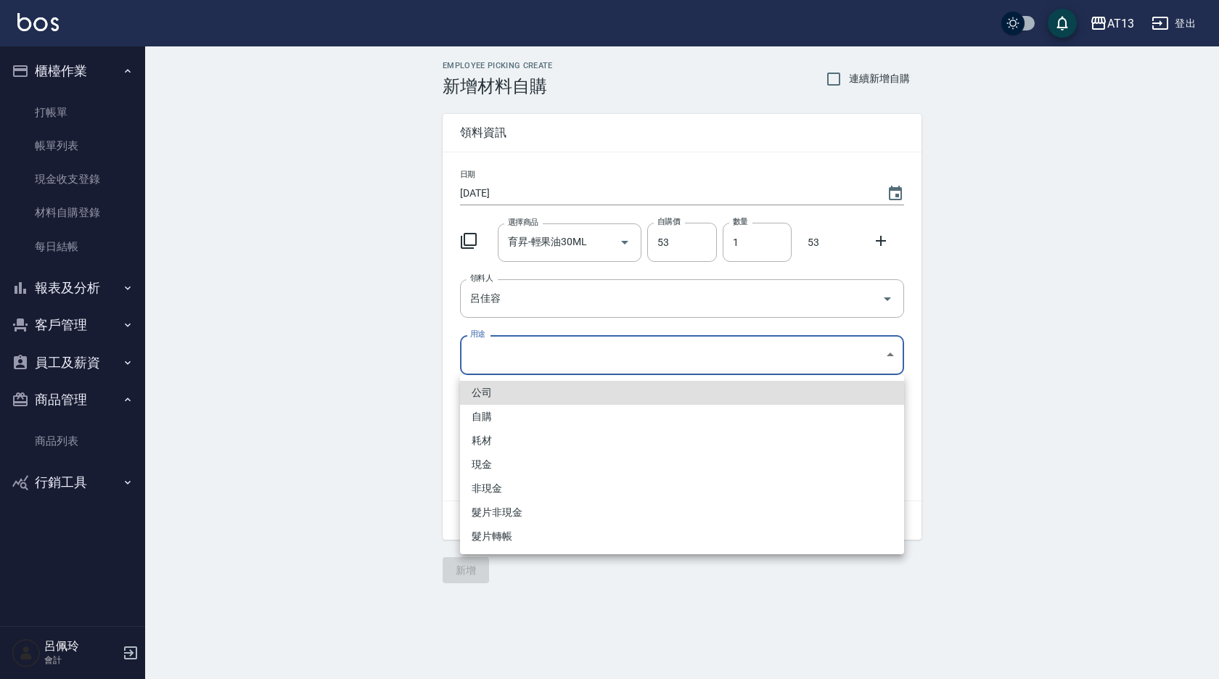
click at [577, 409] on li "自購" at bounding box center [682, 417] width 444 height 24
type input "自購"
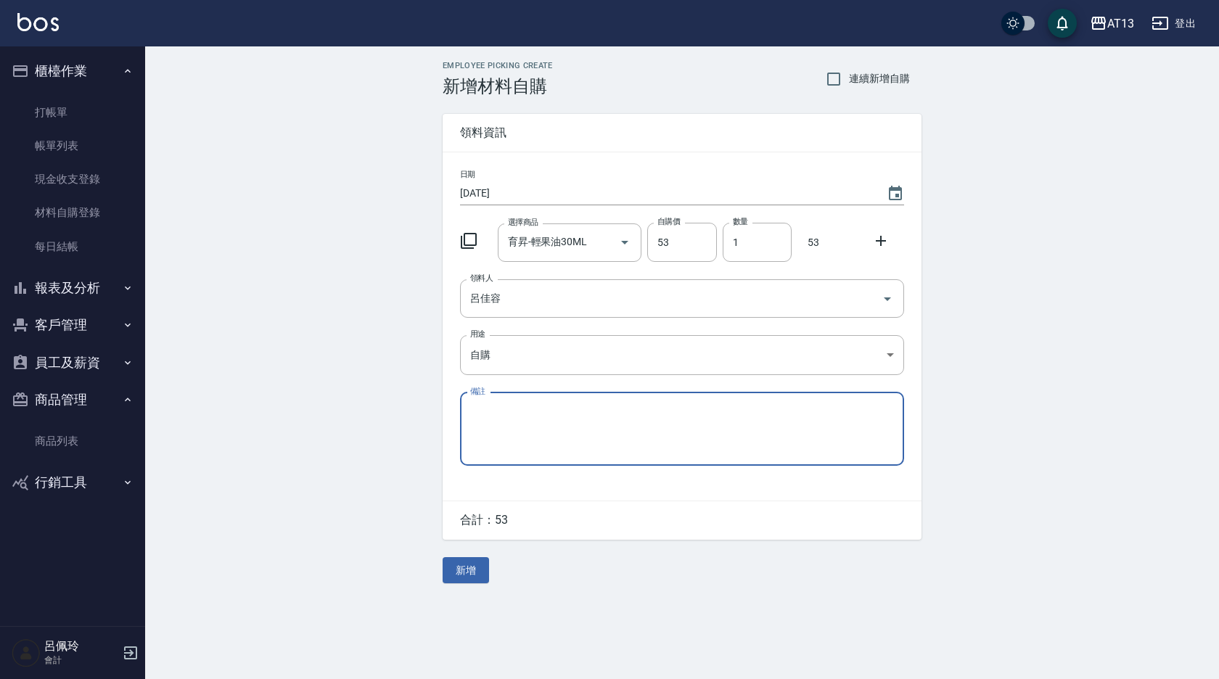
click at [881, 237] on icon at bounding box center [881, 241] width 10 height 10
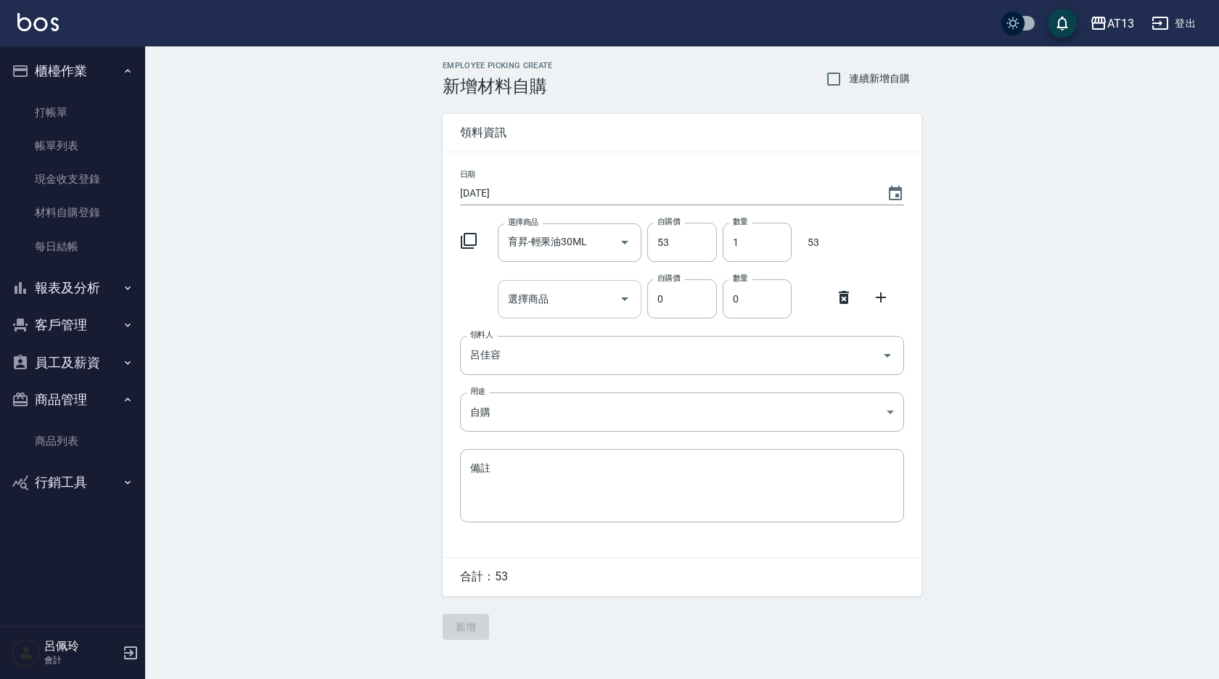
click at [548, 303] on input "選擇商品" at bounding box center [559, 299] width 110 height 25
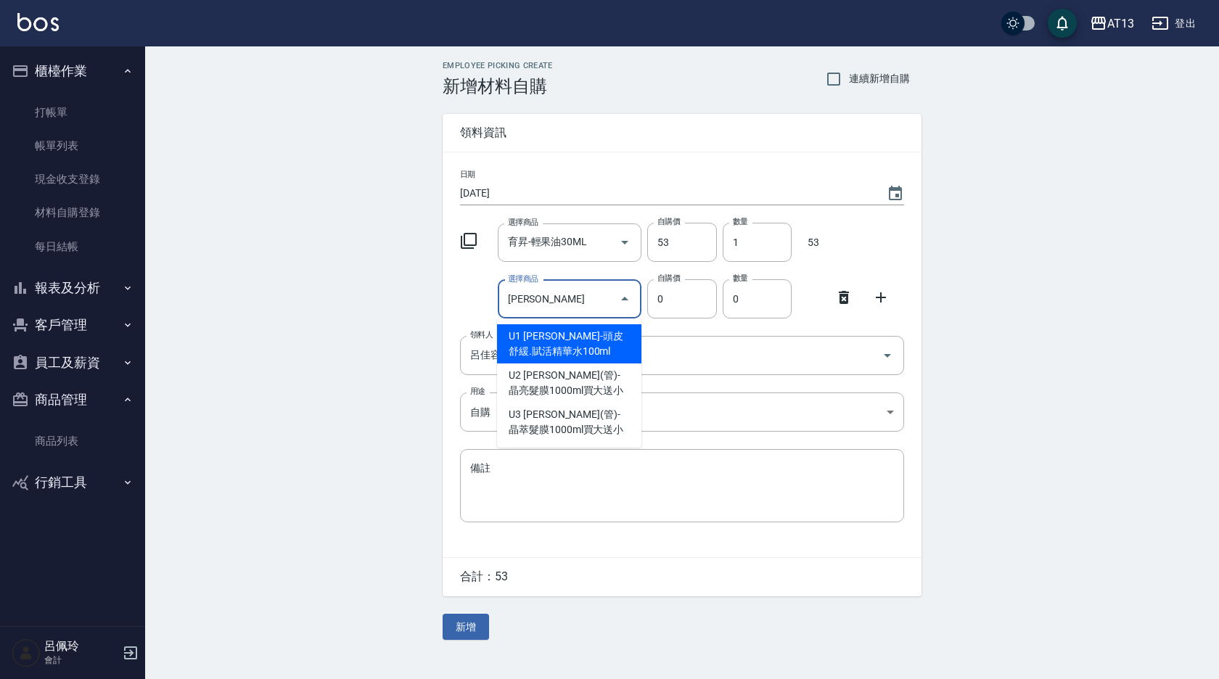
click at [558, 342] on li "U1 [PERSON_NAME]-頭皮舒緩.賦活精華水100ml" at bounding box center [569, 343] width 144 height 39
type input "[PERSON_NAME]-頭皮舒緩.賦活精華水100ml"
type input "280"
type input "1"
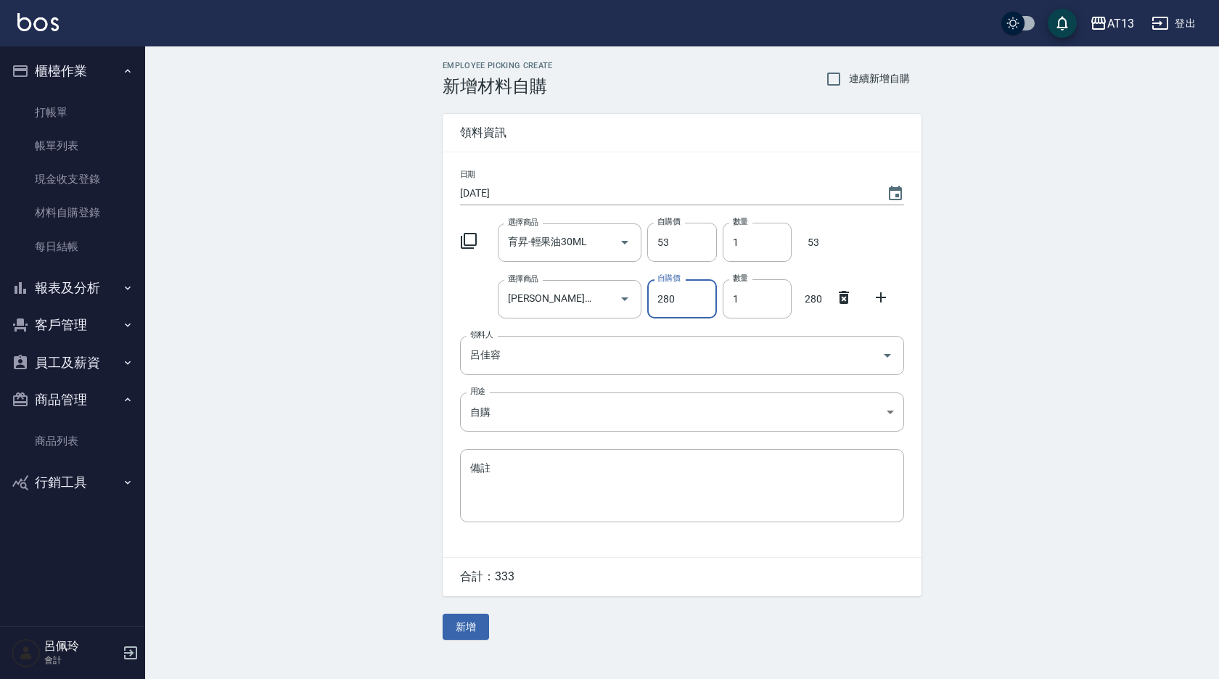
click at [881, 299] on icon at bounding box center [881, 297] width 10 height 10
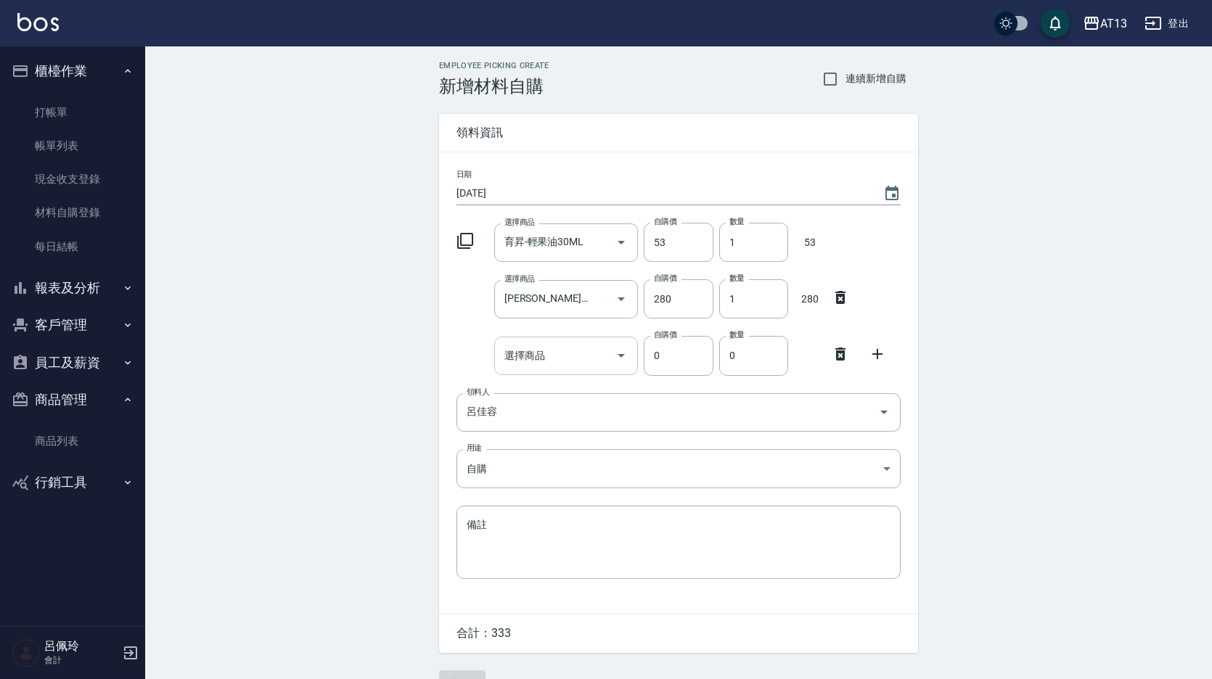
click at [585, 354] on input "選擇商品" at bounding box center [556, 355] width 110 height 25
click at [554, 392] on li "TG25 TIGI-太空噴霧" at bounding box center [565, 393] width 144 height 24
type input "TIGI-太空噴霧"
type input "320"
type input "1"
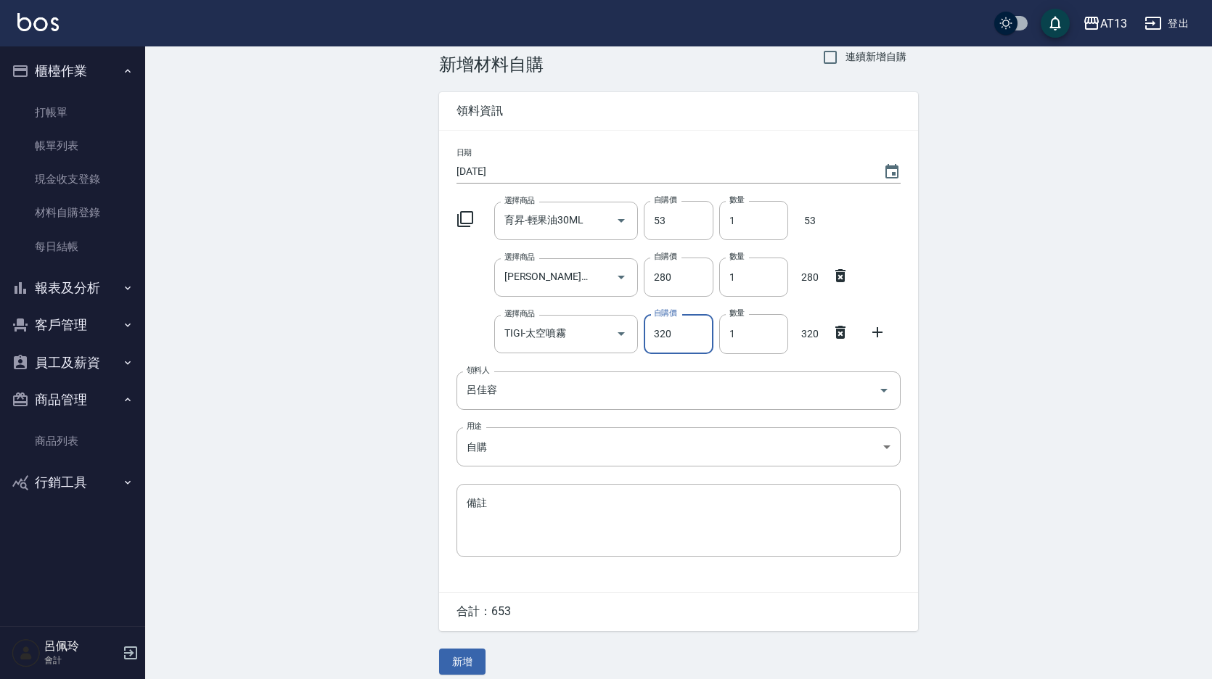
scroll to position [34, 0]
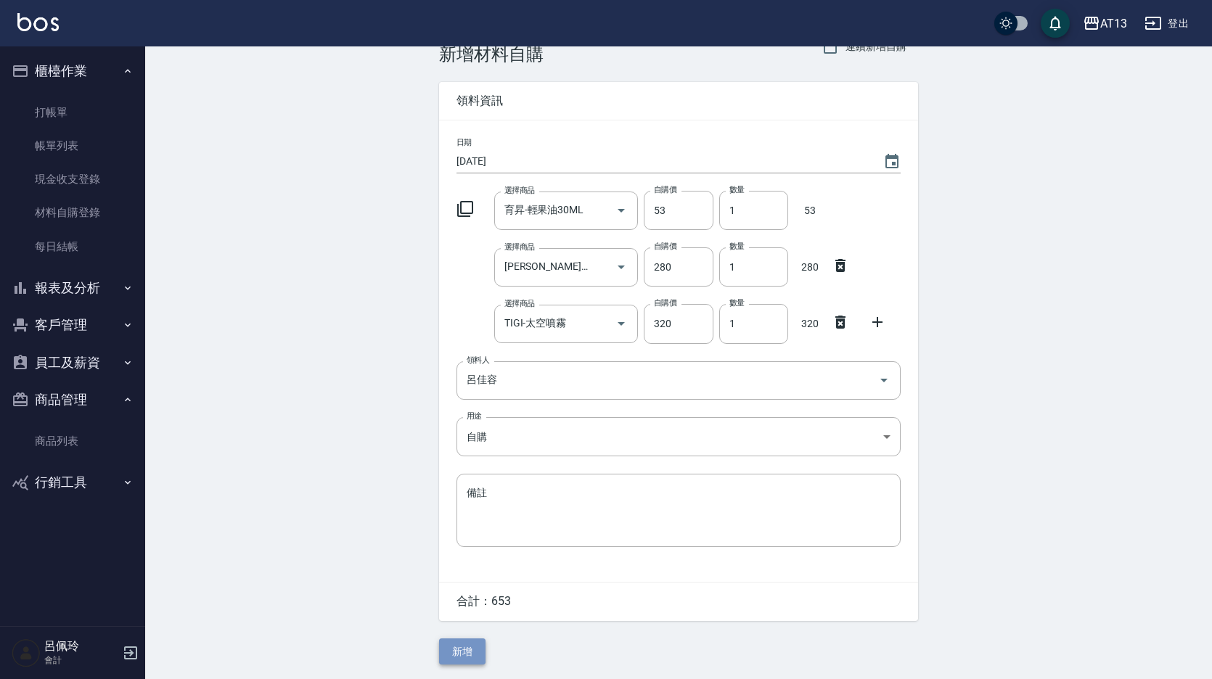
click at [472, 651] on button "新增" at bounding box center [462, 651] width 46 height 27
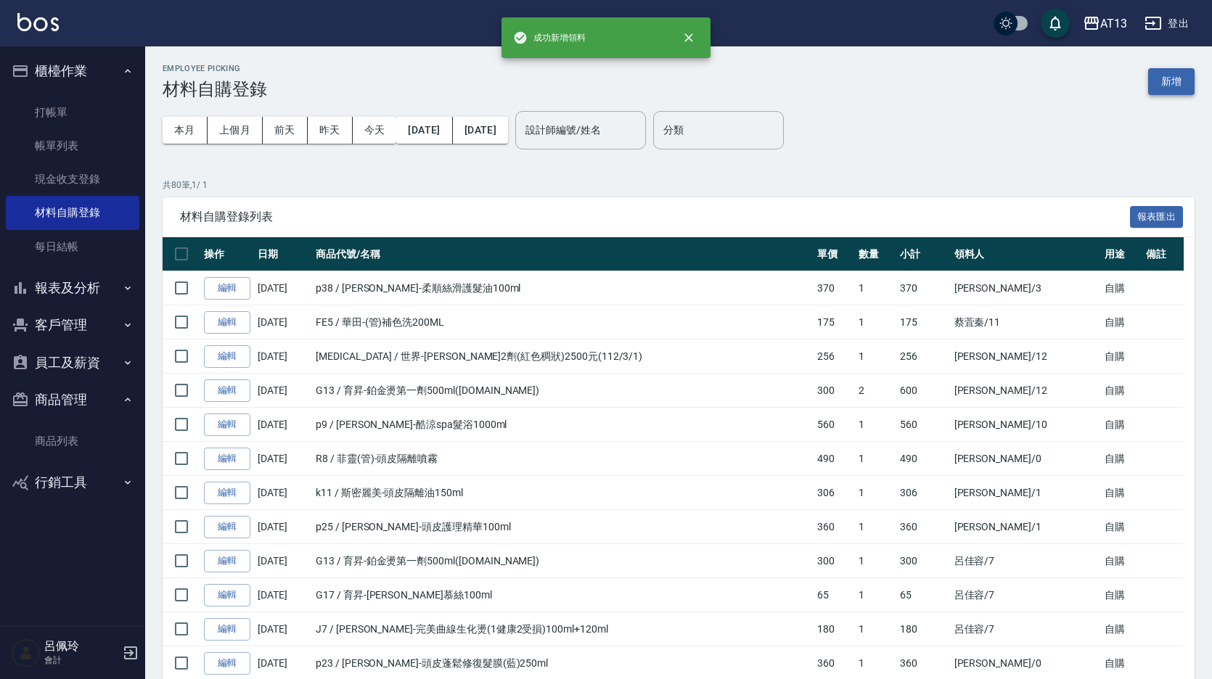
click at [1161, 87] on button "新增" at bounding box center [1171, 81] width 46 height 27
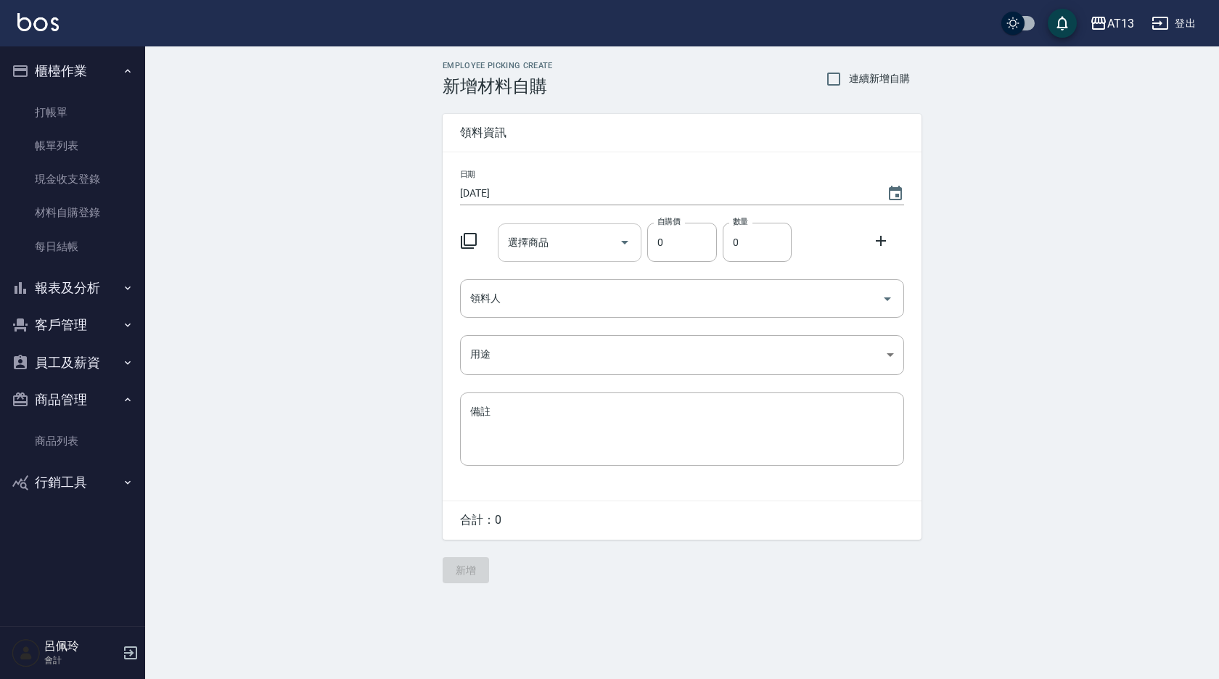
click at [548, 244] on div "選擇商品 選擇商品" at bounding box center [570, 242] width 144 height 38
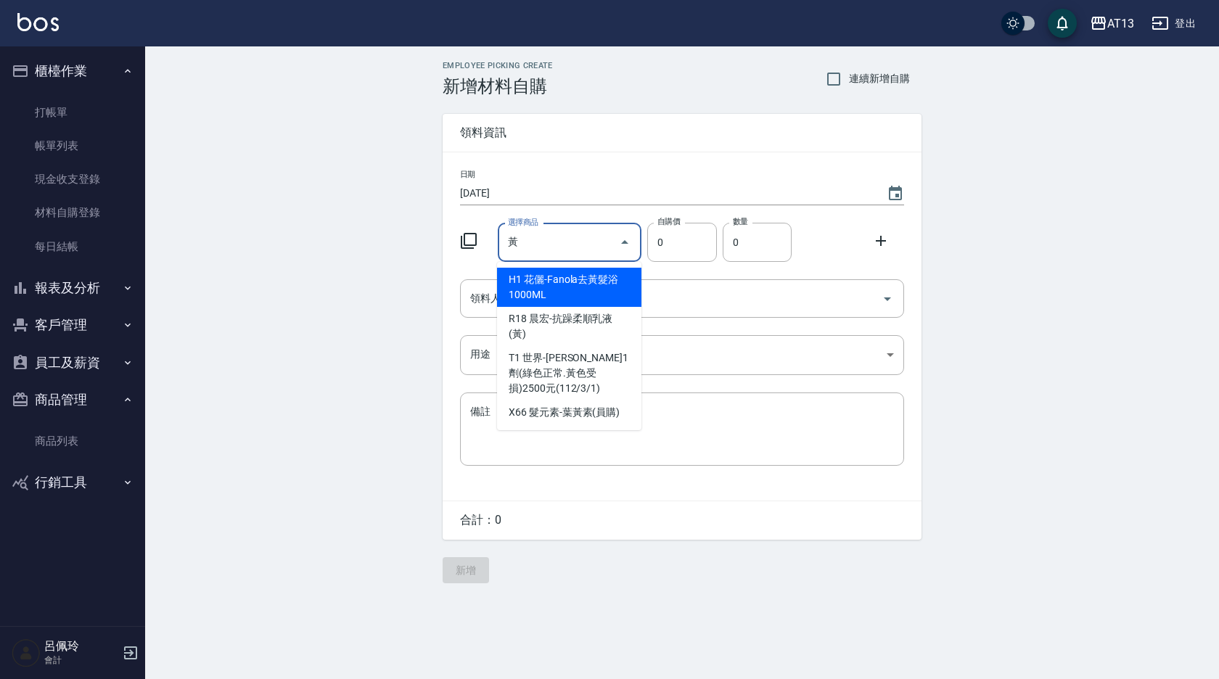
click at [538, 251] on input "黃" at bounding box center [559, 242] width 110 height 25
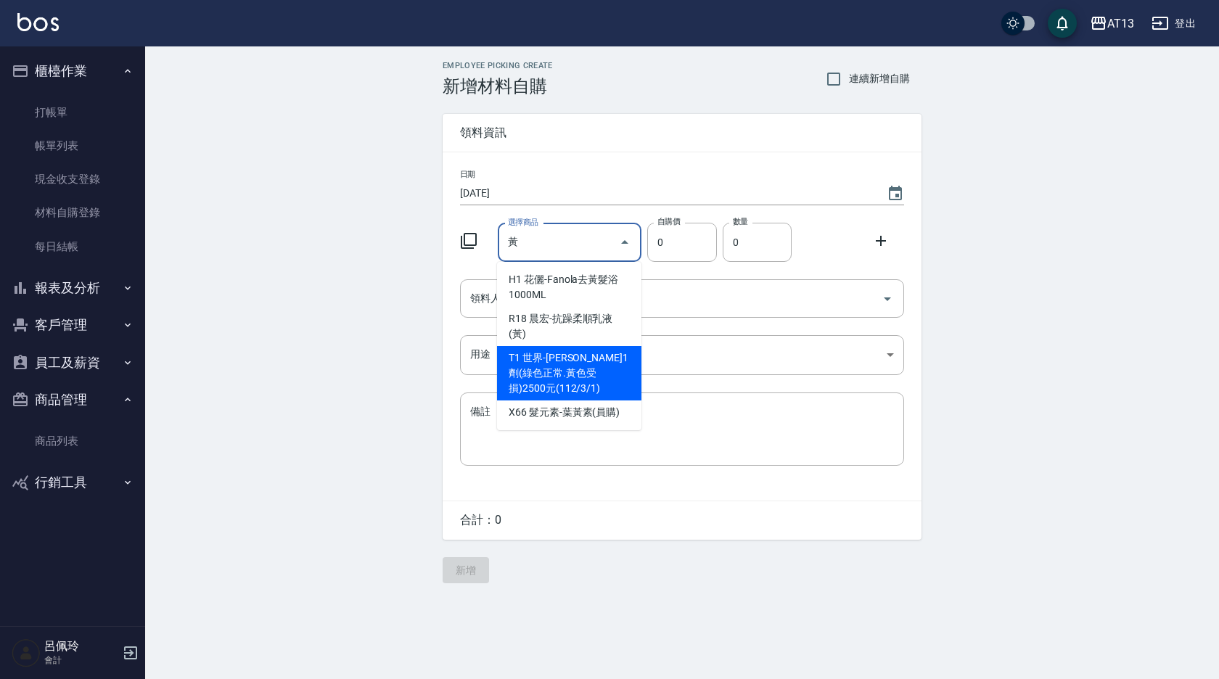
click at [563, 346] on li "T1 世界-[PERSON_NAME]1劑(綠色正常.黃色受損)2500元(112/3/1)" at bounding box center [569, 373] width 144 height 54
type input "世界-[PERSON_NAME]1劑(綠色正常.黃色受損)2500元(112/3/1)"
type input "440"
type input "1"
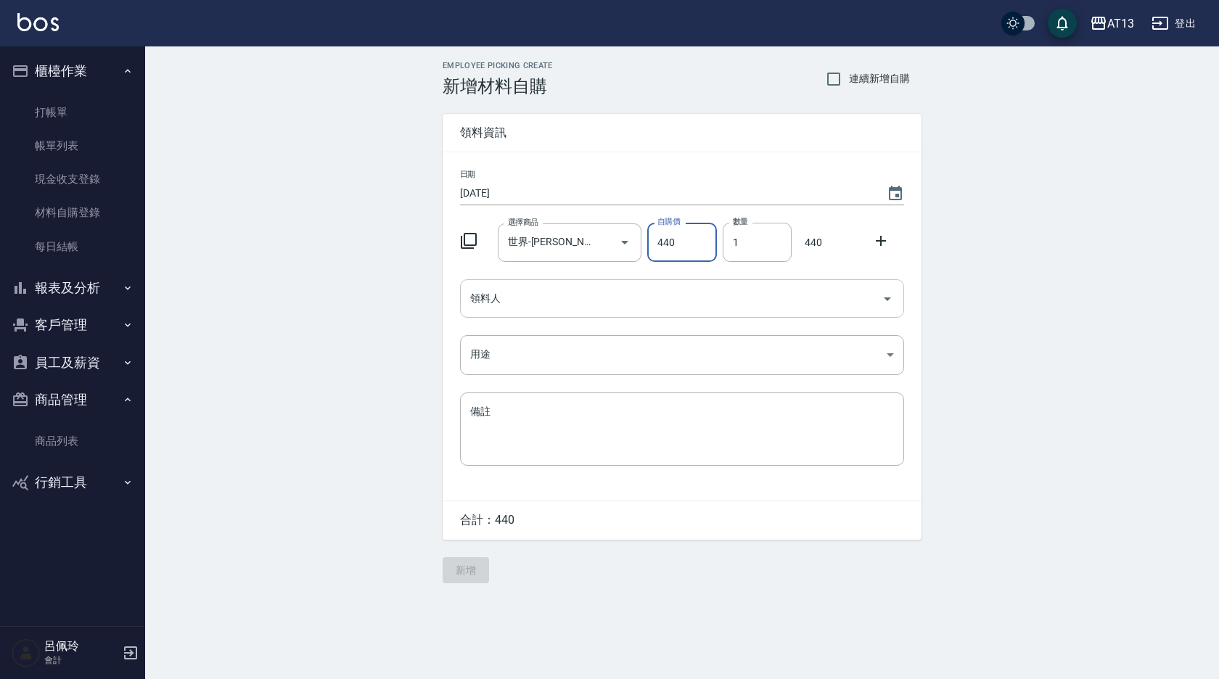
click at [885, 290] on icon "Open" at bounding box center [887, 298] width 17 height 17
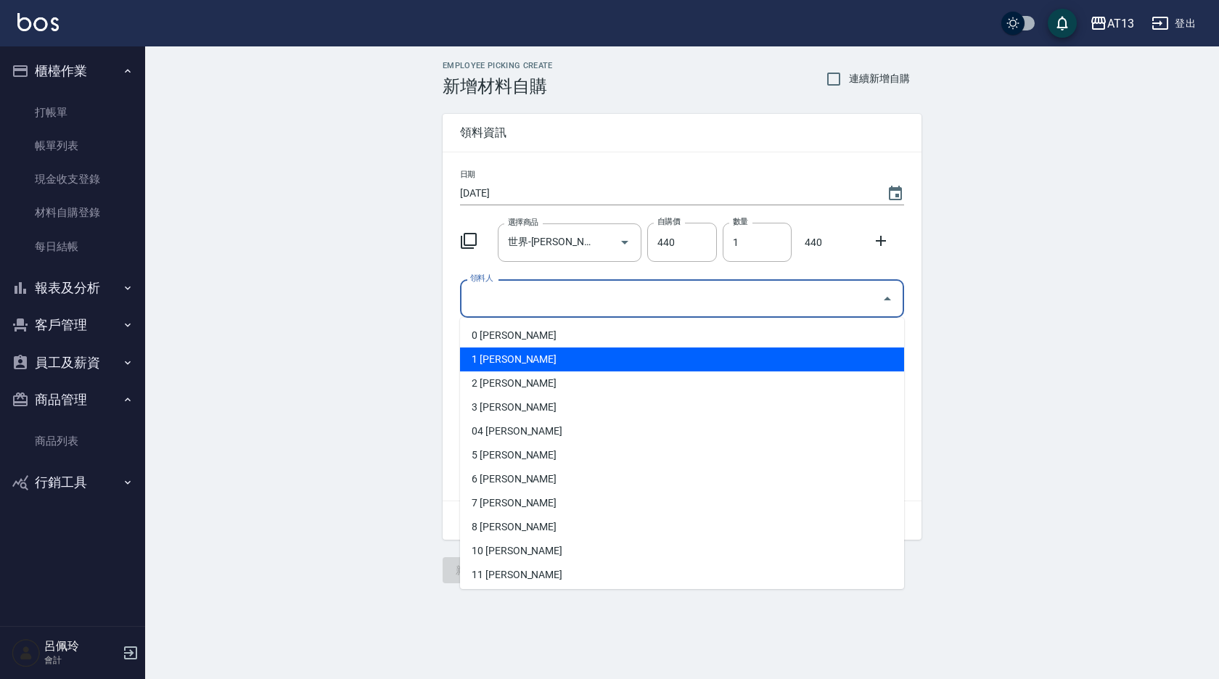
click at [634, 359] on li "1 [PERSON_NAME]" at bounding box center [682, 360] width 444 height 24
type input "[PERSON_NAME]"
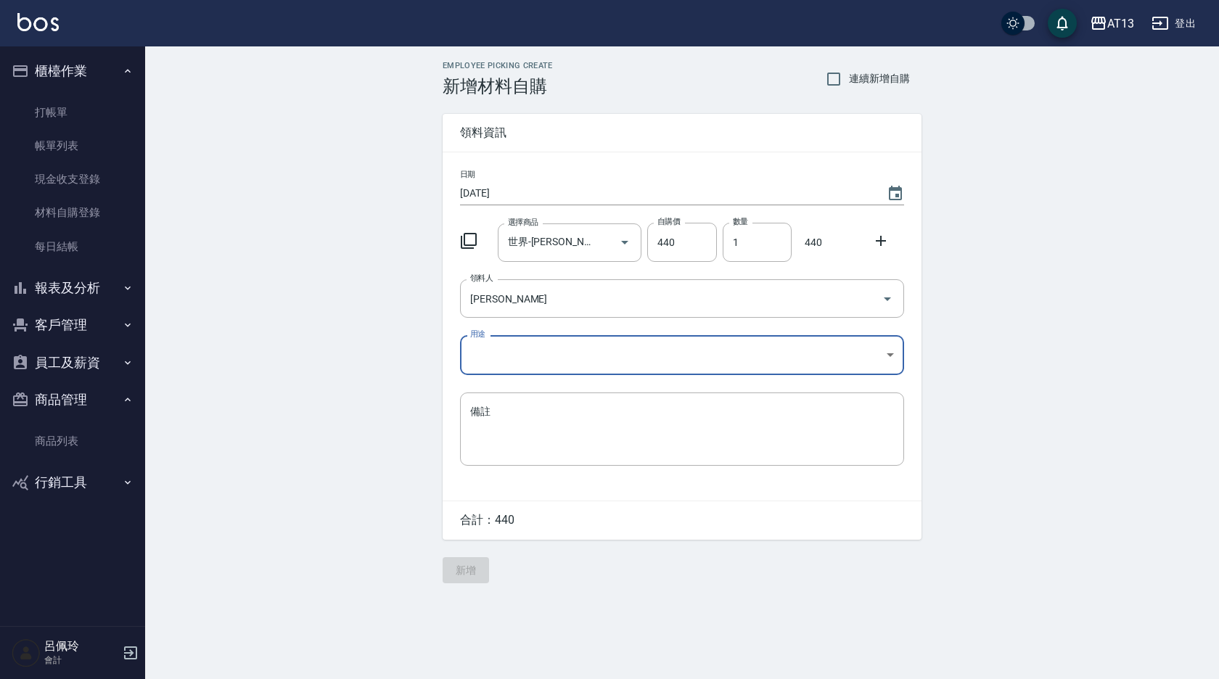
click at [885, 360] on body "AT13 登出 櫃檯作業 打帳單 帳單列表 現金收支登錄 材料自購登錄 每日結帳 報表及分析 報表目錄 店家區間累計表 店家日報表 互助日報表 互助月報表 互…" at bounding box center [609, 339] width 1219 height 679
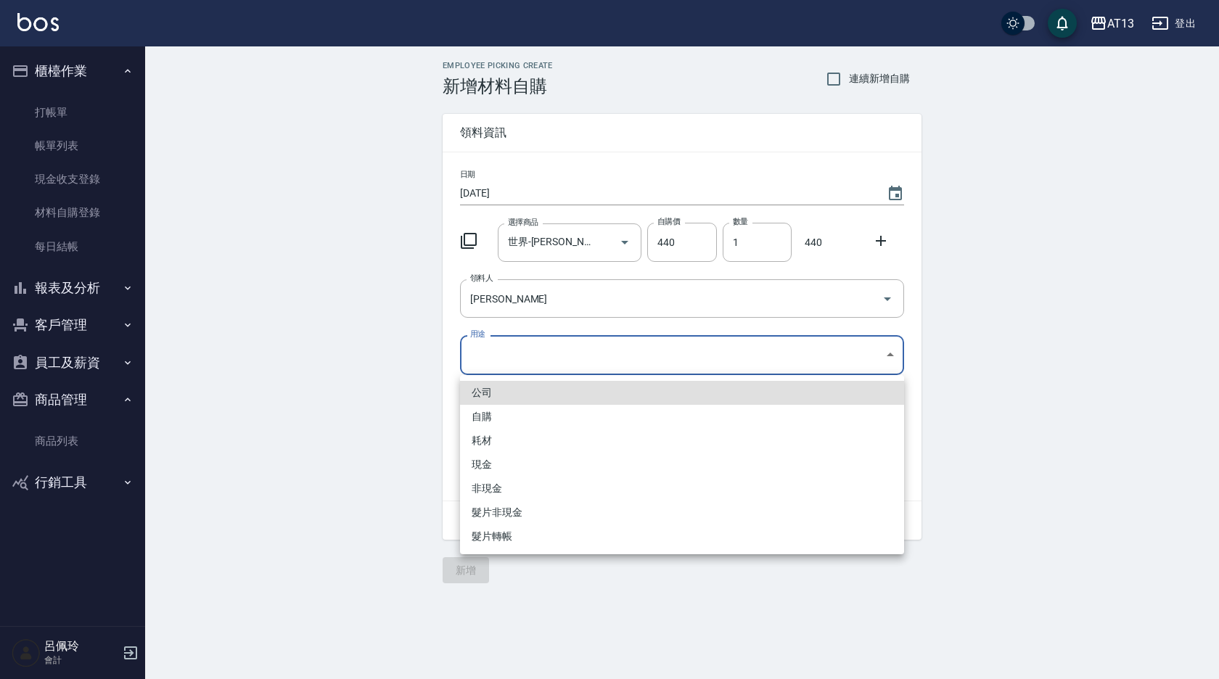
click at [556, 411] on li "自購" at bounding box center [682, 417] width 444 height 24
type input "自購"
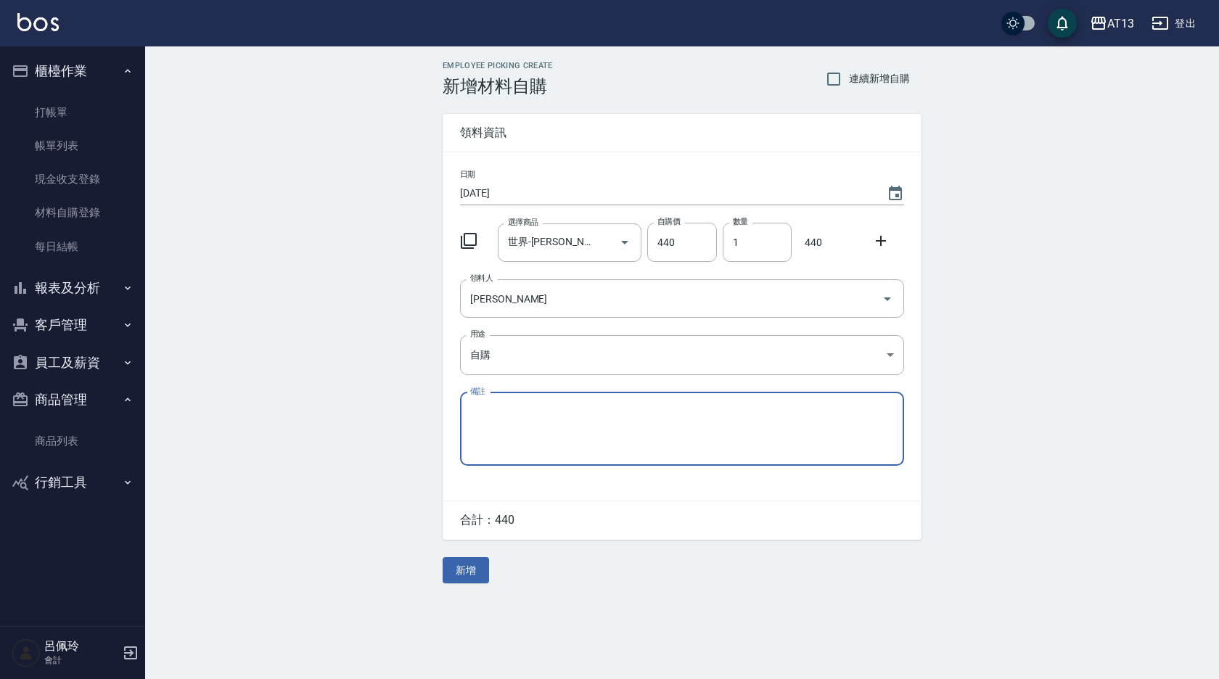
click at [875, 243] on icon at bounding box center [880, 240] width 17 height 17
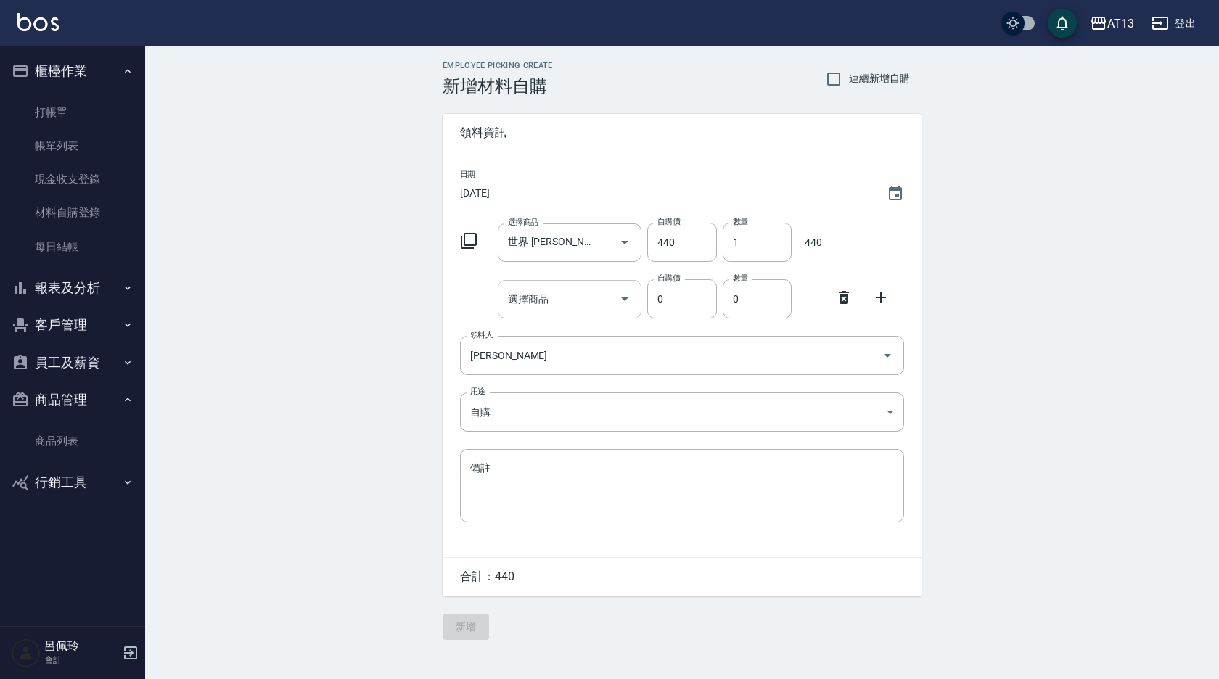
click at [570, 300] on input "選擇商品" at bounding box center [559, 299] width 110 height 25
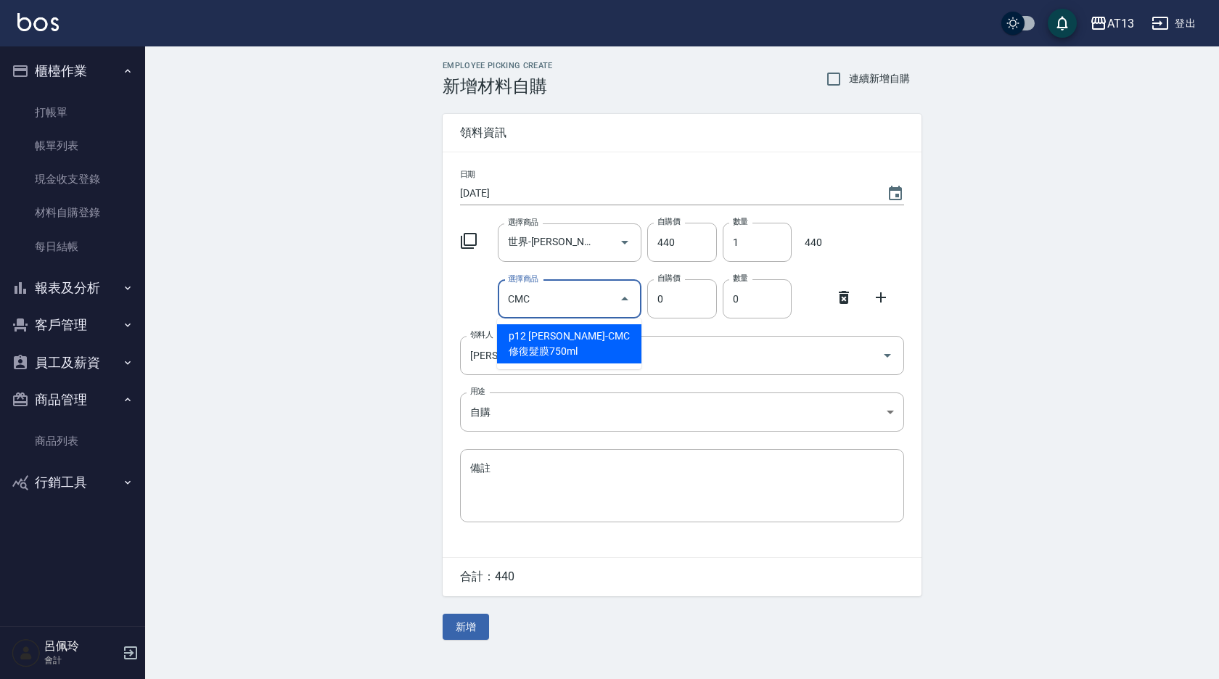
click at [571, 329] on li "p12 [PERSON_NAME]-CMC修復髮膜750ml" at bounding box center [569, 343] width 144 height 39
type input "[PERSON_NAME]-CMC修復髮膜750ml"
type input "630"
type input "1"
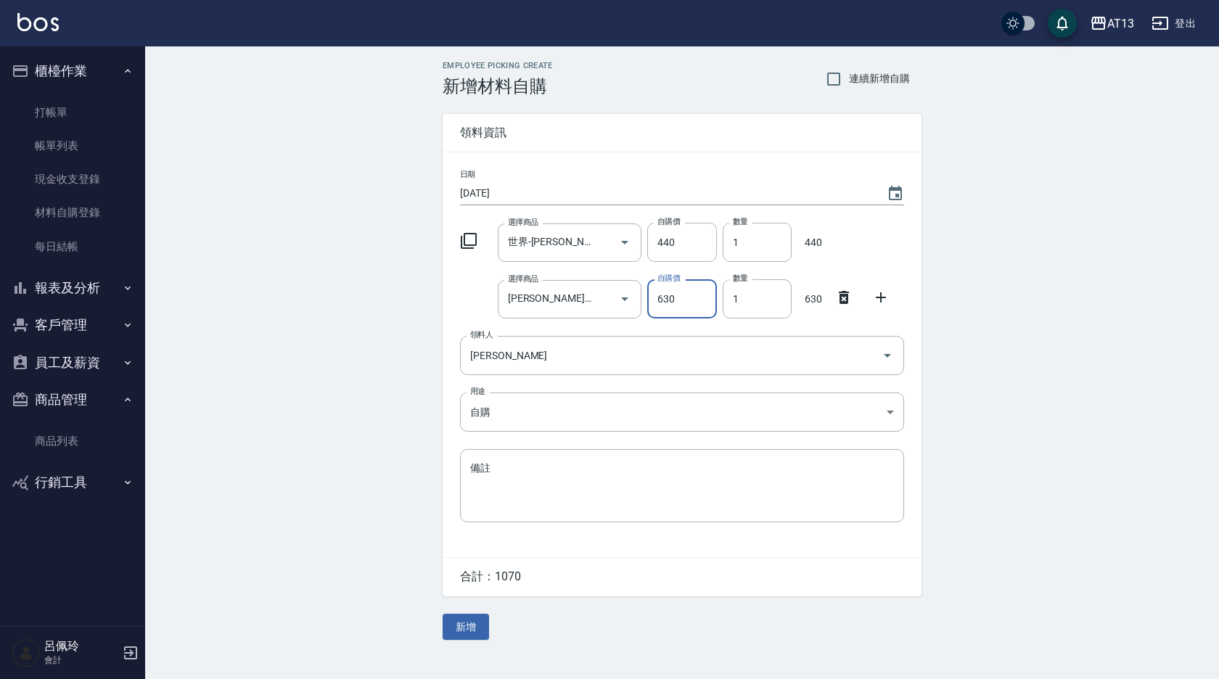
click at [876, 302] on icon at bounding box center [880, 297] width 17 height 17
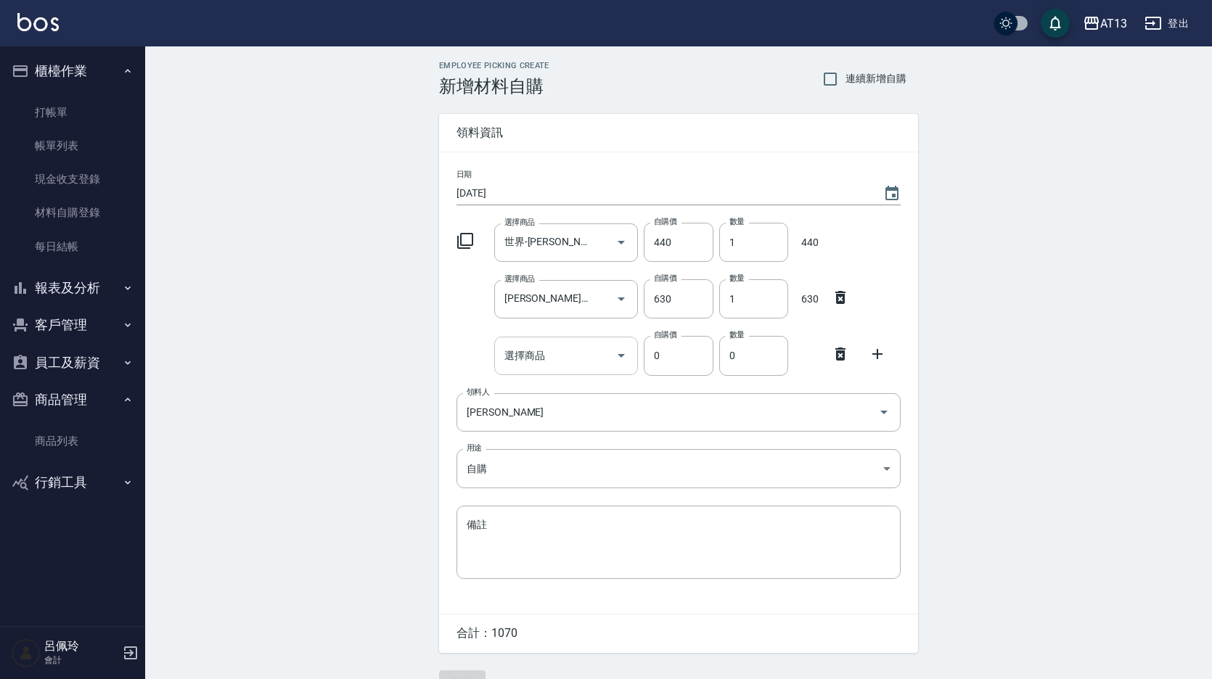
click at [588, 358] on input "選擇商品" at bounding box center [556, 355] width 110 height 25
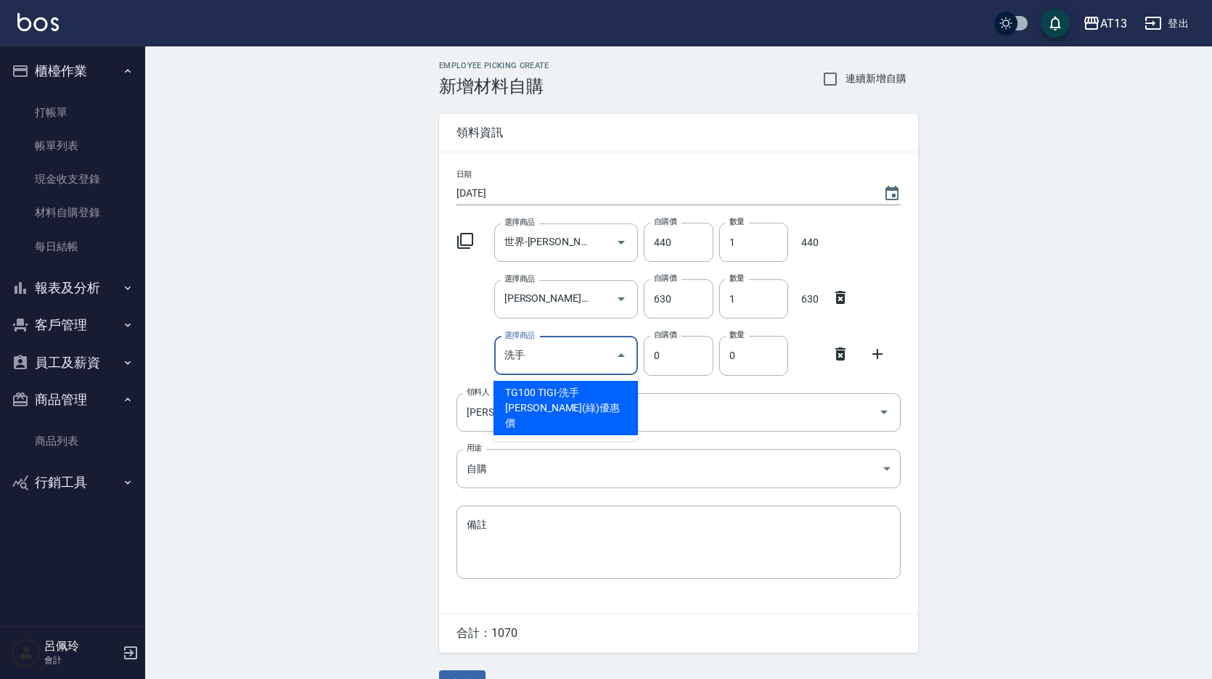
click at [583, 361] on input "洗手" at bounding box center [556, 355] width 110 height 25
click at [587, 390] on li "TG100 TIGI-洗手[PERSON_NAME](綠)優惠價" at bounding box center [565, 408] width 144 height 54
type input "TIGI-洗手[PERSON_NAME](綠)優惠價"
type input "150"
type input "1"
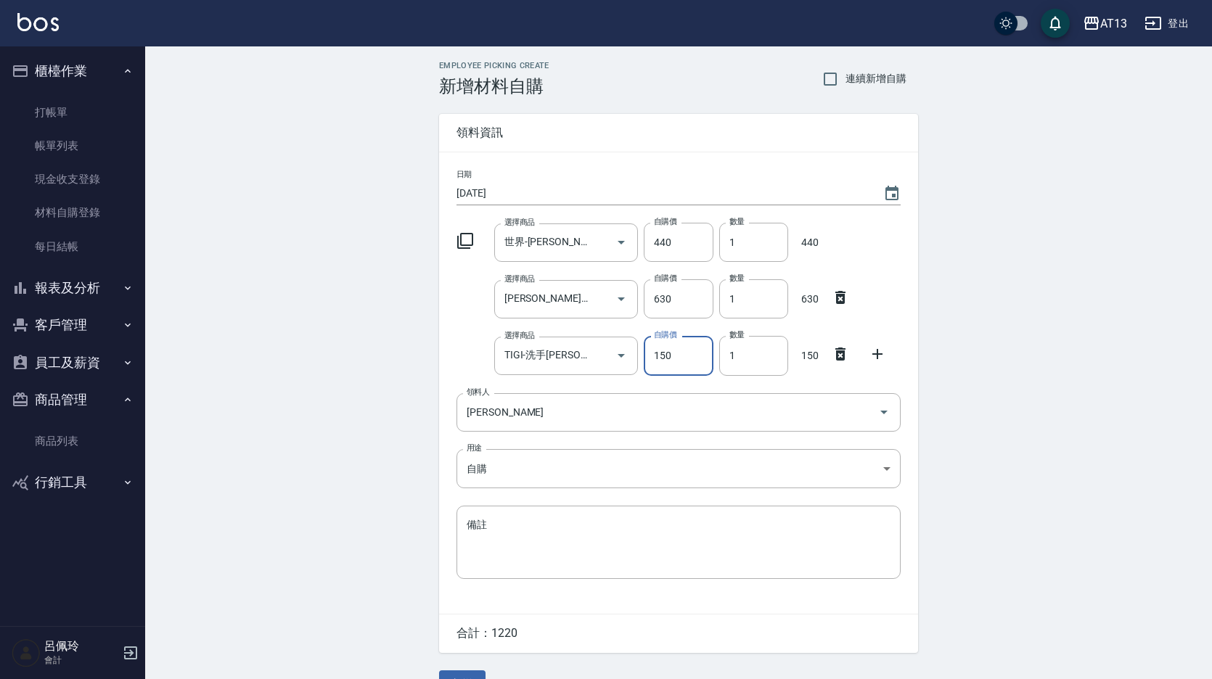
scroll to position [34, 0]
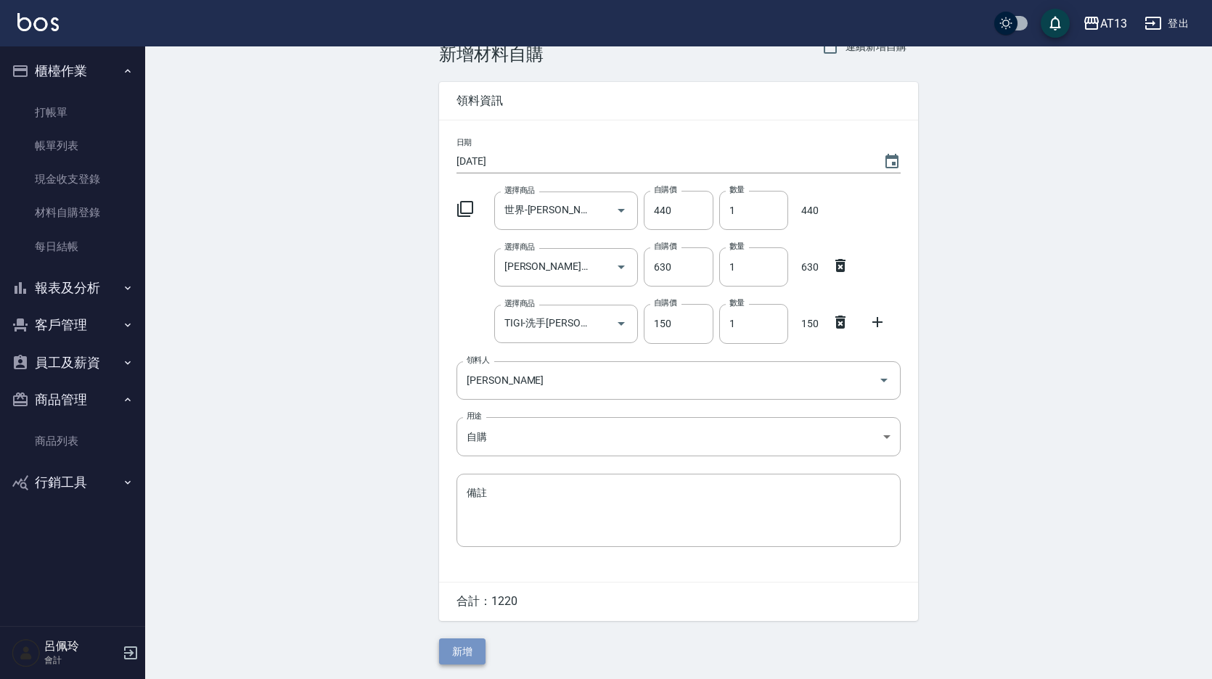
click at [473, 641] on button "新增" at bounding box center [462, 651] width 46 height 27
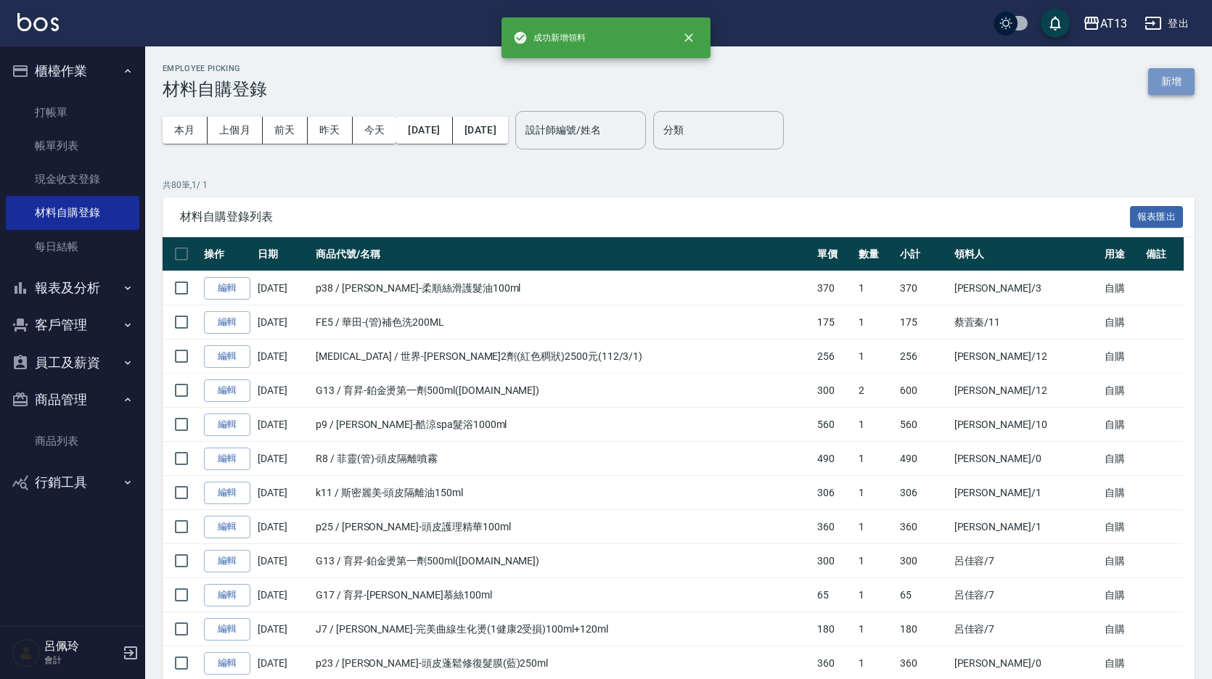
click at [1171, 82] on button "新增" at bounding box center [1171, 81] width 46 height 27
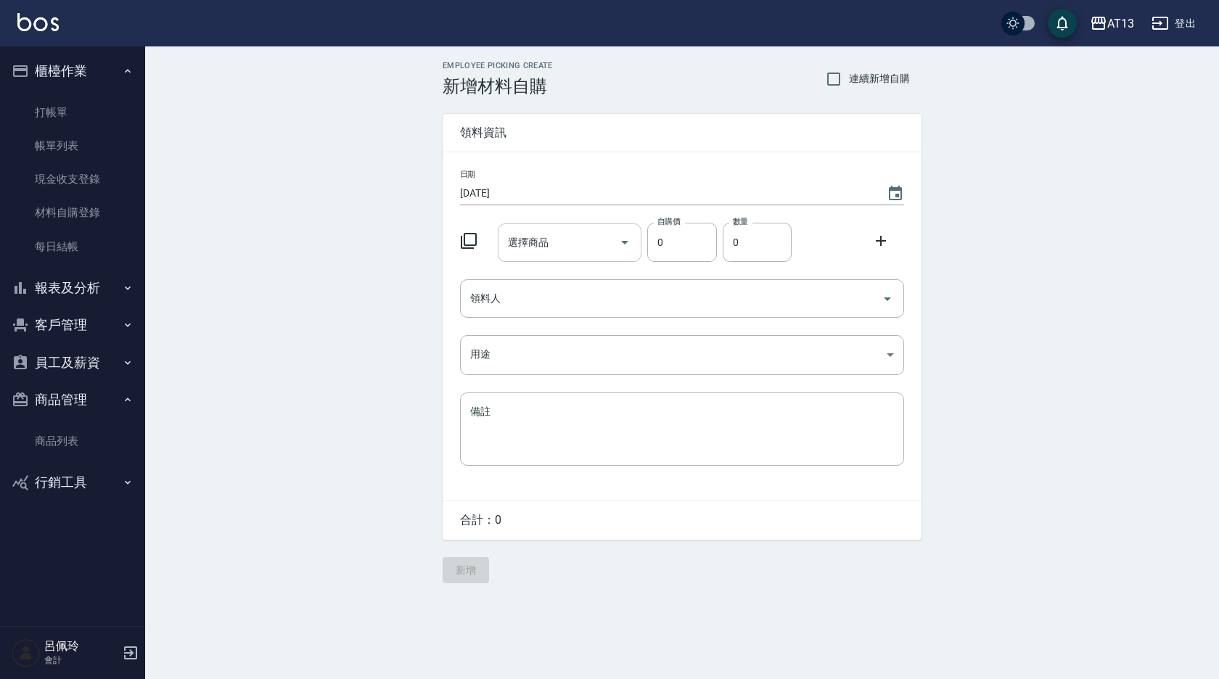
click at [526, 246] on input "選擇商品" at bounding box center [559, 242] width 110 height 25
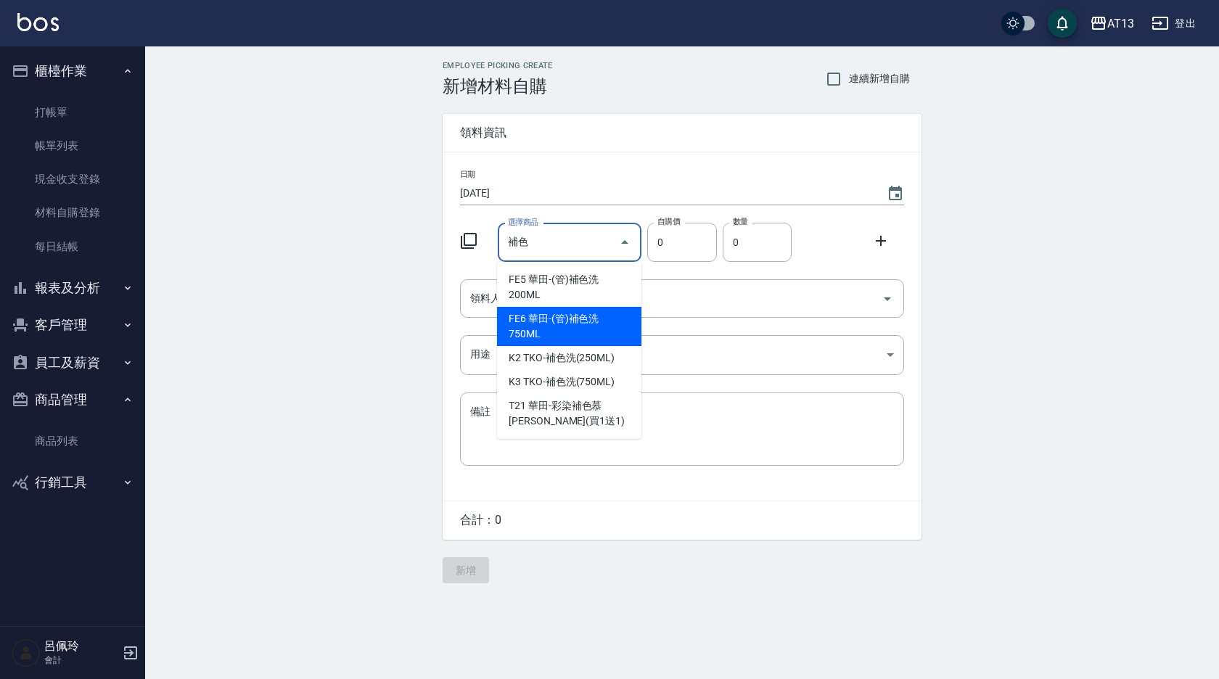
click at [563, 332] on li "FE6 華田-(管)補色洗750ML" at bounding box center [569, 326] width 144 height 39
type input "華田-(管)補色洗750ML"
type input "455"
type input "1"
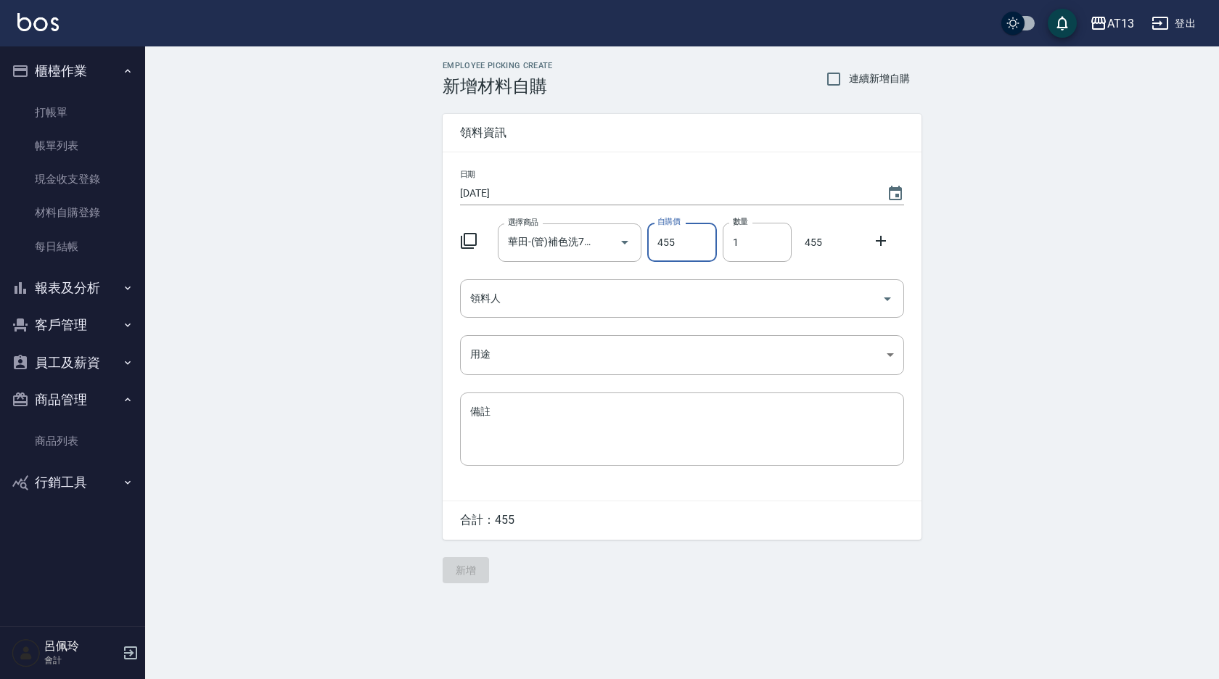
click at [879, 236] on icon at bounding box center [880, 240] width 17 height 17
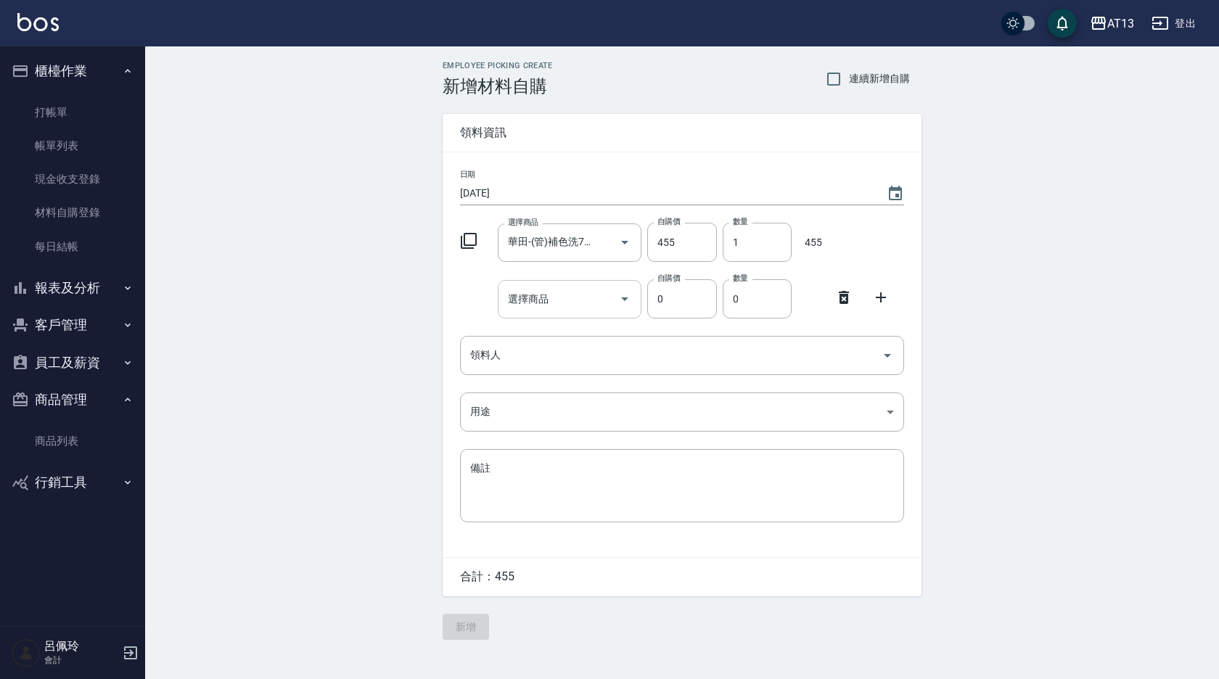
click at [583, 300] on input "選擇商品" at bounding box center [559, 299] width 110 height 25
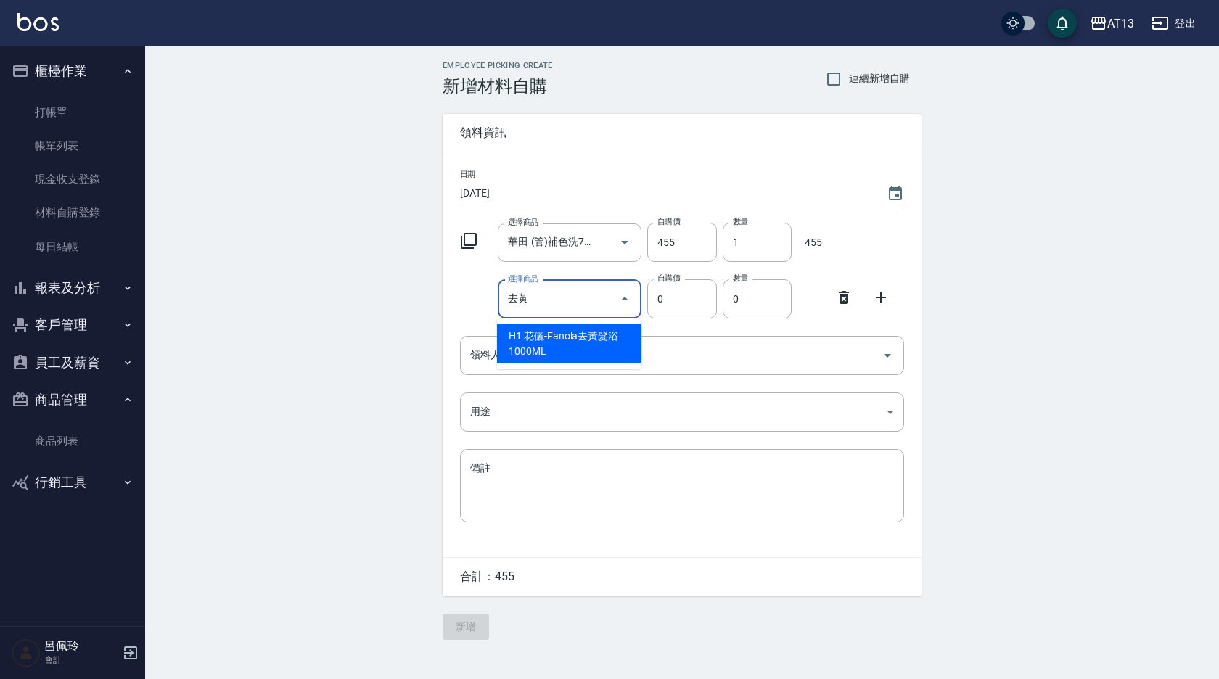
click at [568, 351] on li "H1 花儷-Fanola去黃髮浴1000ML" at bounding box center [569, 343] width 144 height 39
type input "花儷-Fanola去黃髮浴1000ML"
type input "810"
type input "1"
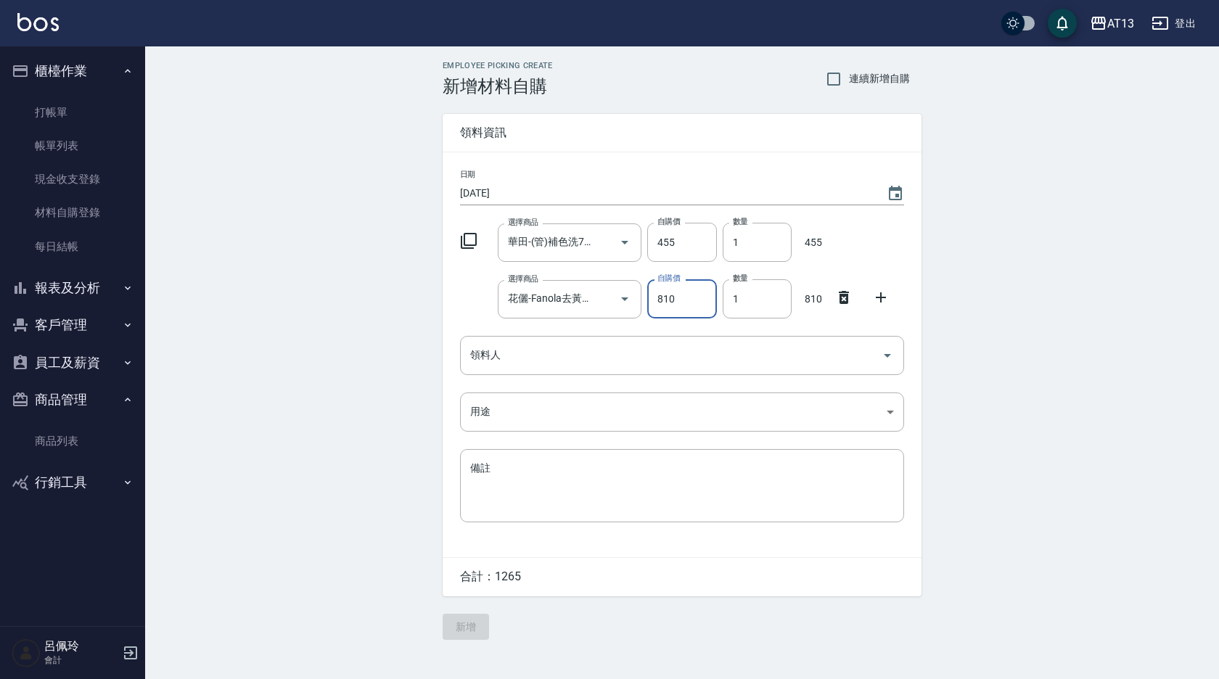
click at [880, 296] on icon at bounding box center [880, 297] width 17 height 17
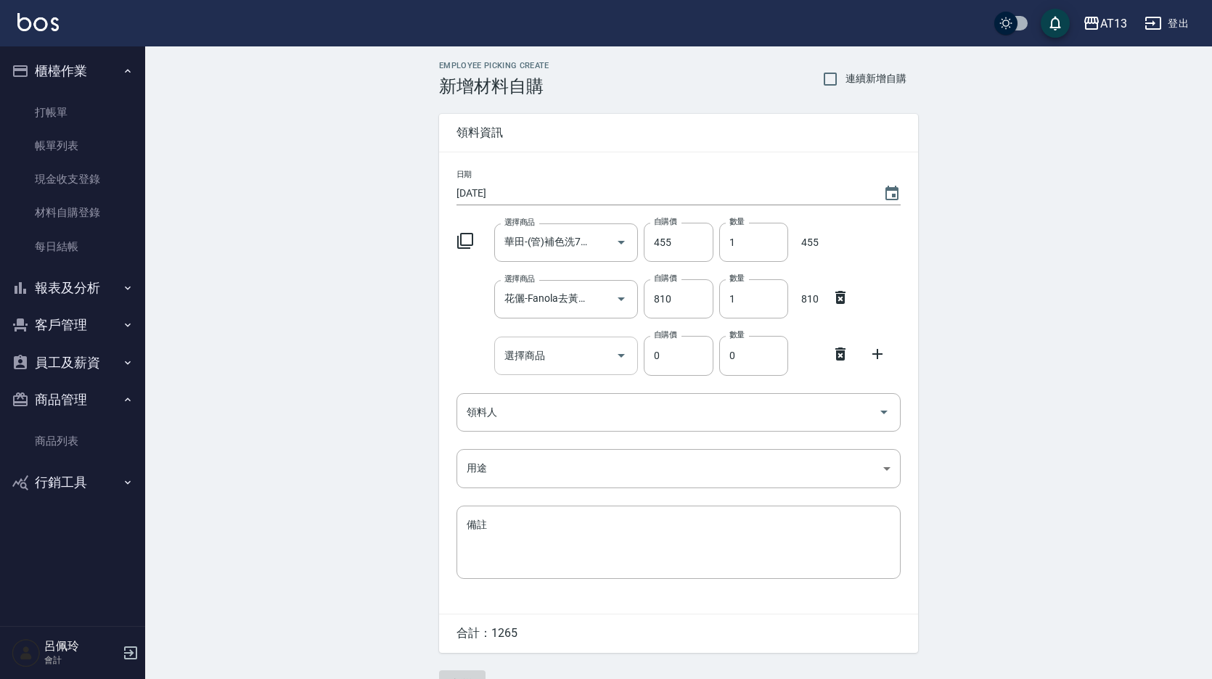
click at [558, 356] on input "選擇商品" at bounding box center [556, 355] width 110 height 25
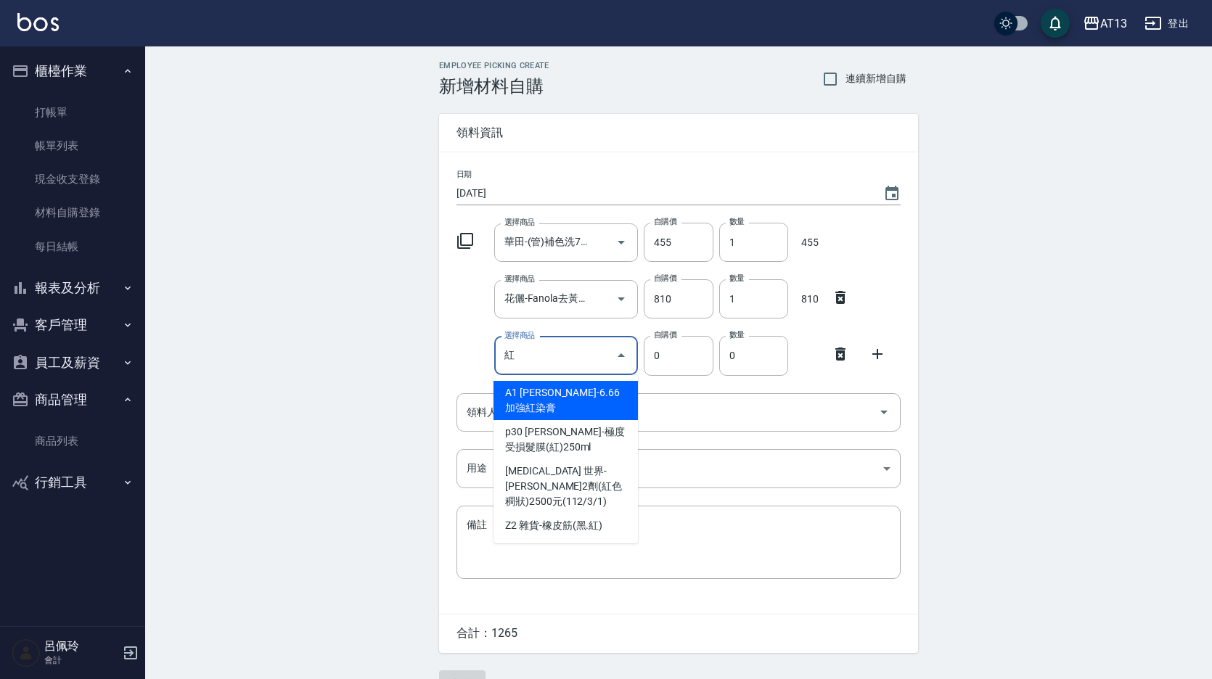
click at [538, 355] on input "紅" at bounding box center [556, 355] width 110 height 25
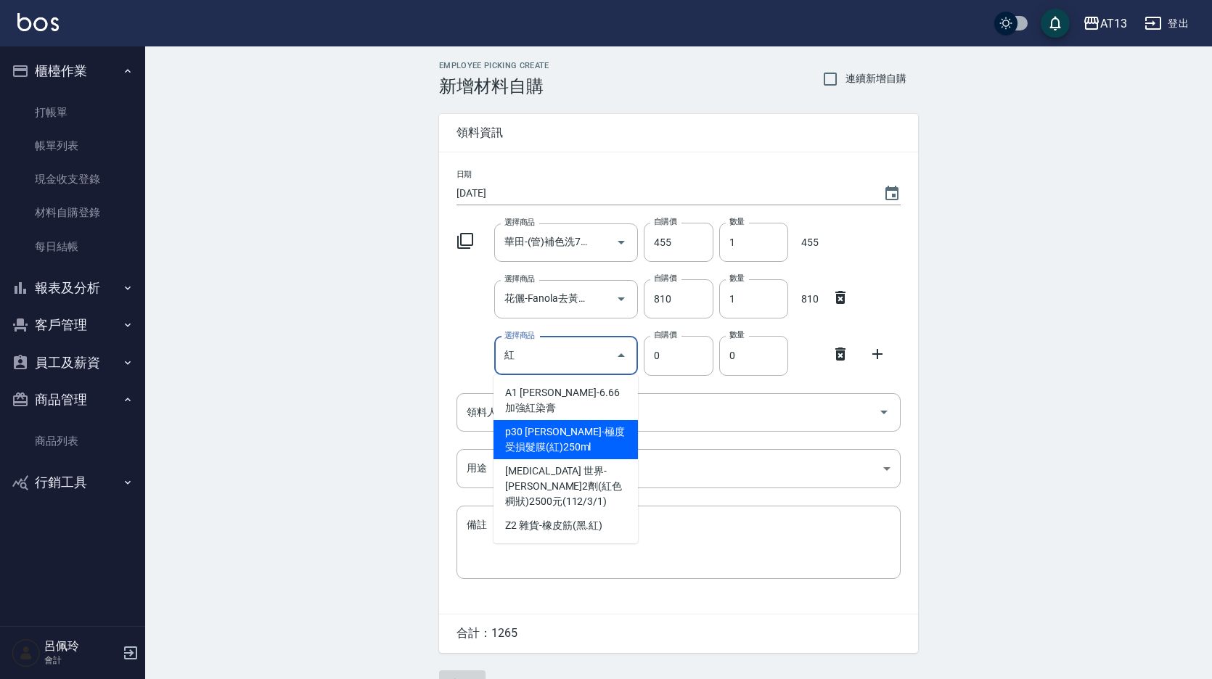
click at [570, 426] on li "p30 [PERSON_NAME]-極度受損髮膜(紅)250ml" at bounding box center [565, 439] width 144 height 39
type input "[PERSON_NAME]-極度受損髮膜(紅)250ml"
type input "490"
type input "1"
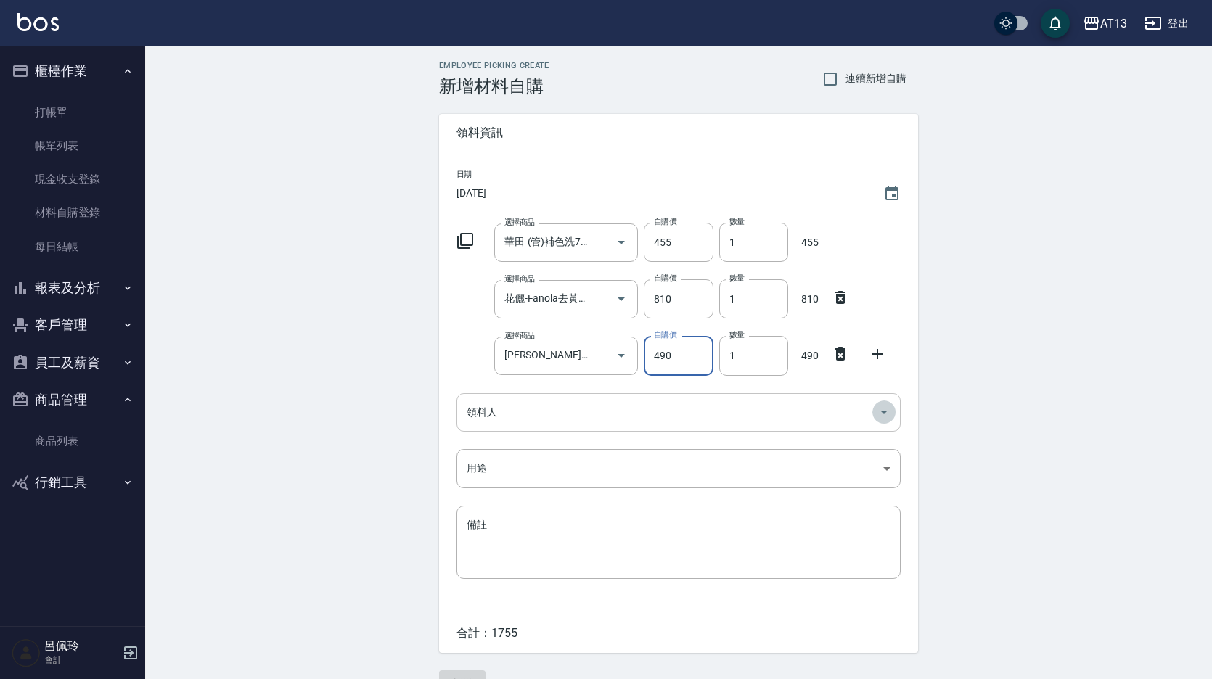
click at [881, 412] on icon "Open" at bounding box center [883, 411] width 17 height 17
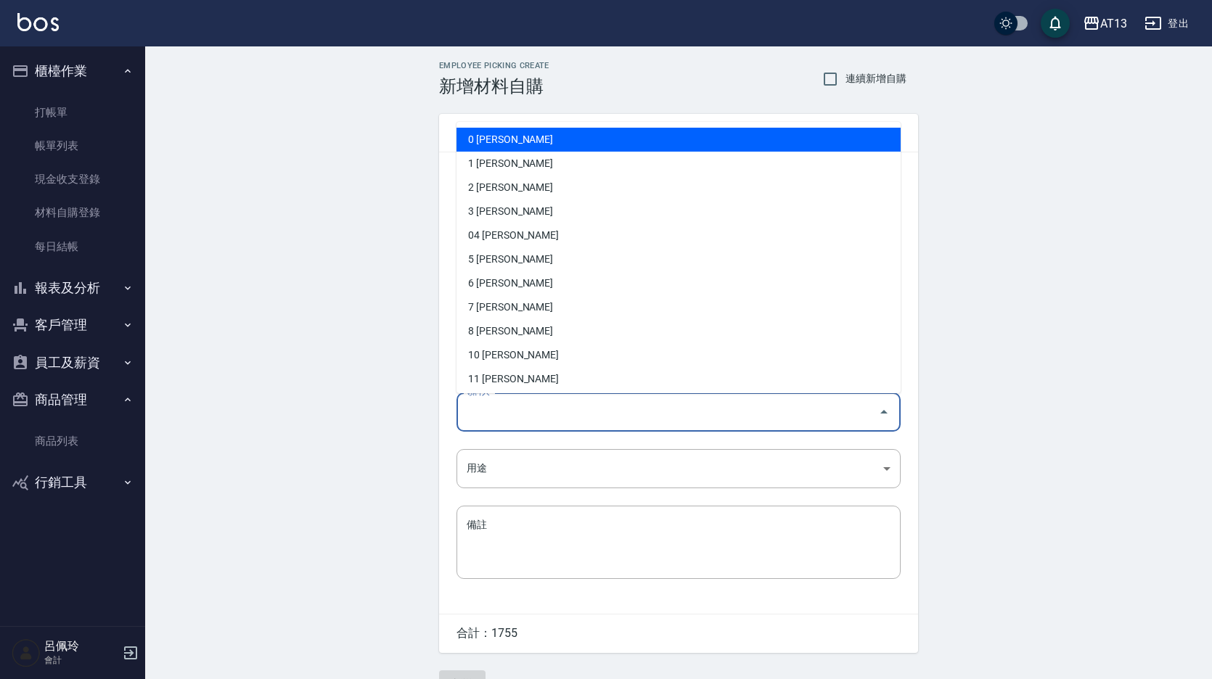
click at [591, 133] on li "0 [PERSON_NAME]" at bounding box center [678, 140] width 444 height 24
type input "[PERSON_NAME]"
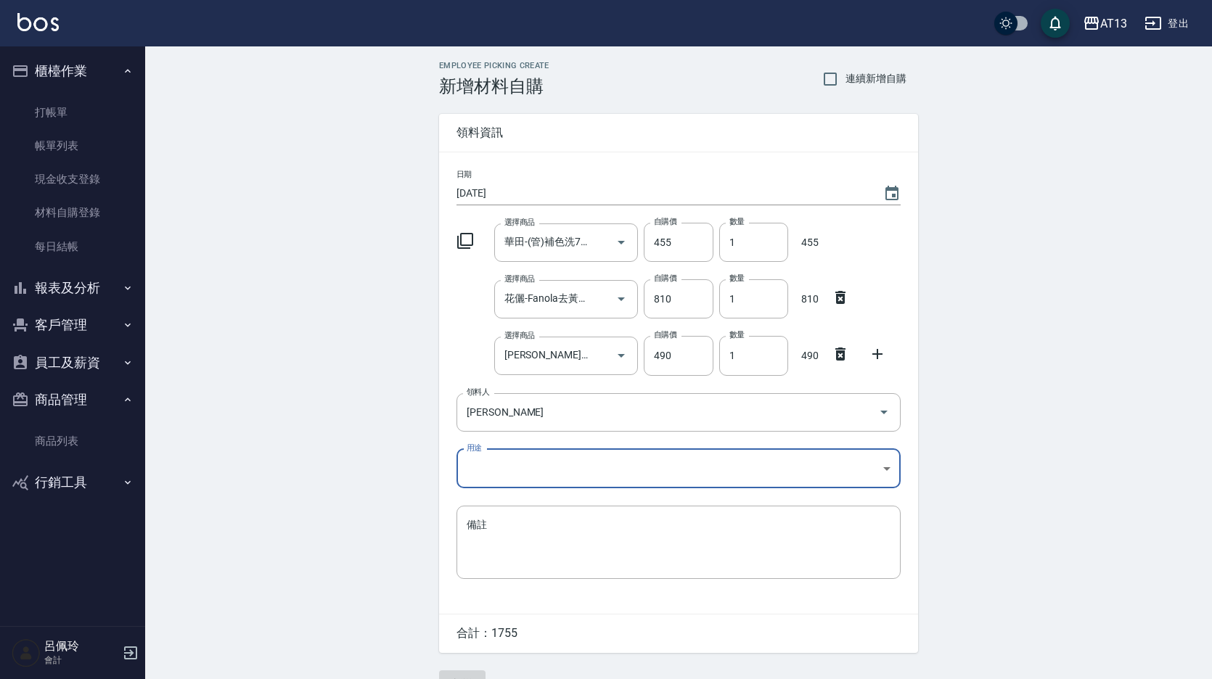
click at [880, 461] on body "AT13 登出 櫃檯作業 打帳單 帳單列表 現金收支登錄 材料自購登錄 每日結帳 報表及分析 報表目錄 店家區間累計表 店家日報表 互助日報表 互助月報表 互…" at bounding box center [606, 355] width 1212 height 711
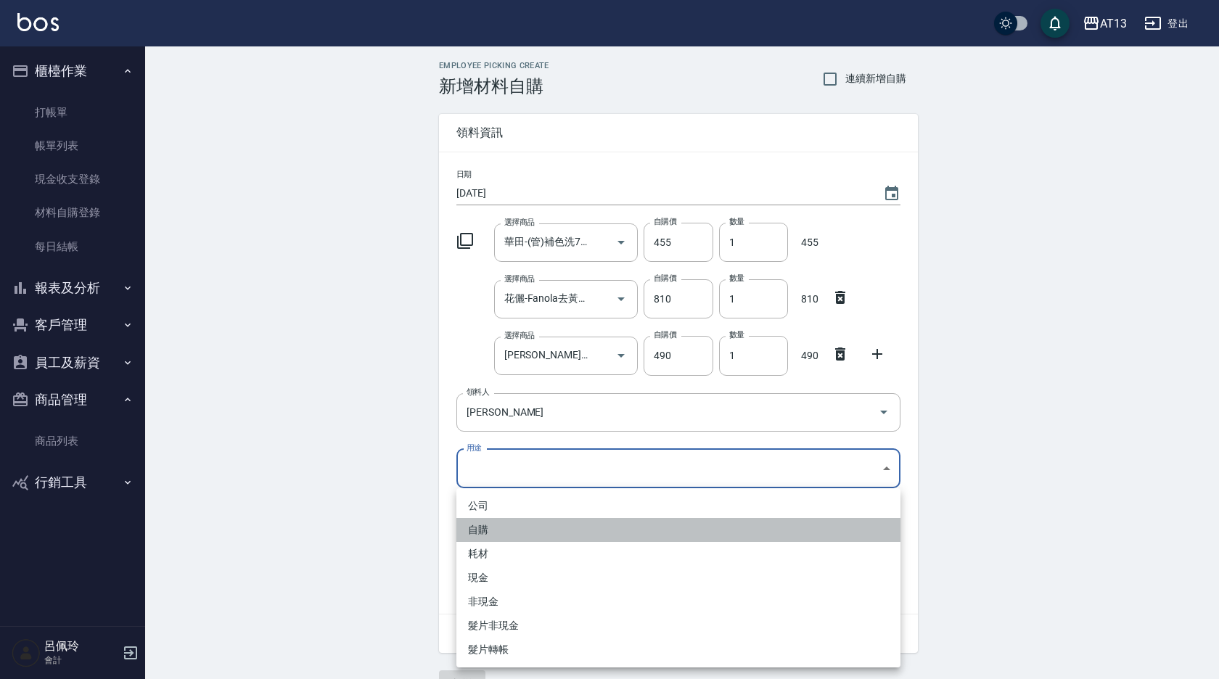
click at [581, 522] on li "自購" at bounding box center [678, 530] width 444 height 24
type input "自購"
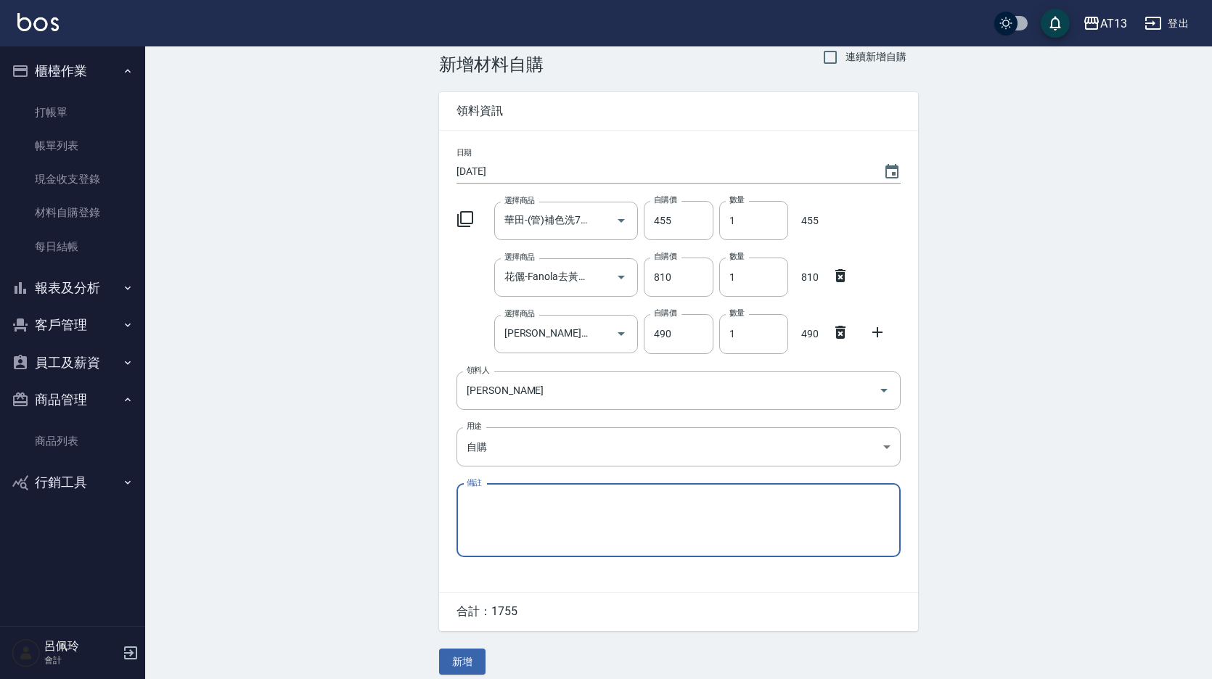
scroll to position [34, 0]
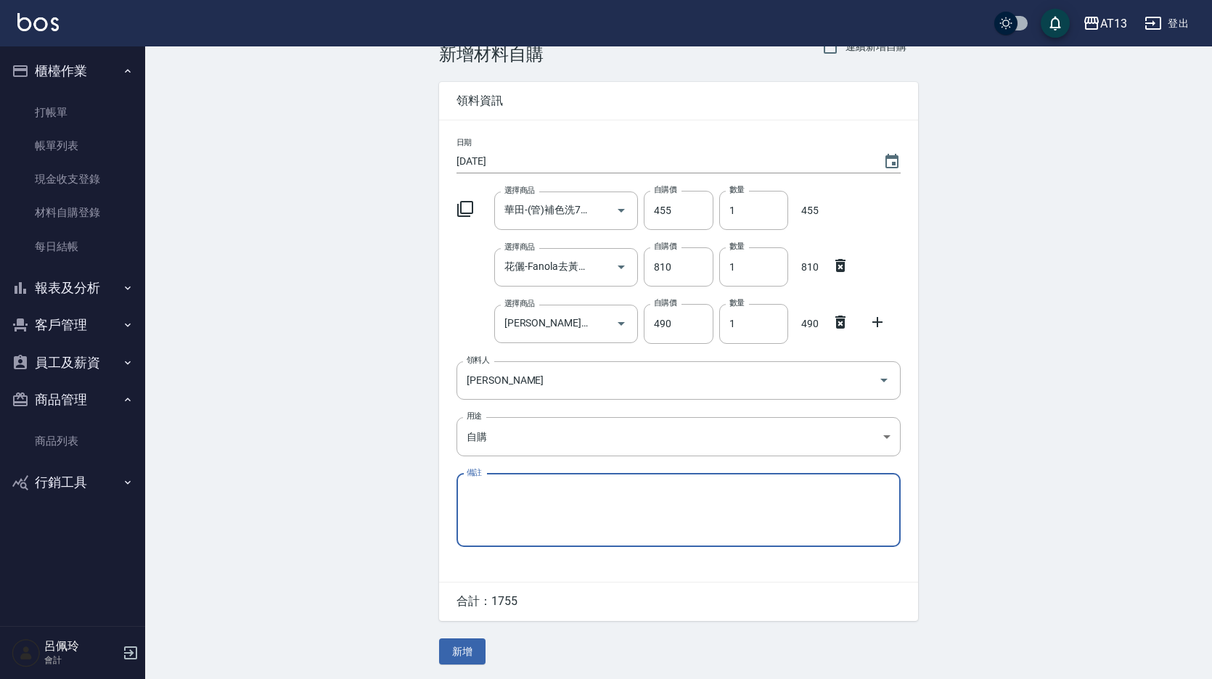
click at [466, 648] on button "新增" at bounding box center [462, 651] width 46 height 27
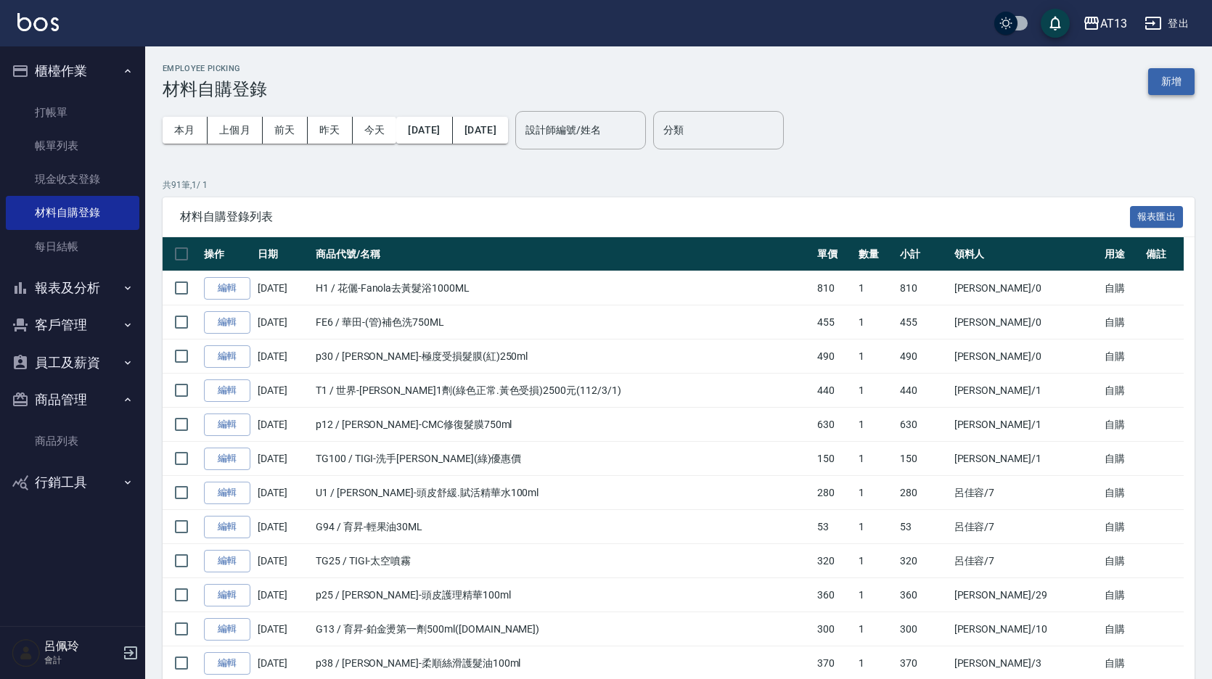
click at [1156, 89] on button "新增" at bounding box center [1171, 81] width 46 height 27
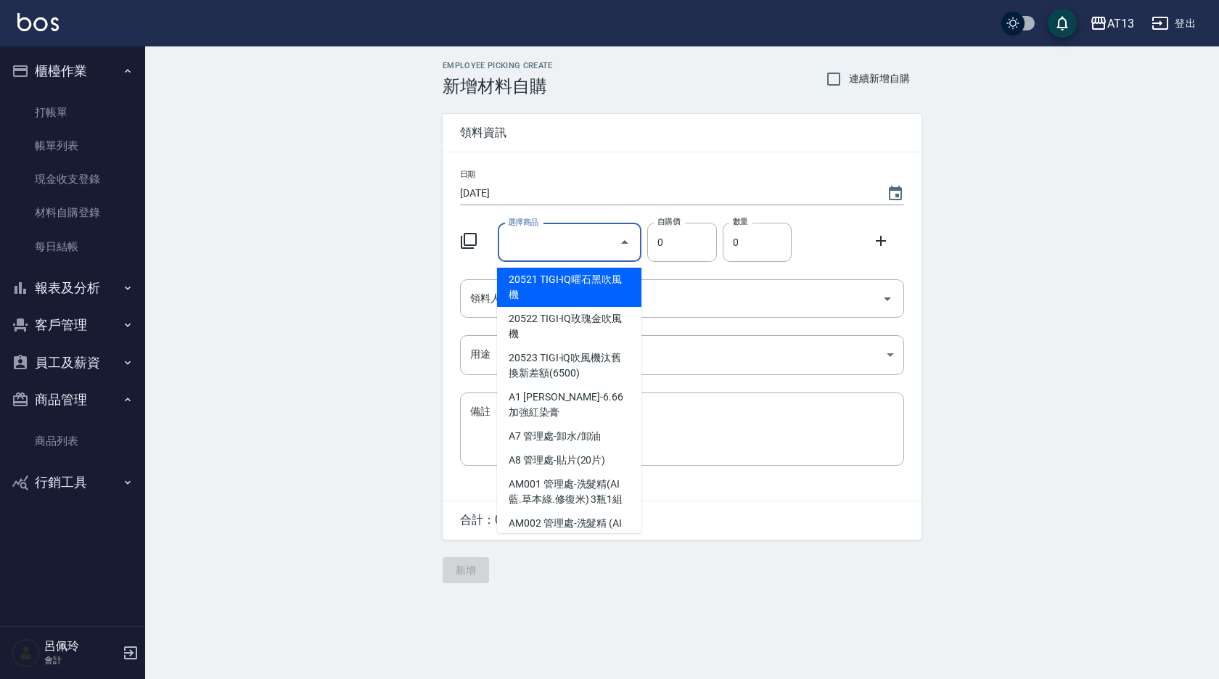
click at [562, 237] on input "選擇商品" at bounding box center [559, 242] width 110 height 25
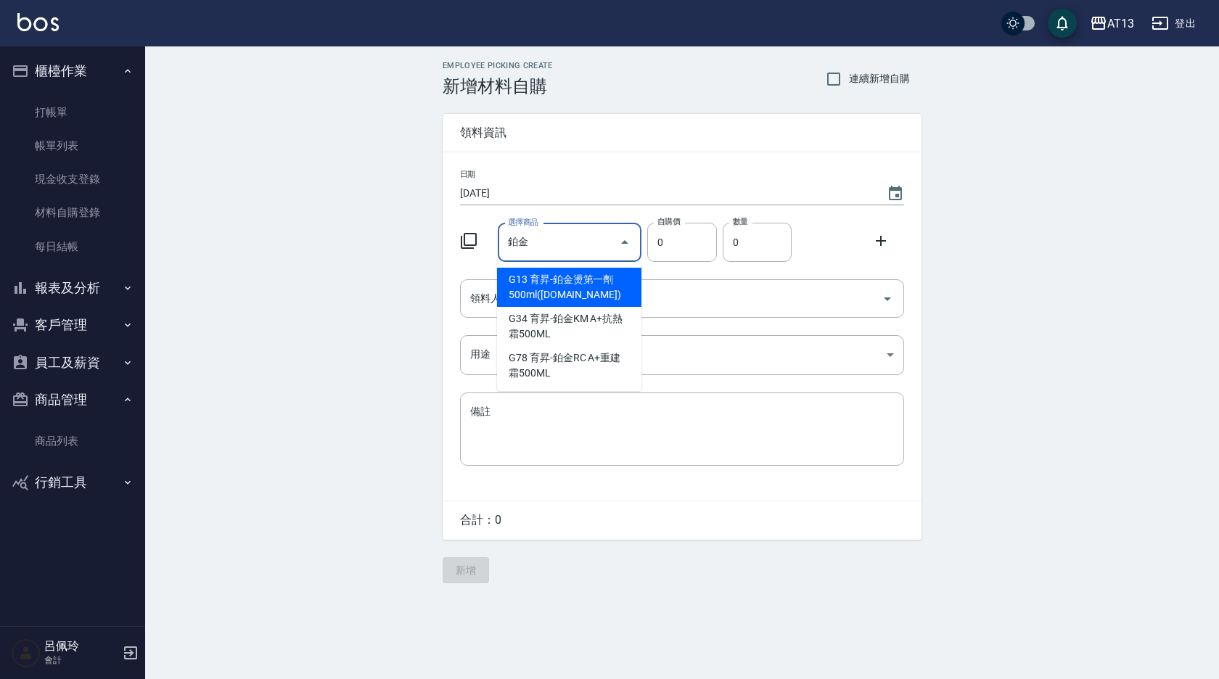
click at [556, 276] on li "G13 育昇-鉑金燙第一劑500ml([DOMAIN_NAME])" at bounding box center [569, 287] width 144 height 39
type input "育昇-鉑金燙第一劑500ml([DOMAIN_NAME])"
type input "300"
type input "1"
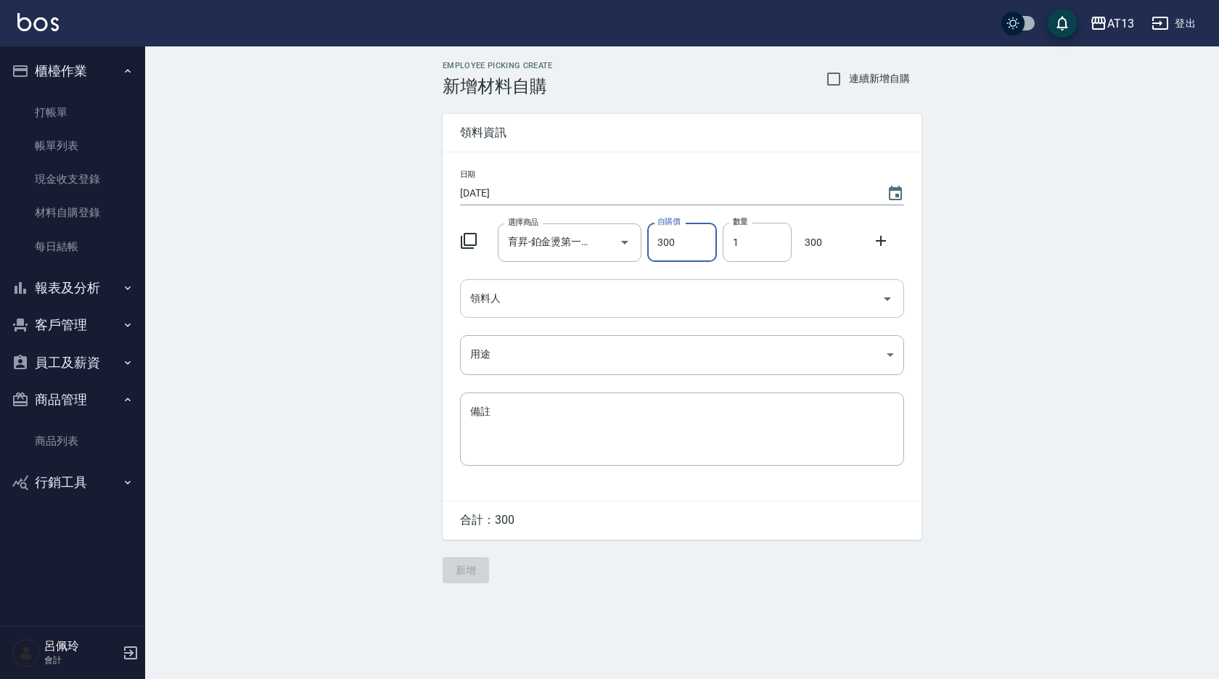
click at [885, 300] on icon "Open" at bounding box center [887, 298] width 17 height 17
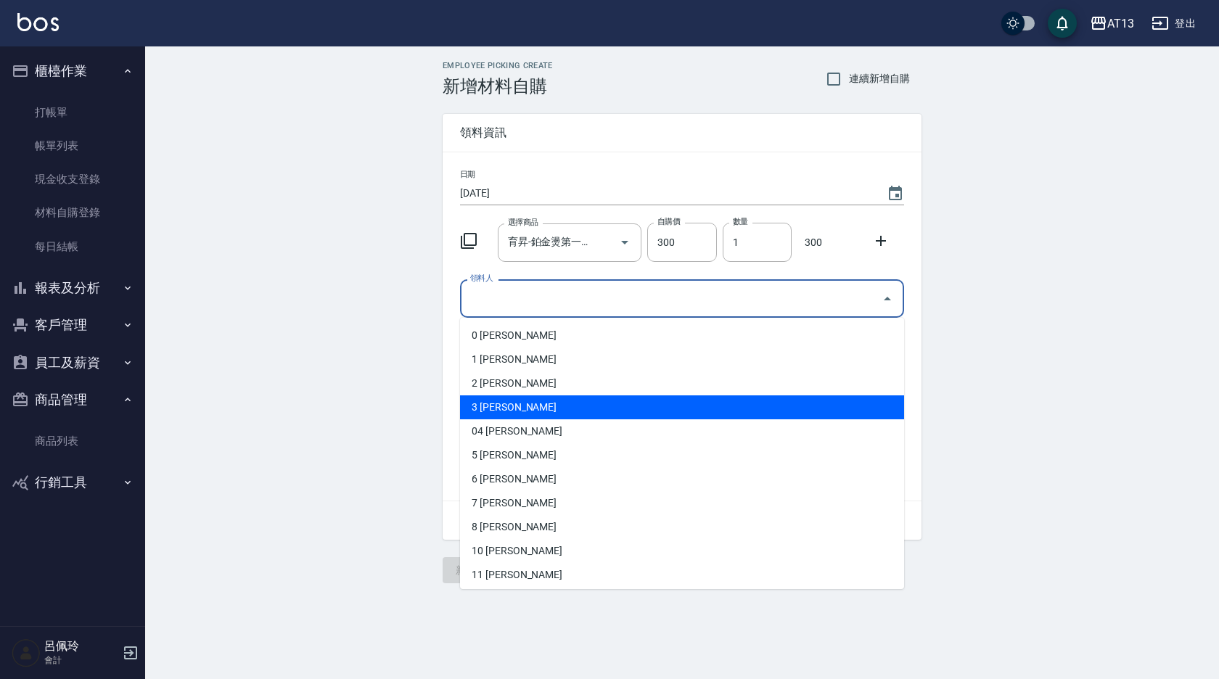
click at [656, 403] on li "3 [PERSON_NAME]" at bounding box center [682, 407] width 444 height 24
type input "[PERSON_NAME]"
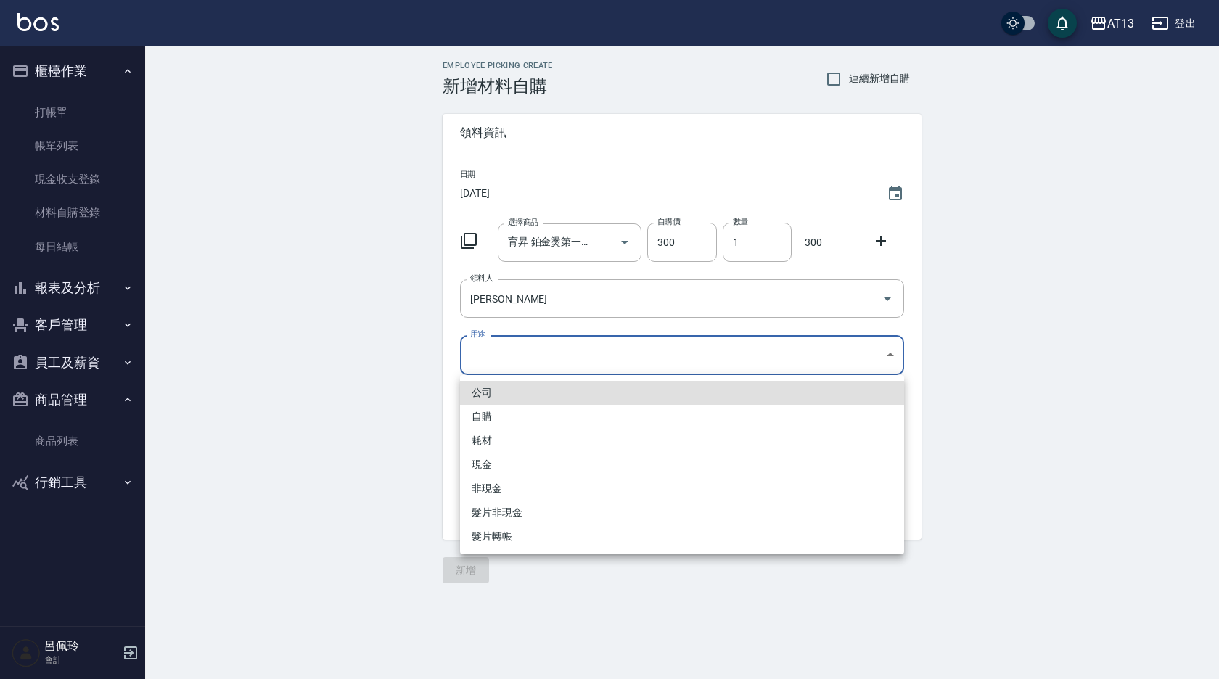
click at [885, 353] on body "AT13 登出 櫃檯作業 打帳單 帳單列表 現金收支登錄 材料自購登錄 每日結帳 報表及分析 報表目錄 店家區間累計表 店家日報表 互助日報表 互助月報表 互…" at bounding box center [609, 339] width 1219 height 679
click at [600, 423] on li "自購" at bounding box center [682, 417] width 444 height 24
type input "自購"
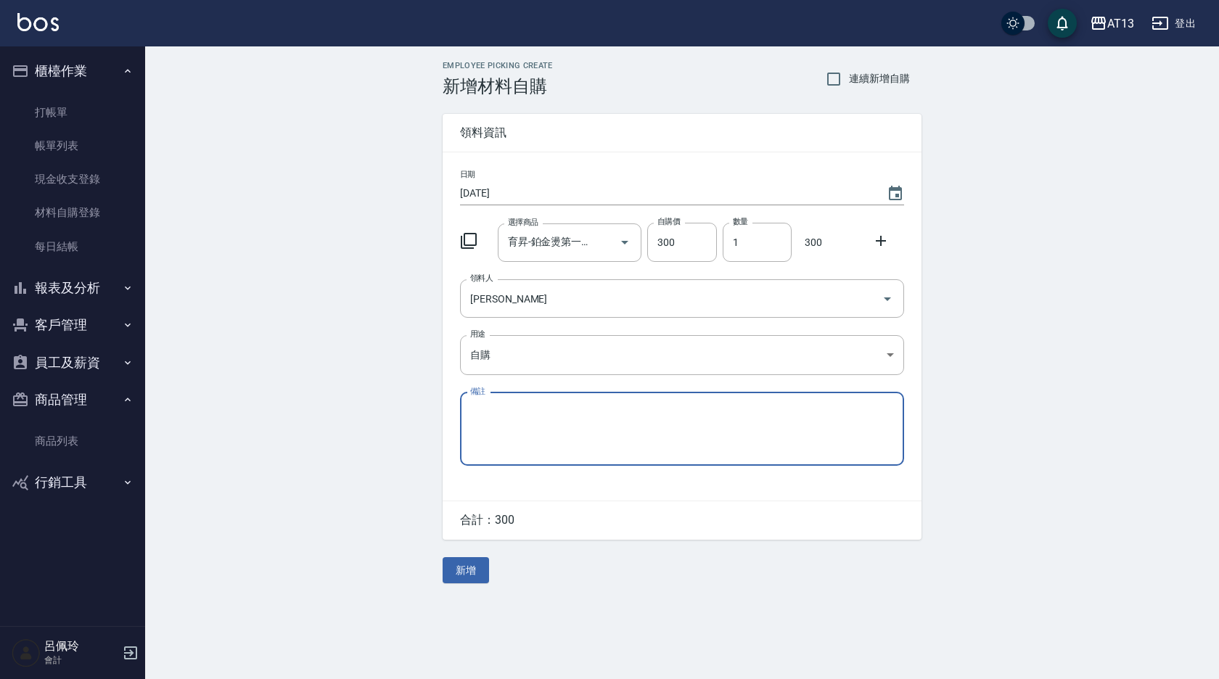
click at [882, 242] on icon at bounding box center [881, 241] width 10 height 10
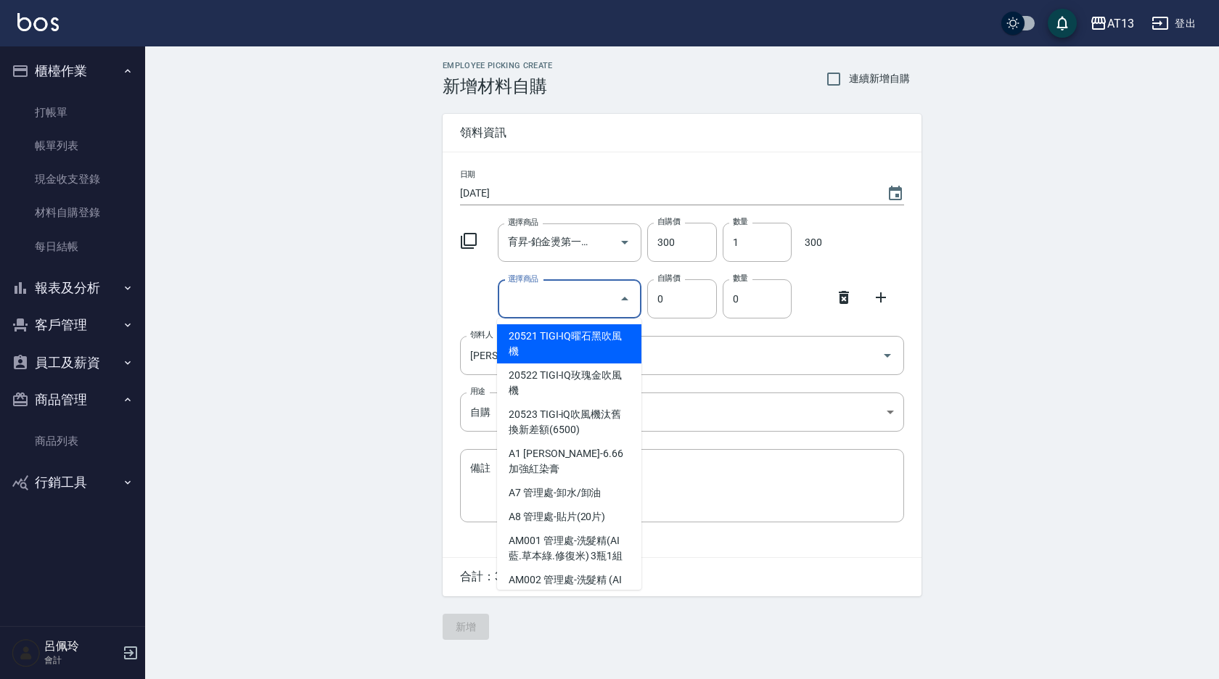
click at [574, 302] on input "選擇商品" at bounding box center [559, 299] width 110 height 25
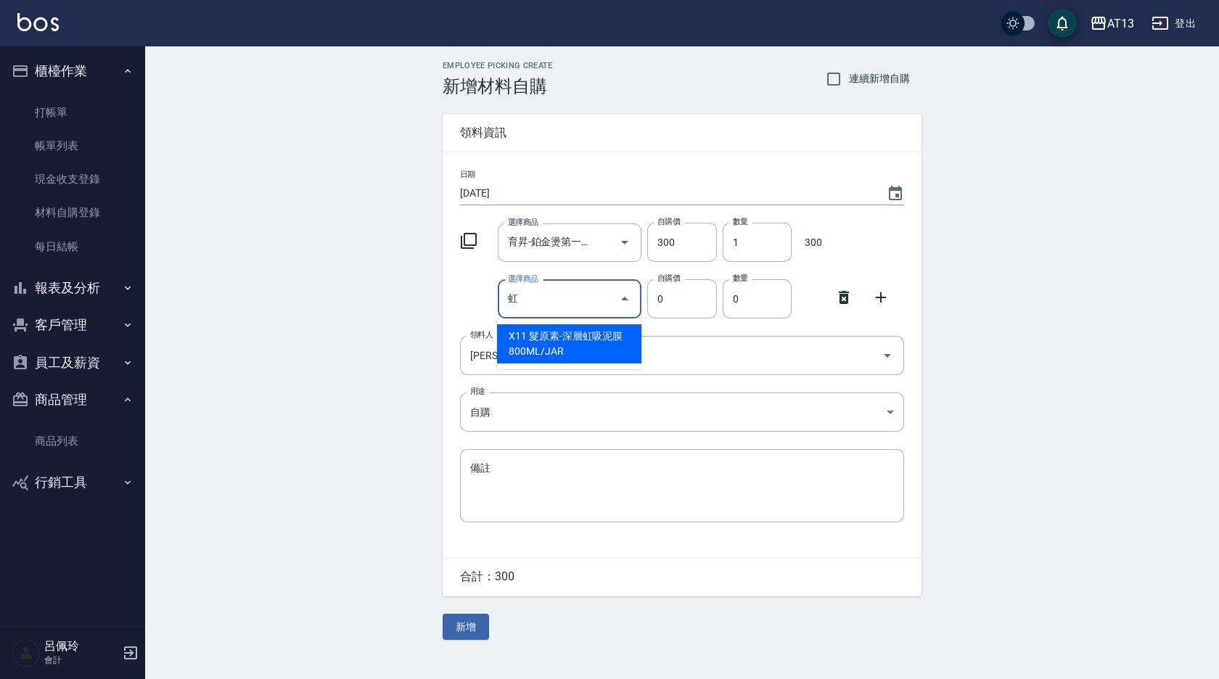
click at [614, 340] on li "X11 髮原素-深層虹吸泥膜 800ML/JAR" at bounding box center [569, 343] width 144 height 39
type input "髮原素-深層虹吸泥膜 800ML/JAR"
type input "1183"
type input "1"
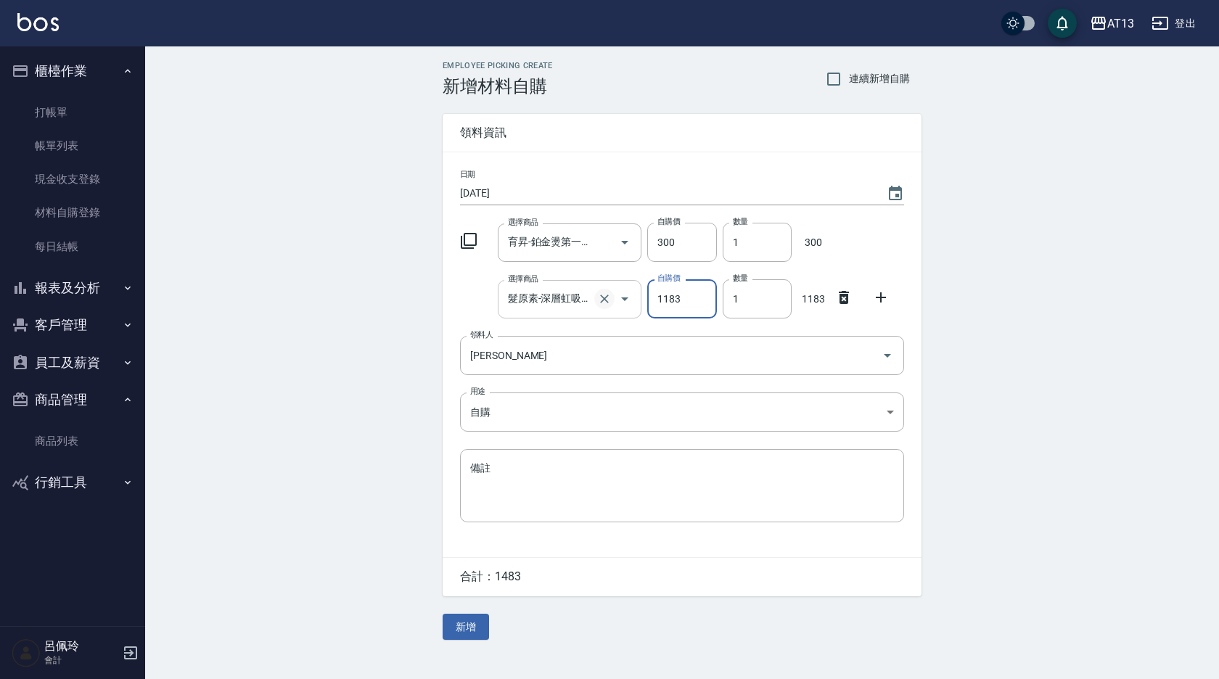
click at [604, 297] on icon "Clear" at bounding box center [604, 299] width 15 height 15
type input "0"
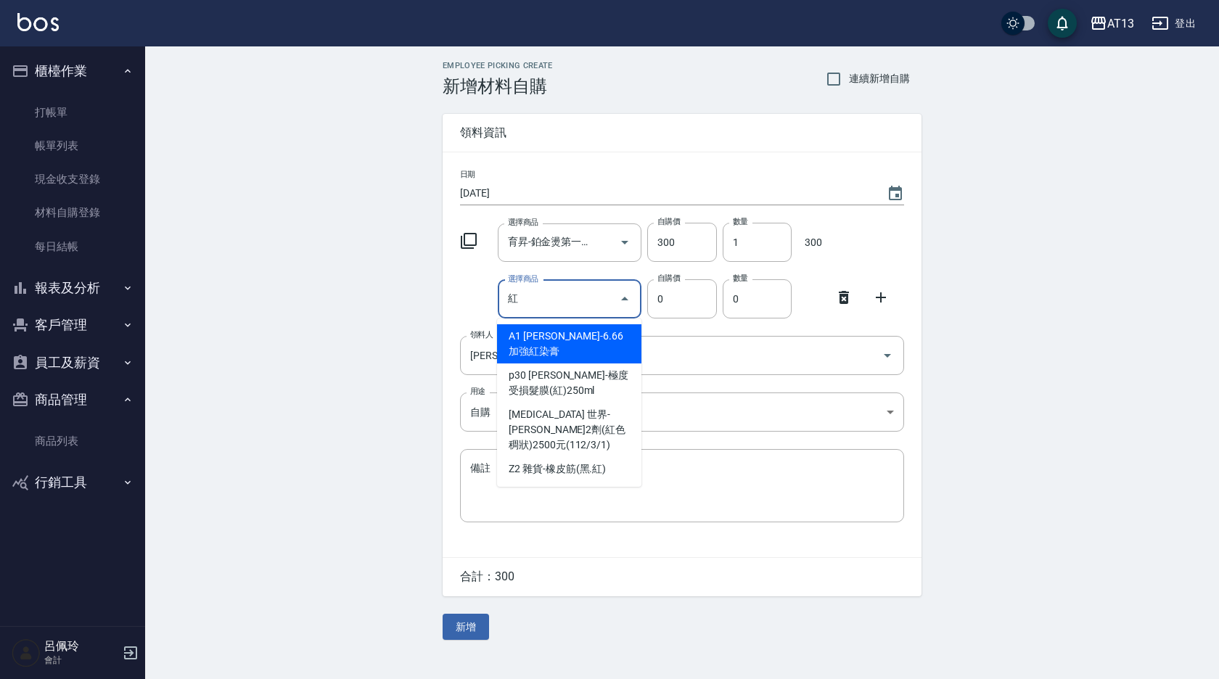
click at [569, 287] on input "紅" at bounding box center [559, 299] width 110 height 25
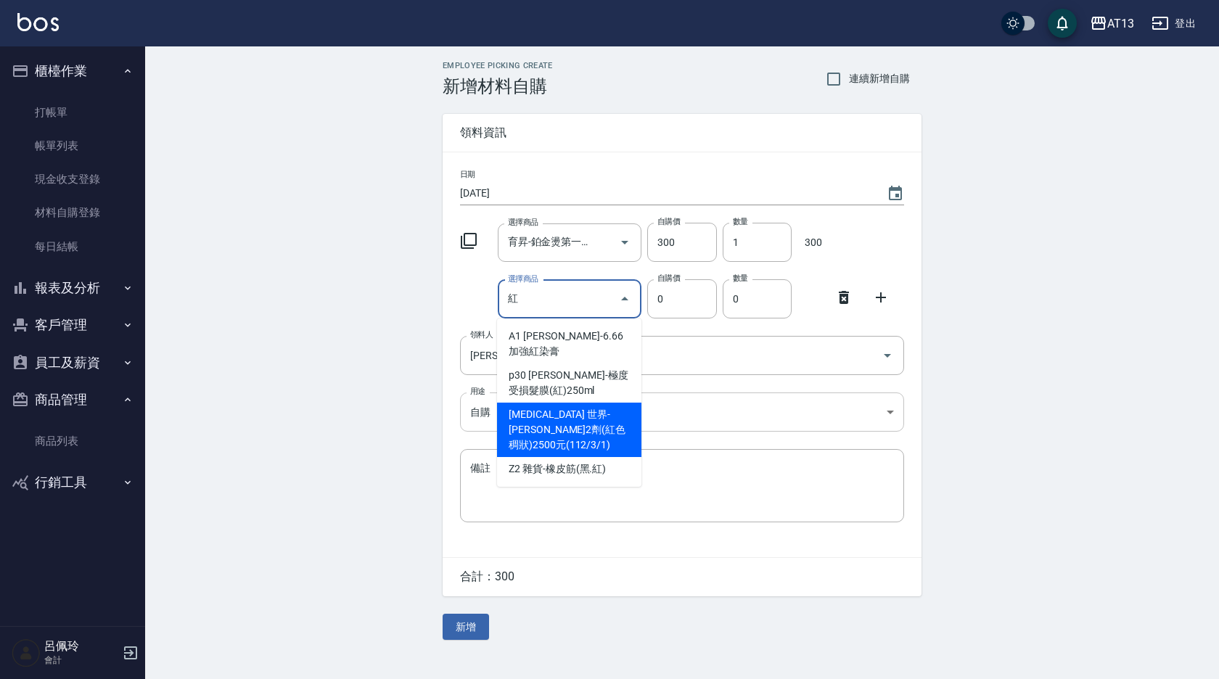
click at [594, 403] on li "[MEDICAL_DATA] 世界-[PERSON_NAME]2劑(紅色稠狀)2500元(112/3/1)" at bounding box center [569, 430] width 144 height 54
type input "世界-[PERSON_NAME]2劑(紅色稠狀)2500元(112/3/1)"
type input "256"
type input "1"
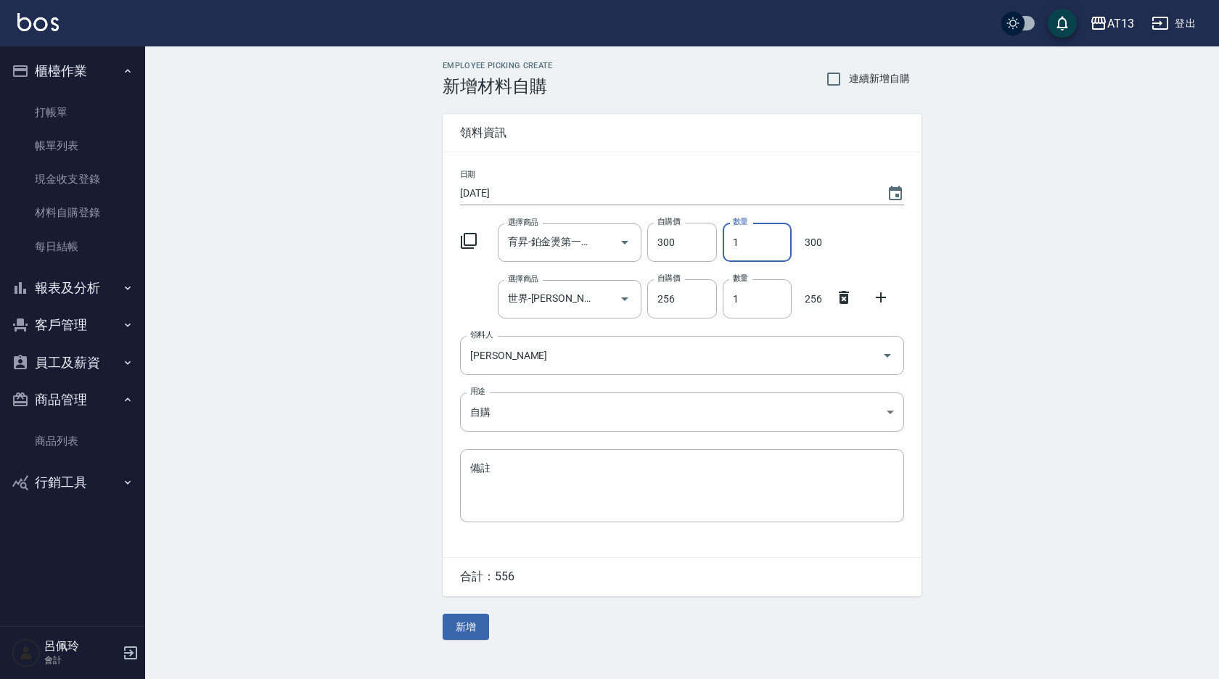
click at [732, 247] on input "1" at bounding box center [757, 242] width 69 height 39
type input "2"
click at [876, 292] on icon at bounding box center [880, 297] width 17 height 17
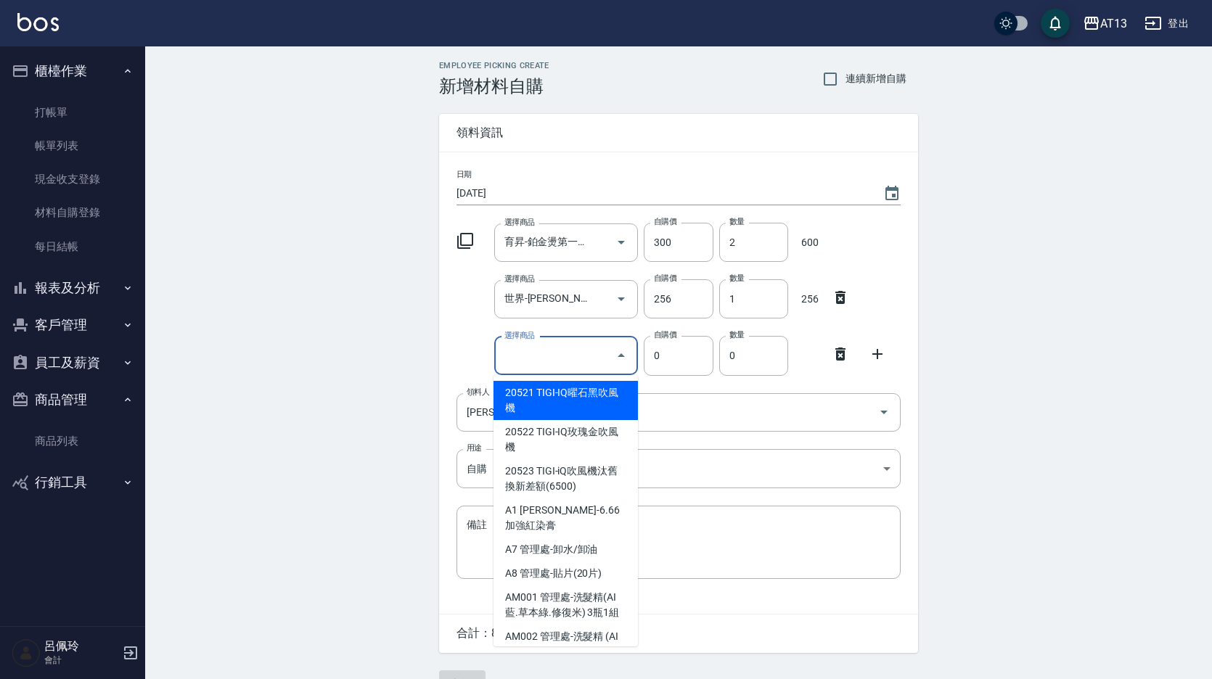
click at [599, 353] on input "選擇商品" at bounding box center [556, 355] width 110 height 25
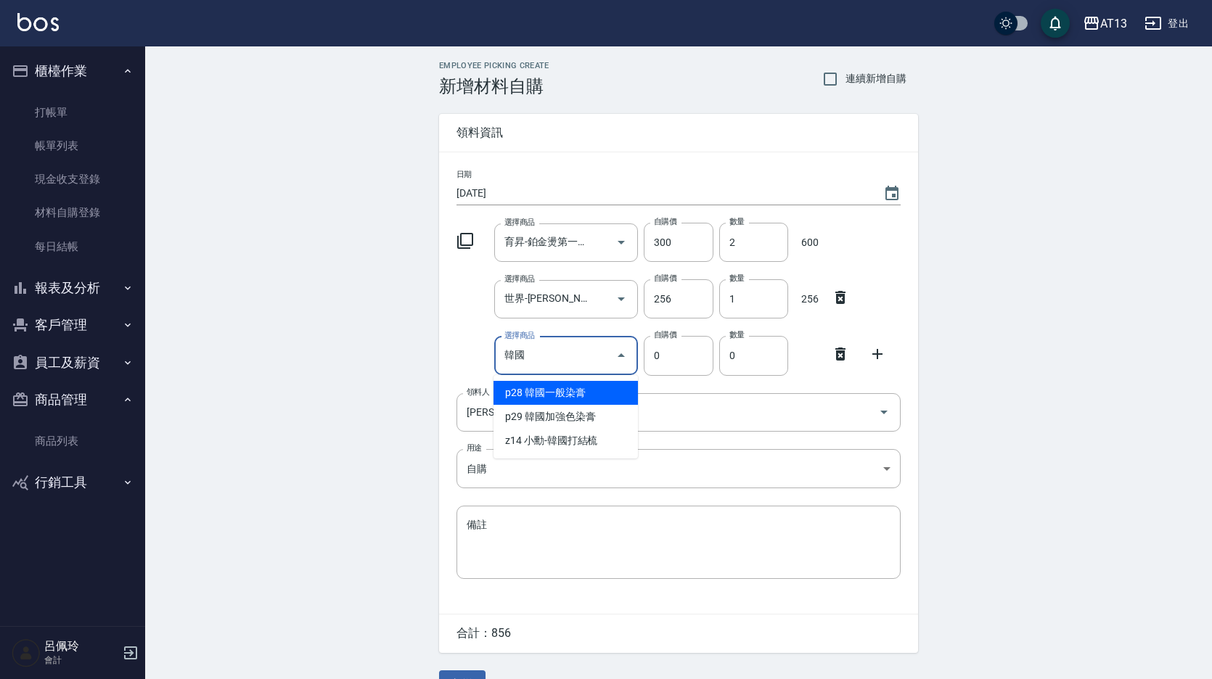
click at [586, 393] on li "p28 韓國一般染膏" at bounding box center [565, 393] width 144 height 24
type input "韓國一般染膏"
type input "183"
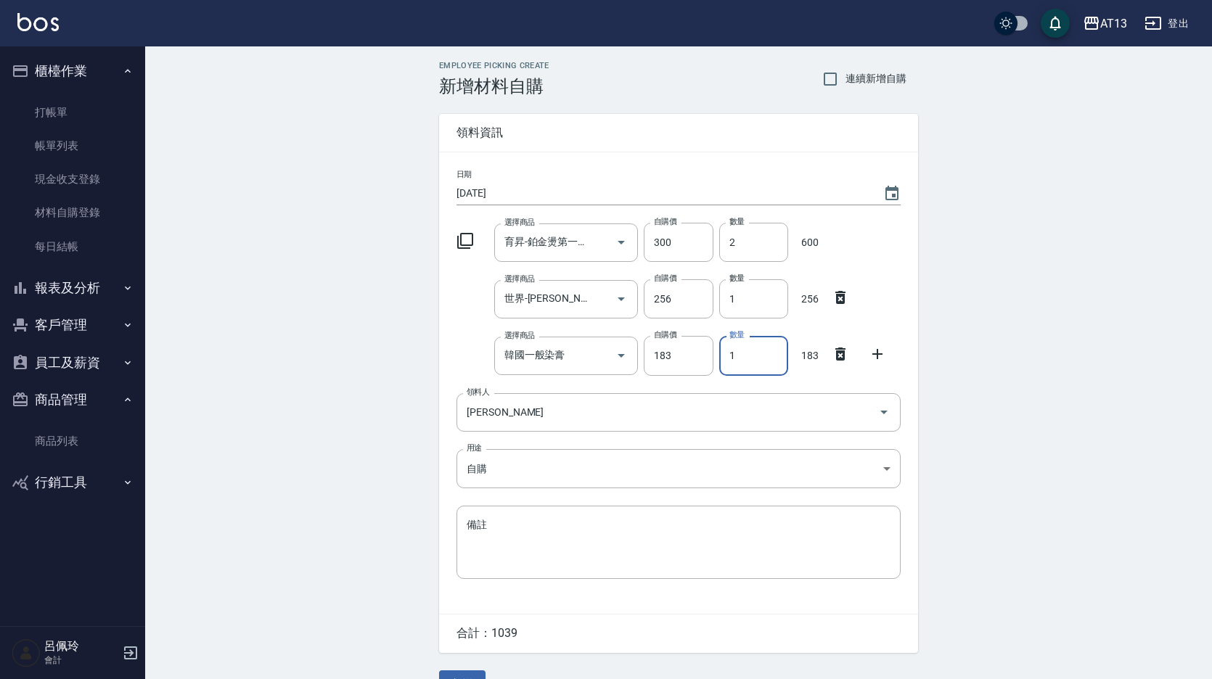
click at [725, 367] on input "1" at bounding box center [753, 355] width 69 height 39
type input "3"
click at [870, 355] on icon at bounding box center [876, 353] width 17 height 17
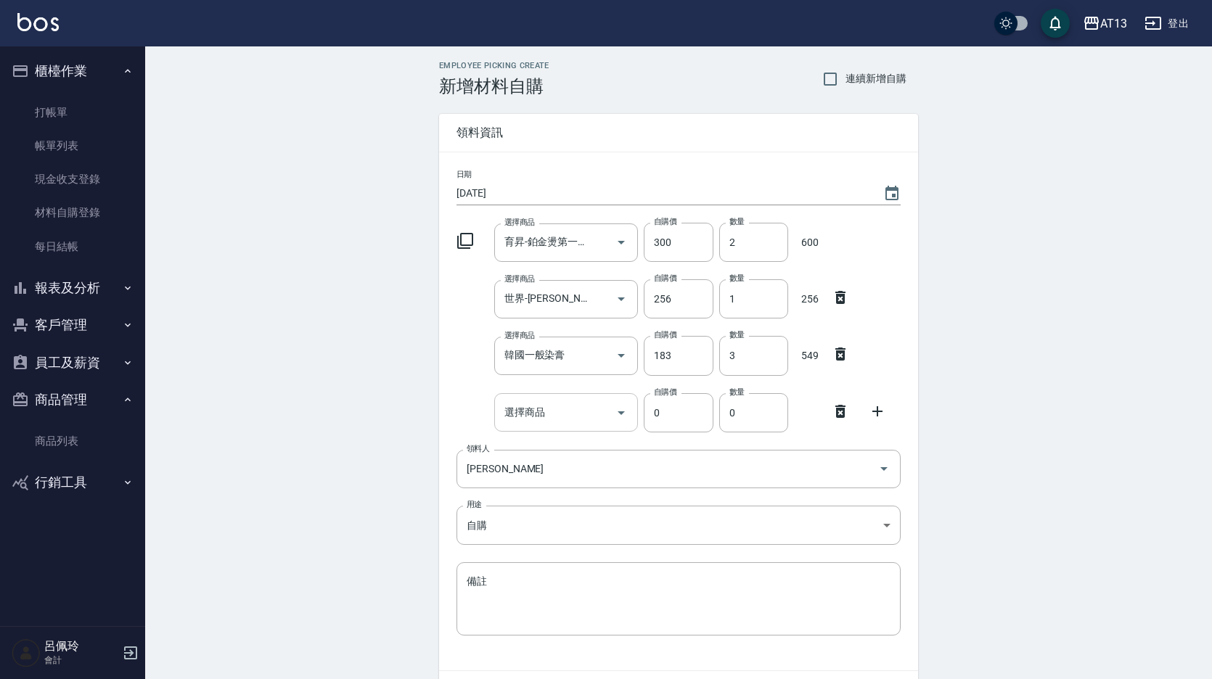
click at [564, 408] on input "選擇商品" at bounding box center [556, 412] width 110 height 25
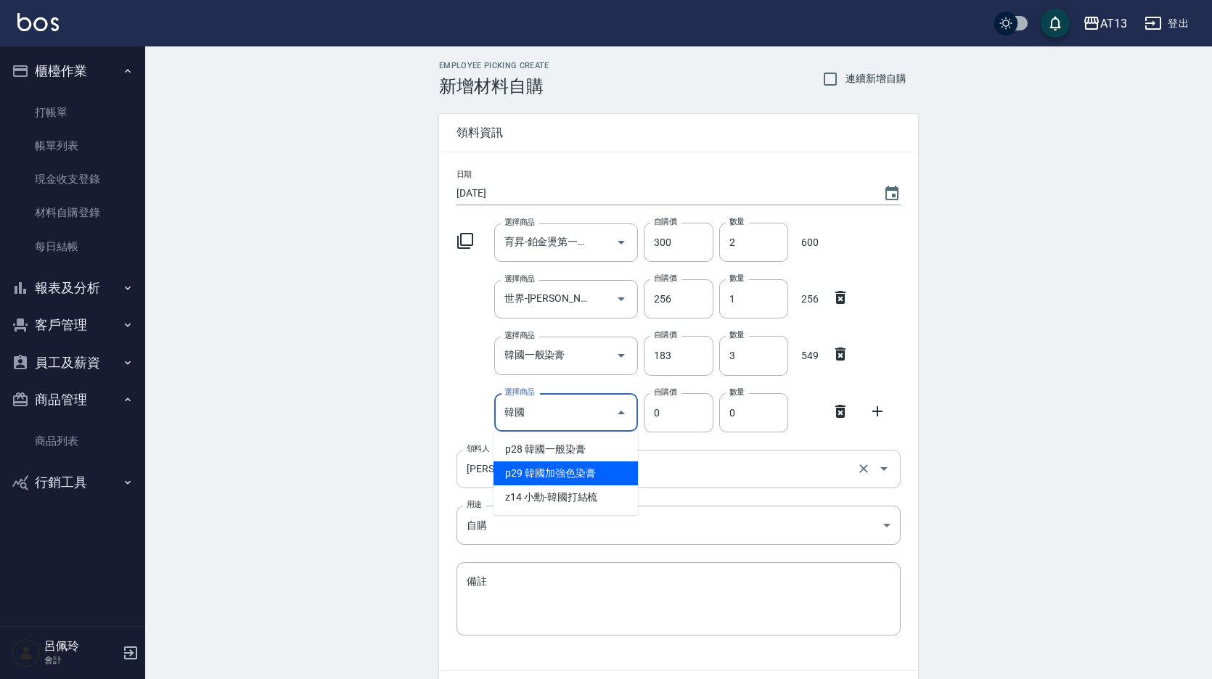
click at [581, 470] on li "p29 韓國加強色染膏" at bounding box center [565, 473] width 144 height 24
type input "韓國加強色染膏"
type input "204"
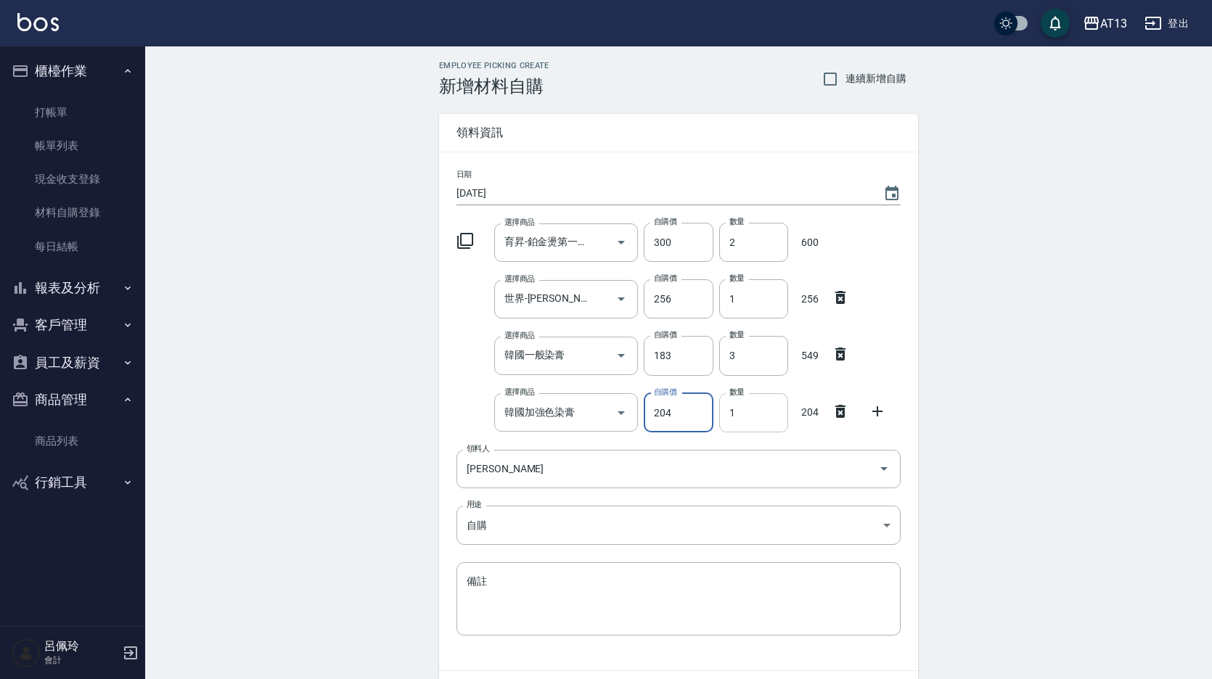
click at [727, 419] on input "1" at bounding box center [753, 412] width 69 height 39
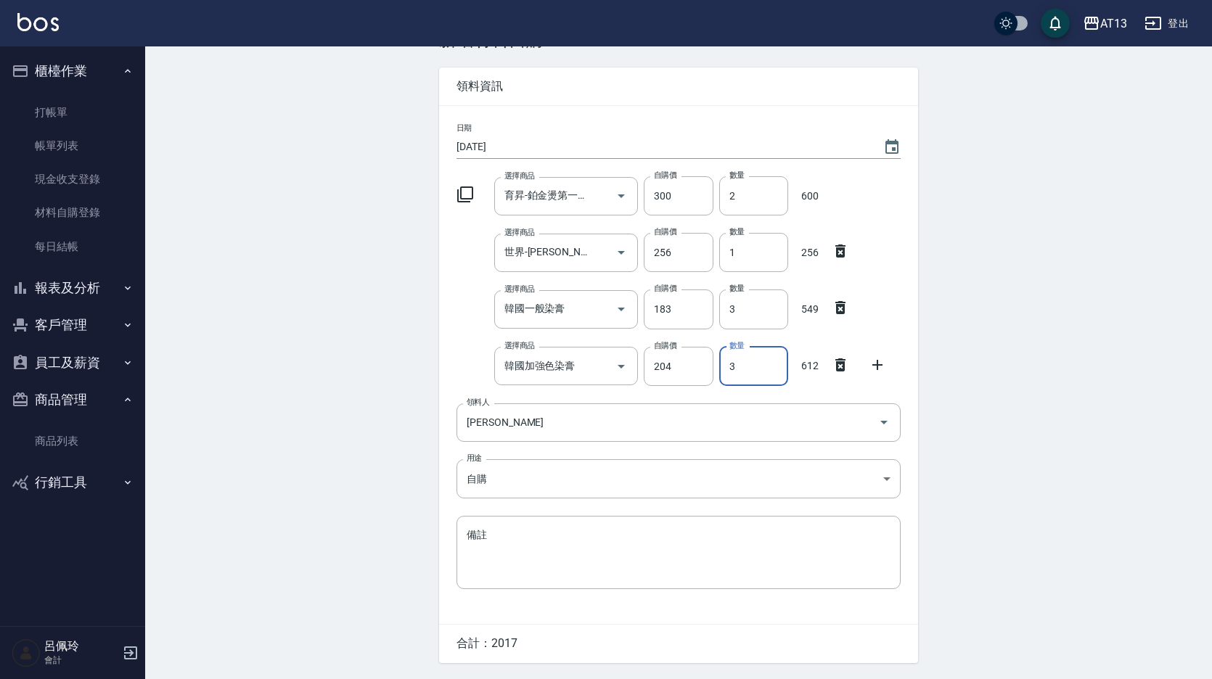
scroll to position [91, 0]
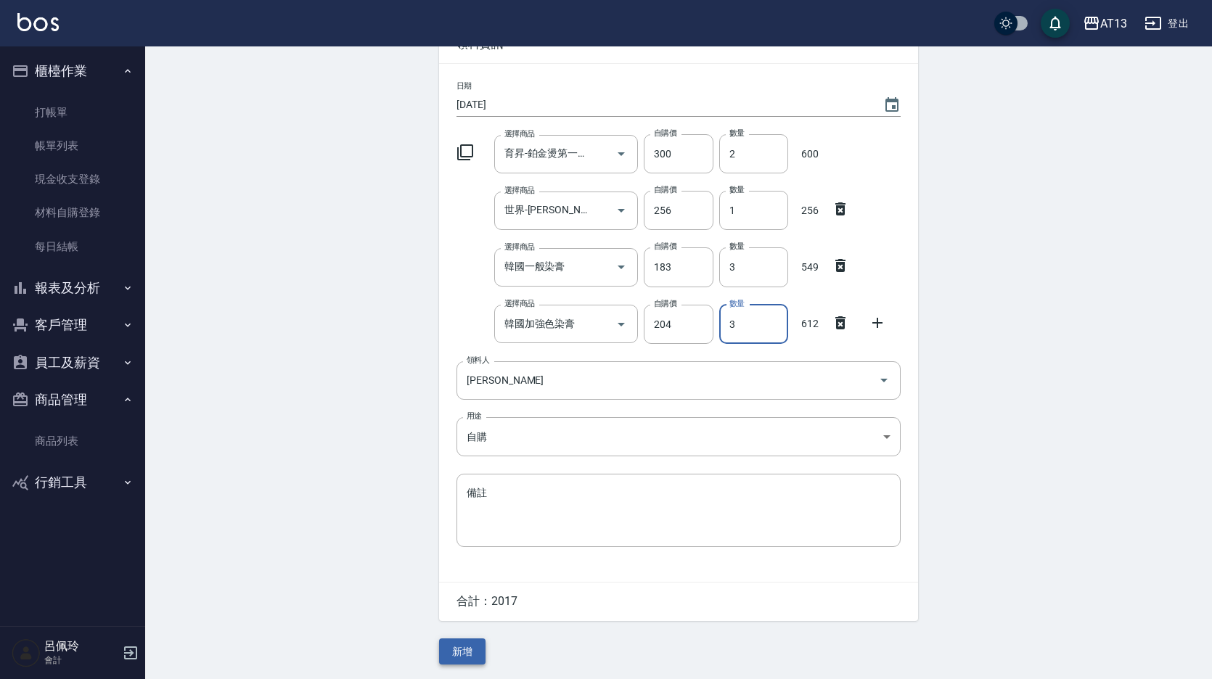
type input "3"
click at [469, 639] on button "新增" at bounding box center [462, 651] width 46 height 27
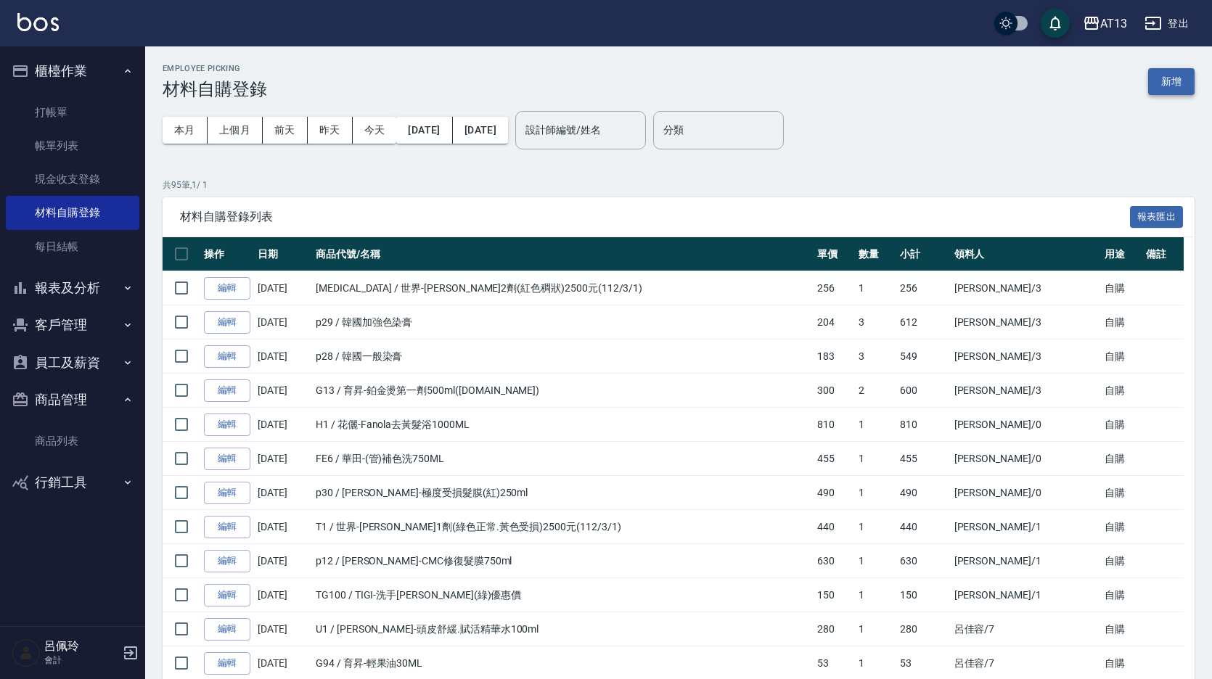
click at [1180, 91] on button "新增" at bounding box center [1171, 81] width 46 height 27
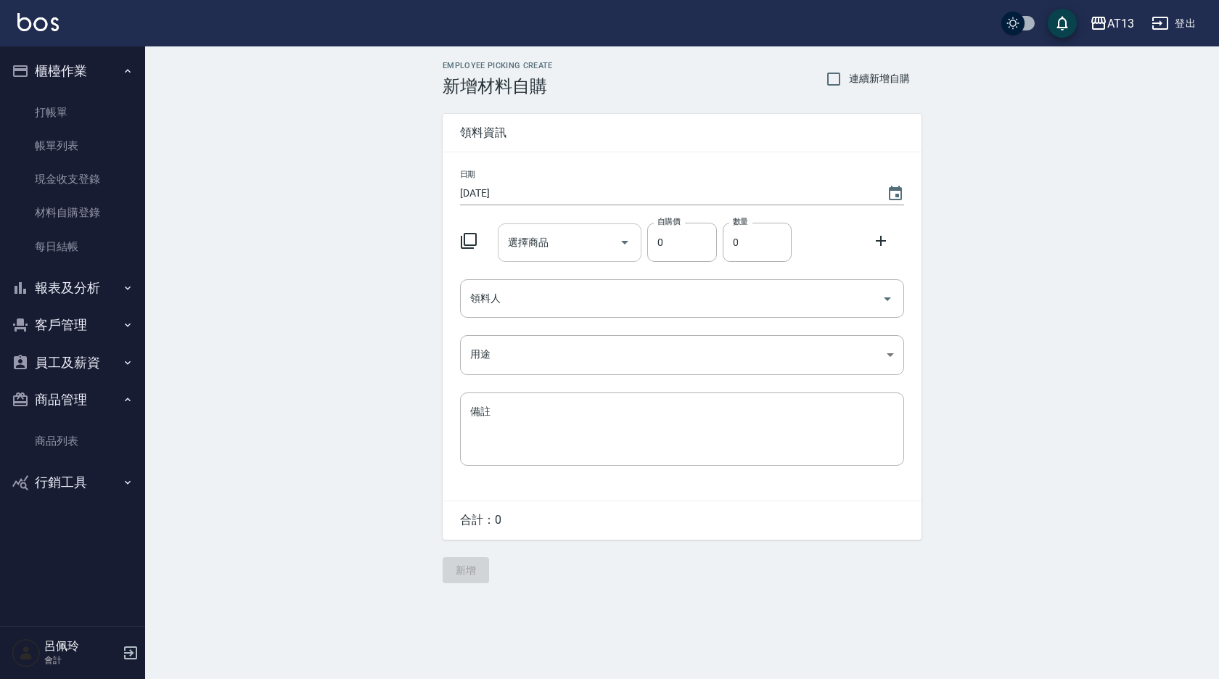
click at [569, 242] on input "選擇商品" at bounding box center [559, 242] width 110 height 25
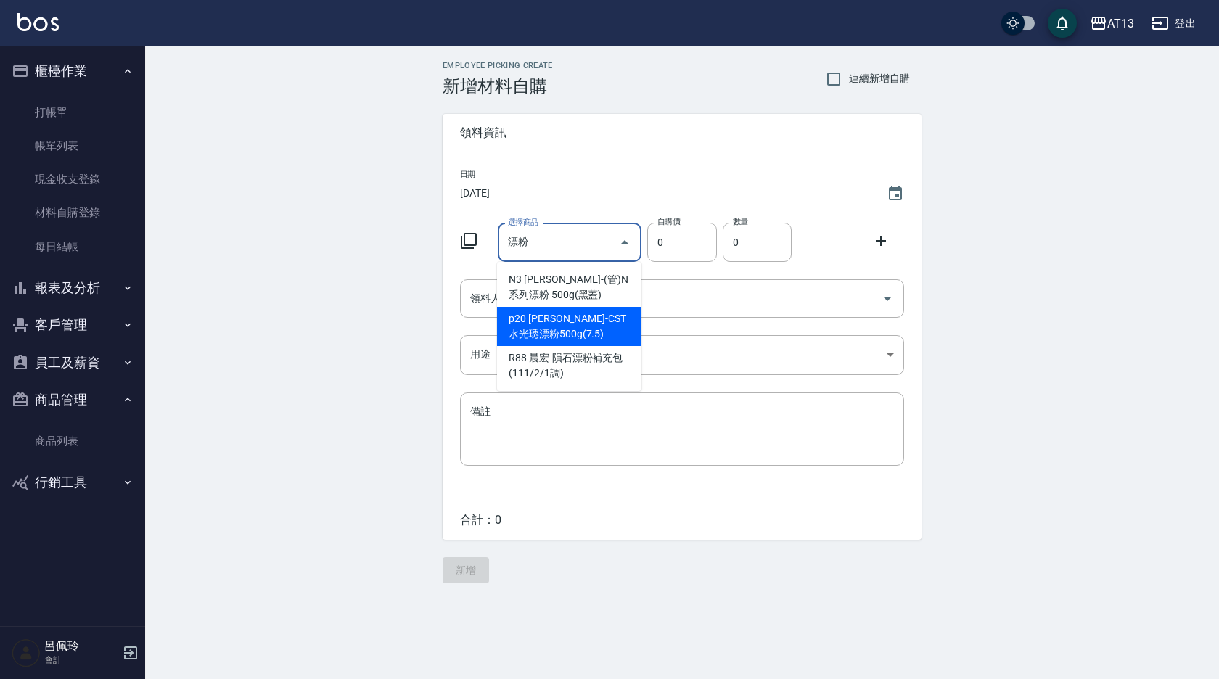
click at [572, 321] on li "p20 [PERSON_NAME]-CST水光琇漂粉500g(7.5)" at bounding box center [569, 326] width 144 height 39
type input "[PERSON_NAME]-CST[PERSON_NAME]漂粉500g(7.5)"
type input "750"
type input "1"
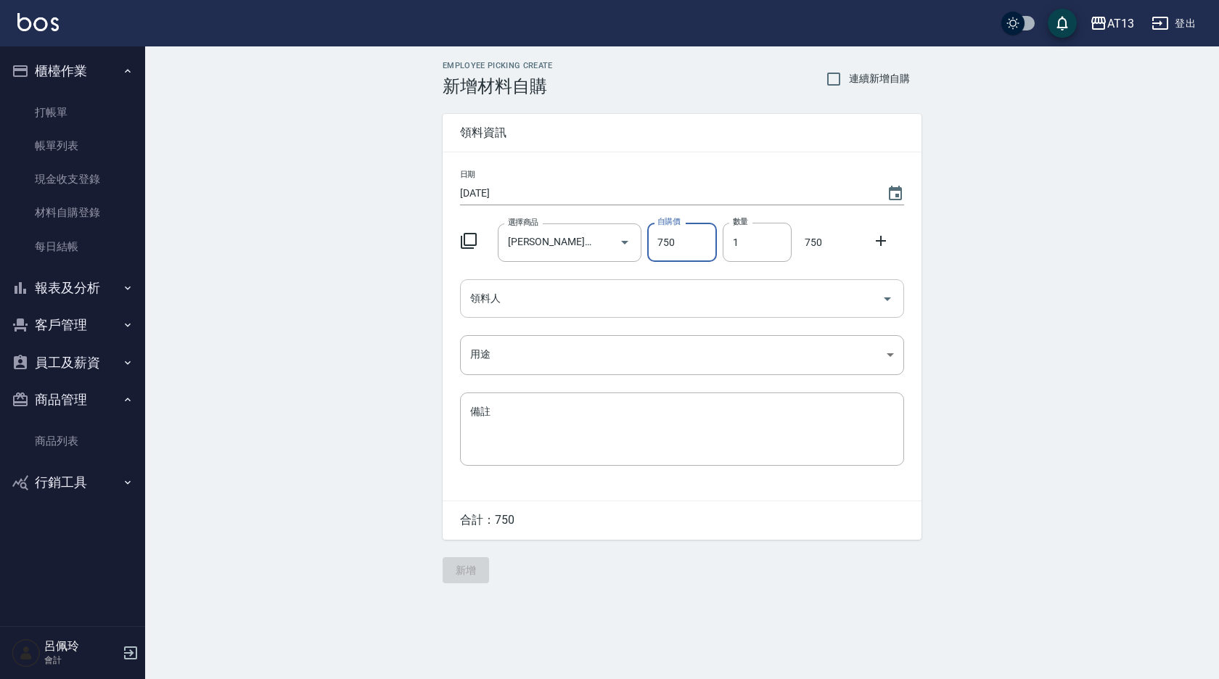
click at [893, 302] on icon "Open" at bounding box center [887, 298] width 17 height 17
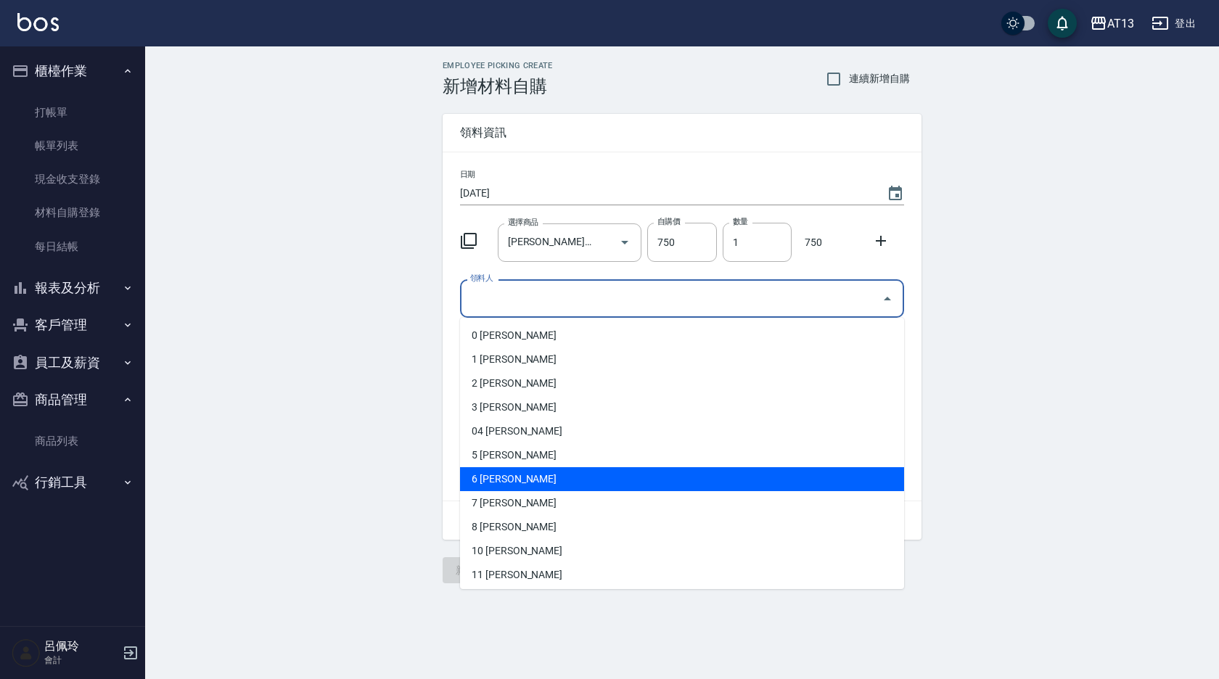
click at [611, 478] on li "6 [PERSON_NAME]" at bounding box center [682, 479] width 444 height 24
type input "[PERSON_NAME]"
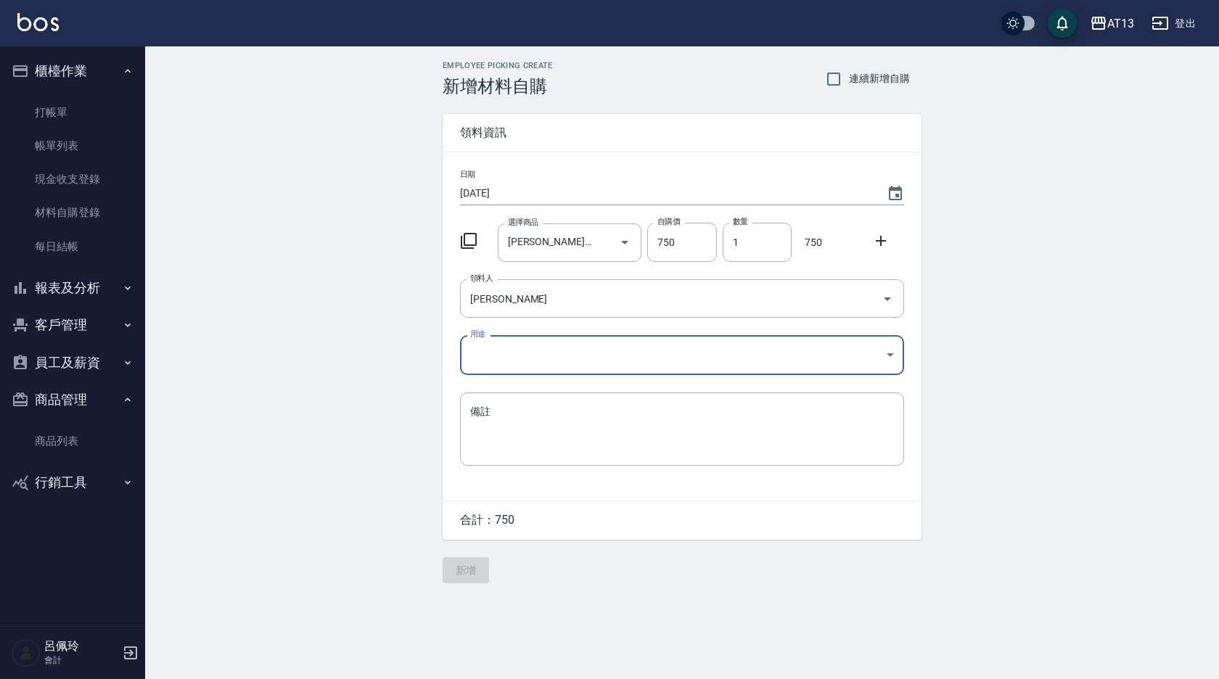
click at [882, 353] on body "AT13 登出 櫃檯作業 打帳單 帳單列表 現金收支登錄 材料自購登錄 每日結帳 報表及分析 報表目錄 店家區間累計表 店家日報表 互助日報表 互助月報表 互…" at bounding box center [609, 339] width 1219 height 679
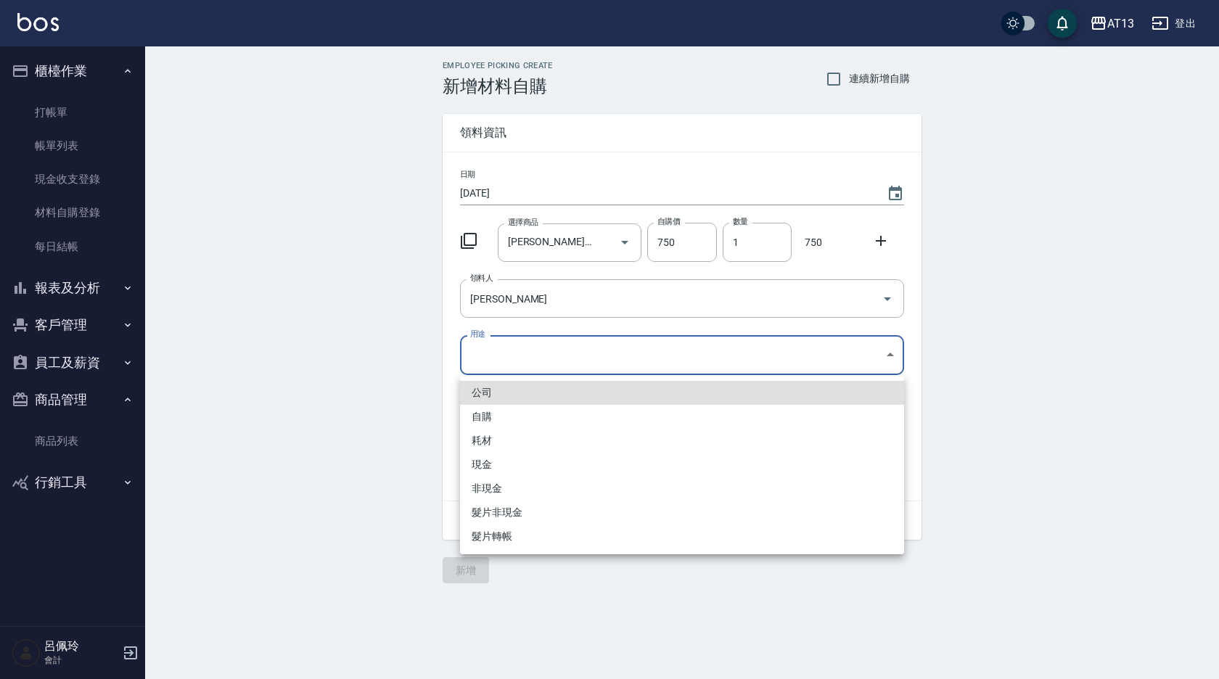
click at [561, 427] on li "自購" at bounding box center [682, 417] width 444 height 24
type input "自購"
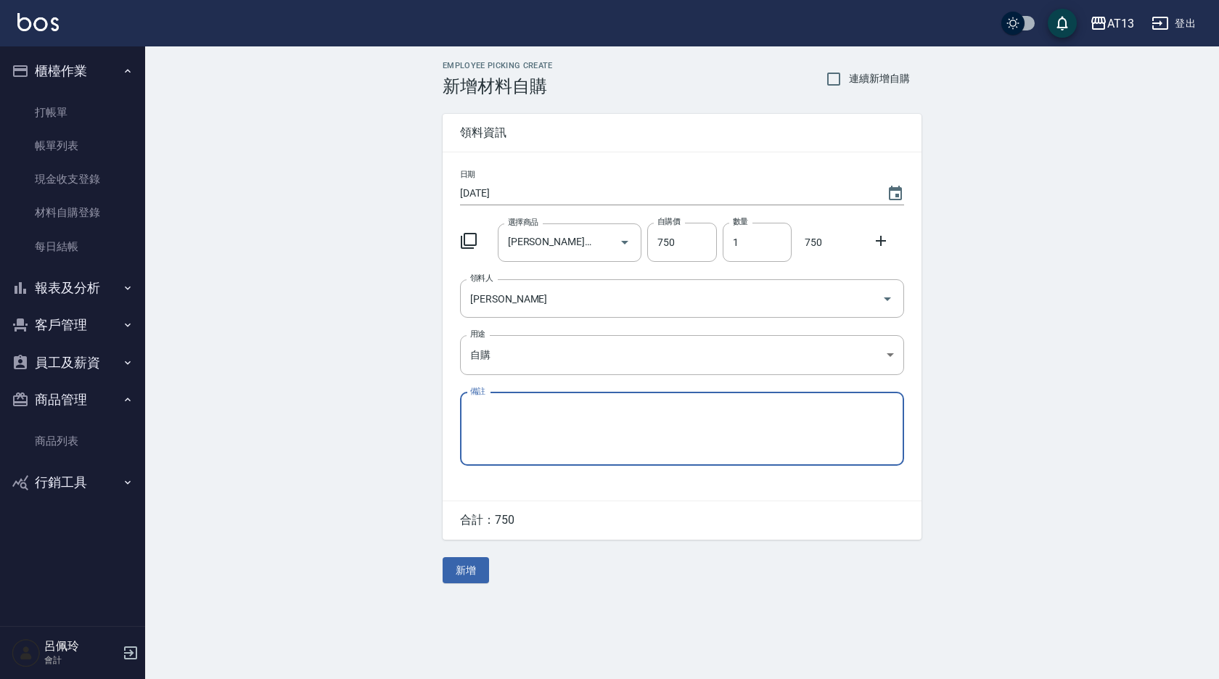
drag, startPoint x: 466, startPoint y: 568, endPoint x: 451, endPoint y: 565, distance: 14.8
click at [466, 569] on button "新增" at bounding box center [466, 570] width 46 height 27
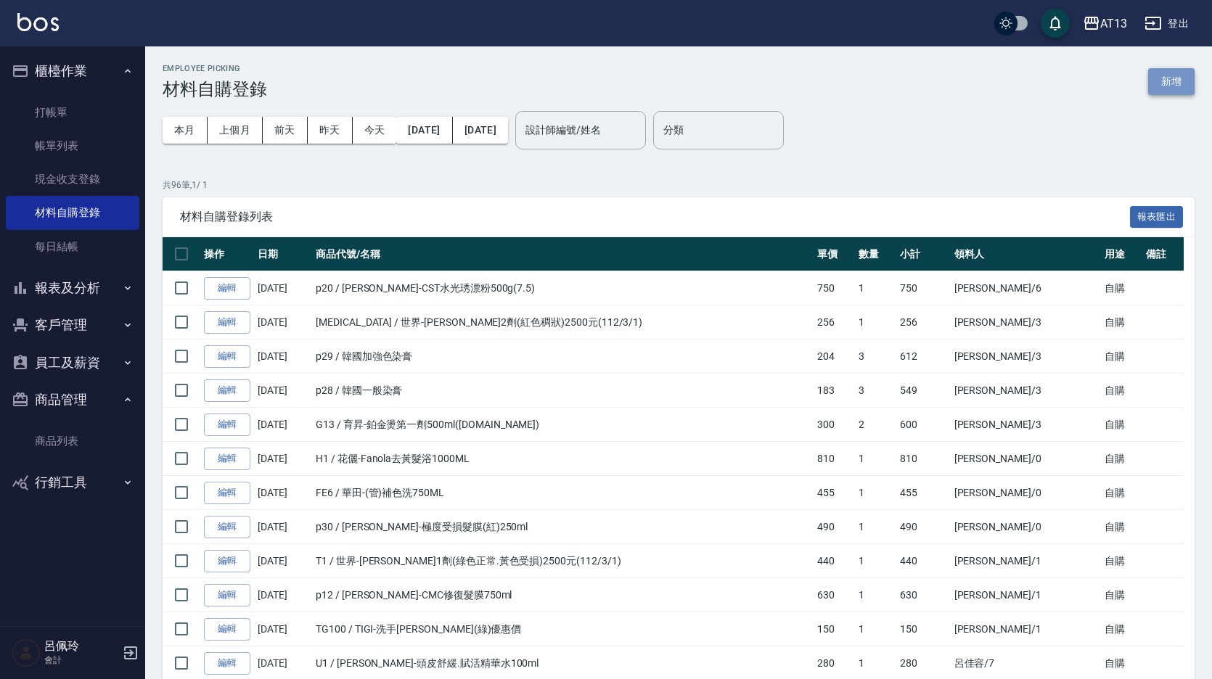
click at [1167, 89] on button "新增" at bounding box center [1171, 81] width 46 height 27
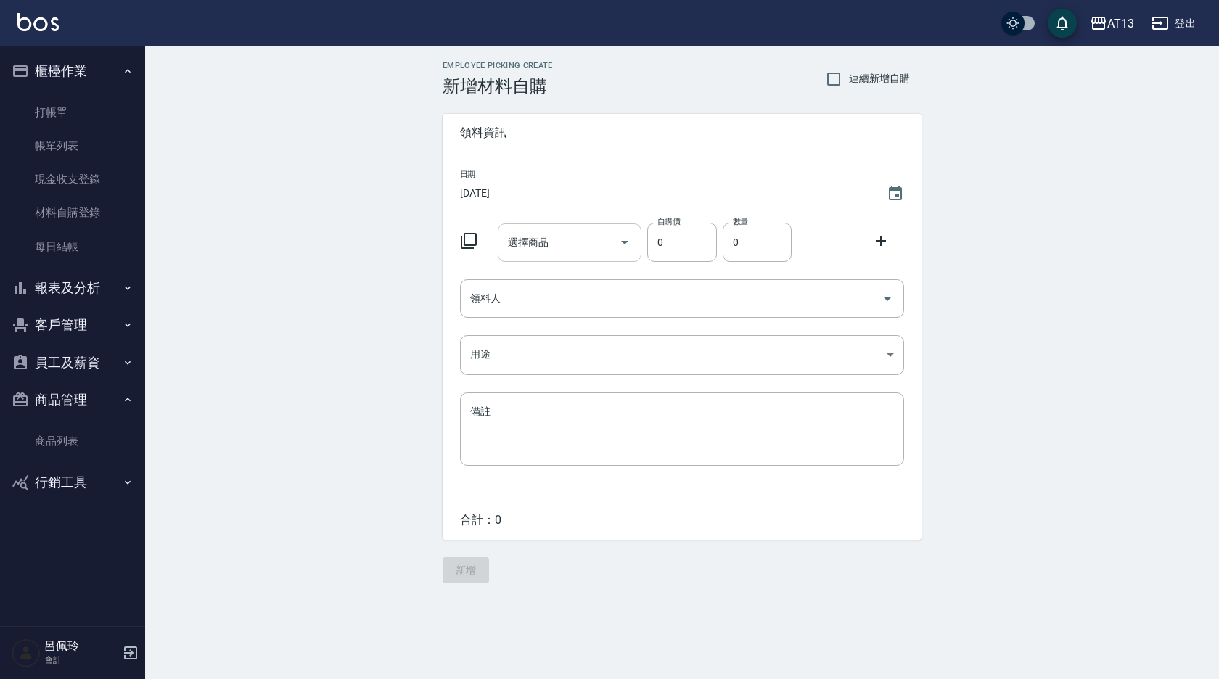
click at [576, 241] on input "選擇商品" at bounding box center [559, 242] width 110 height 25
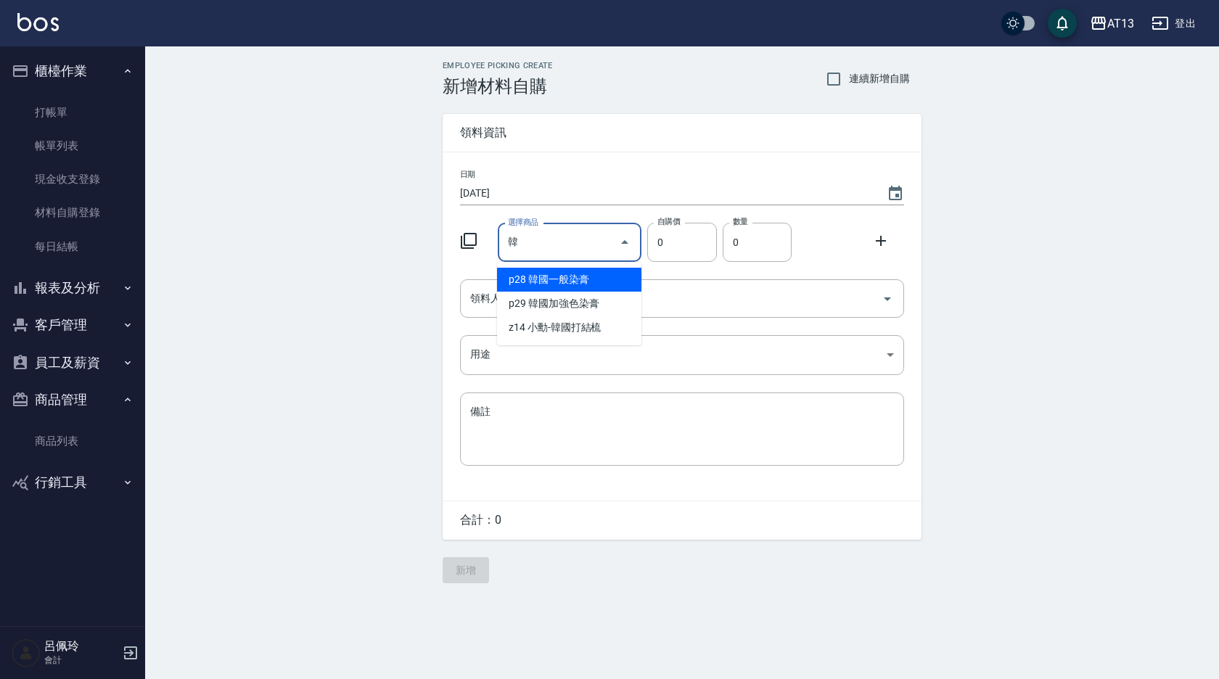
click at [570, 278] on li "p28 韓國一般染膏" at bounding box center [569, 280] width 144 height 24
type input "韓國一般染膏"
type input "183"
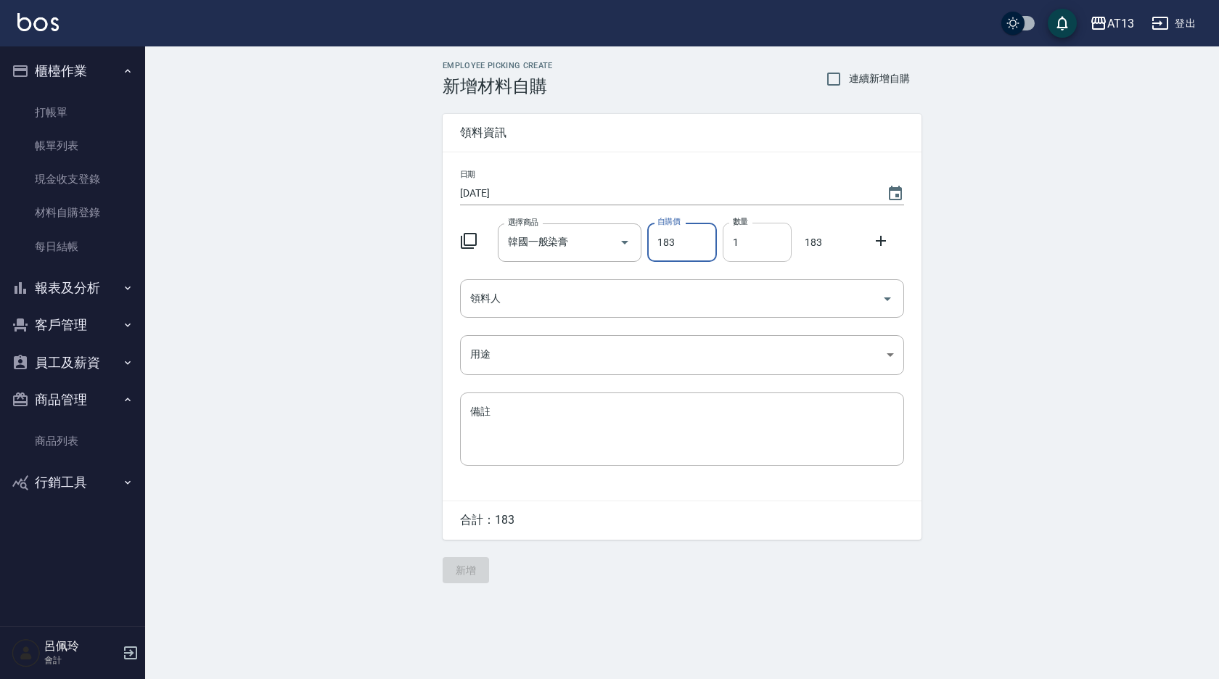
click at [728, 243] on input "1" at bounding box center [757, 242] width 69 height 39
type input "3"
click at [879, 242] on icon at bounding box center [881, 241] width 10 height 10
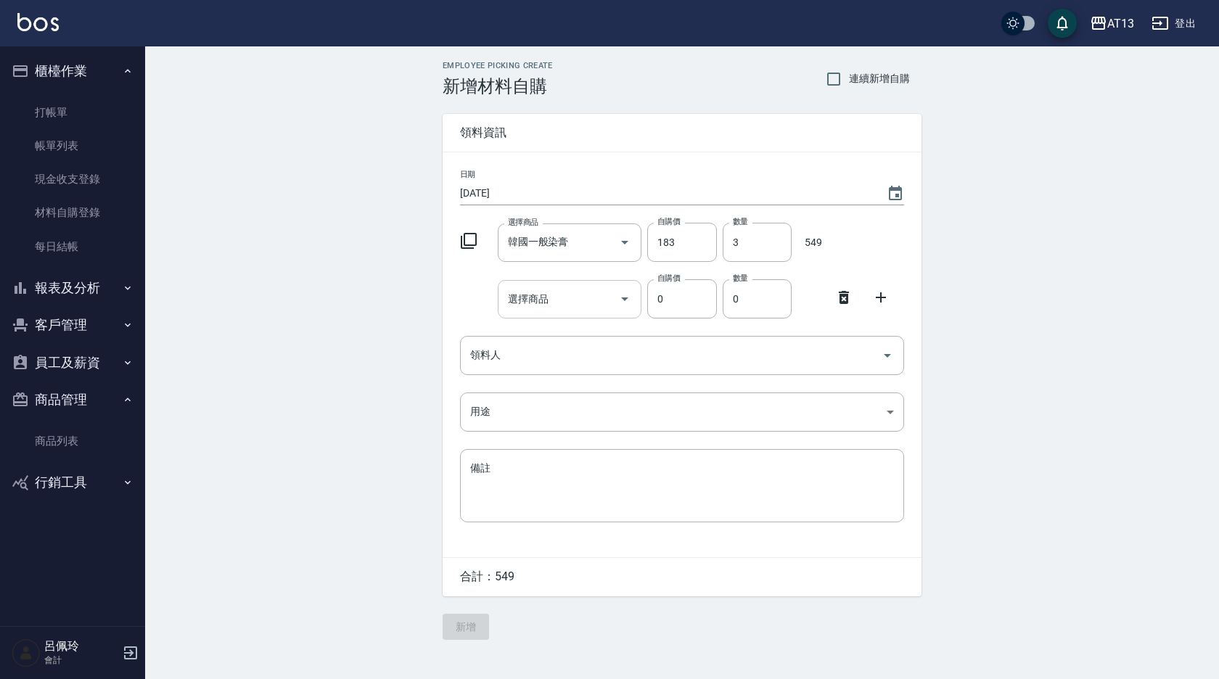
click at [567, 303] on input "選擇商品" at bounding box center [559, 299] width 110 height 25
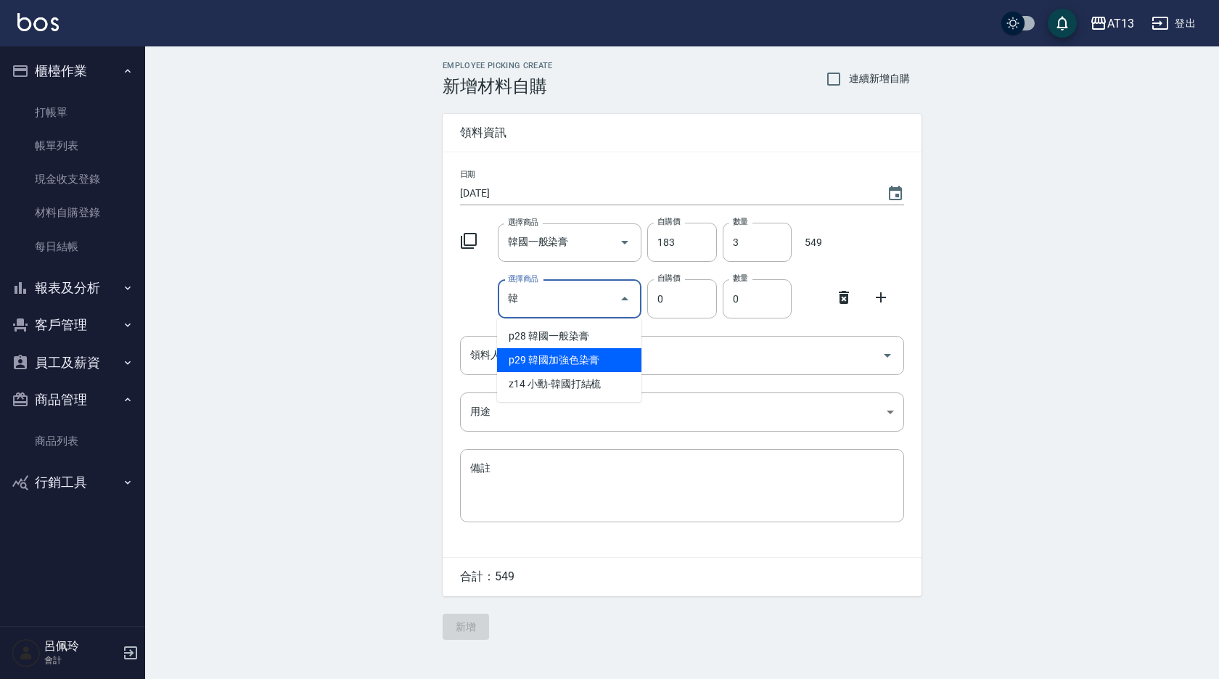
click at [572, 363] on li "p29 韓國加強色染膏" at bounding box center [569, 360] width 144 height 24
type input "韓國加強色染膏"
type input "204"
type input "1"
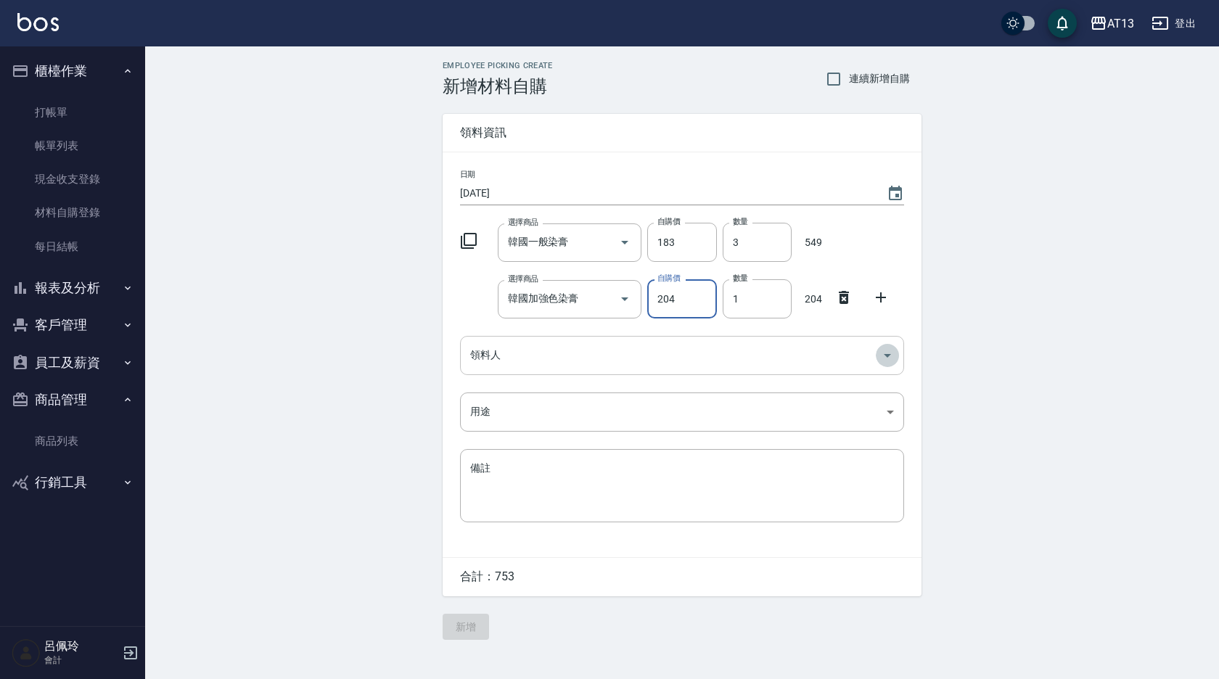
click at [886, 353] on icon "Open" at bounding box center [887, 355] width 17 height 17
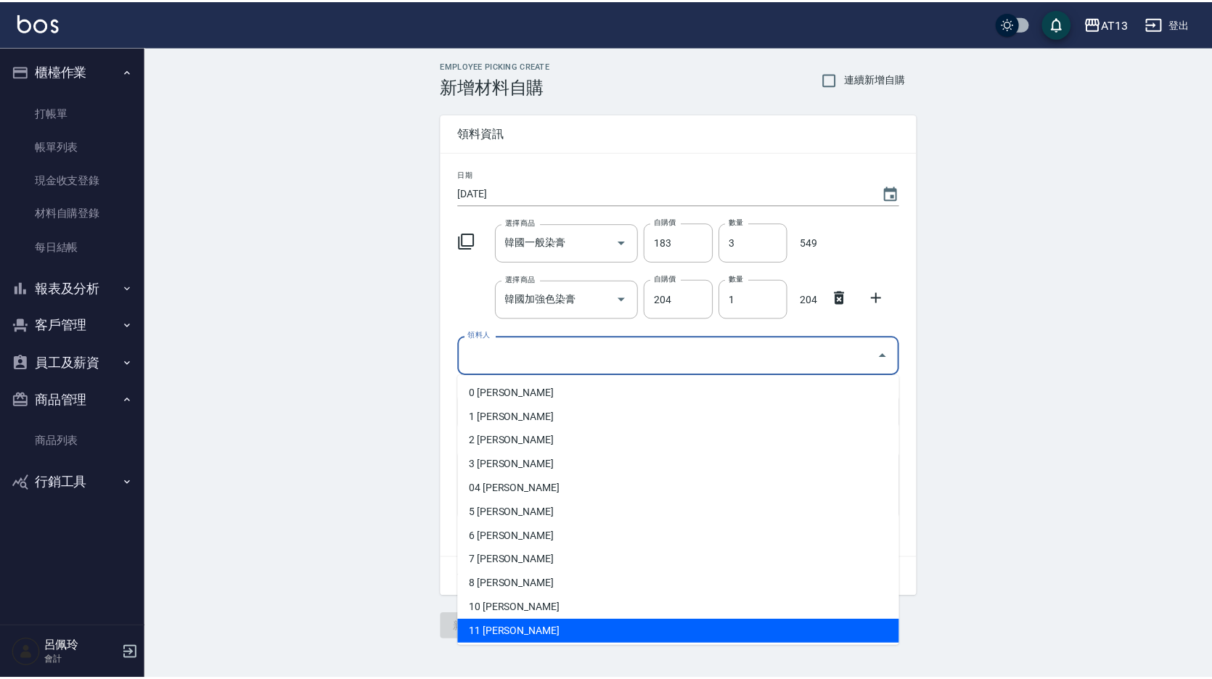
scroll to position [73, 0]
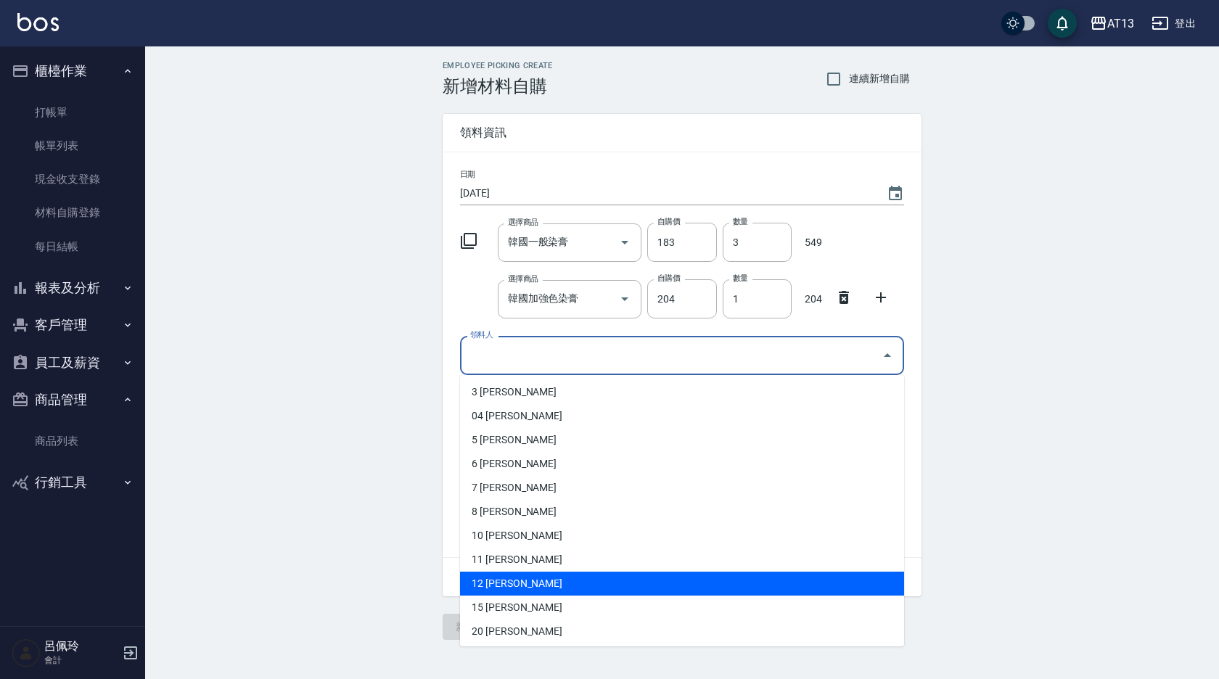
click at [522, 588] on li "12 [PERSON_NAME]" at bounding box center [682, 584] width 444 height 24
type input "[PERSON_NAME]"
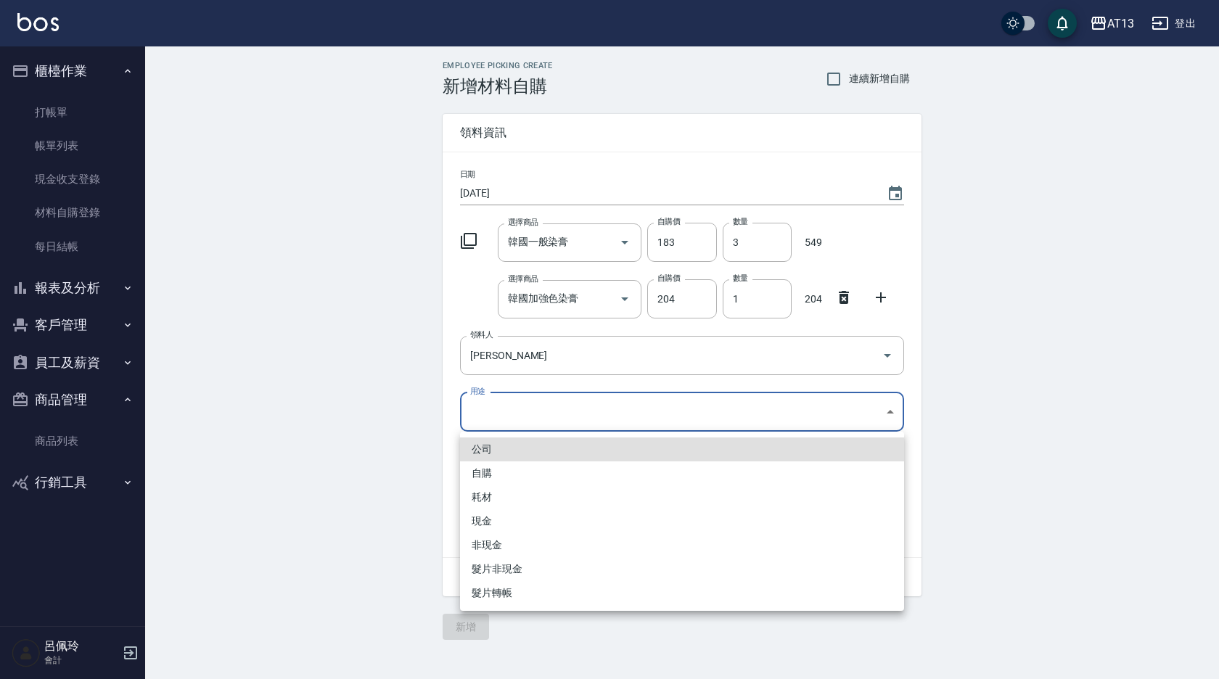
click at [890, 410] on body "AT13 登出 櫃檯作業 打帳單 帳單列表 現金收支登錄 材料自購登錄 每日結帳 報表及分析 報表目錄 店家區間累計表 店家日報表 互助日報表 互助月報表 互…" at bounding box center [609, 339] width 1219 height 679
click at [585, 480] on li "自購" at bounding box center [682, 473] width 444 height 24
type input "自購"
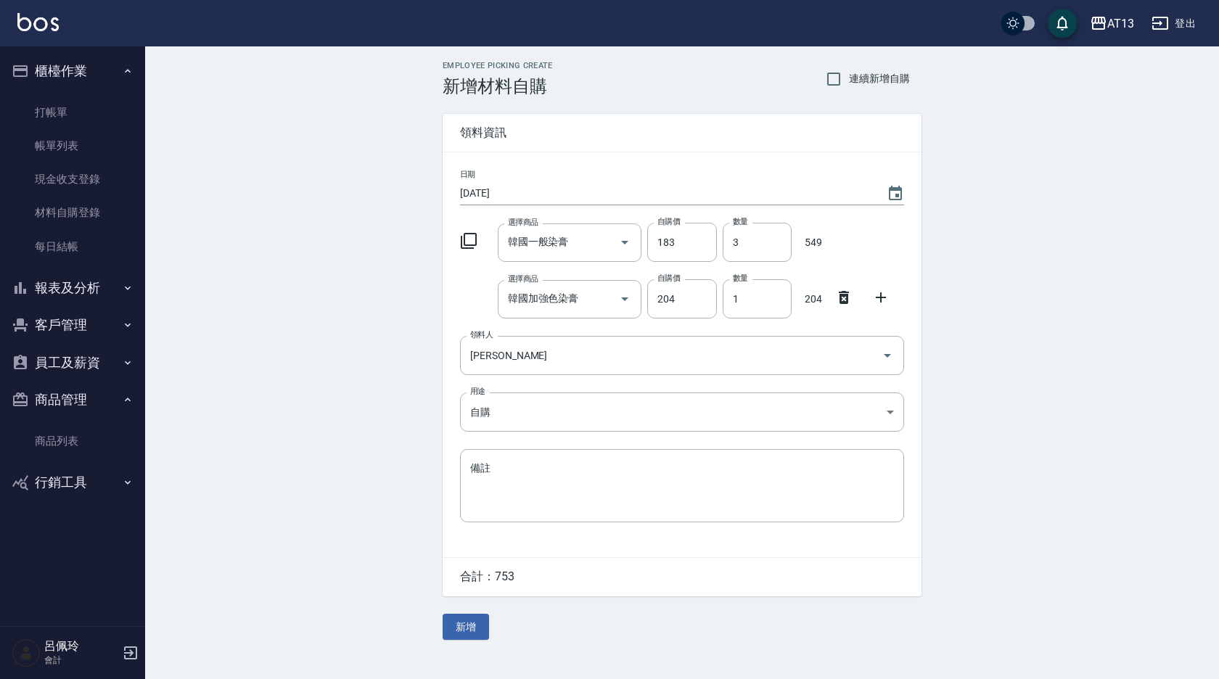
click at [880, 295] on icon at bounding box center [880, 297] width 17 height 17
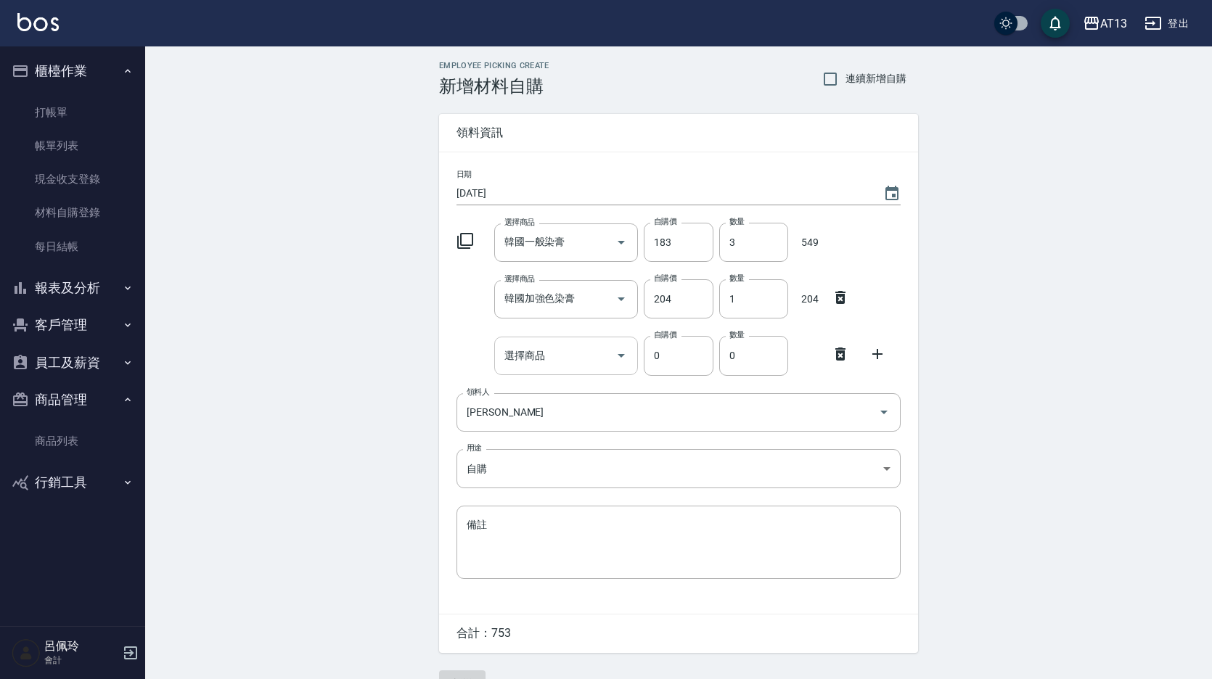
click at [559, 358] on input "選擇商品" at bounding box center [556, 355] width 110 height 25
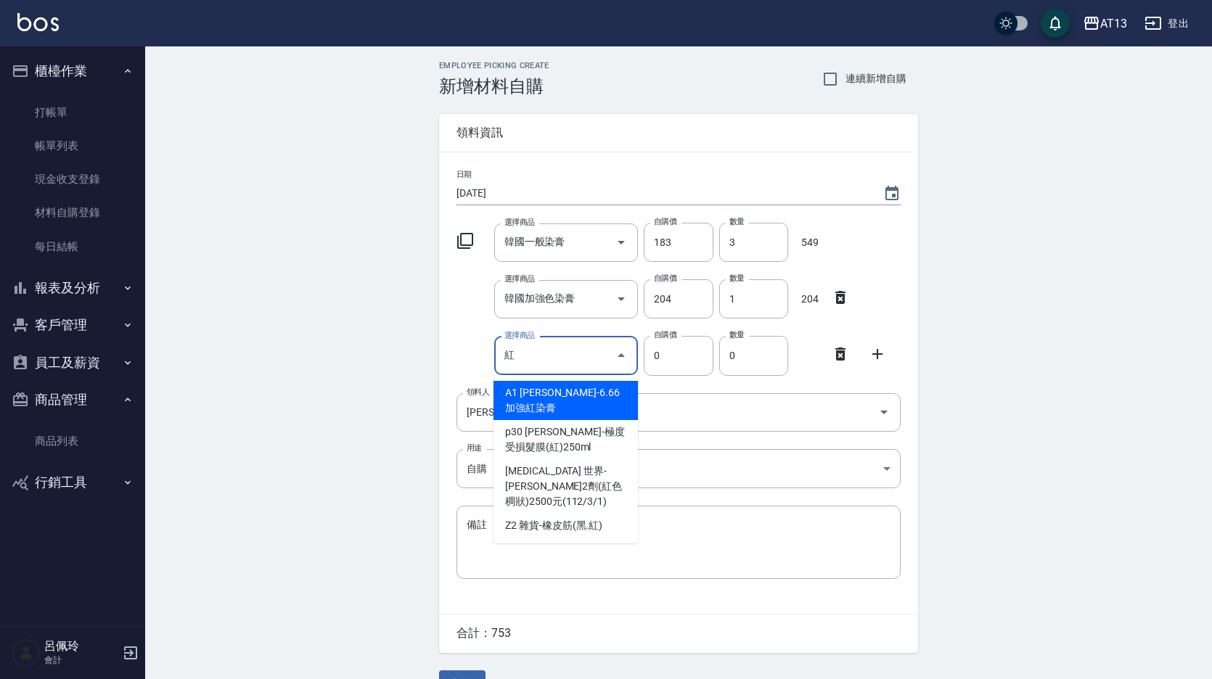
click at [540, 362] on input "紅" at bounding box center [556, 355] width 110 height 25
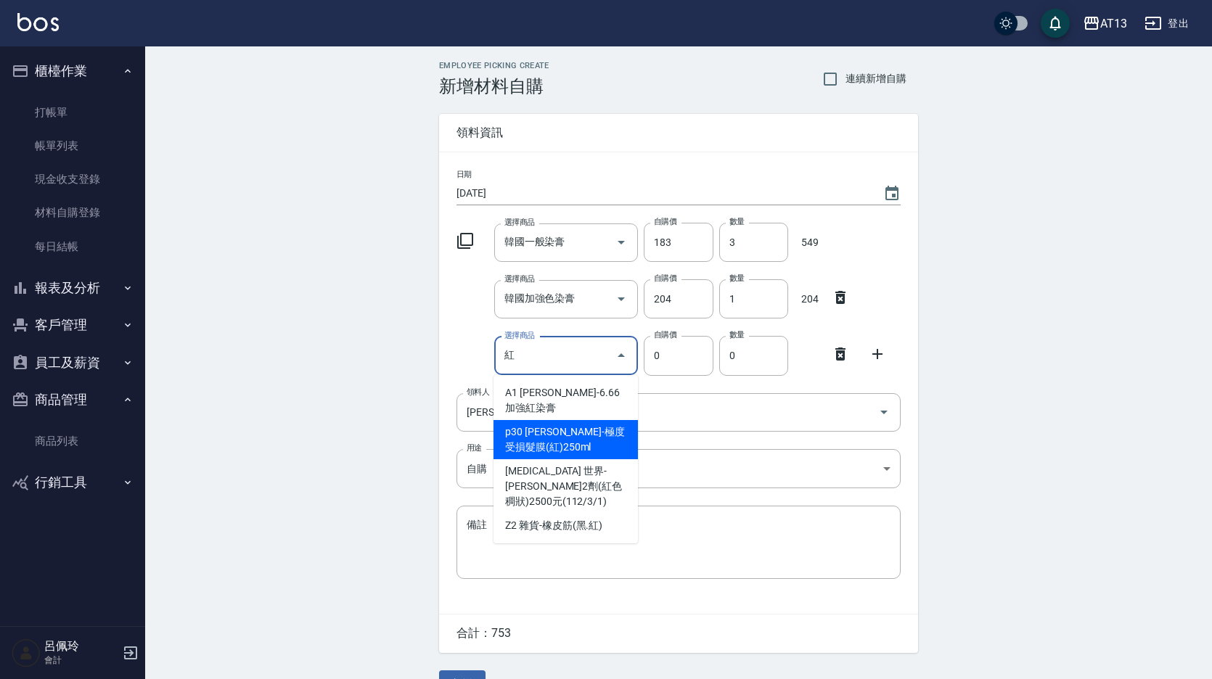
click at [550, 429] on li "p30 [PERSON_NAME]-極度受損髮膜(紅)250ml" at bounding box center [565, 439] width 144 height 39
type input "[PERSON_NAME]-極度受損髮膜(紅)250ml"
type input "490"
type input "1"
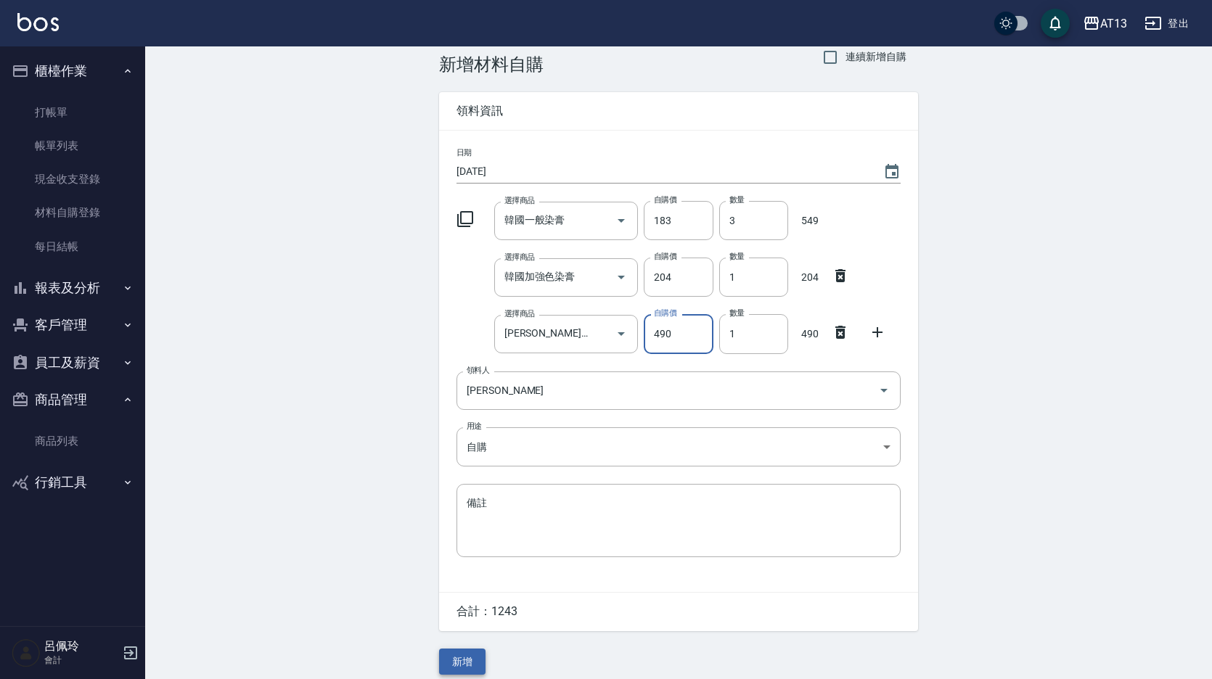
scroll to position [34, 0]
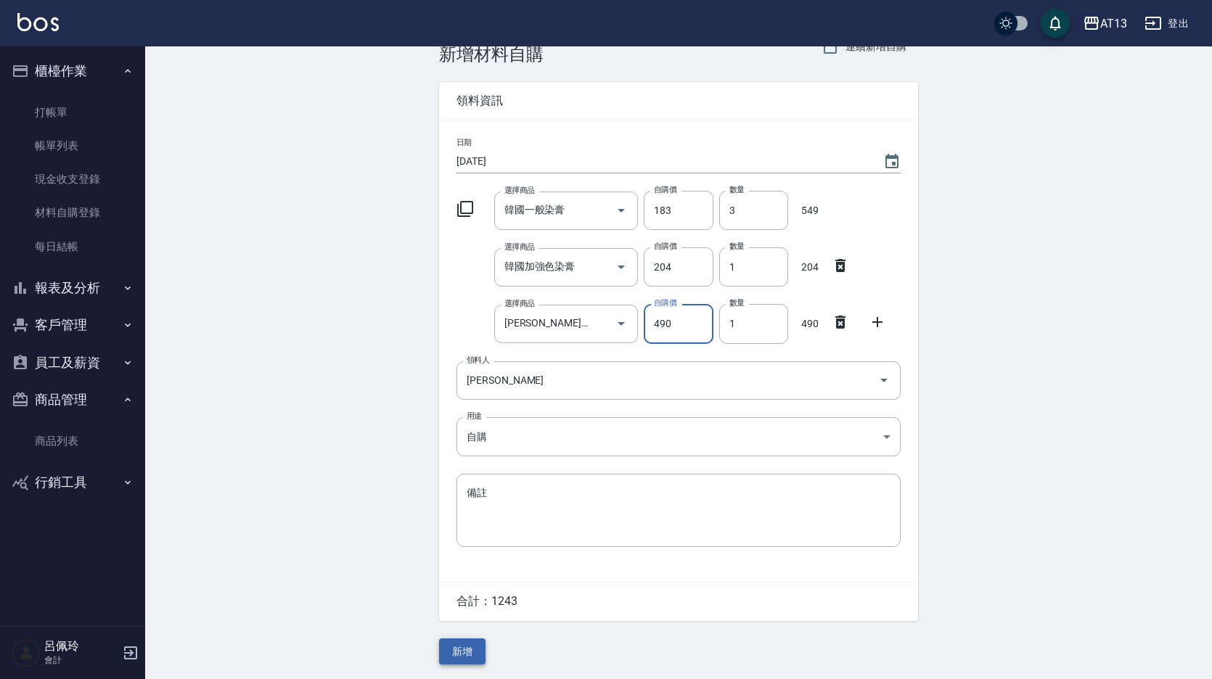
click at [467, 645] on button "新增" at bounding box center [462, 651] width 46 height 27
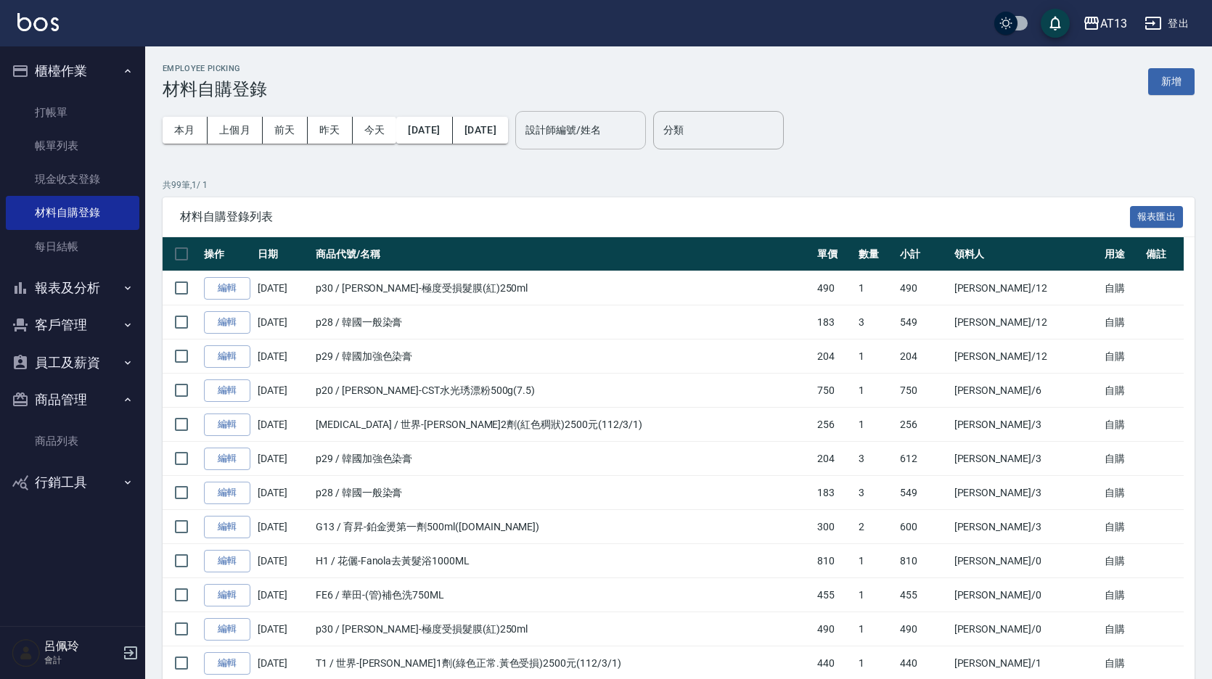
click at [633, 141] on input "設計師編號/姓名" at bounding box center [581, 130] width 118 height 25
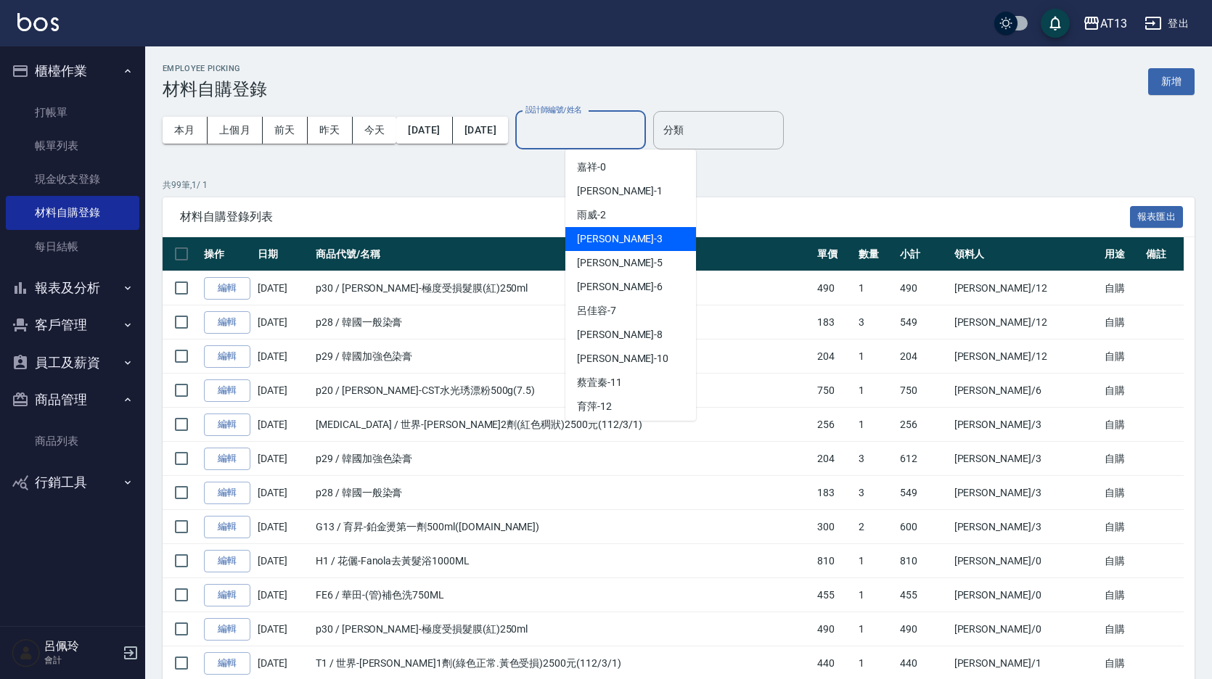
click at [615, 235] on div "[PERSON_NAME] -3" at bounding box center [630, 239] width 131 height 24
type input "[PERSON_NAME]-3"
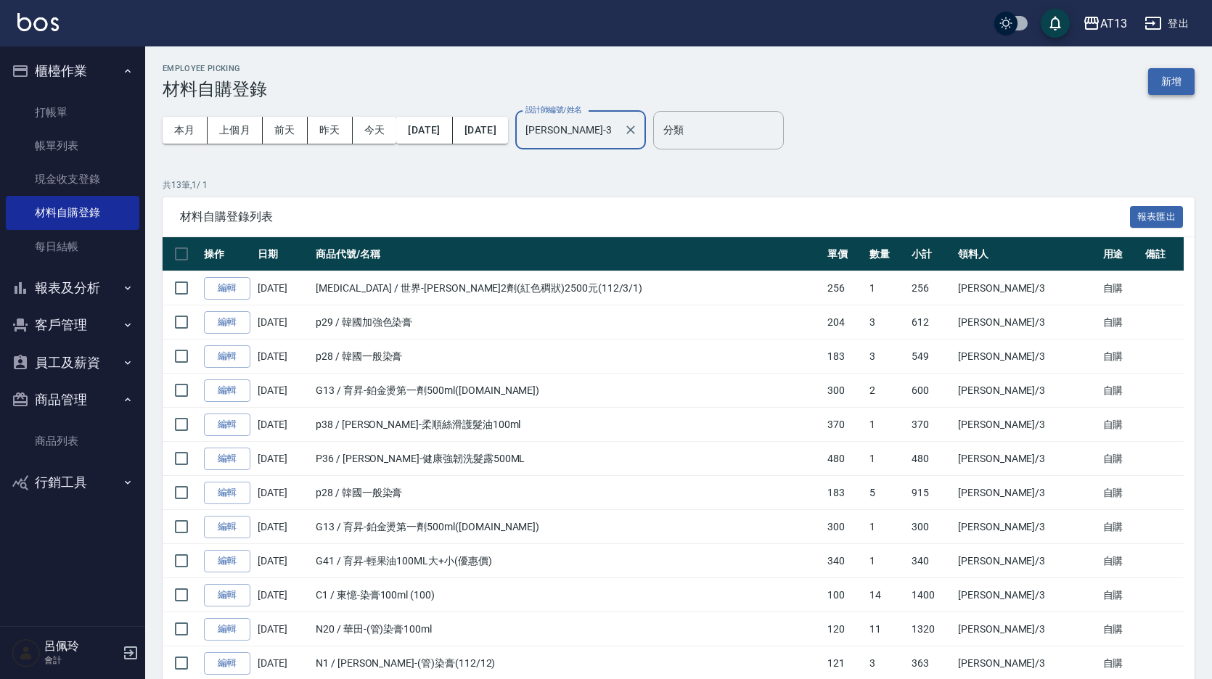
click at [1182, 82] on button "新增" at bounding box center [1171, 81] width 46 height 27
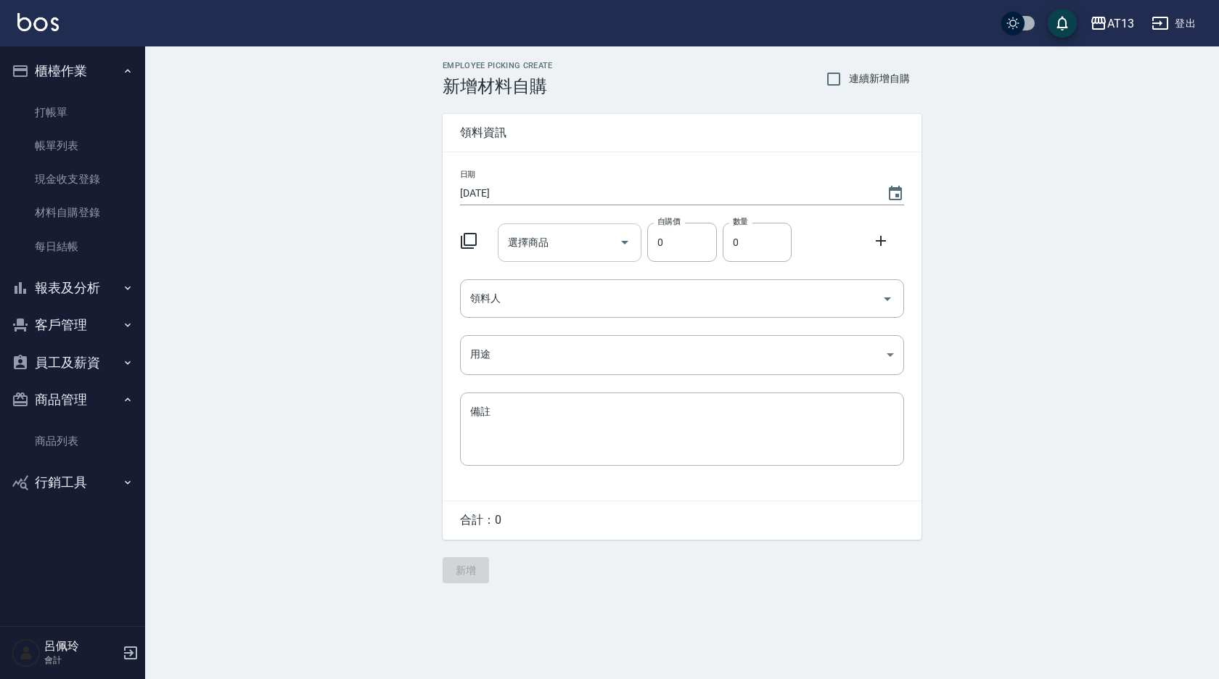
click at [514, 239] on div "選擇商品 選擇商品" at bounding box center [570, 242] width 144 height 38
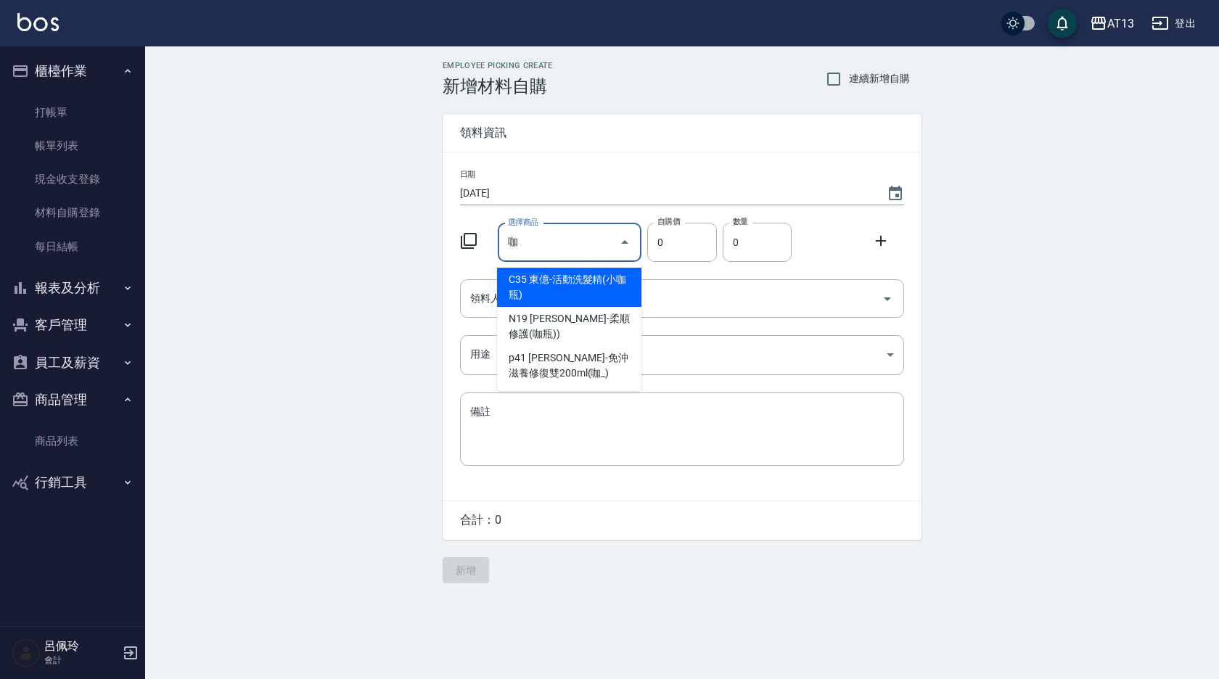
click at [542, 240] on input "咖" at bounding box center [559, 242] width 110 height 25
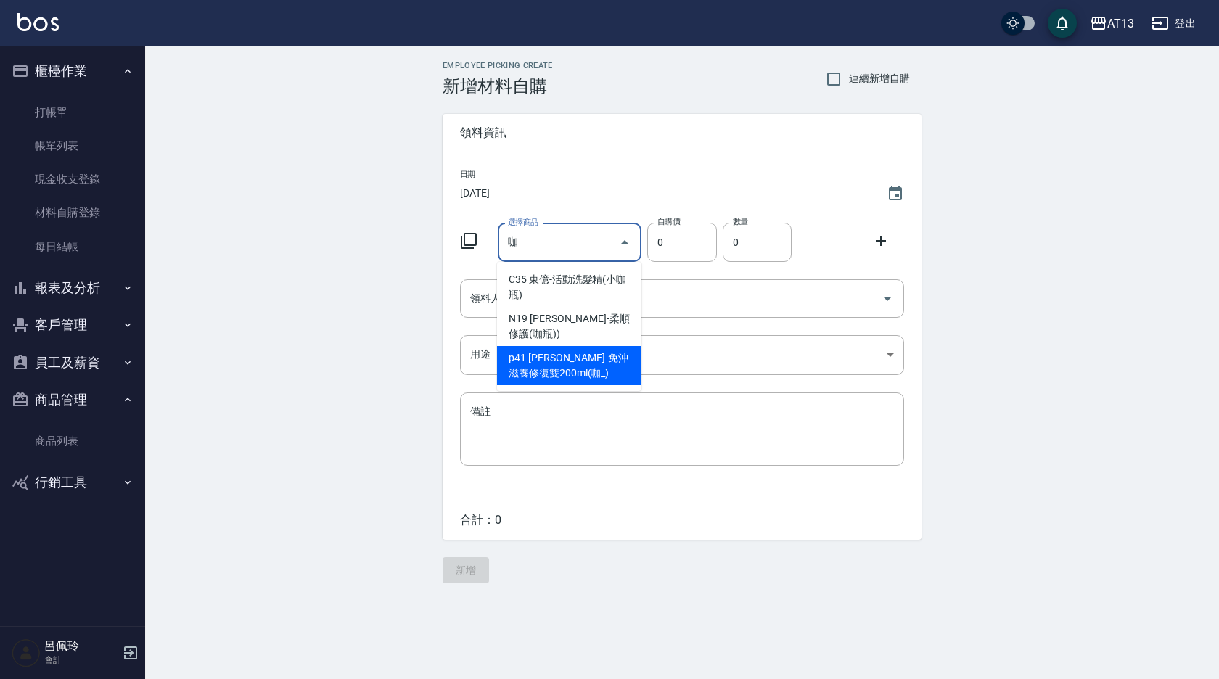
click at [559, 349] on li "p41 [PERSON_NAME]-免沖滋養修復雙200ml(咖_)" at bounding box center [569, 365] width 144 height 39
type input "[PERSON_NAME]-免沖滋養修復雙200ml(咖_)"
type input "480"
type input "1"
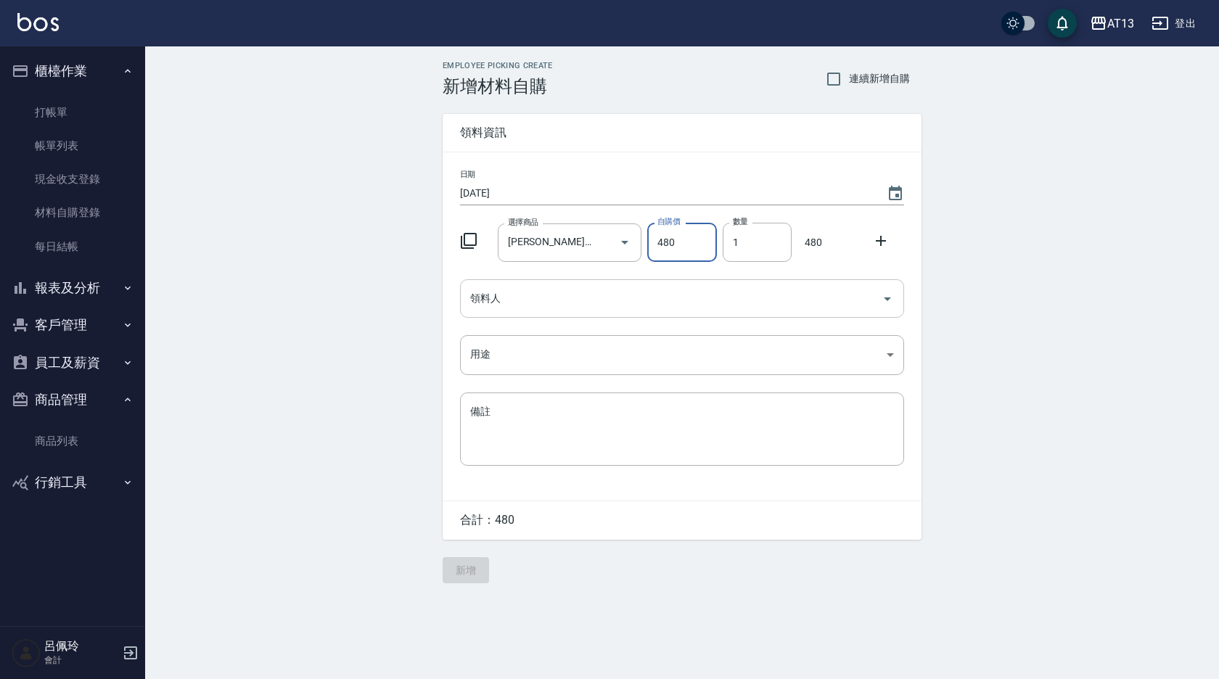
click at [887, 303] on icon "Open" at bounding box center [887, 298] width 17 height 17
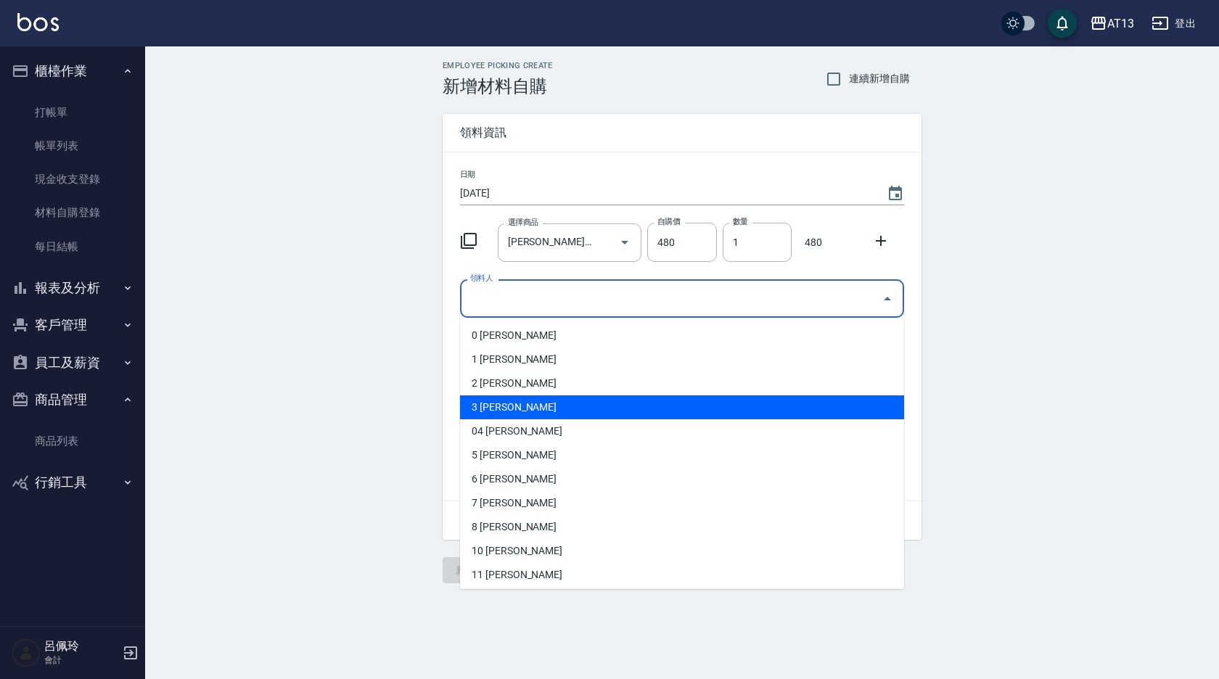
click at [566, 407] on li "3 [PERSON_NAME]" at bounding box center [682, 407] width 444 height 24
type input "[PERSON_NAME]"
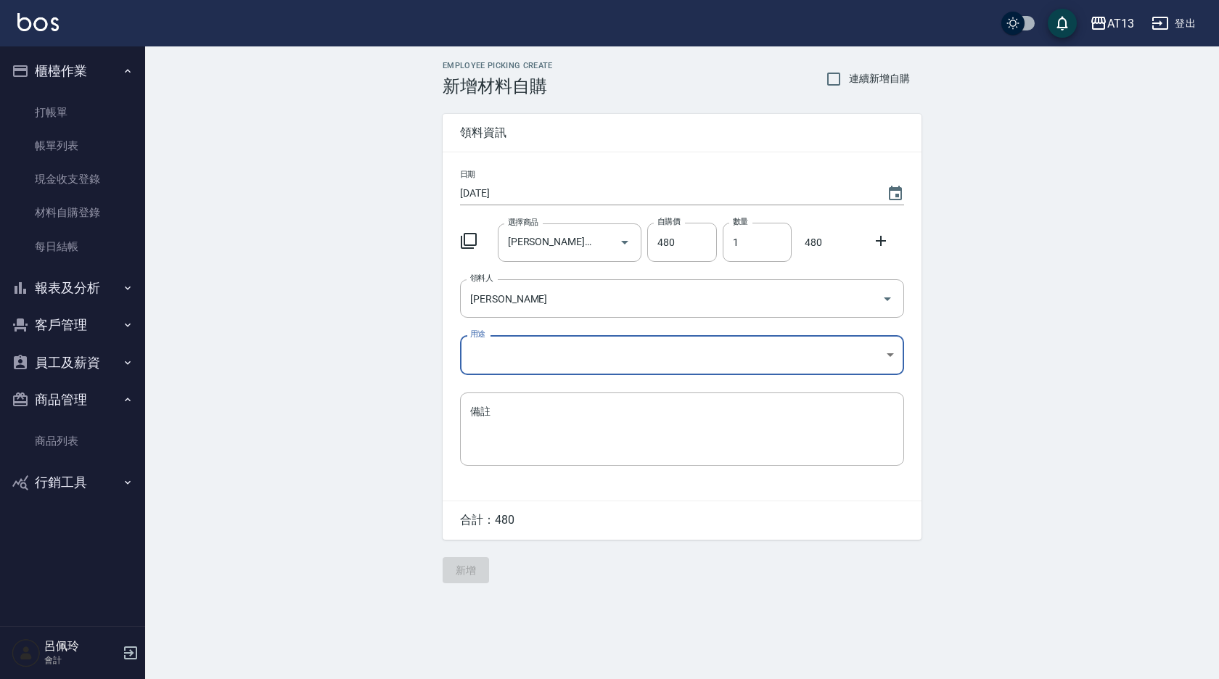
click at [897, 355] on body "AT13 登出 櫃檯作業 打帳單 帳單列表 現金收支登錄 材料自購登錄 每日結帳 報表及分析 報表目錄 店家區間累計表 店家日報表 互助日報表 互助月報表 互…" at bounding box center [609, 339] width 1219 height 679
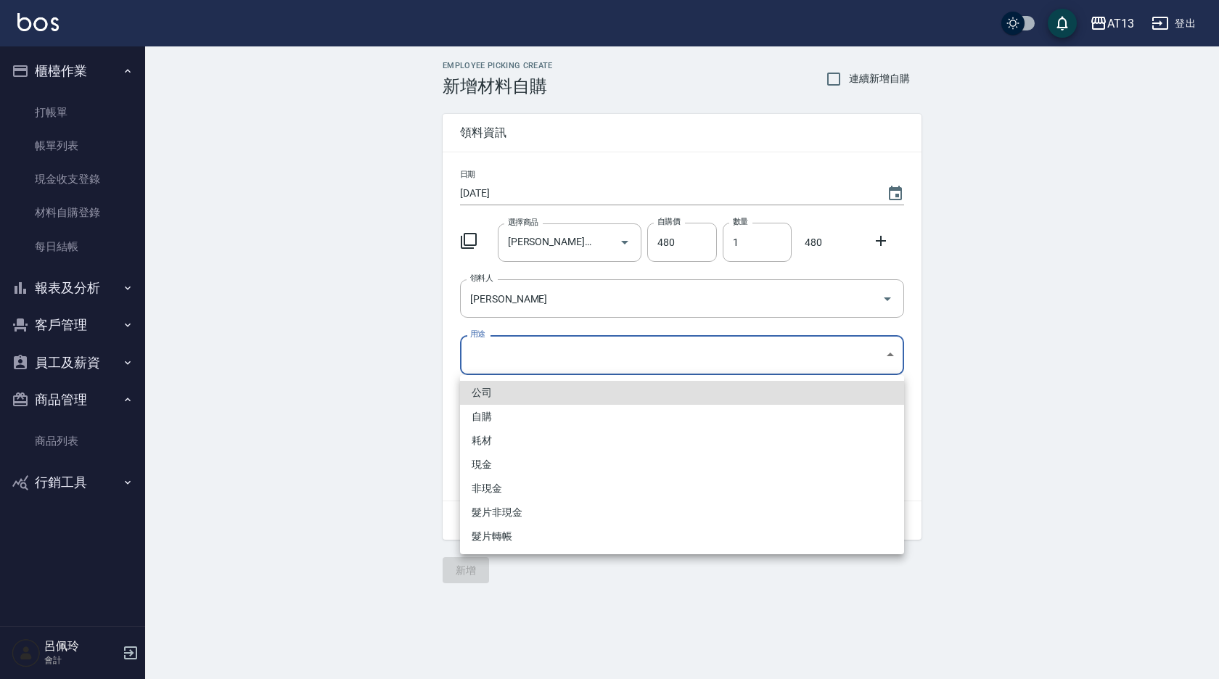
click at [583, 414] on li "自購" at bounding box center [682, 417] width 444 height 24
type input "自購"
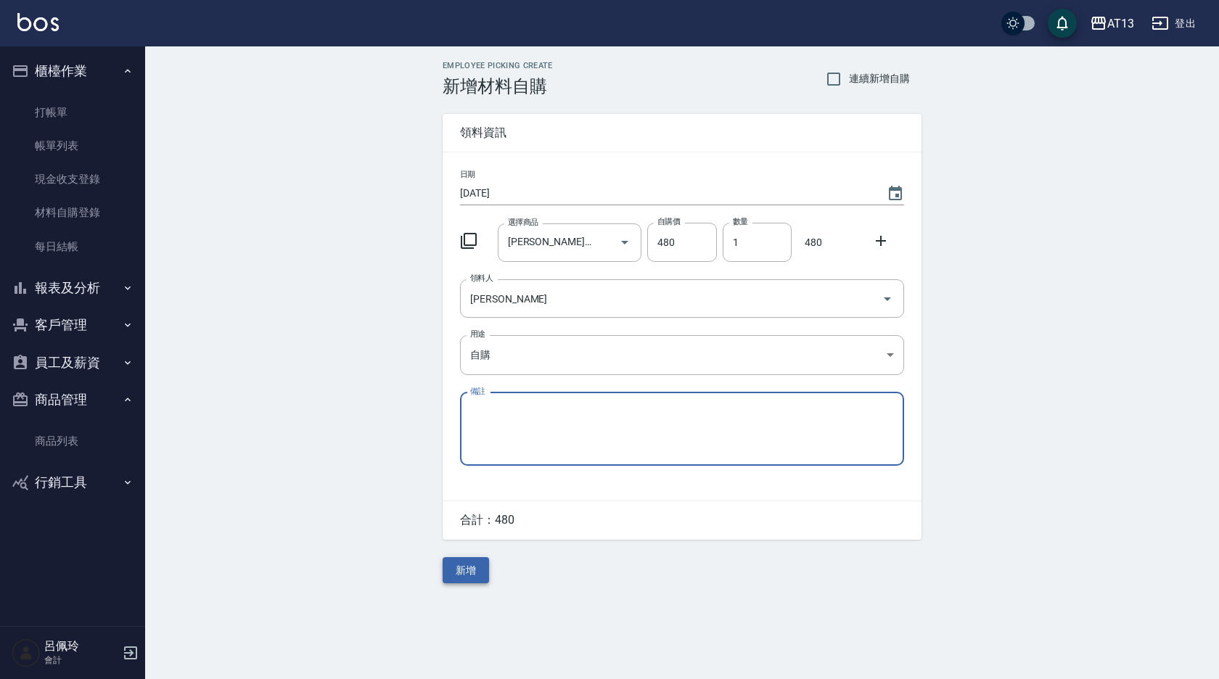
click at [477, 562] on button "新增" at bounding box center [466, 570] width 46 height 27
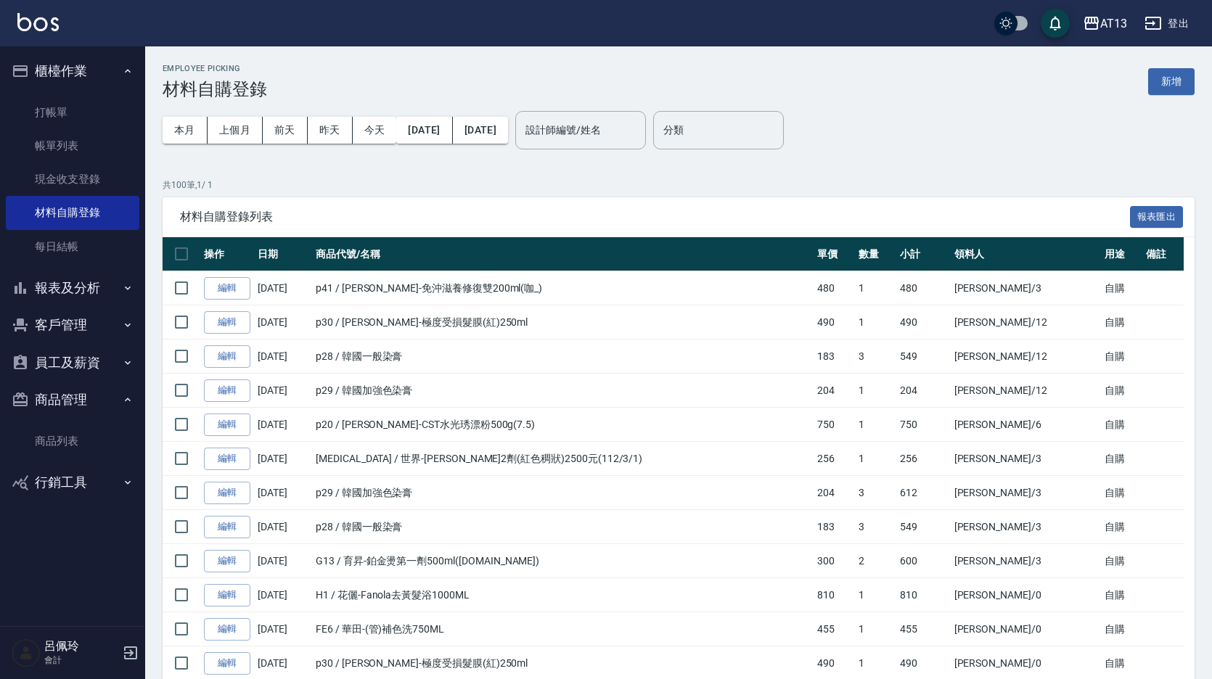
click at [702, 478] on td "p29 / 韓國加強色染膏" at bounding box center [562, 493] width 501 height 34
